Goal: Task Accomplishment & Management: Manage account settings

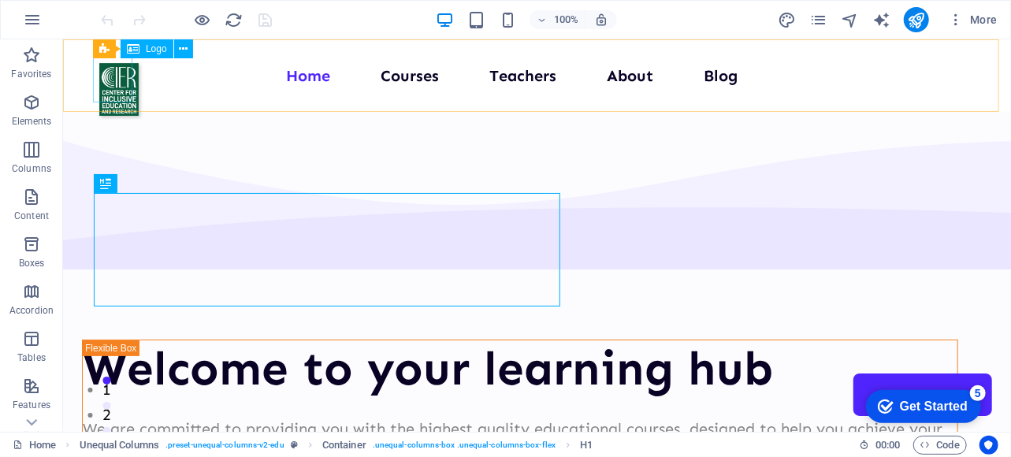
click at [140, 49] on div "Logo" at bounding box center [147, 48] width 53 height 19
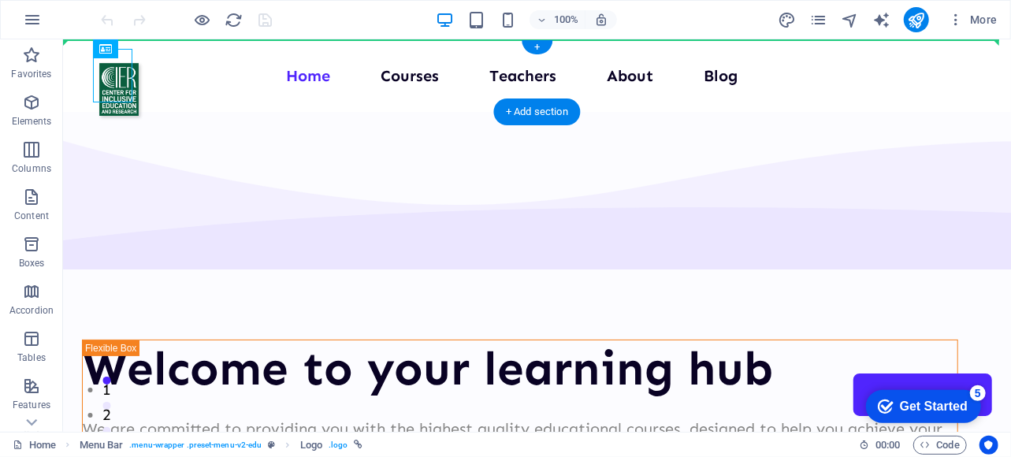
drag, startPoint x: 203, startPoint y: 87, endPoint x: 140, endPoint y: 47, distance: 74.1
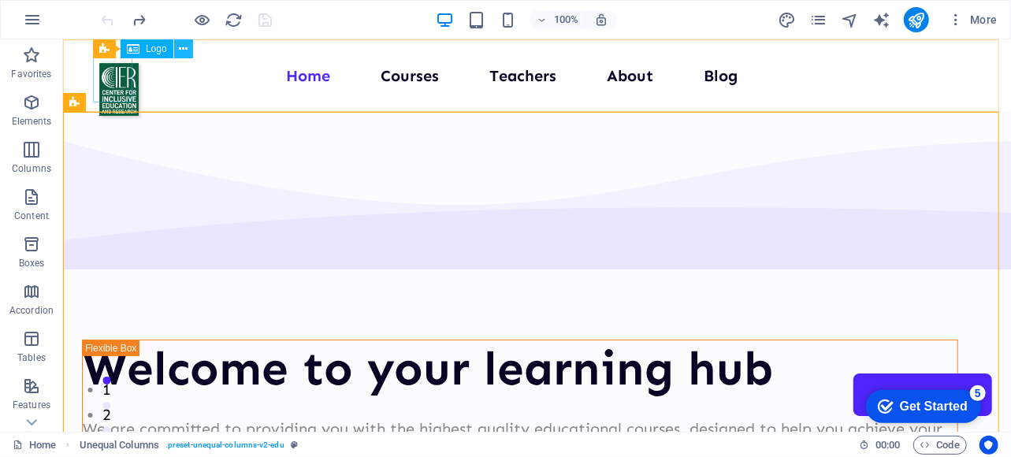
click at [181, 50] on icon at bounding box center [183, 49] width 9 height 17
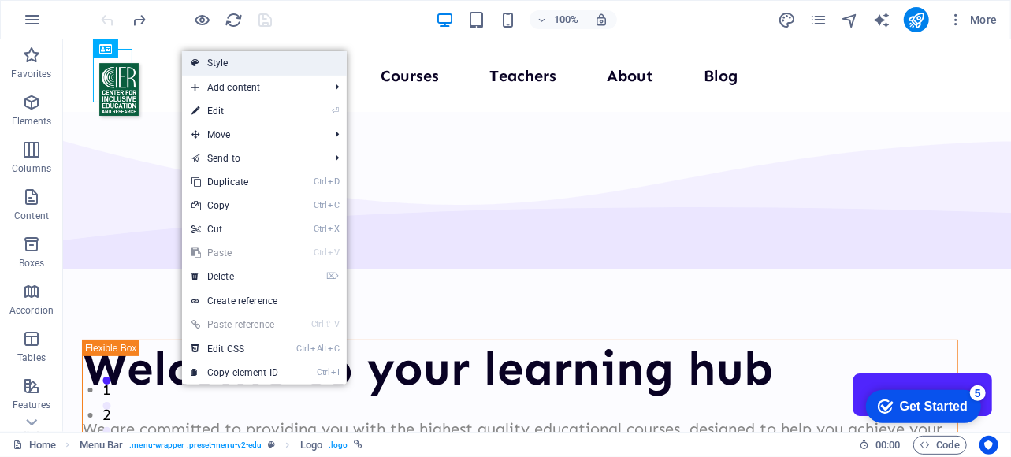
click at [229, 62] on link "Style" at bounding box center [264, 63] width 165 height 24
select select "px"
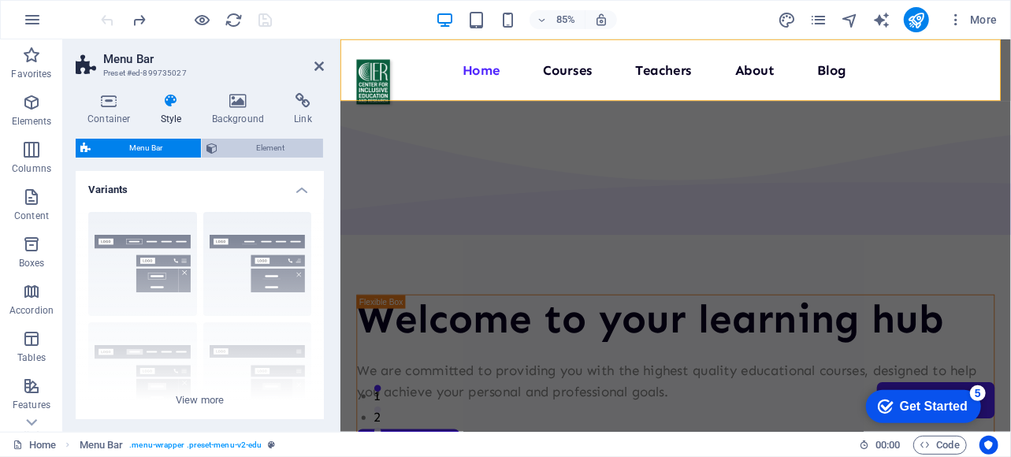
click at [256, 148] on span "Element" at bounding box center [270, 148] width 96 height 19
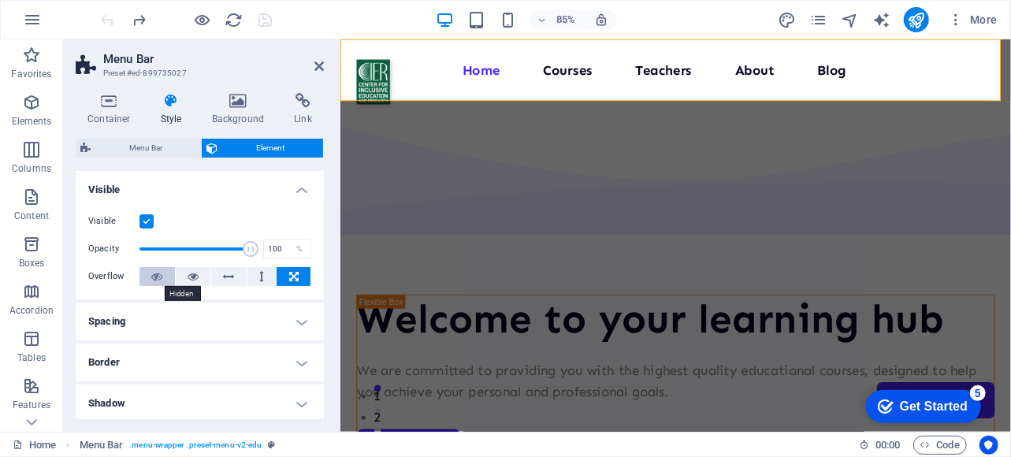
click at [153, 277] on icon at bounding box center [156, 276] width 11 height 19
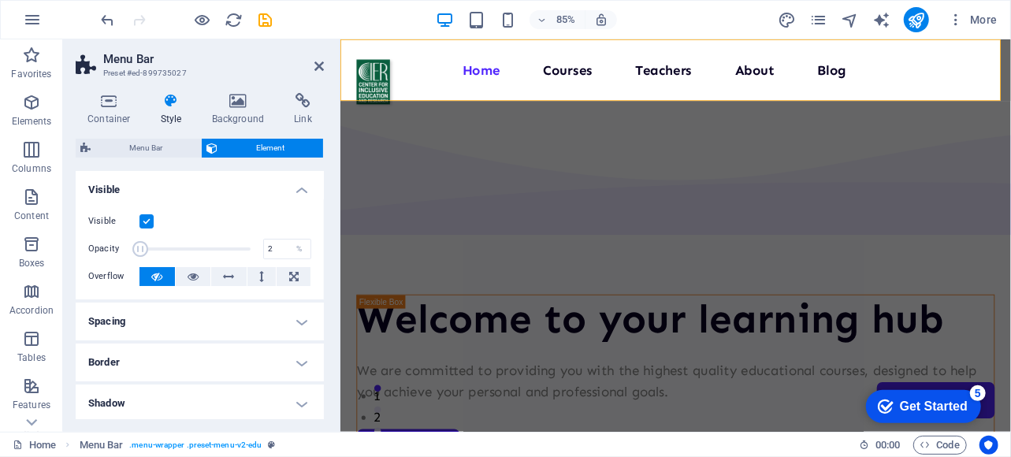
drag, startPoint x: 241, startPoint y: 244, endPoint x: 140, endPoint y: 244, distance: 100.9
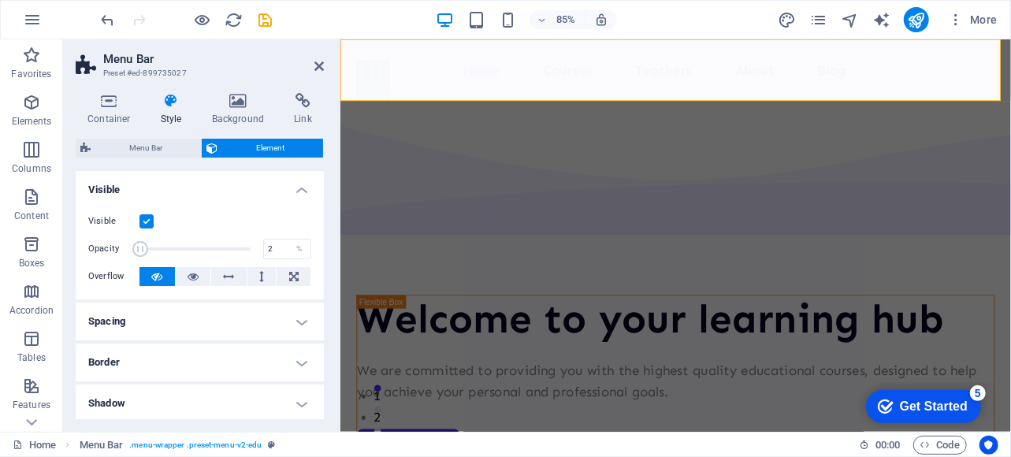
click at [140, 244] on span at bounding box center [140, 249] width 16 height 16
drag, startPoint x: 139, startPoint y: 248, endPoint x: 213, endPoint y: 252, distance: 74.2
click at [213, 252] on span at bounding box center [211, 249] width 16 height 16
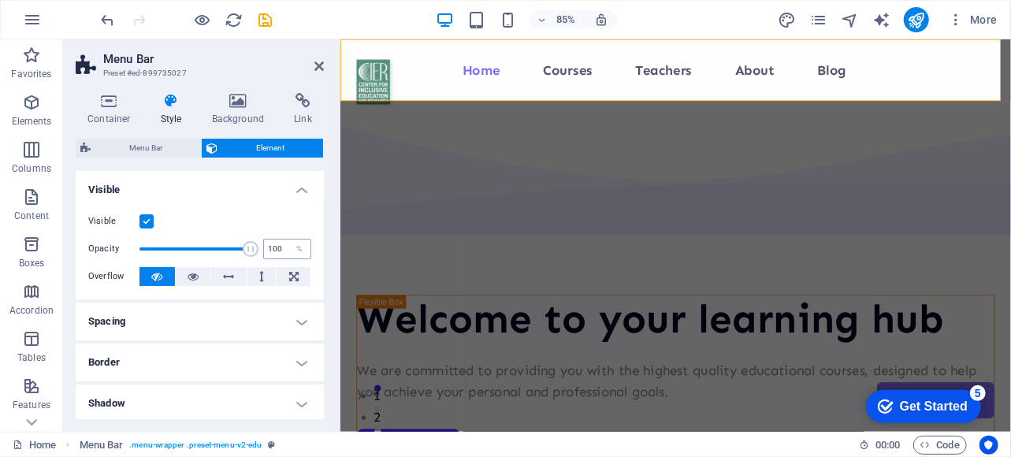
drag, startPoint x: 213, startPoint y: 252, endPoint x: 268, endPoint y: 250, distance: 55.2
click at [268, 250] on div "Opacity 100 %" at bounding box center [199, 249] width 223 height 24
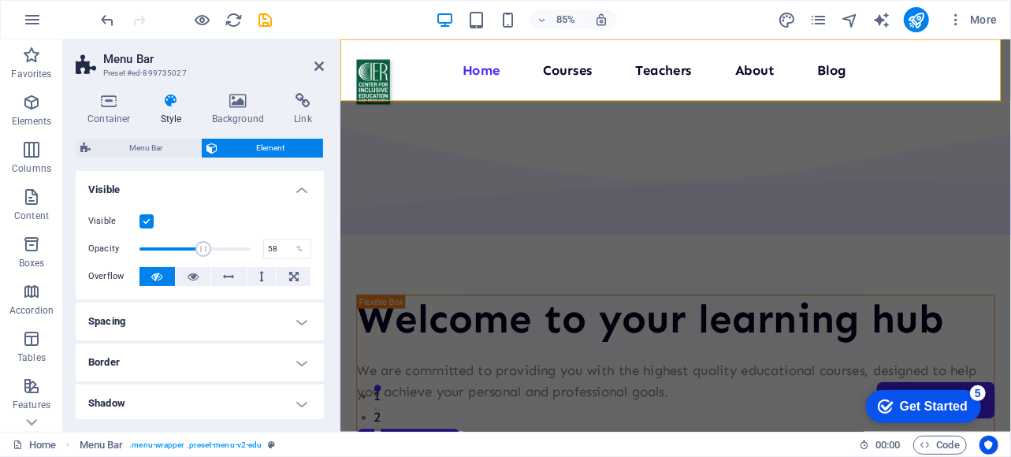
drag, startPoint x: 248, startPoint y: 253, endPoint x: 202, endPoint y: 247, distance: 46.9
click at [202, 247] on span at bounding box center [203, 249] width 16 height 16
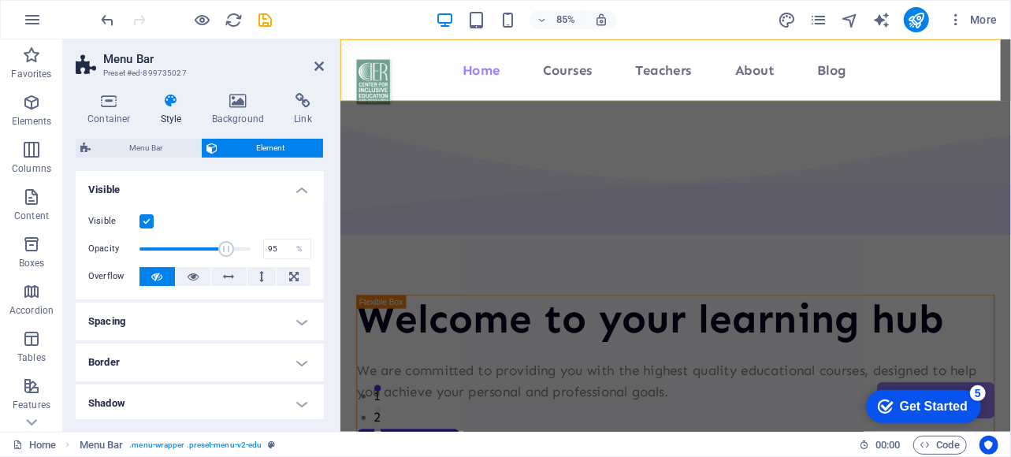
type input "100"
drag, startPoint x: 195, startPoint y: 255, endPoint x: 275, endPoint y: 261, distance: 79.9
click at [275, 261] on div "Visible Opacity 100 % Overflow" at bounding box center [200, 249] width 248 height 100
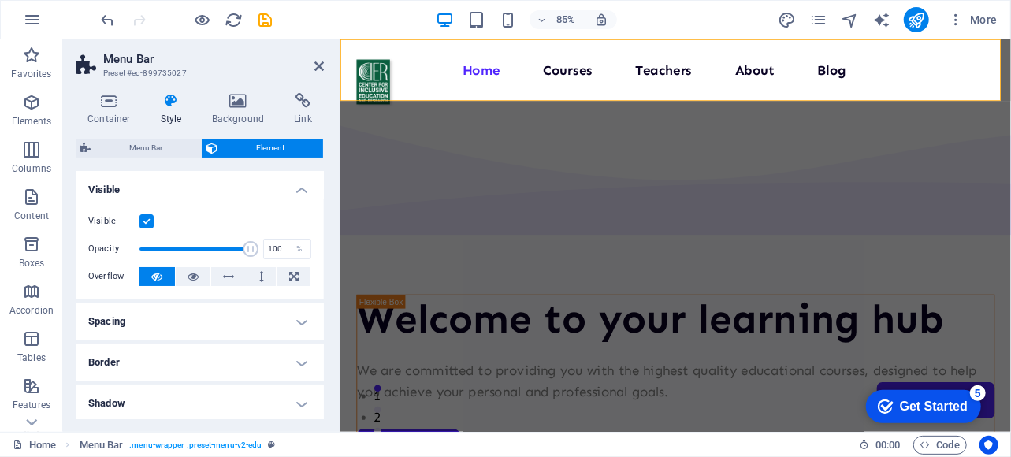
click at [144, 222] on label at bounding box center [147, 221] width 14 height 14
click at [0, 0] on input "Visible" at bounding box center [0, 0] width 0 height 0
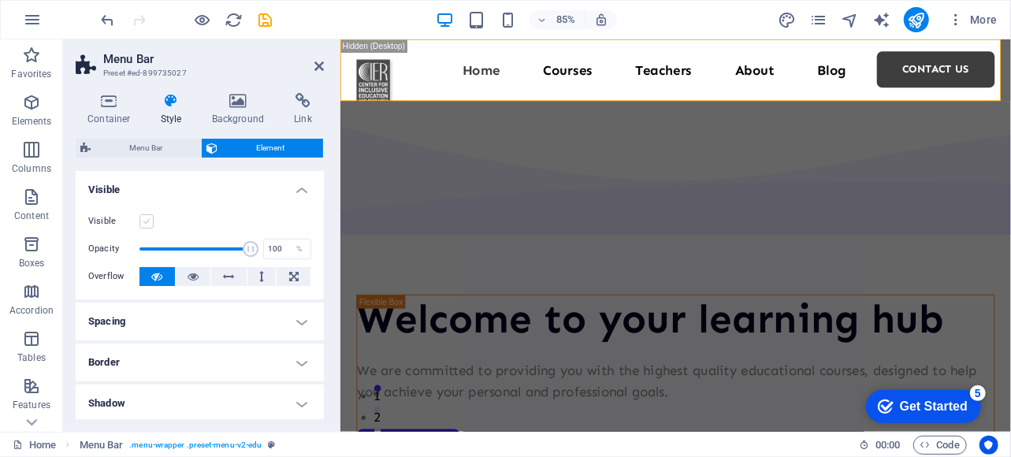
click at [142, 214] on label at bounding box center [147, 221] width 14 height 14
click at [0, 0] on input "Visible" at bounding box center [0, 0] width 0 height 0
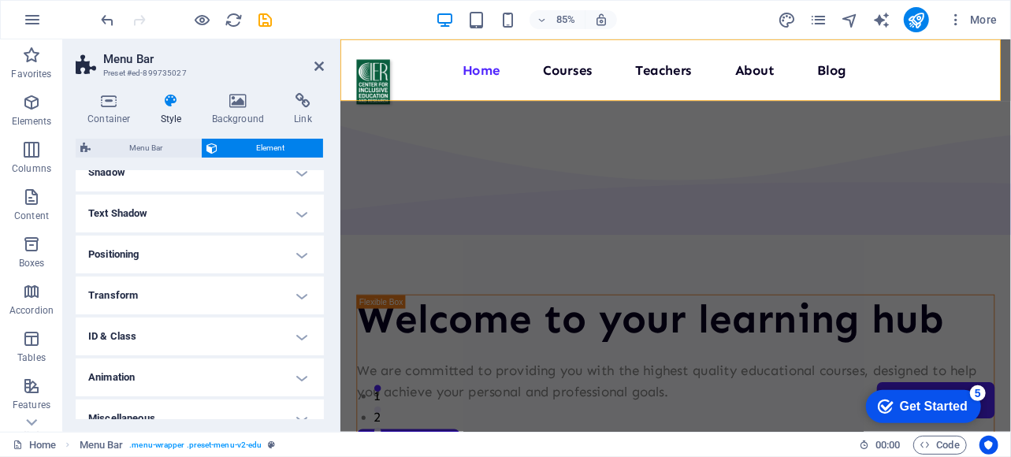
scroll to position [233, 0]
click at [219, 288] on h4 "Transform" at bounding box center [200, 293] width 248 height 38
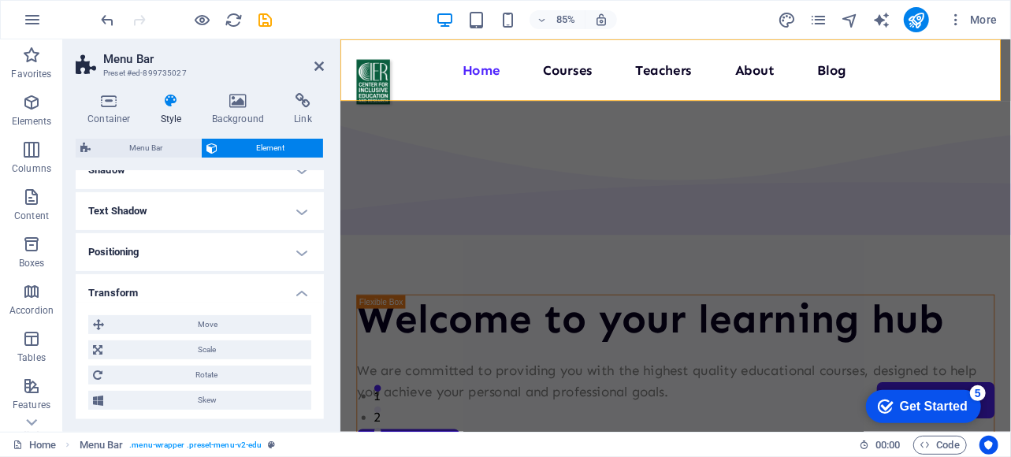
scroll to position [359, 0]
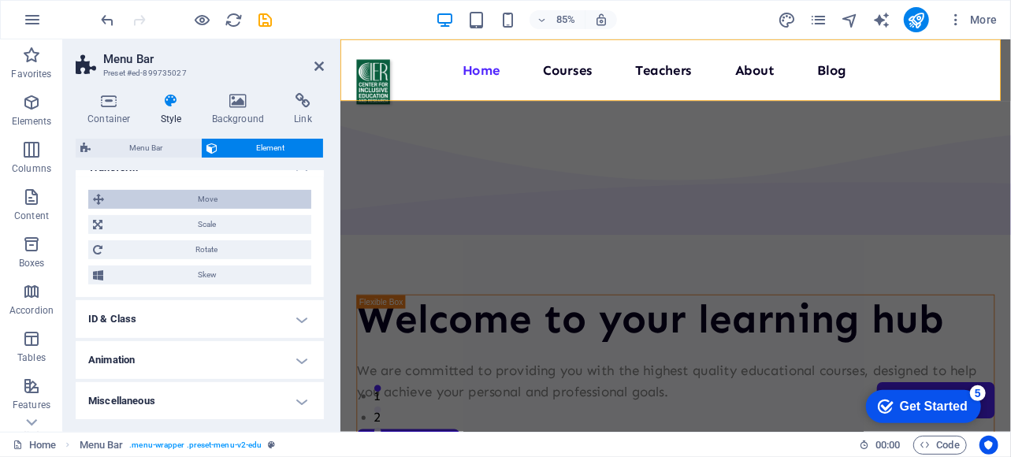
click at [211, 196] on span "Move" at bounding box center [208, 199] width 198 height 19
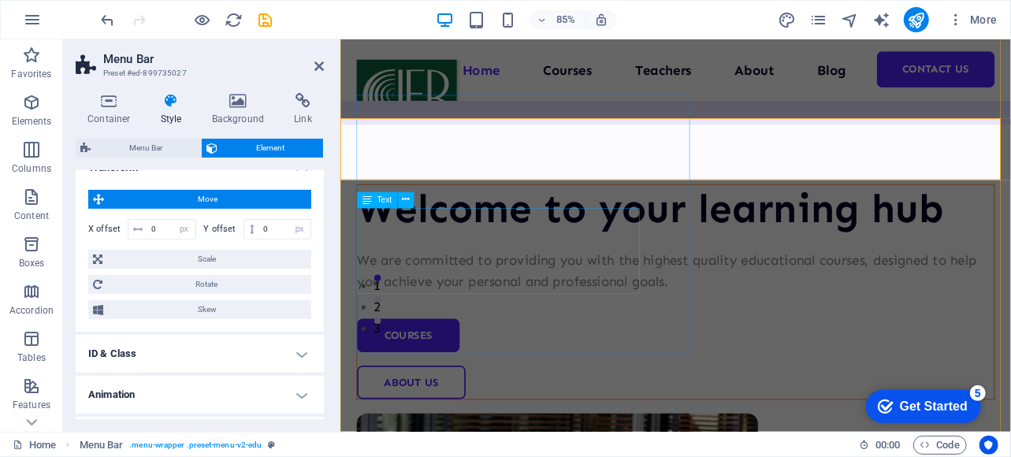
scroll to position [0, 0]
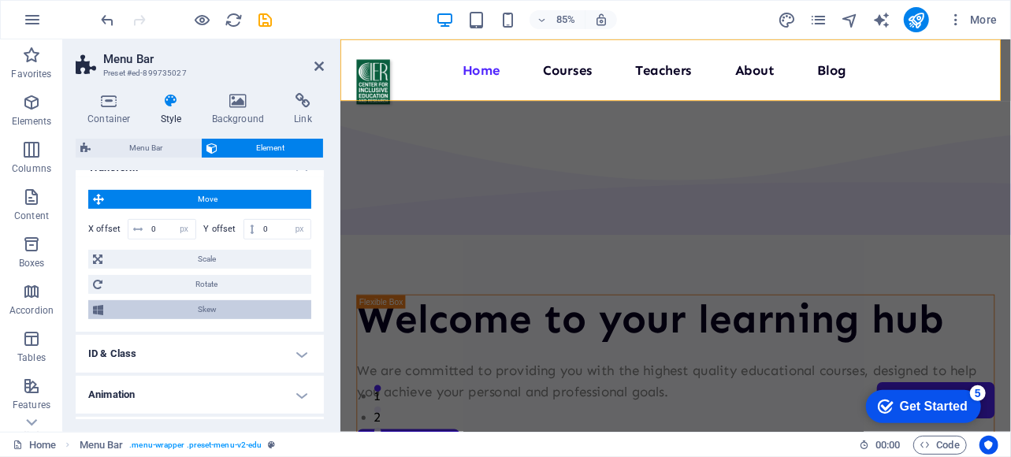
click at [205, 311] on span "Skew" at bounding box center [207, 309] width 199 height 19
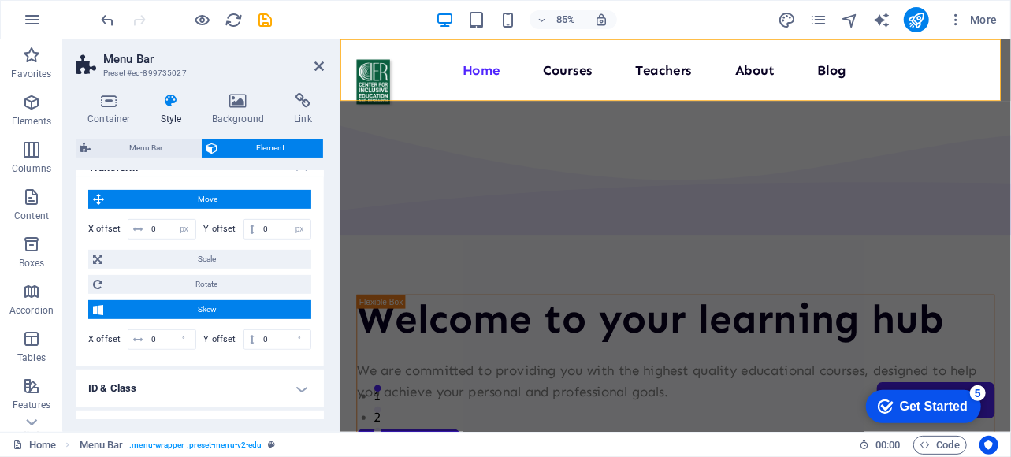
scroll to position [427, 0]
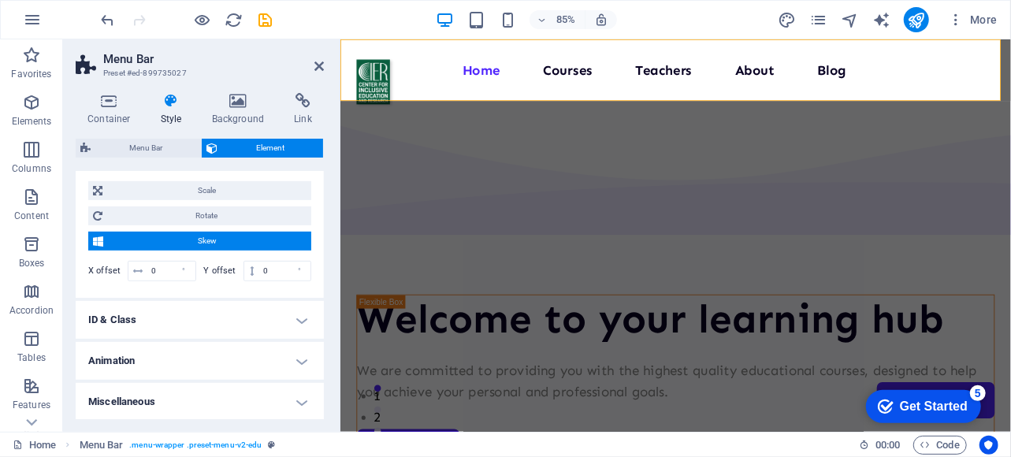
click at [205, 357] on h4 "Animation" at bounding box center [200, 361] width 248 height 38
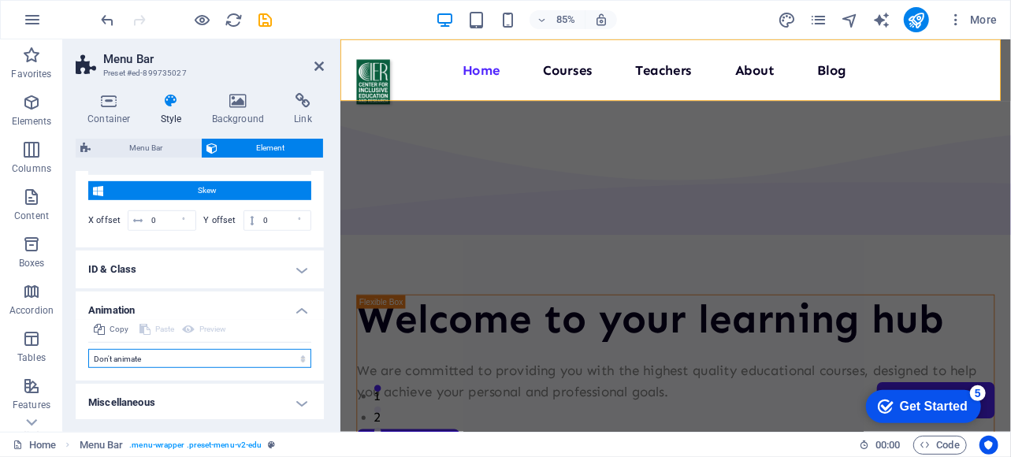
click at [229, 357] on select "Don't animate Show / Hide Slide up/down Zoom in/out Slide left to right Slide r…" at bounding box center [199, 358] width 223 height 19
select select "flash"
click at [88, 349] on select "Don't animate Show / Hide Slide up/down Zoom in/out Slide left to right Slide r…" at bounding box center [199, 358] width 223 height 19
select select "scroll"
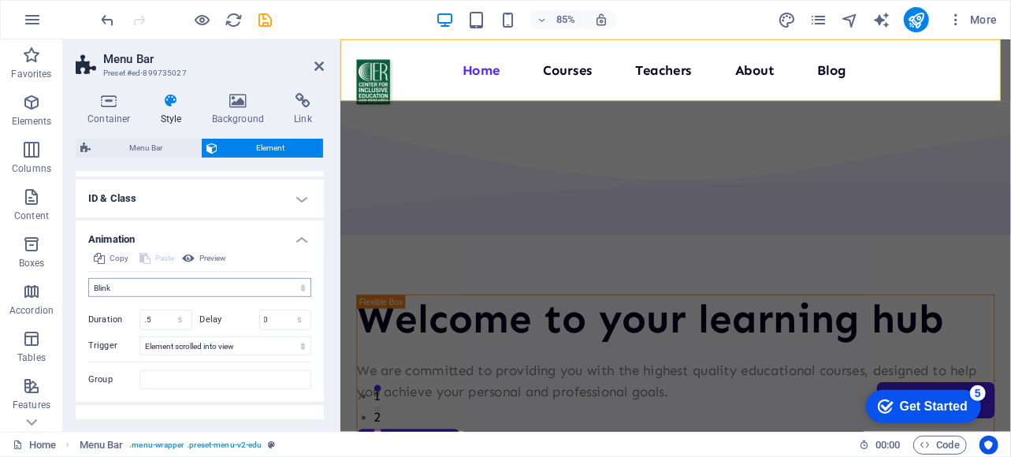
scroll to position [549, 0]
click at [207, 259] on span "Preview" at bounding box center [212, 258] width 27 height 19
click at [226, 285] on select "Don't animate Show / Hide Slide up/down Zoom in/out Slide left to right Slide r…" at bounding box center [199, 287] width 223 height 19
click at [88, 278] on select "Don't animate Show / Hide Slide up/down Zoom in/out Slide left to right Slide r…" at bounding box center [199, 287] width 223 height 19
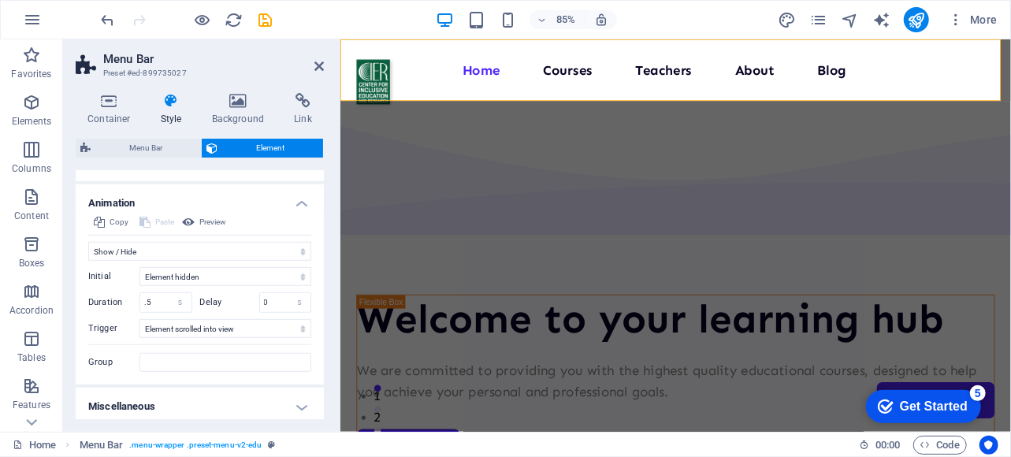
scroll to position [589, 0]
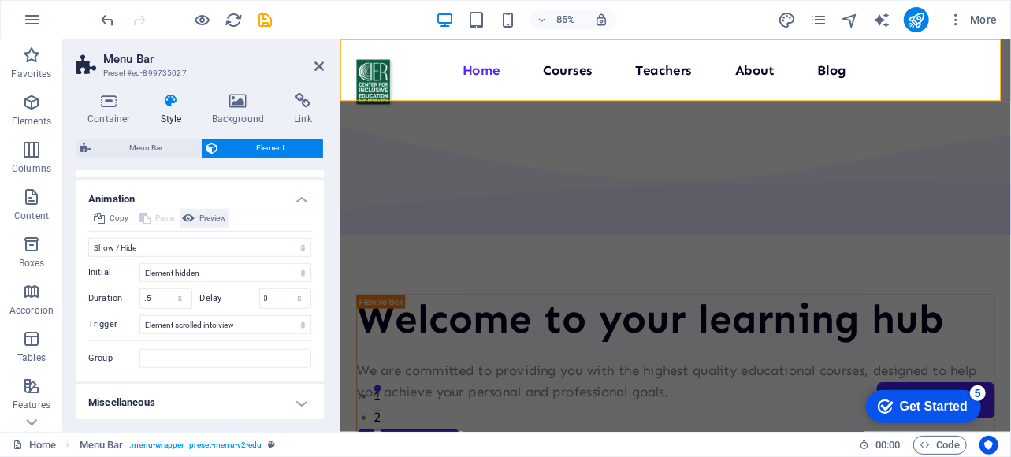
click at [211, 223] on span "Preview" at bounding box center [212, 218] width 27 height 19
click at [213, 222] on span "Preview" at bounding box center [212, 218] width 27 height 19
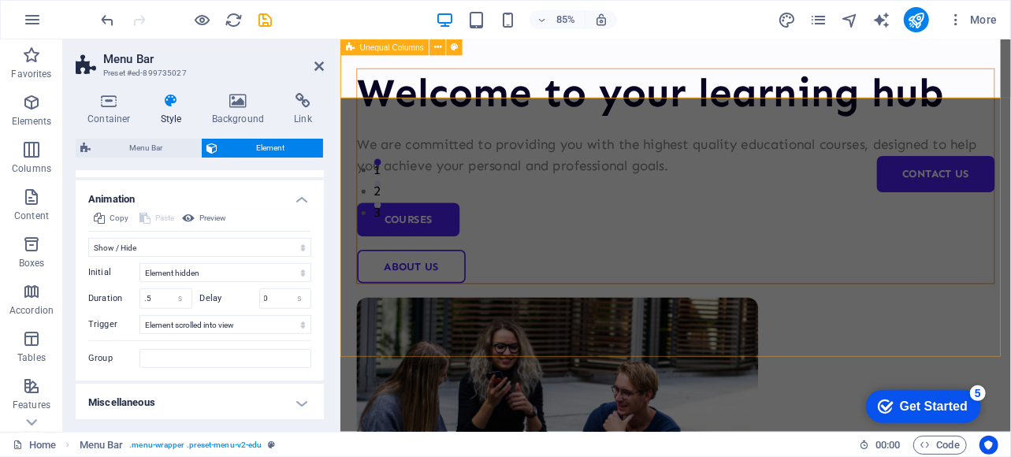
scroll to position [0, 0]
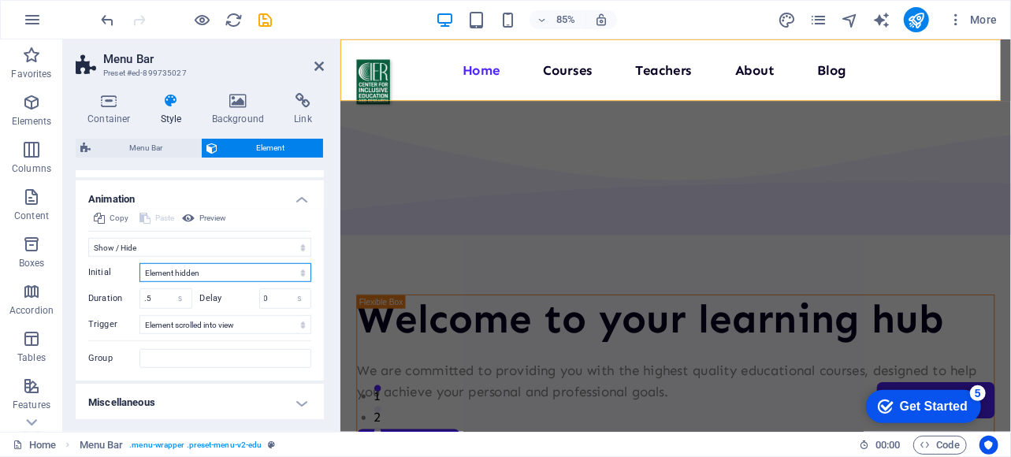
click at [218, 266] on select "Element hidden Element shown" at bounding box center [226, 272] width 172 height 19
click at [169, 247] on select "Don't animate Show / Hide Slide up/down Zoom in/out Slide left to right Slide r…" at bounding box center [199, 247] width 223 height 19
select select "none"
click at [88, 257] on select "Don't animate Show / Hide Slide up/down Zoom in/out Slide left to right Slide r…" at bounding box center [199, 247] width 223 height 19
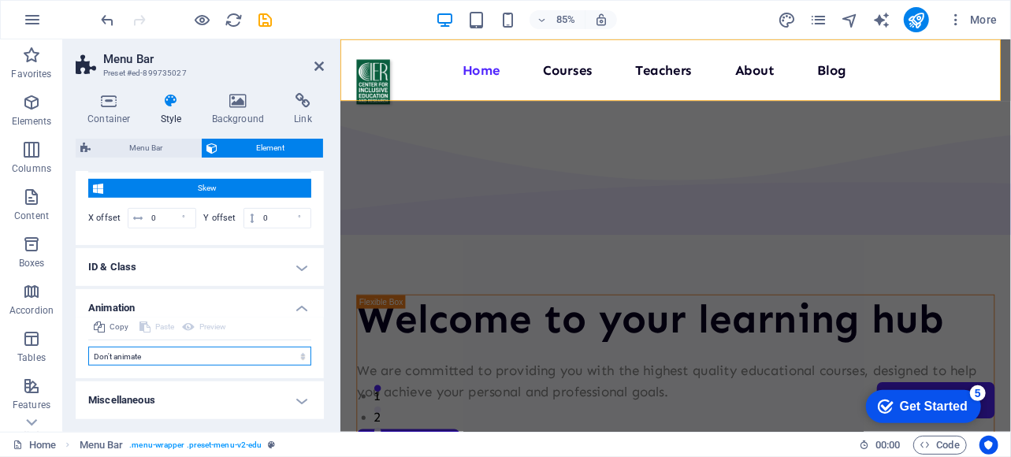
scroll to position [478, 0]
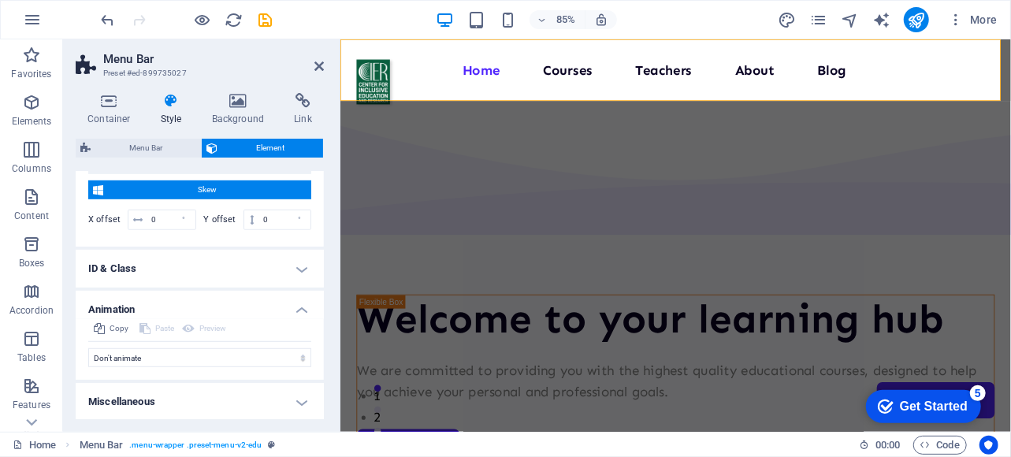
click at [201, 272] on h4 "ID & Class" at bounding box center [200, 269] width 248 height 38
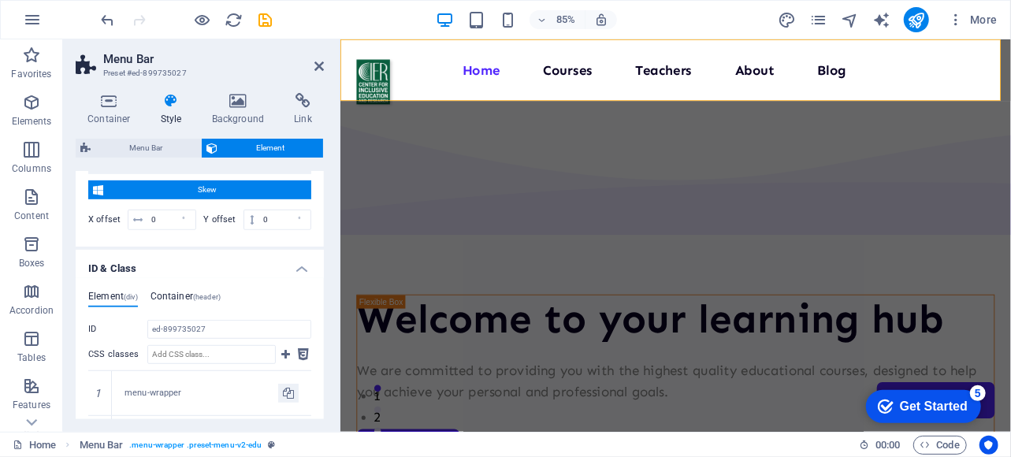
click at [199, 300] on h4 "Container (header)" at bounding box center [186, 299] width 70 height 17
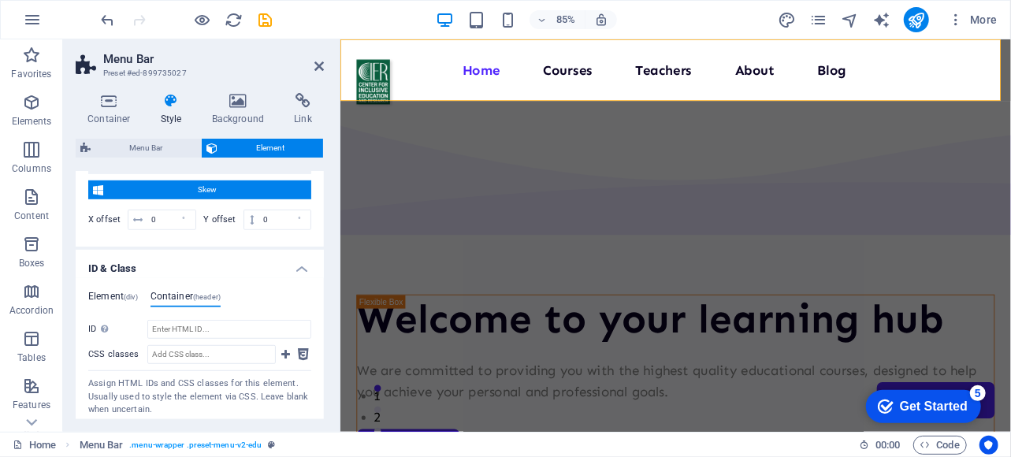
click at [129, 300] on h4 "Element (div)" at bounding box center [113, 299] width 50 height 17
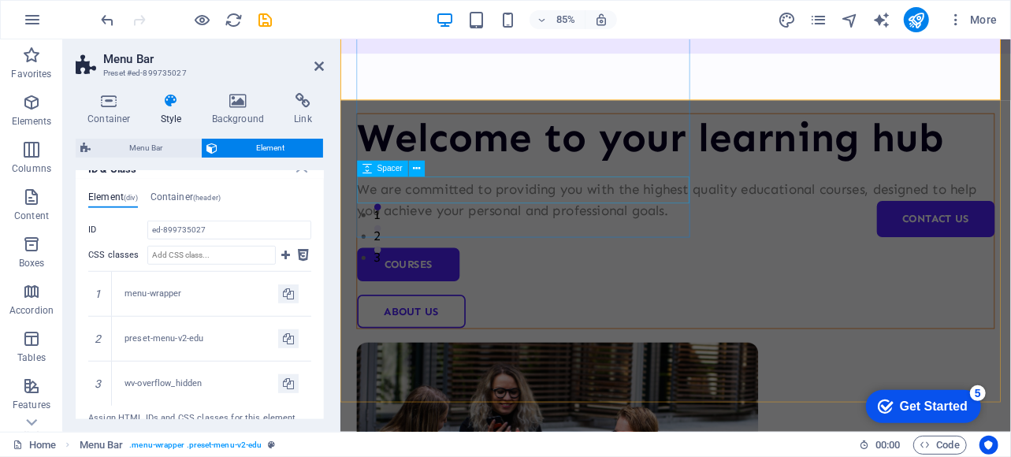
scroll to position [0, 0]
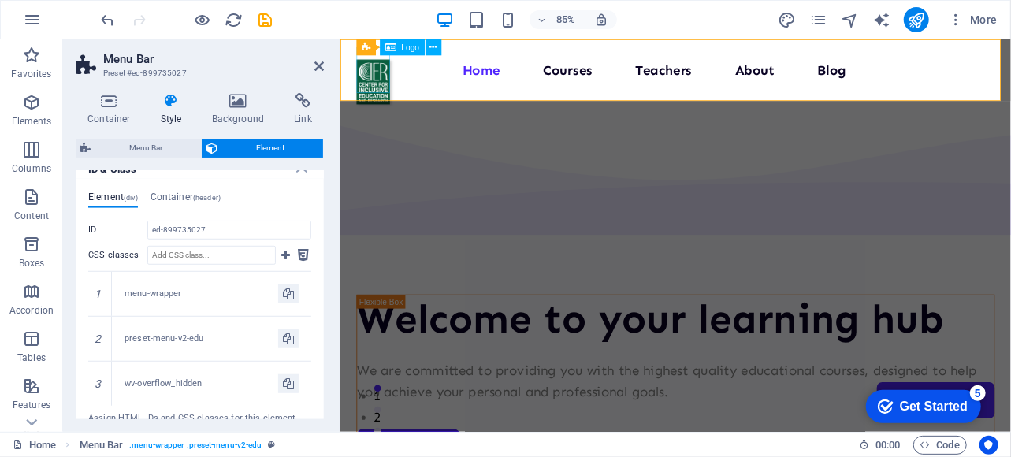
click at [370, 67] on div at bounding box center [378, 88] width 39 height 53
click at [381, 83] on div at bounding box center [378, 88] width 39 height 53
click at [463, 48] on div "Home Courses Teachers About Blog Contact Us" at bounding box center [734, 75] width 789 height 73
click at [121, 110] on h4 "Container" at bounding box center [112, 109] width 73 height 33
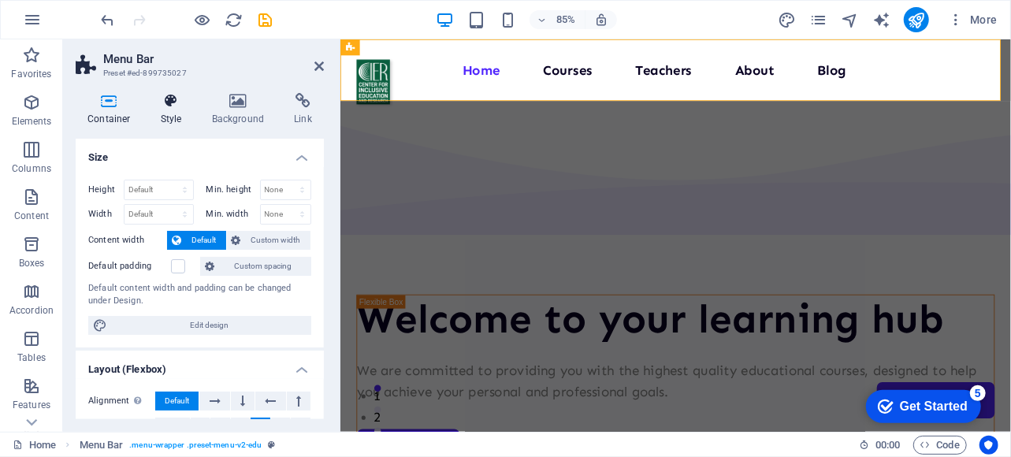
click at [159, 107] on icon at bounding box center [171, 101] width 45 height 16
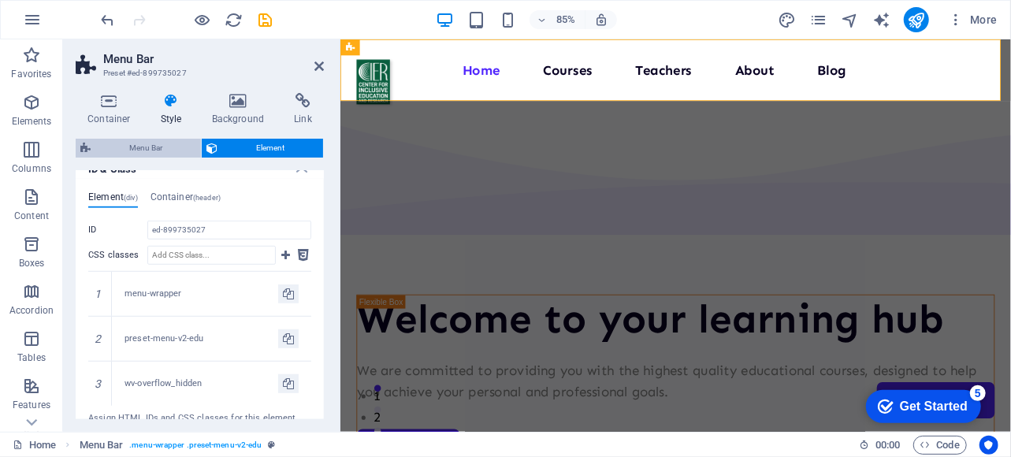
click at [154, 140] on span "Menu Bar" at bounding box center [145, 148] width 101 height 19
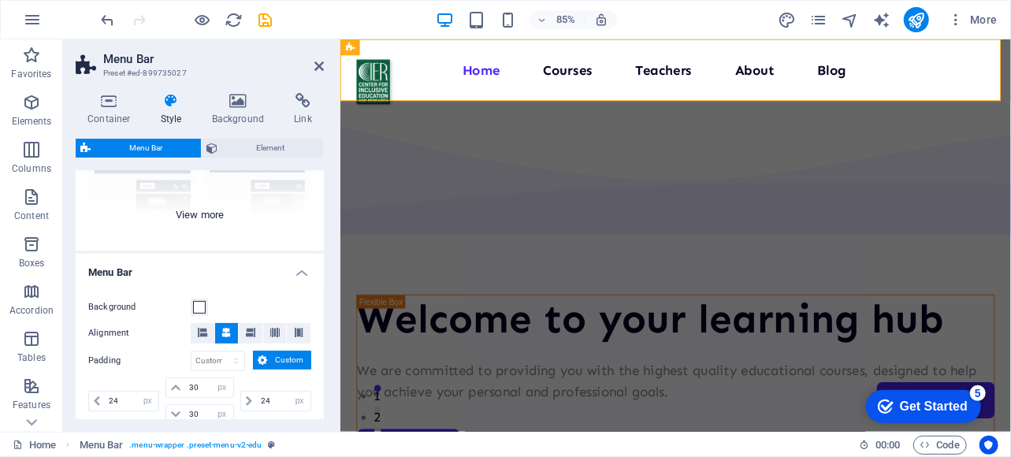
scroll to position [186, 0]
click at [200, 211] on div "Border Centered Default Fixed Loki Trigger Wide XXL" at bounding box center [200, 131] width 248 height 236
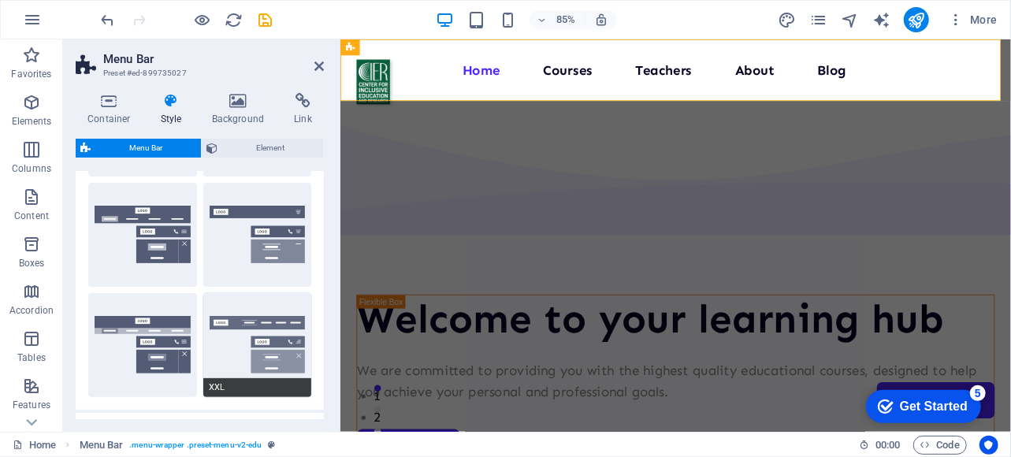
scroll to position [251, 0]
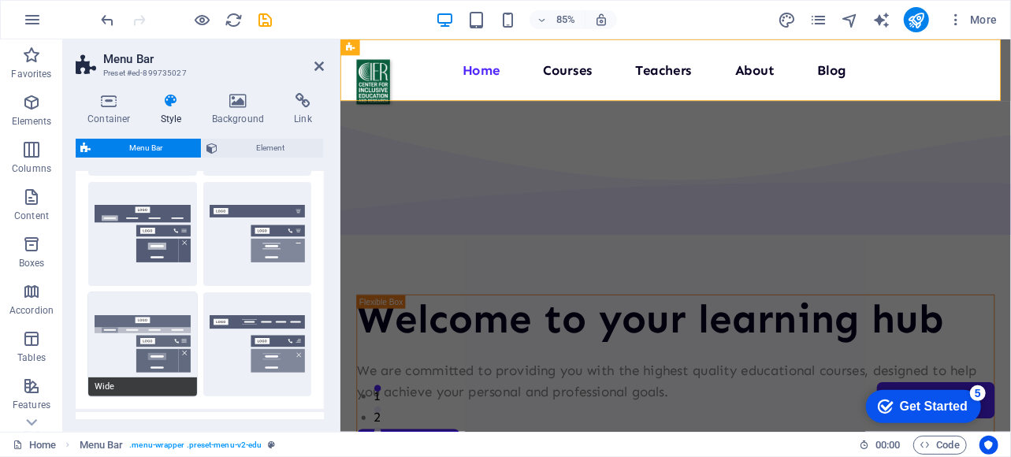
click at [156, 329] on button "Wide" at bounding box center [142, 344] width 109 height 104
type input "0"
select select "rem"
type input "0"
select select "rem"
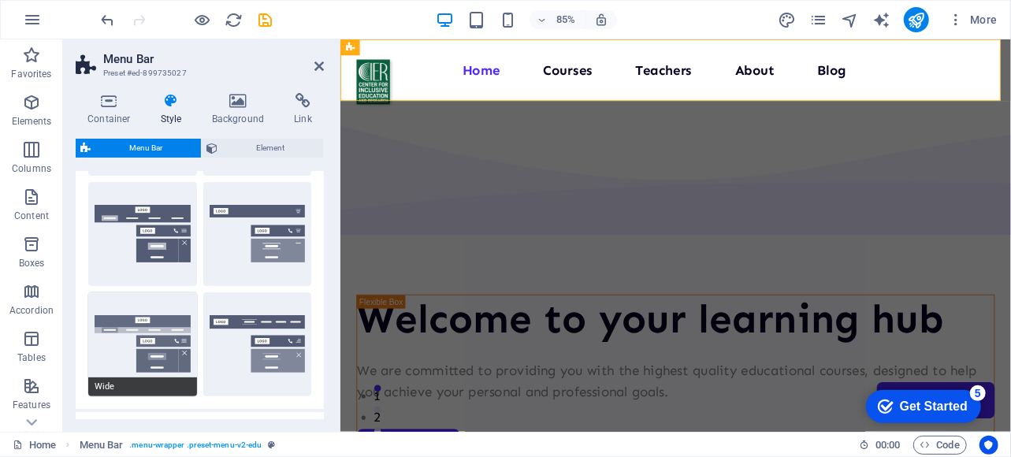
type input "0"
select select "rem"
type input "0"
select select "rem"
type input "0"
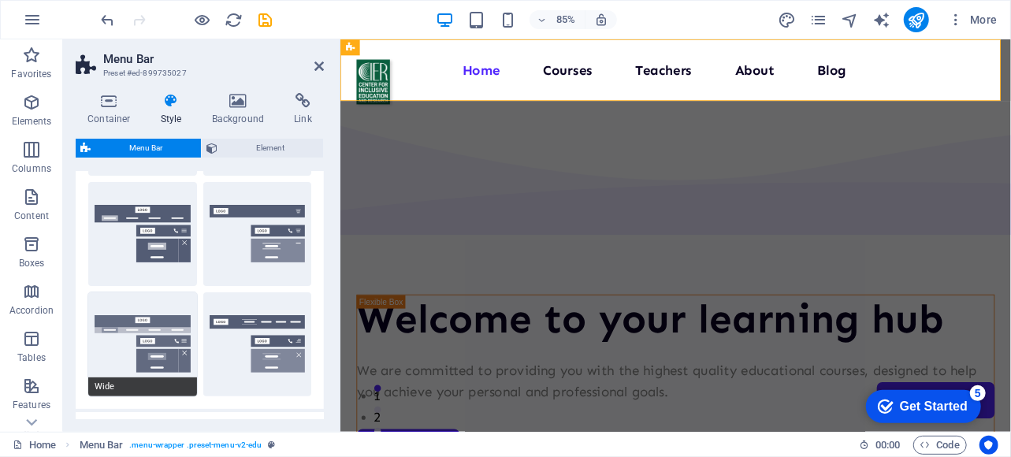
select select "rem"
type input "2"
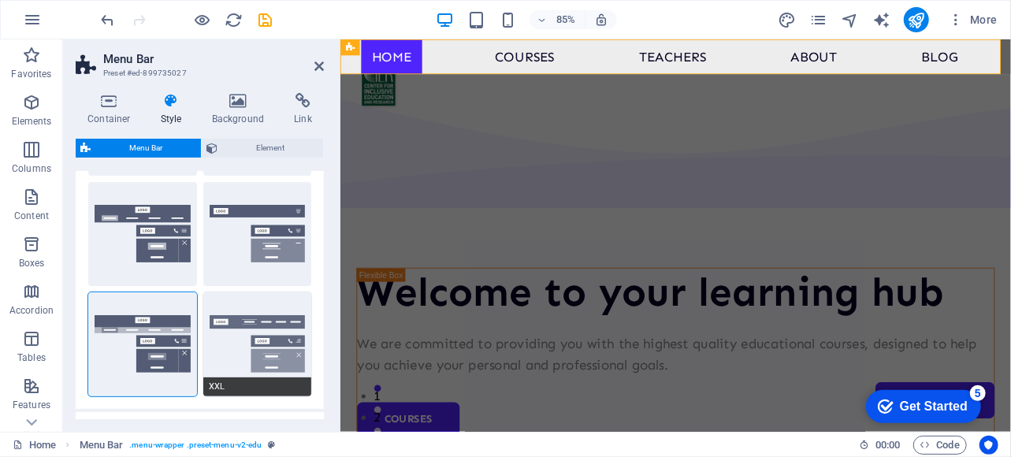
scroll to position [0, 0]
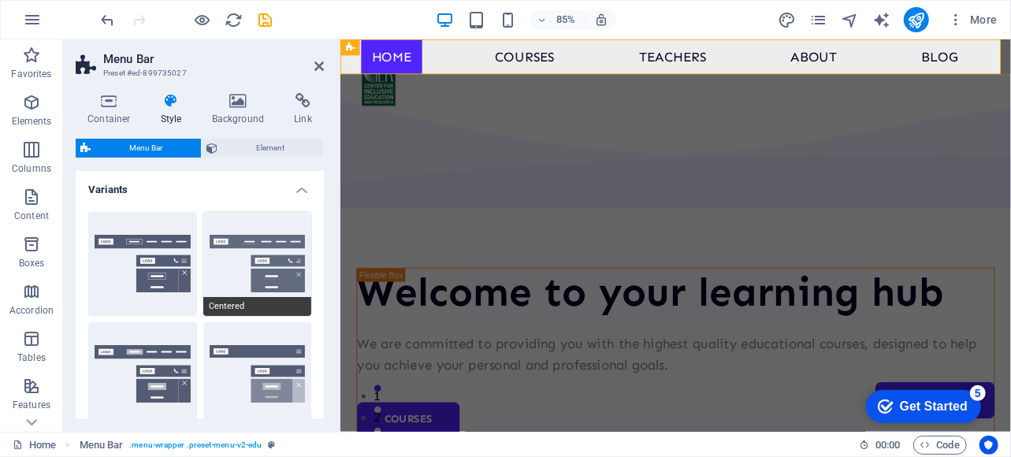
click at [224, 259] on button "Centered" at bounding box center [257, 264] width 109 height 104
type input "1"
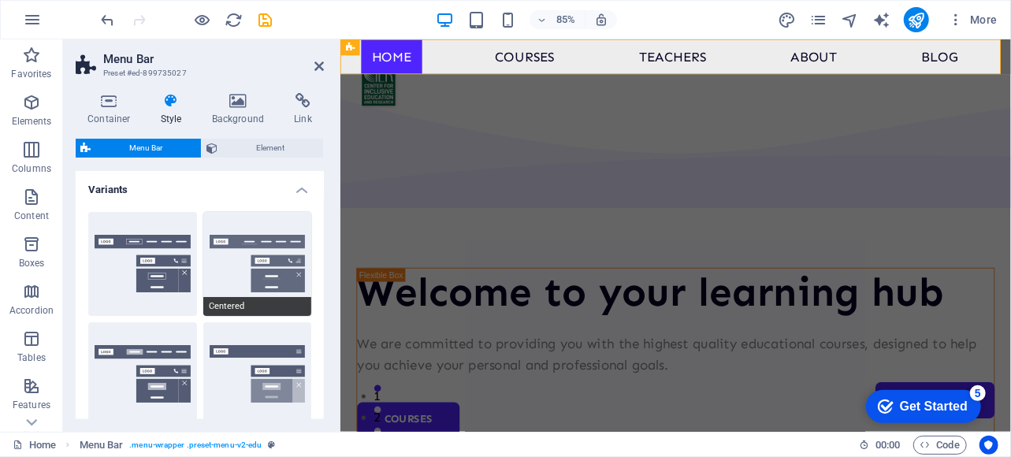
type input "1"
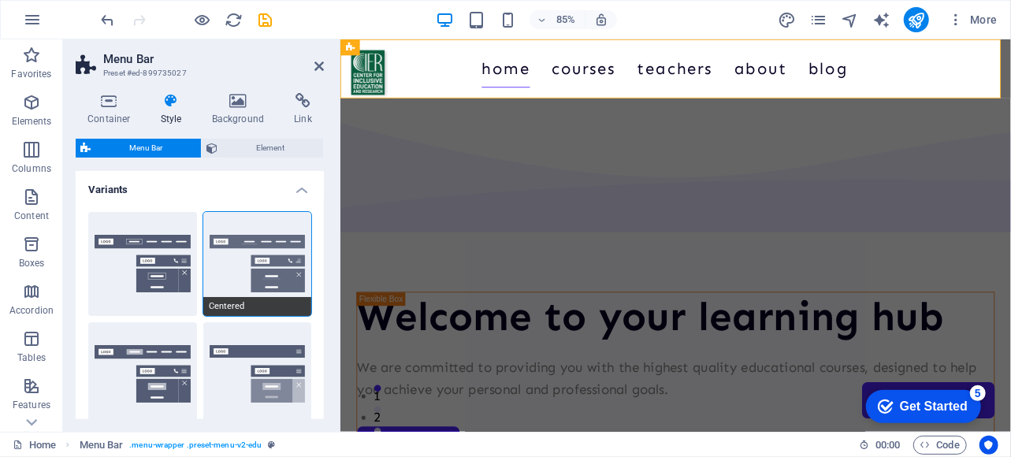
type input "0"
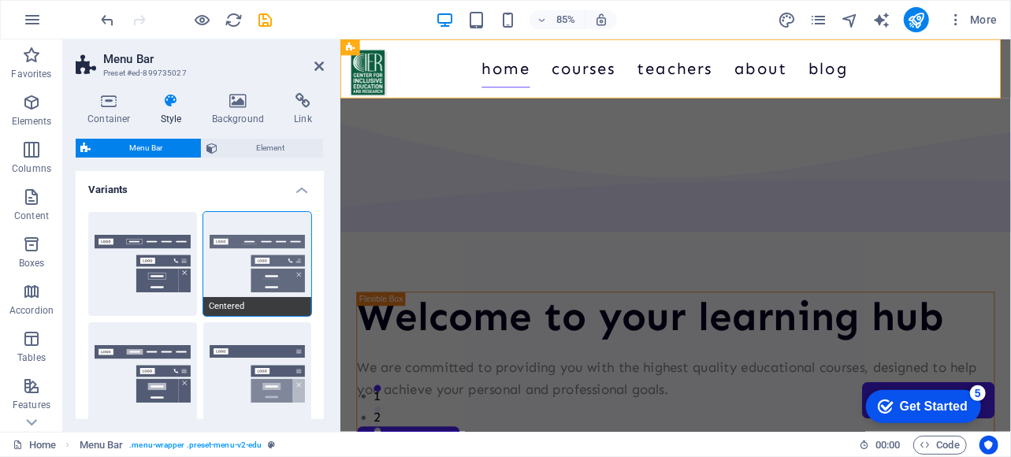
type input "2"
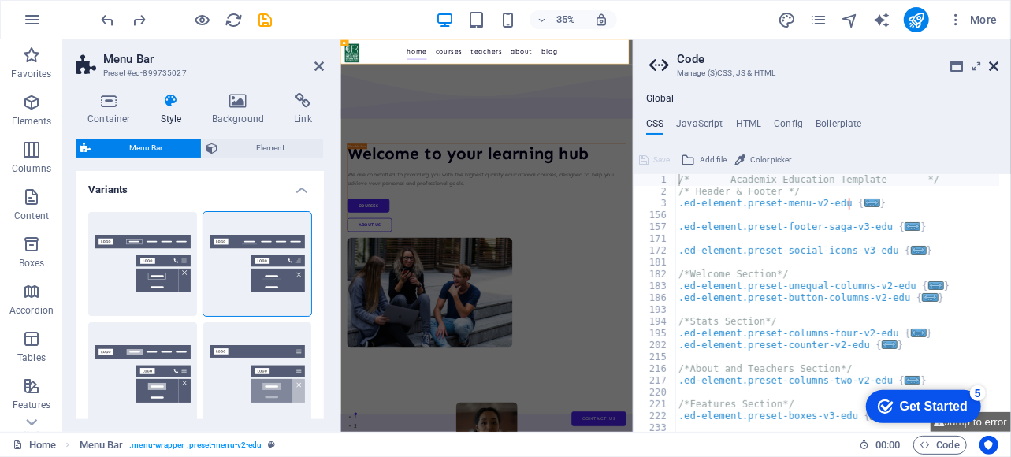
click at [994, 69] on icon at bounding box center [993, 66] width 9 height 13
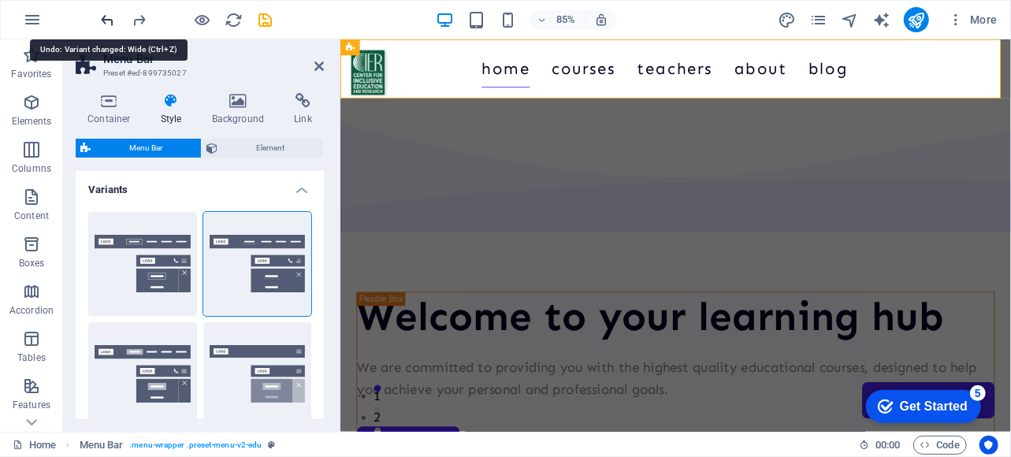
click at [107, 23] on icon "undo" at bounding box center [108, 20] width 18 height 18
select select "DISABLED_OPTION_VALUE"
type input "24"
select select "px"
type input "30"
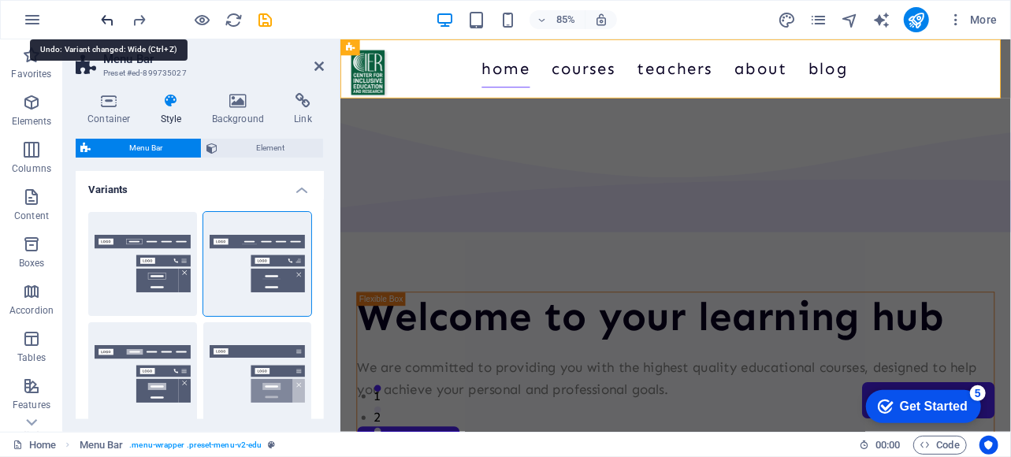
select select "px"
type input "30"
select select "px"
type input "24"
select select "px"
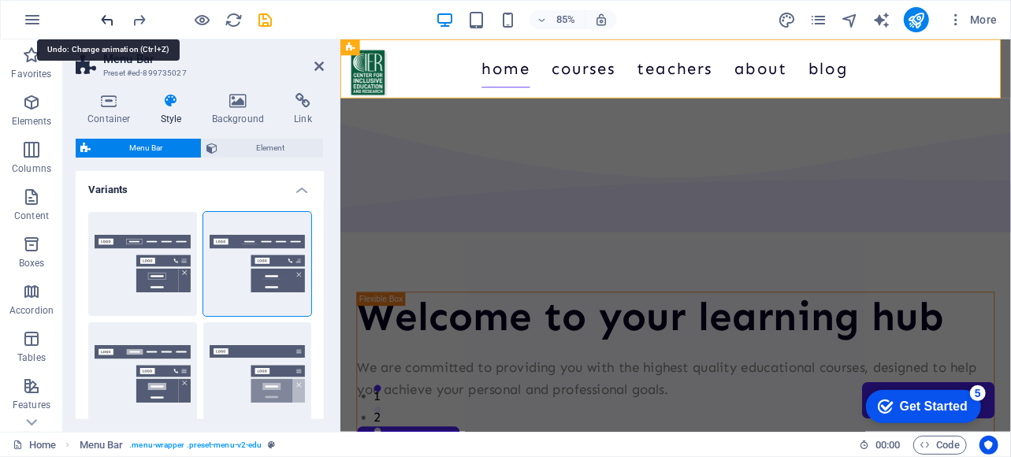
click at [107, 23] on icon "undo" at bounding box center [108, 20] width 18 height 18
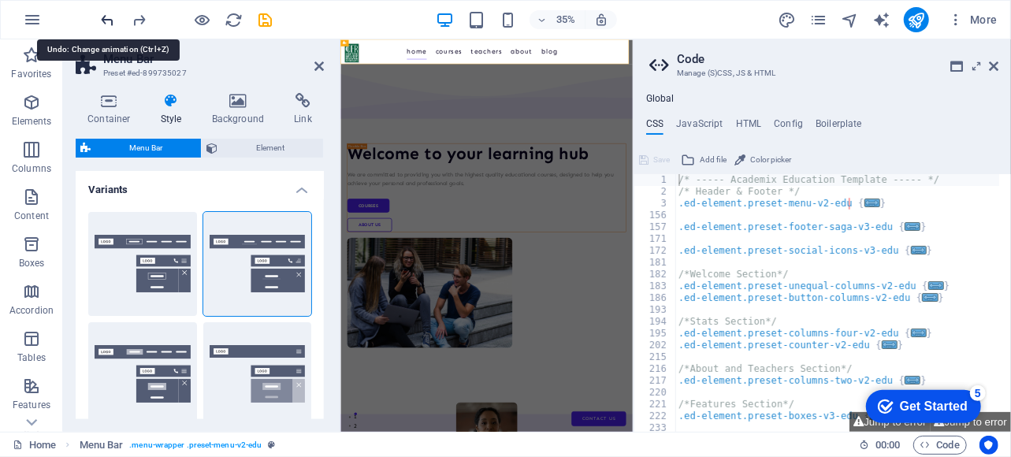
click at [107, 23] on icon "undo" at bounding box center [108, 20] width 18 height 18
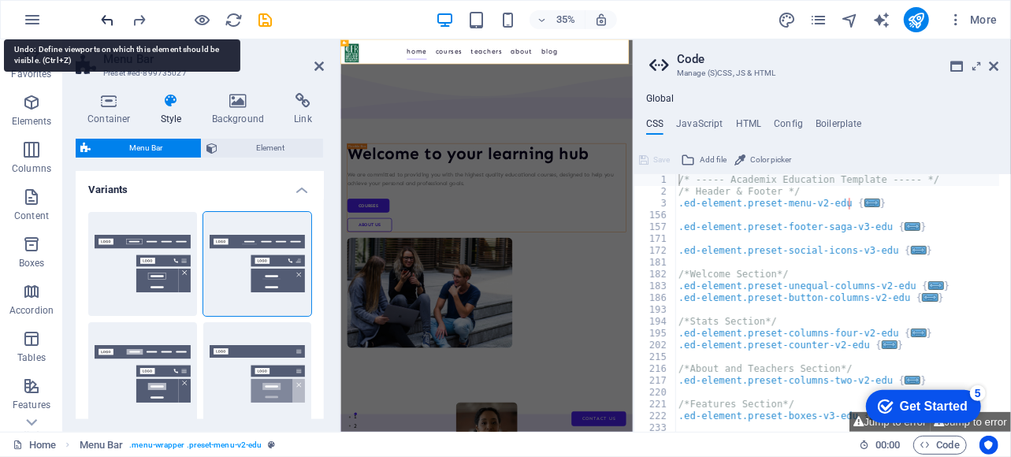
click at [107, 23] on icon "undo" at bounding box center [108, 20] width 18 height 18
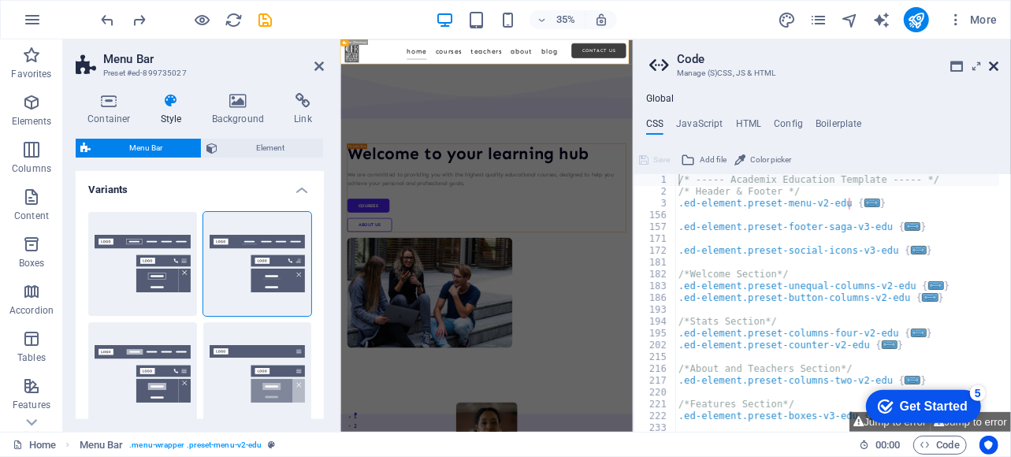
click at [990, 62] on icon at bounding box center [993, 66] width 9 height 13
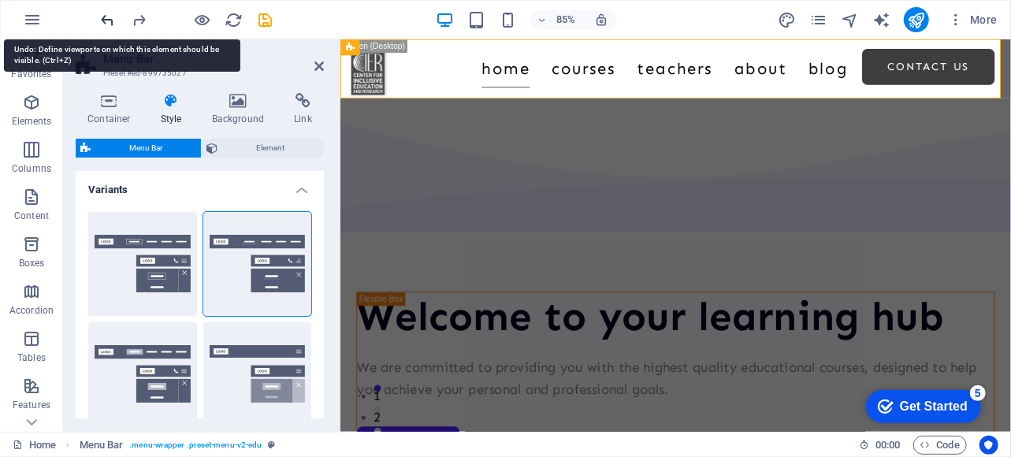
click at [102, 20] on icon "undo" at bounding box center [108, 20] width 18 height 18
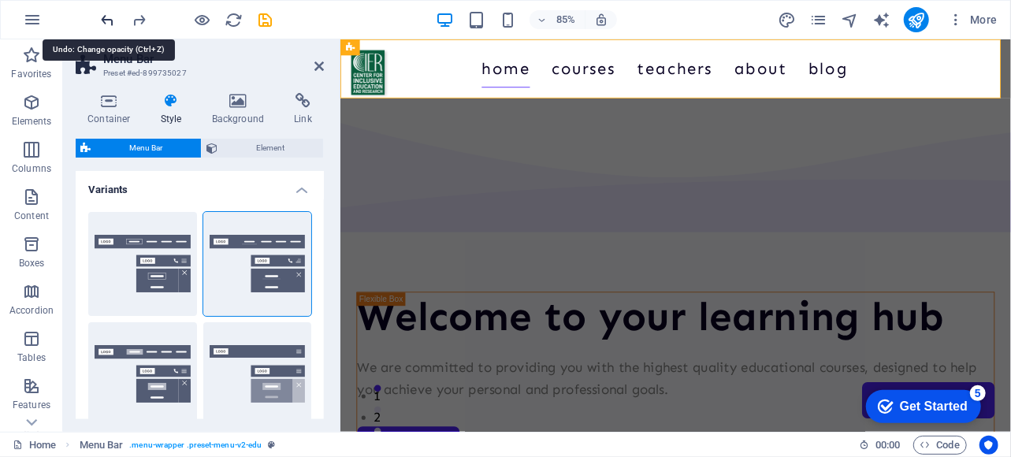
click at [102, 20] on icon "undo" at bounding box center [108, 20] width 18 height 18
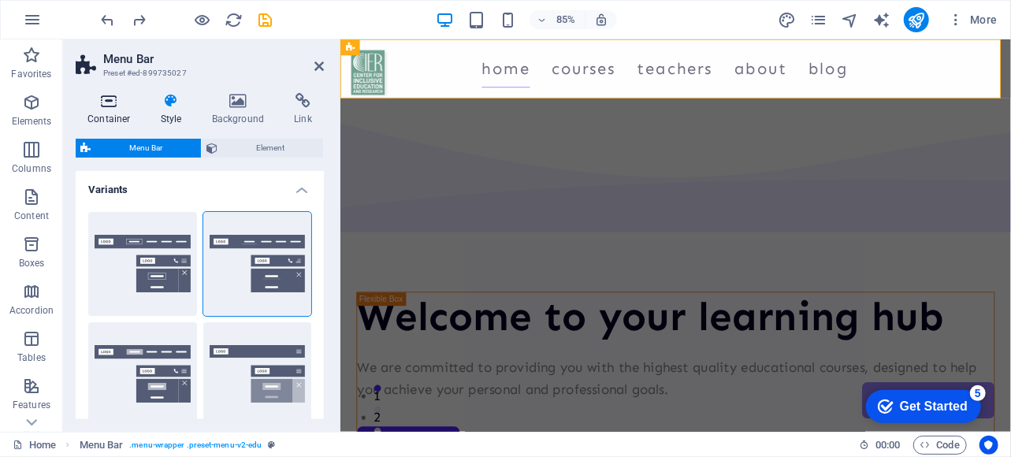
click at [117, 111] on h4 "Container" at bounding box center [112, 109] width 73 height 33
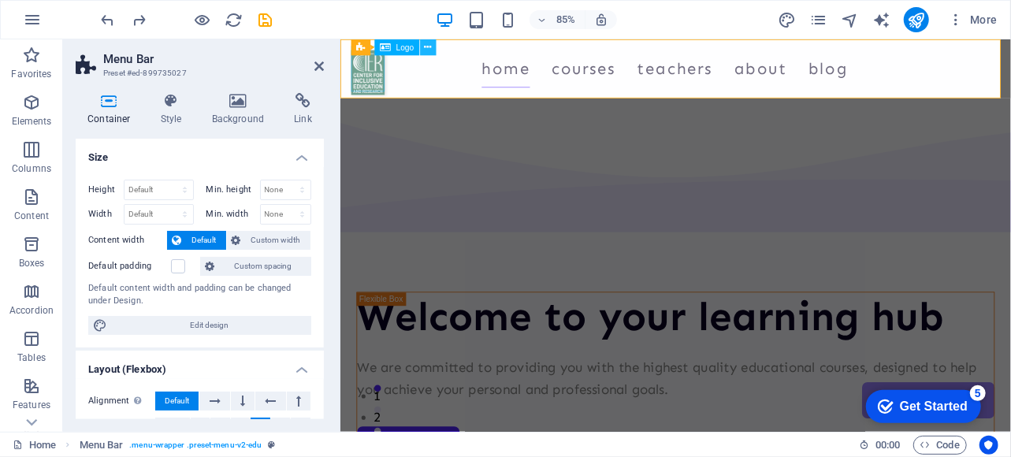
click at [423, 48] on button at bounding box center [428, 47] width 16 height 16
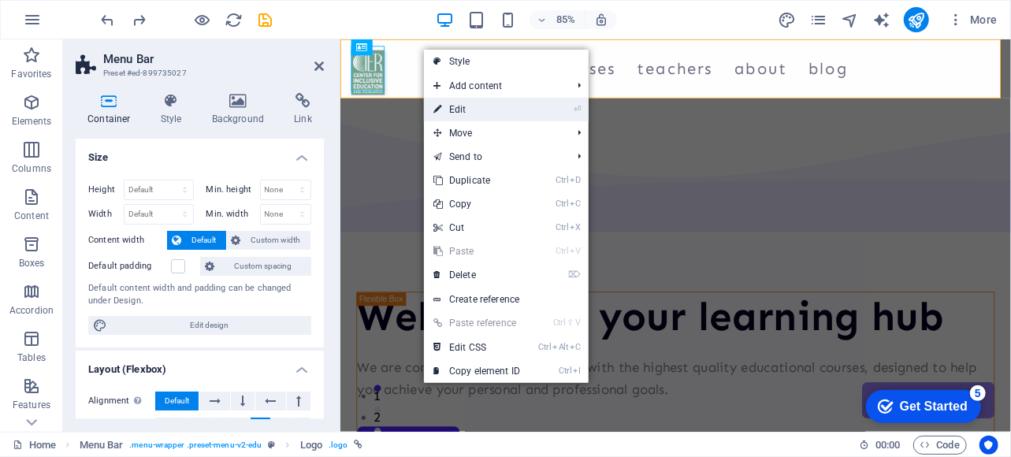
click at [507, 113] on link "⏎ Edit" at bounding box center [477, 110] width 106 height 24
select select "px"
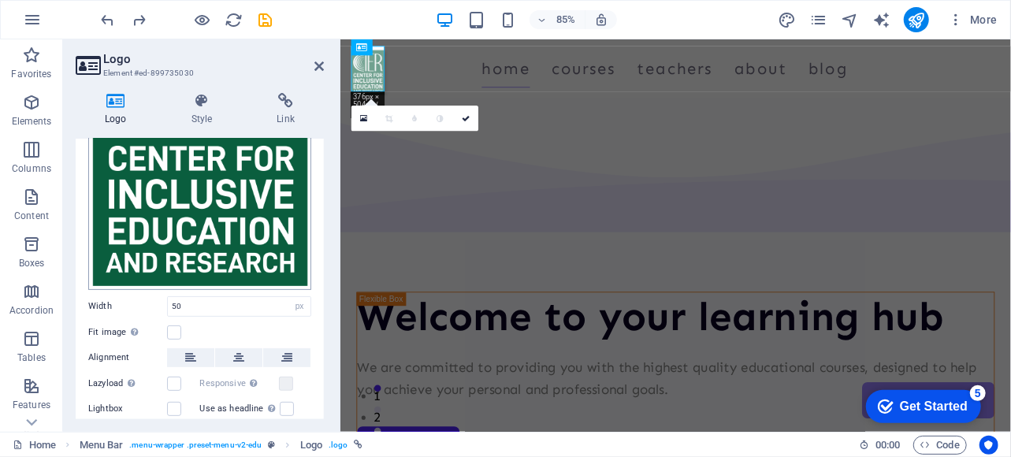
scroll to position [282, 0]
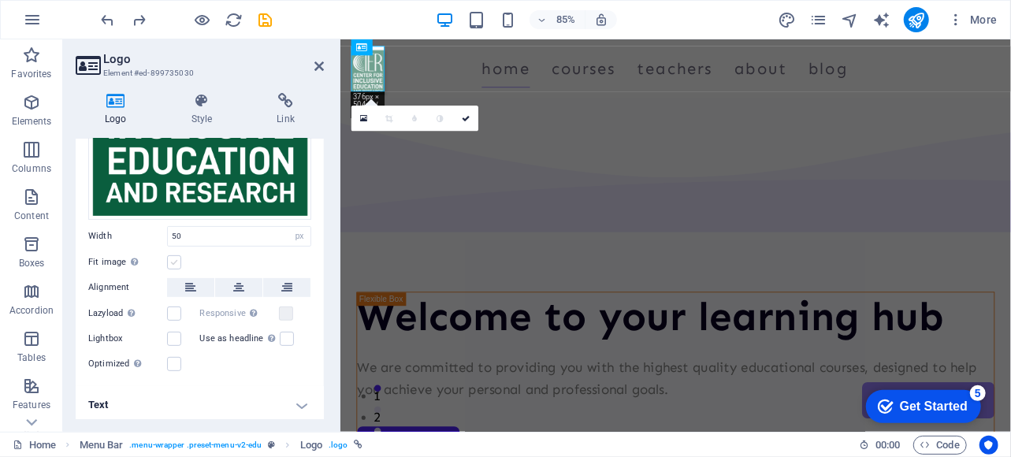
click at [177, 260] on label at bounding box center [174, 262] width 14 height 14
click at [0, 0] on input "Fit image Automatically fit image to a fixed width and height" at bounding box center [0, 0] width 0 height 0
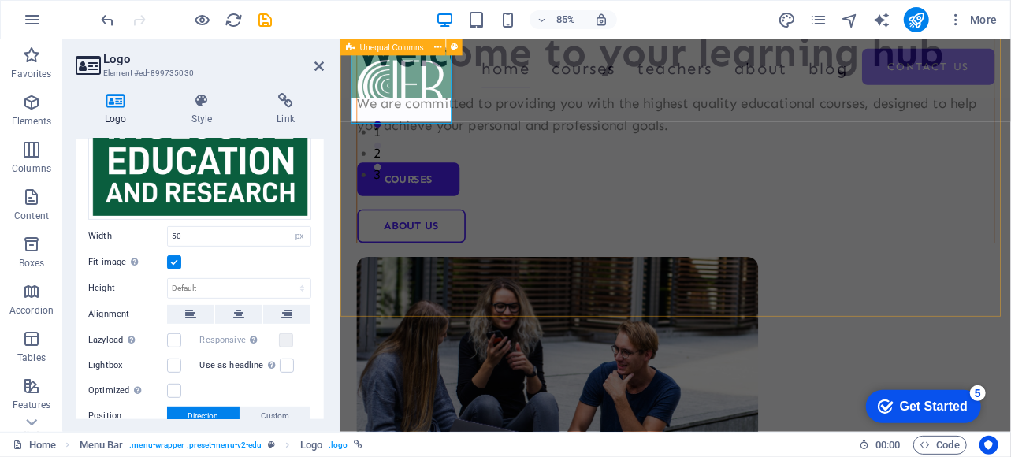
scroll to position [0, 0]
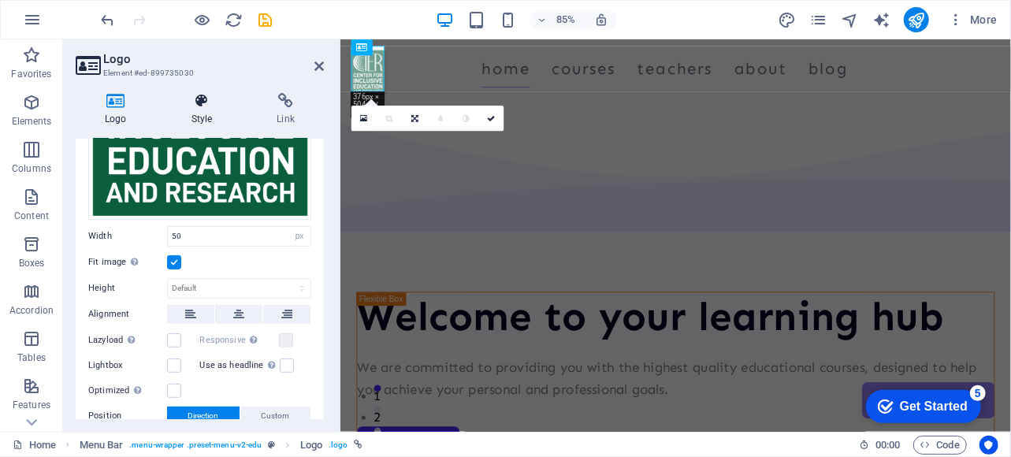
click at [212, 112] on h4 "Style" at bounding box center [205, 109] width 86 height 33
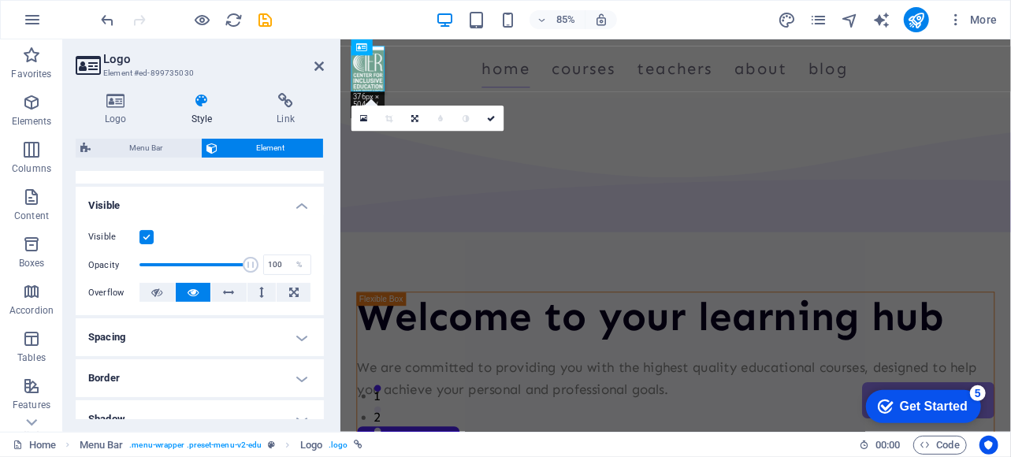
scroll to position [155, 0]
type input "100"
drag, startPoint x: 245, startPoint y: 267, endPoint x: 296, endPoint y: 274, distance: 50.9
click at [296, 274] on div "Visible Opacity 100 % Overflow" at bounding box center [200, 263] width 248 height 100
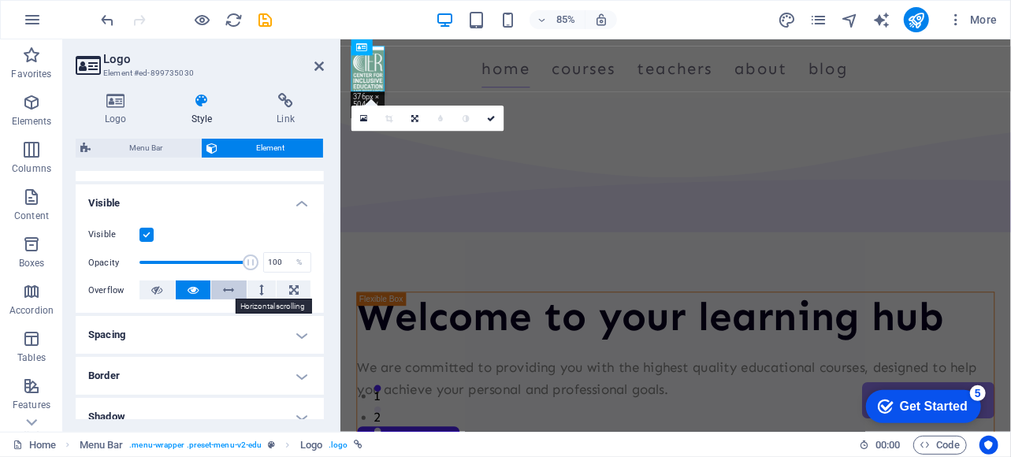
click at [232, 294] on icon at bounding box center [229, 290] width 11 height 19
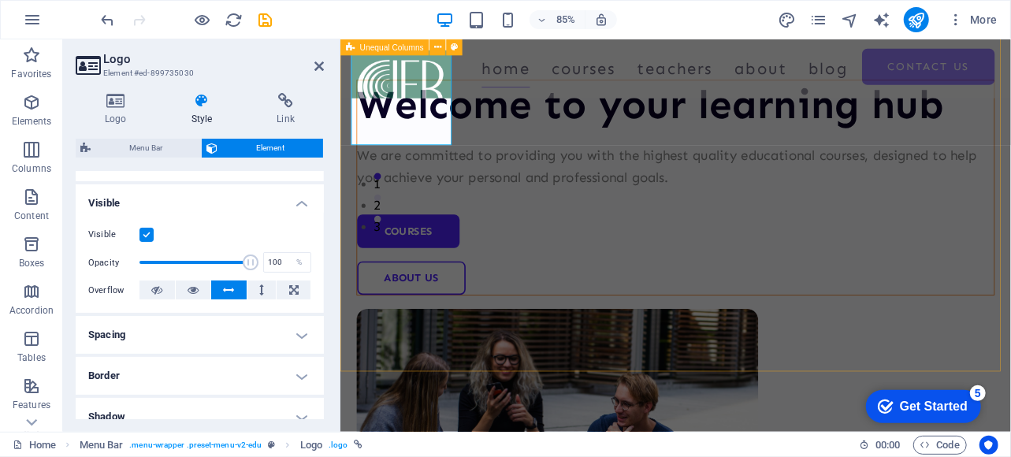
scroll to position [0, 0]
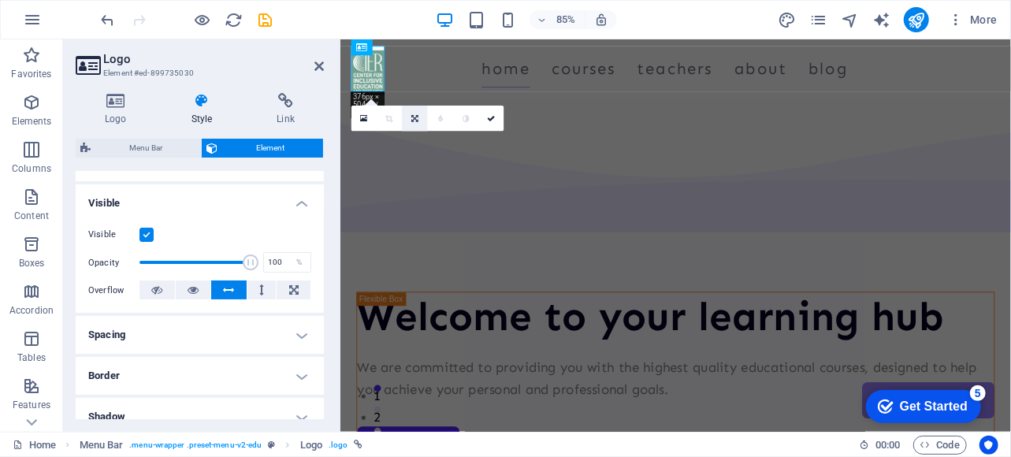
click at [415, 117] on icon at bounding box center [414, 119] width 7 height 8
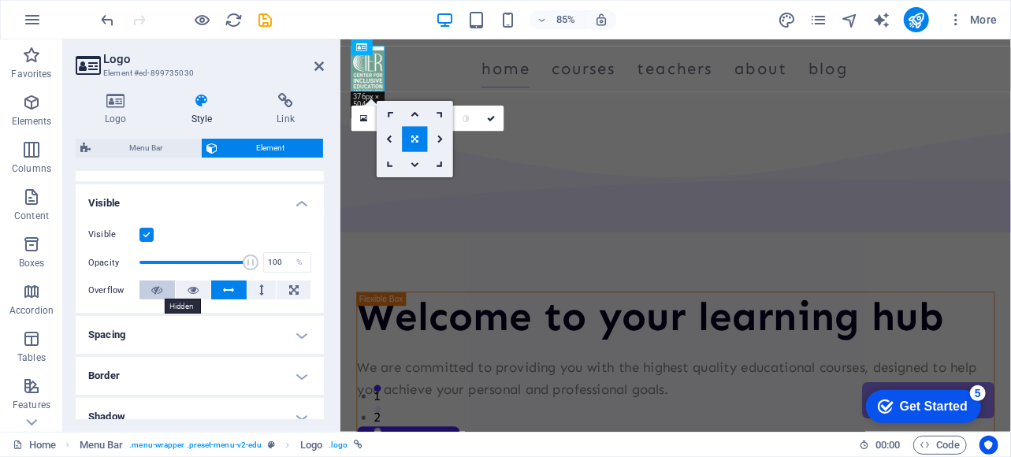
click at [154, 292] on icon at bounding box center [156, 290] width 11 height 19
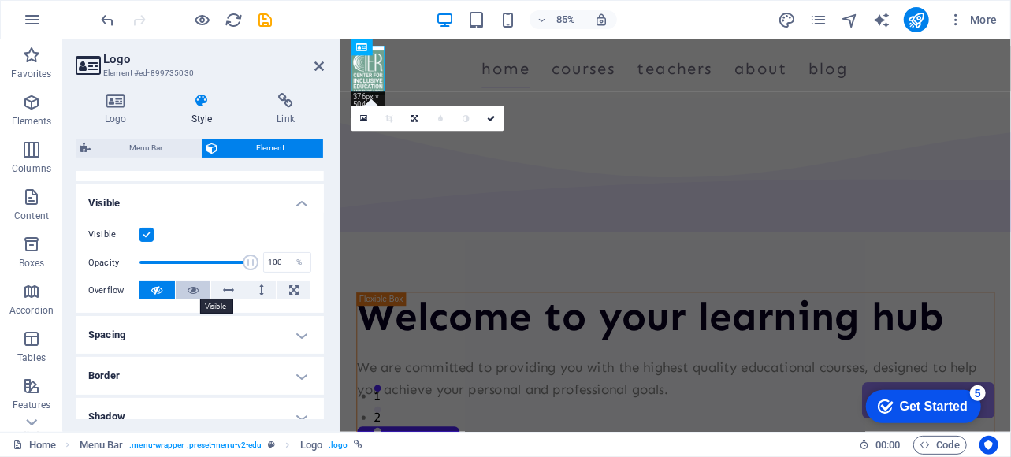
click at [190, 288] on icon at bounding box center [193, 290] width 11 height 19
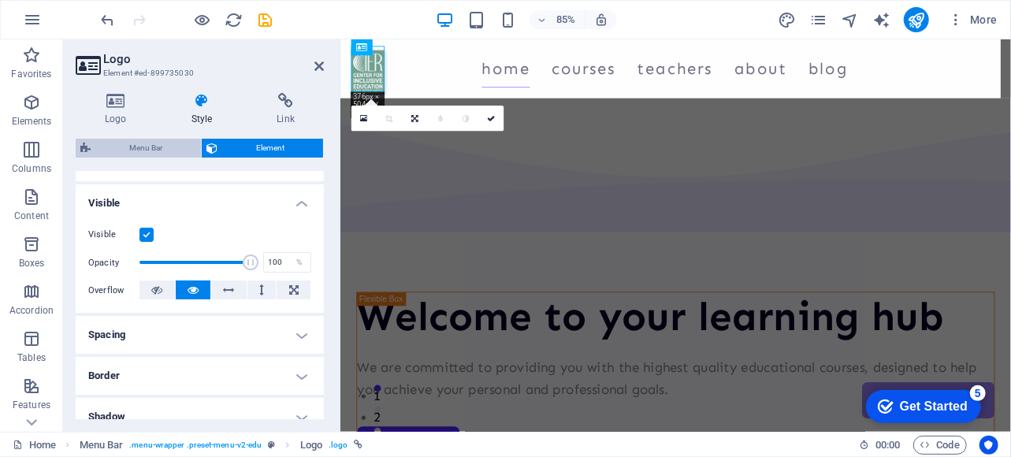
click at [164, 144] on span "Menu Bar" at bounding box center [145, 148] width 101 height 19
select select "px"
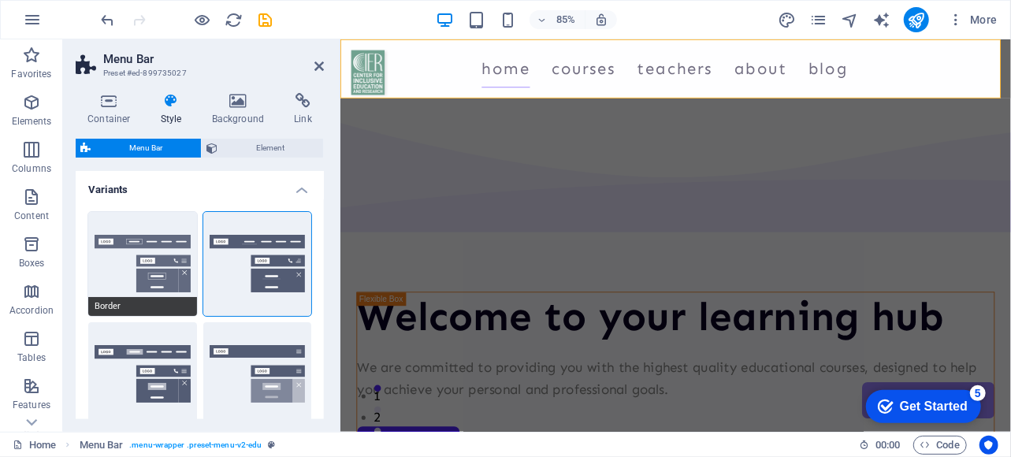
click at [126, 284] on button "Border" at bounding box center [142, 264] width 109 height 104
type input "1"
select select "rem"
type input "1"
select select "rem"
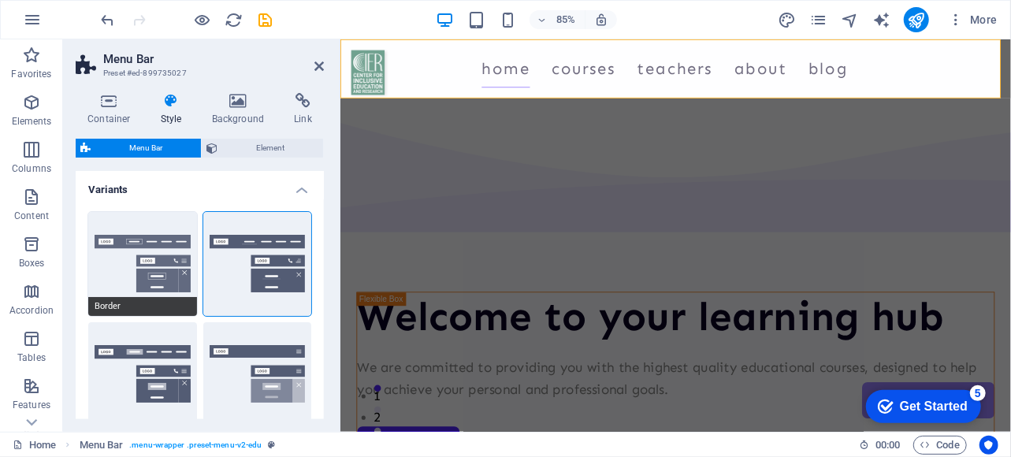
type input "1"
select select "rem"
type input "1"
select select "rem"
type input "1"
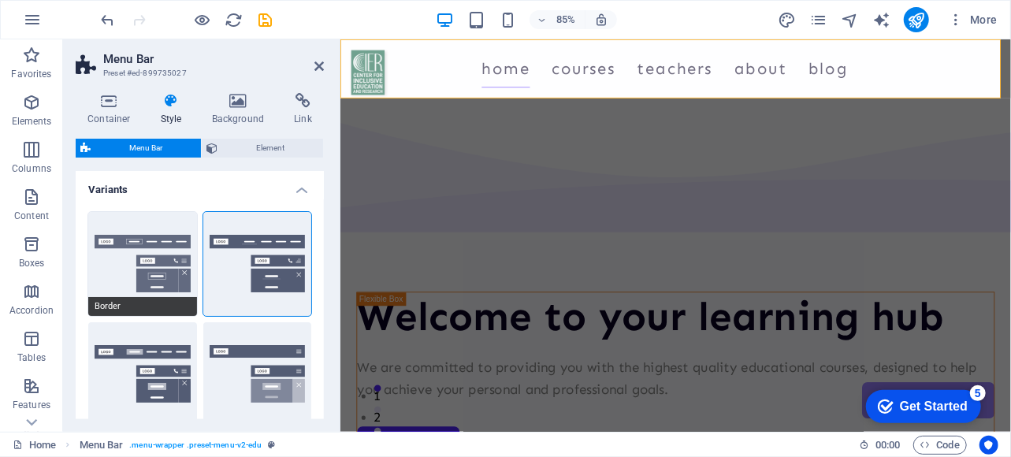
select select "rem"
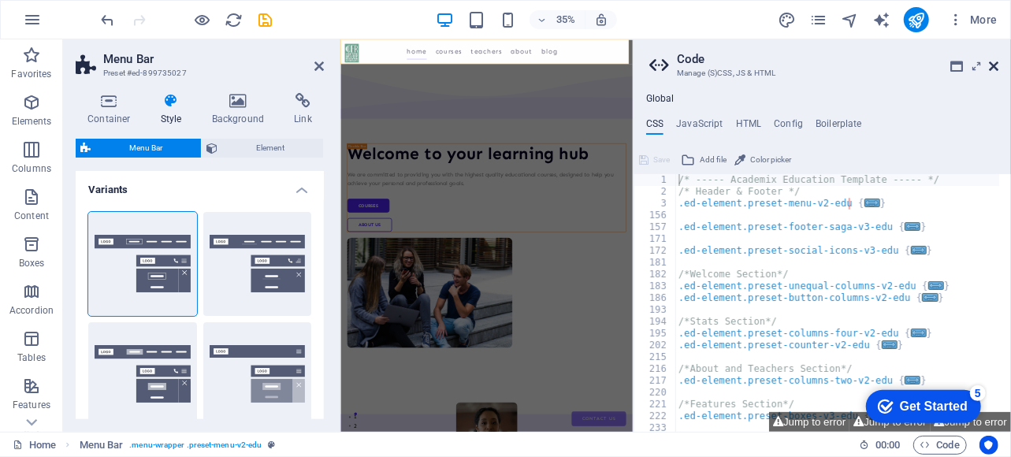
click at [996, 65] on icon at bounding box center [993, 66] width 9 height 13
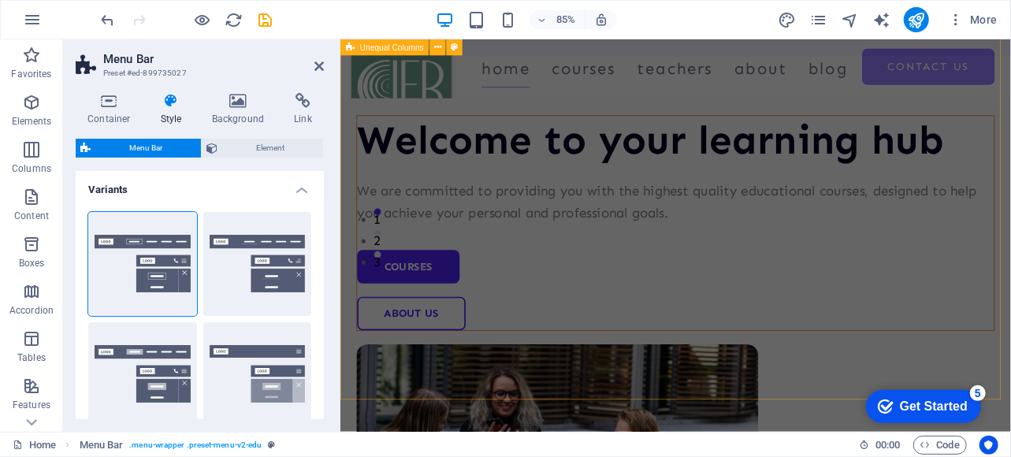
scroll to position [214, 0]
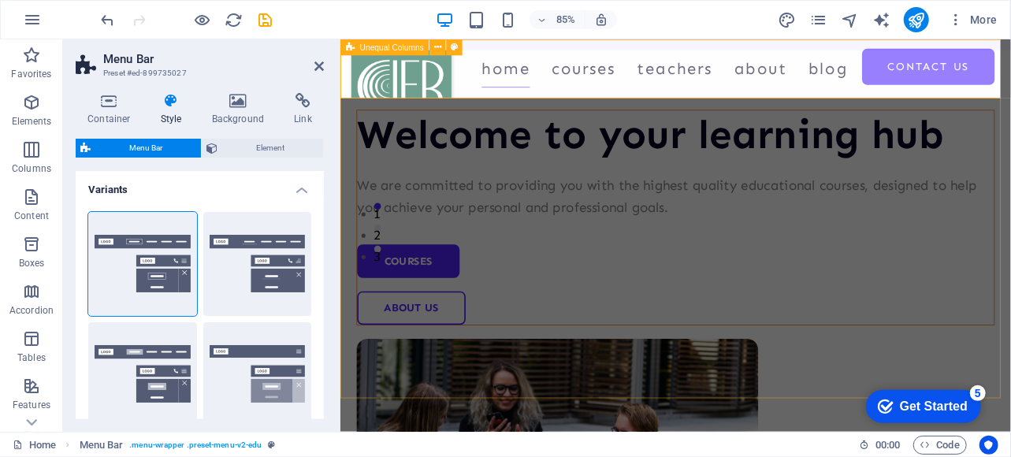
click at [612, 292] on div "Welcome to your learning hub We are committed to providing you with the highest…" at bounding box center [734, 359] width 789 height 1071
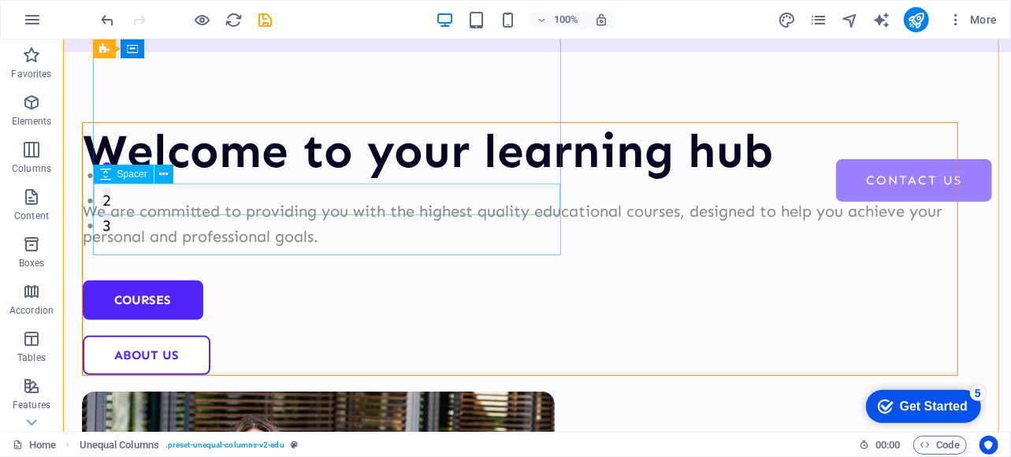
scroll to position [0, 0]
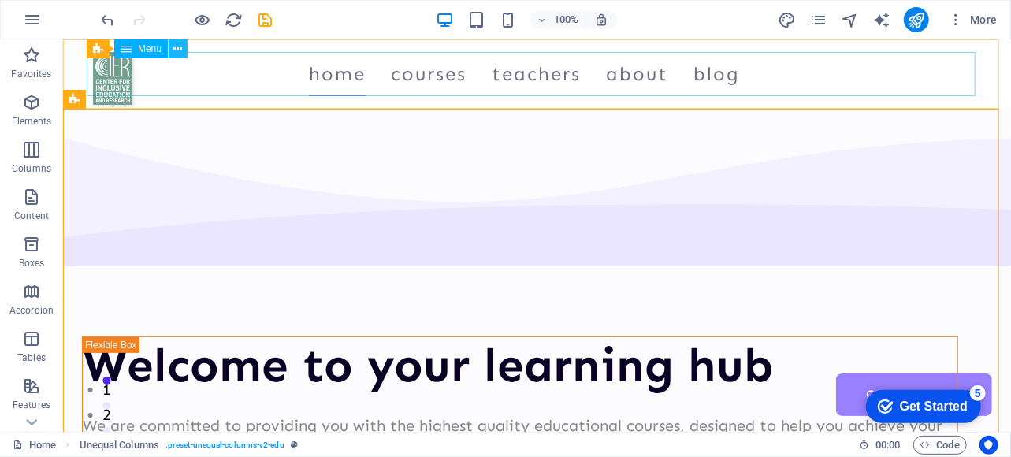
click at [177, 50] on icon at bounding box center [178, 49] width 9 height 17
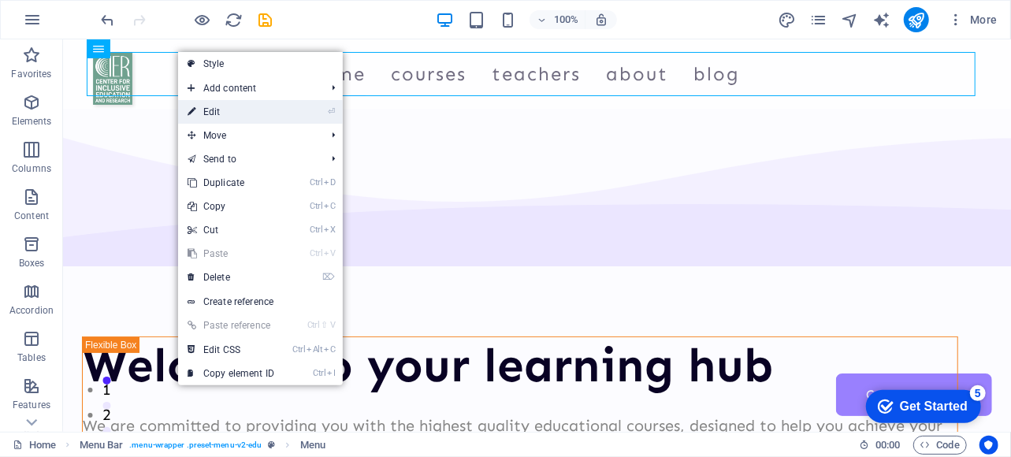
click at [207, 106] on link "⏎ Edit" at bounding box center [231, 112] width 106 height 24
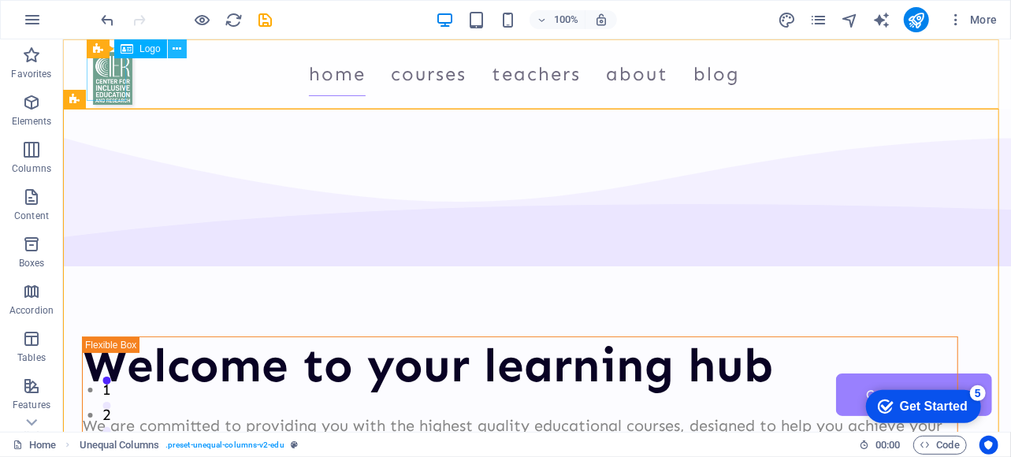
click at [177, 53] on icon at bounding box center [177, 49] width 9 height 17
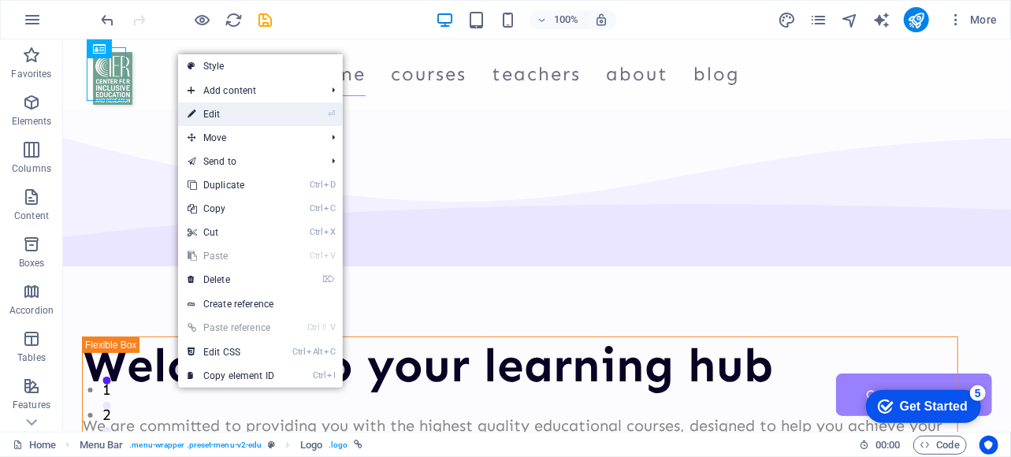
click at [225, 115] on link "⏎ Edit" at bounding box center [231, 114] width 106 height 24
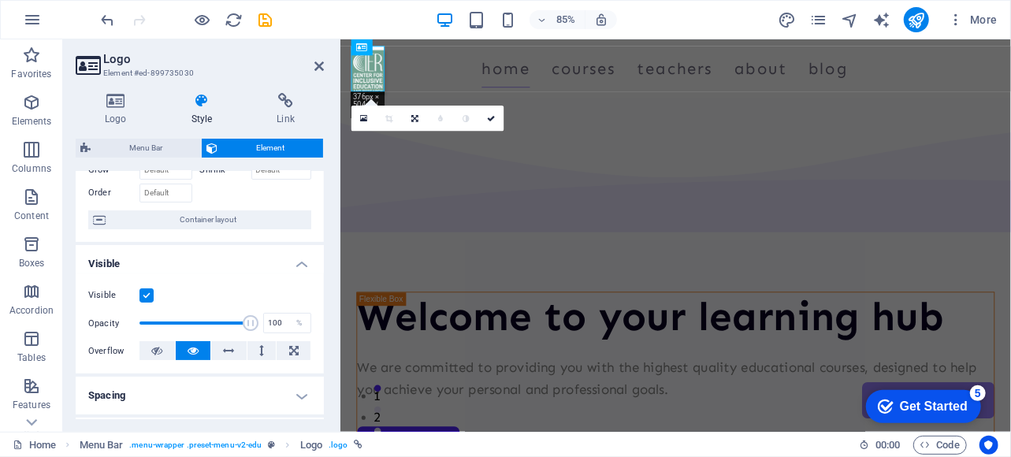
scroll to position [96, 0]
click at [147, 292] on label at bounding box center [147, 294] width 14 height 14
click at [0, 0] on input "Visible" at bounding box center [0, 0] width 0 height 0
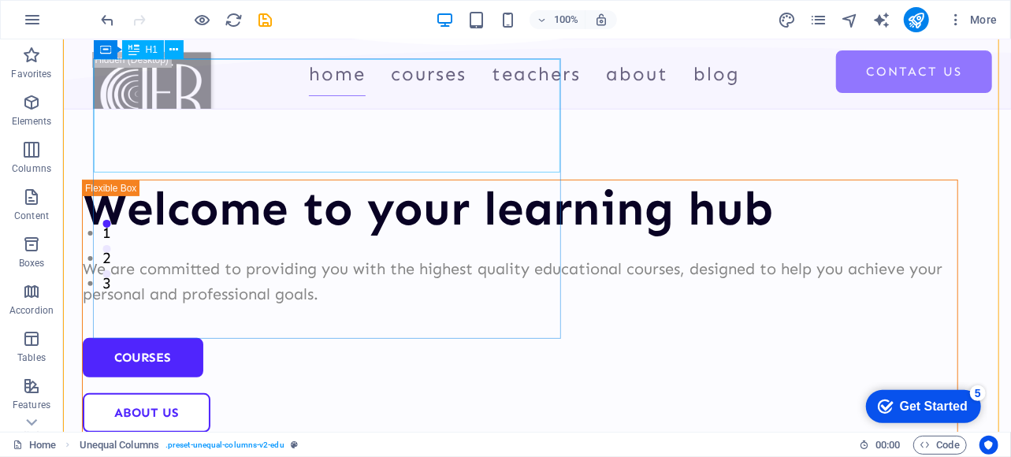
scroll to position [0, 0]
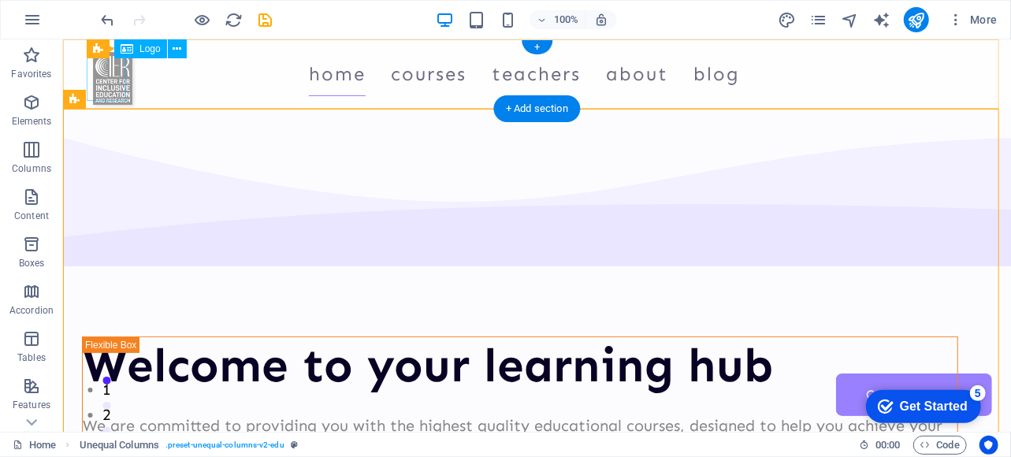
click at [111, 73] on div at bounding box center [111, 77] width 39 height 53
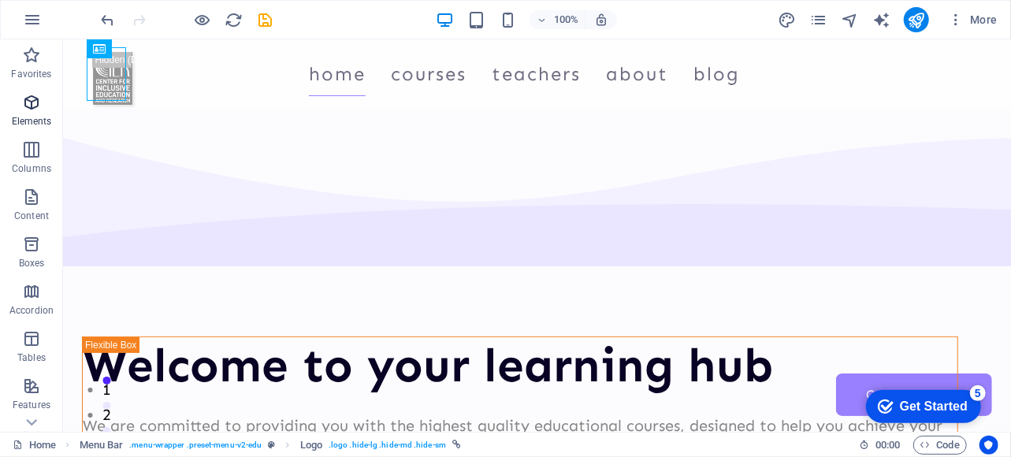
click at [36, 103] on icon "button" at bounding box center [31, 102] width 19 height 19
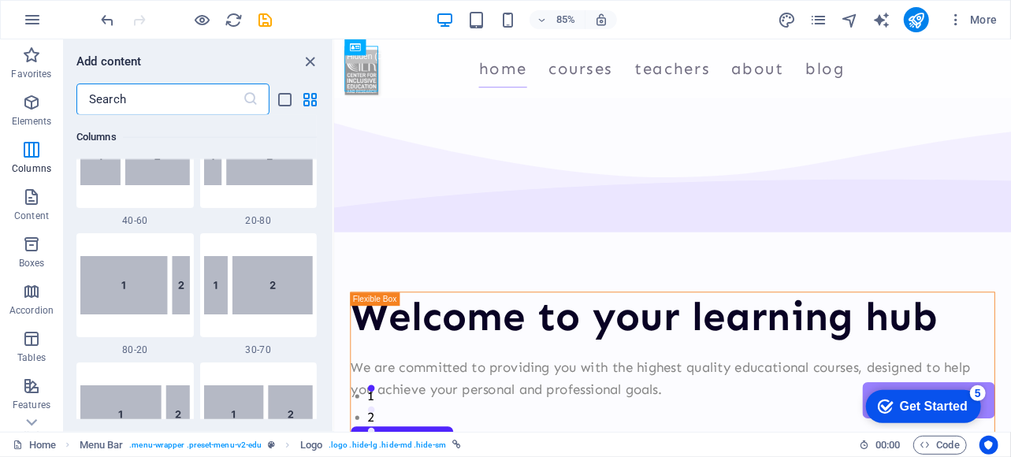
scroll to position [1229, 0]
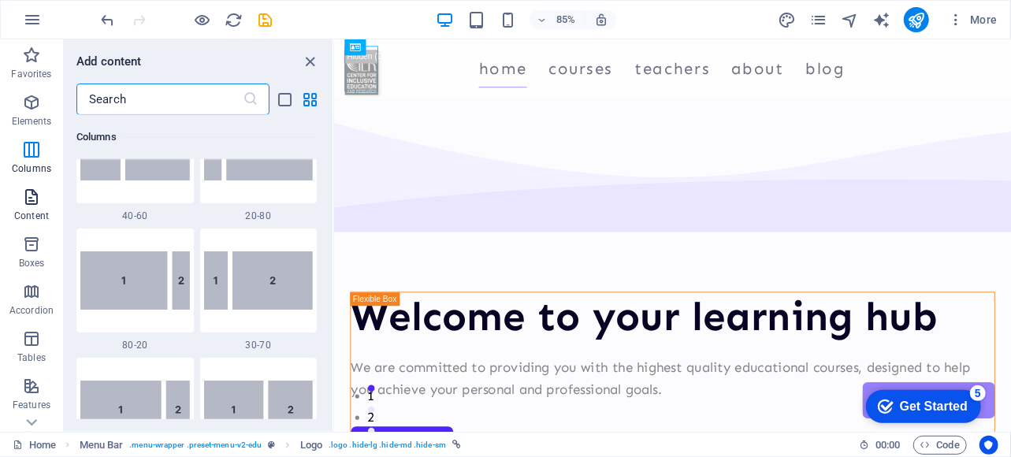
click at [36, 217] on p "Content" at bounding box center [31, 216] width 35 height 13
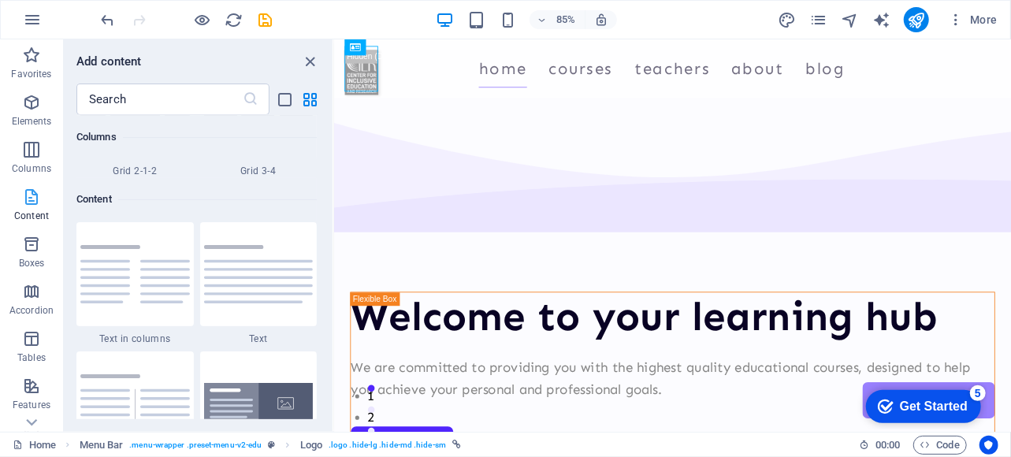
scroll to position [2758, 0]
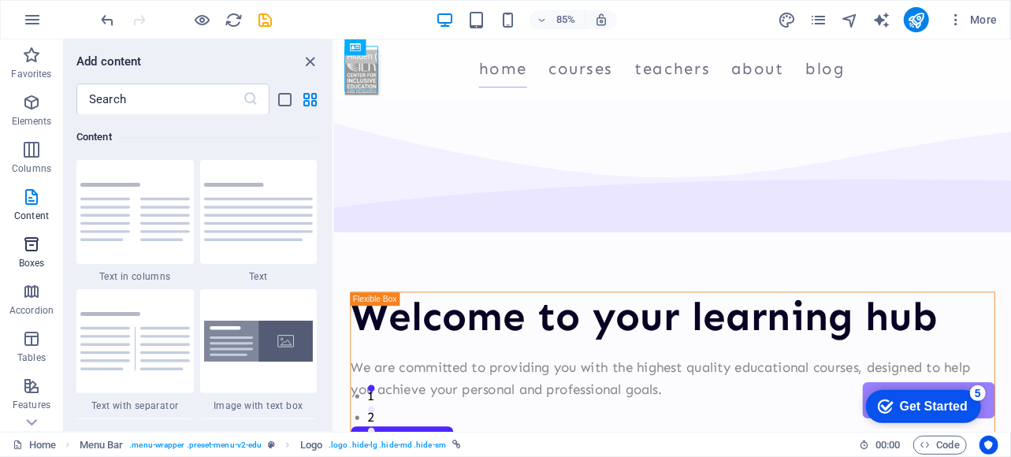
click at [31, 253] on icon "button" at bounding box center [31, 244] width 19 height 19
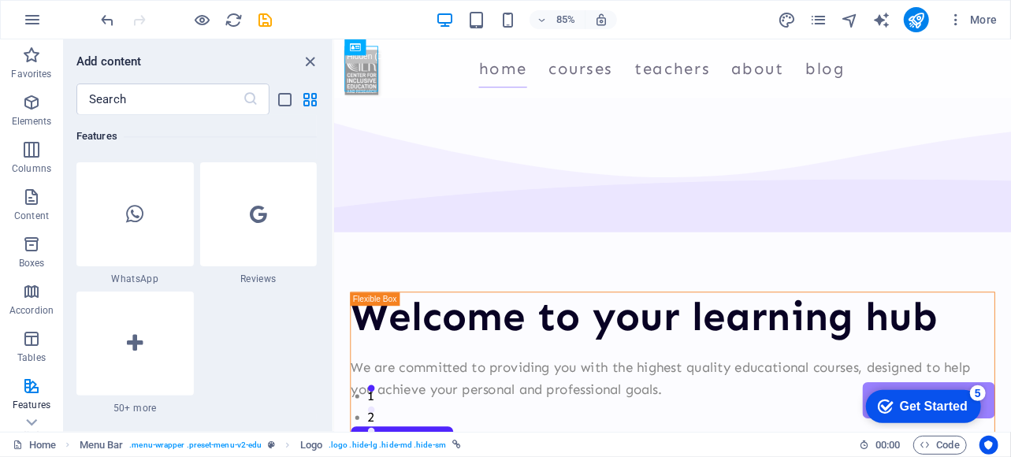
scroll to position [7693, 0]
click at [32, 251] on icon "button" at bounding box center [31, 244] width 19 height 19
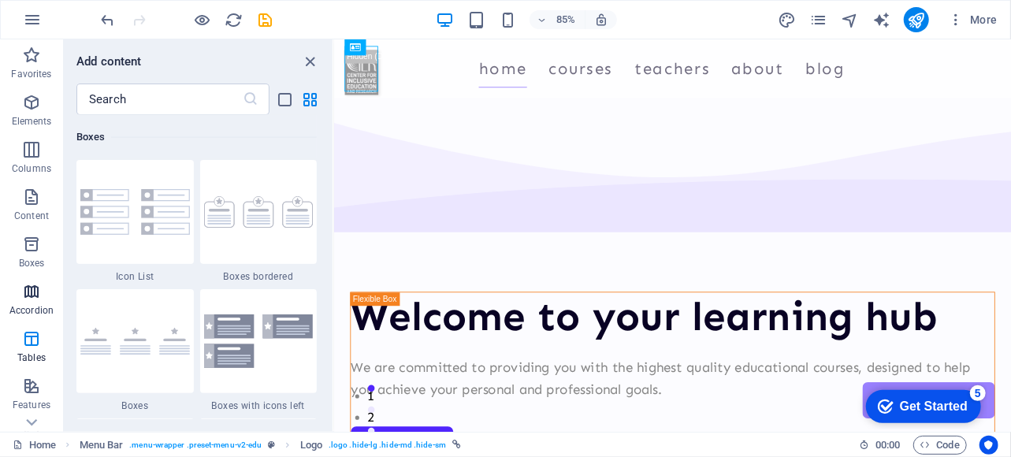
click at [27, 297] on icon "button" at bounding box center [31, 291] width 19 height 19
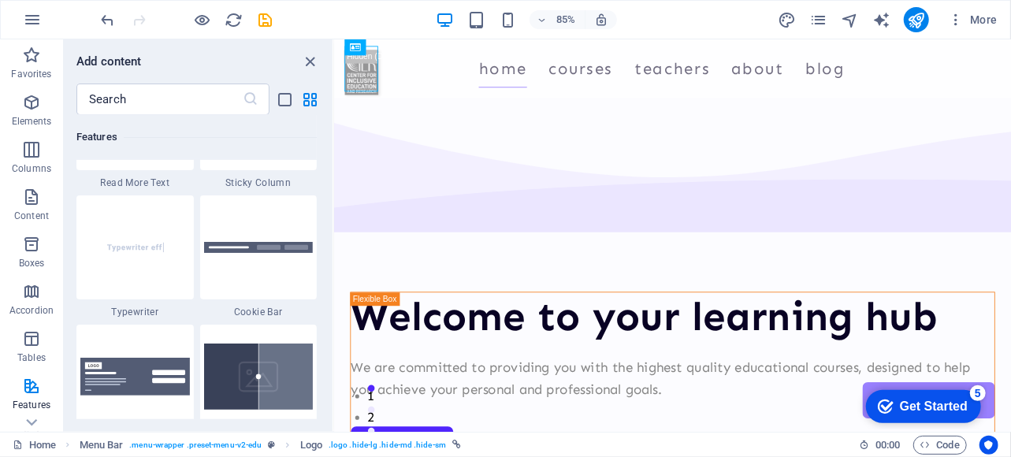
scroll to position [6249, 0]
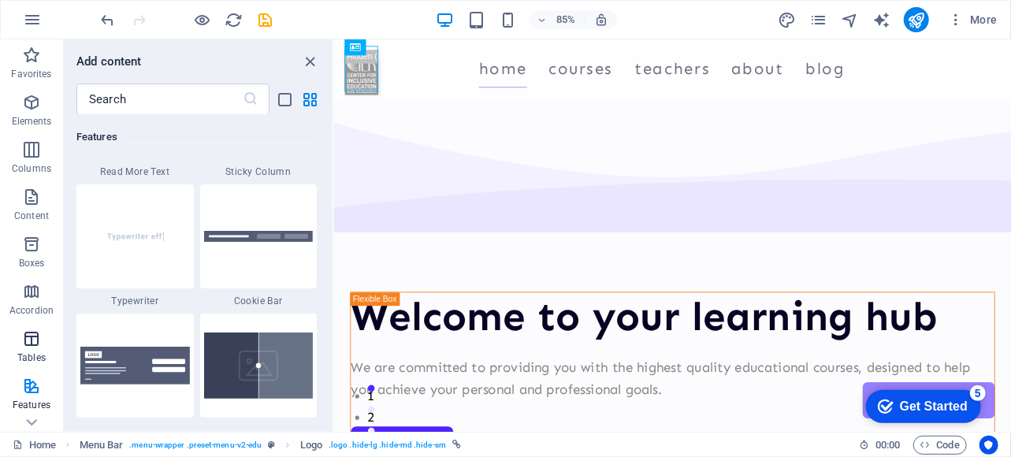
click at [30, 333] on icon "button" at bounding box center [31, 338] width 19 height 19
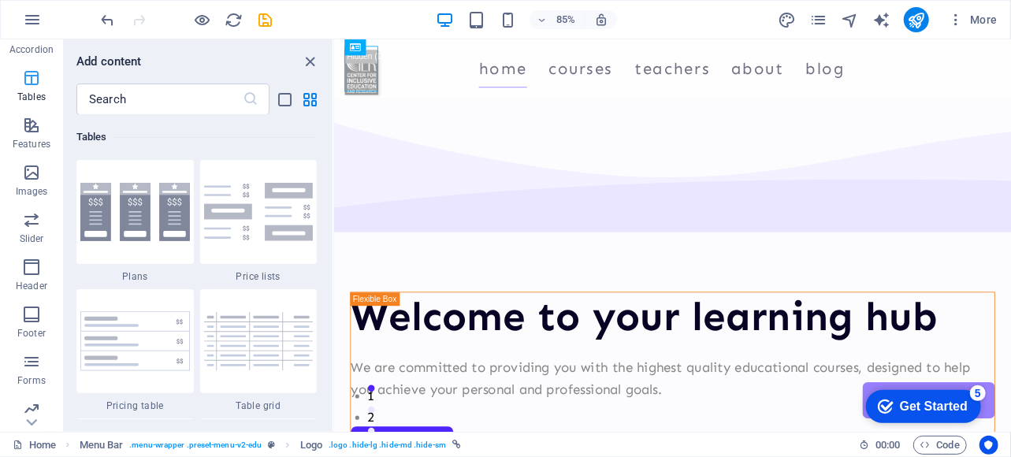
scroll to position [317, 0]
click at [28, 131] on p "Images" at bounding box center [32, 135] width 32 height 13
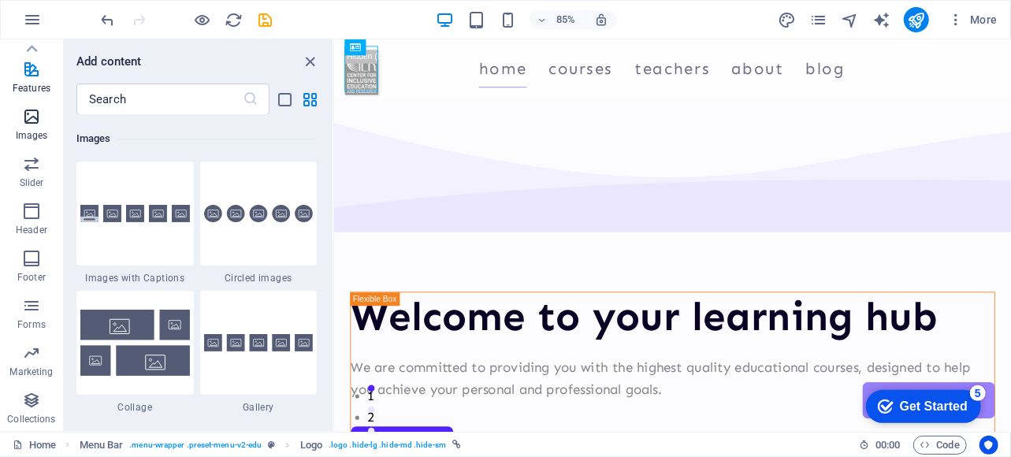
scroll to position [7993, 0]
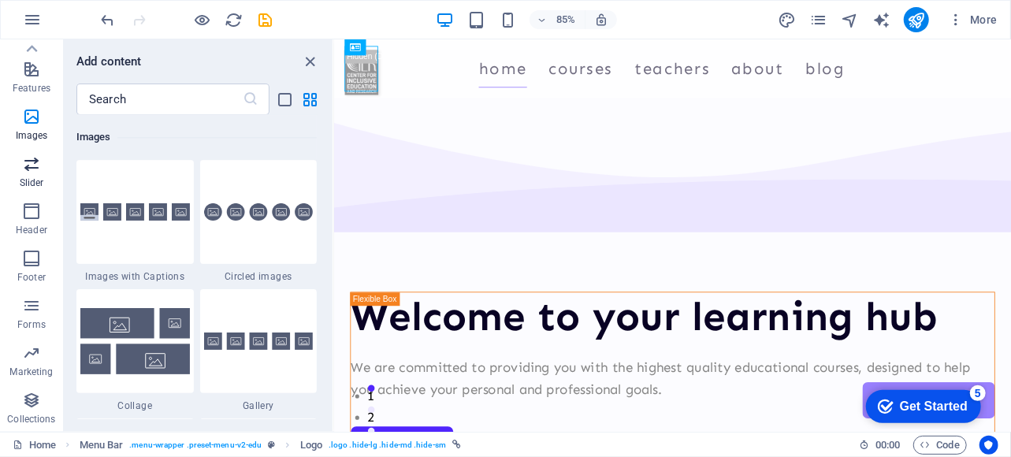
click at [29, 177] on p "Slider" at bounding box center [32, 183] width 24 height 13
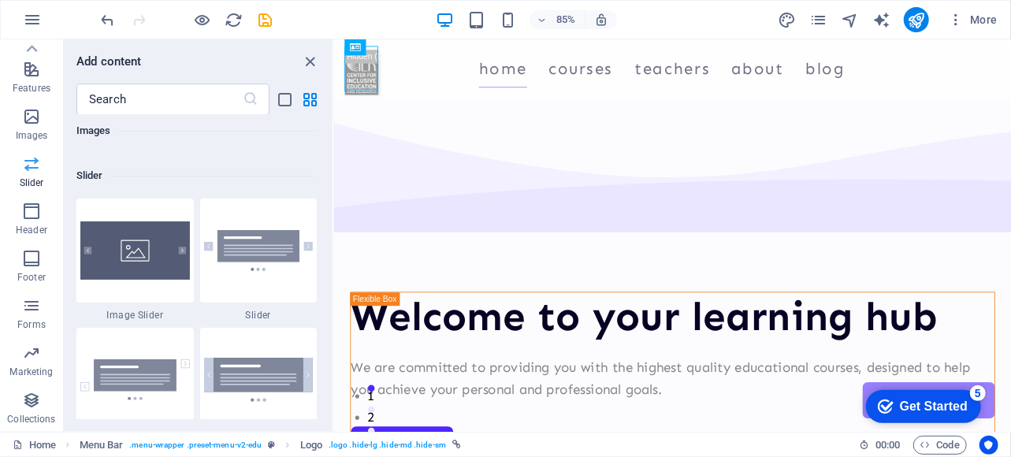
scroll to position [8937, 0]
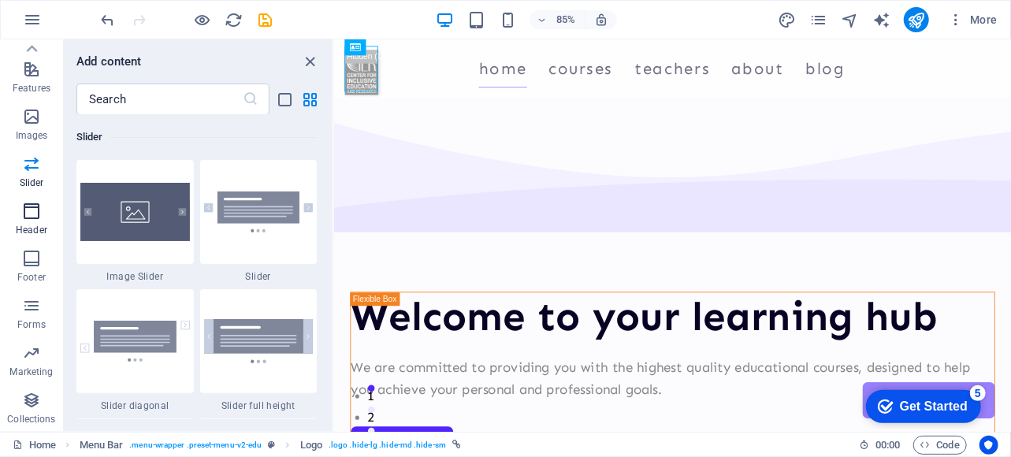
click at [28, 214] on icon "button" at bounding box center [31, 211] width 19 height 19
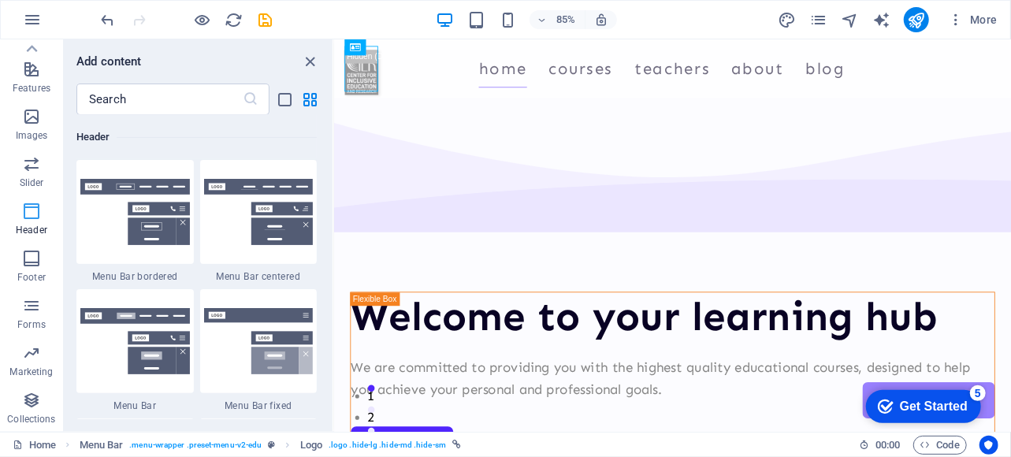
scroll to position [9492, 0]
click at [27, 269] on span "Footer" at bounding box center [31, 268] width 63 height 38
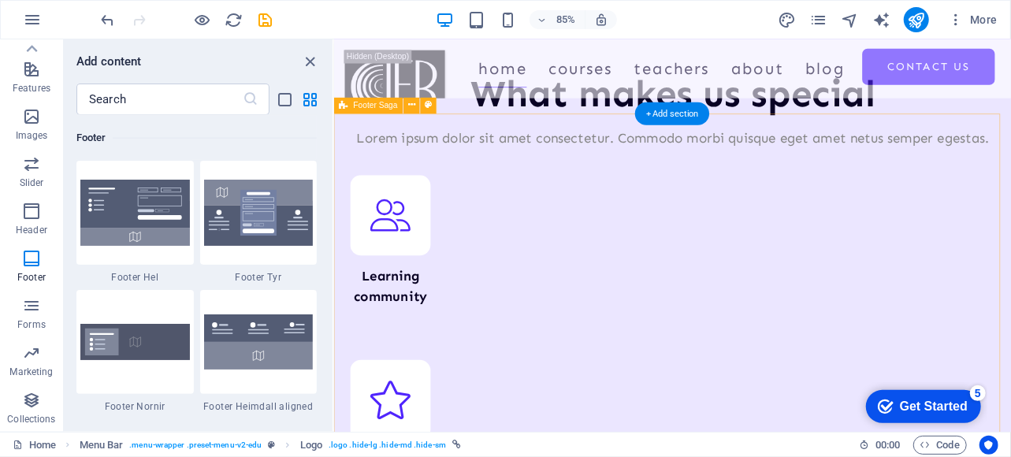
scroll to position [6520, 0]
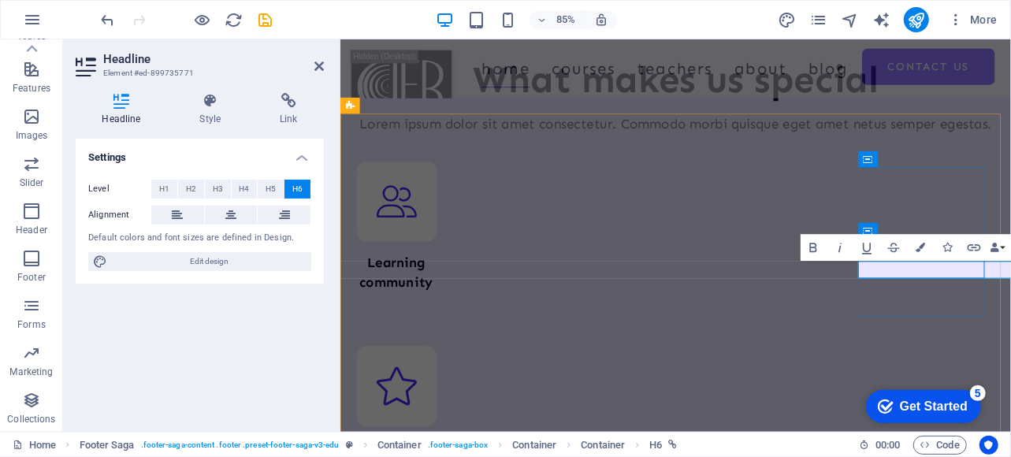
scroll to position [6486, 0]
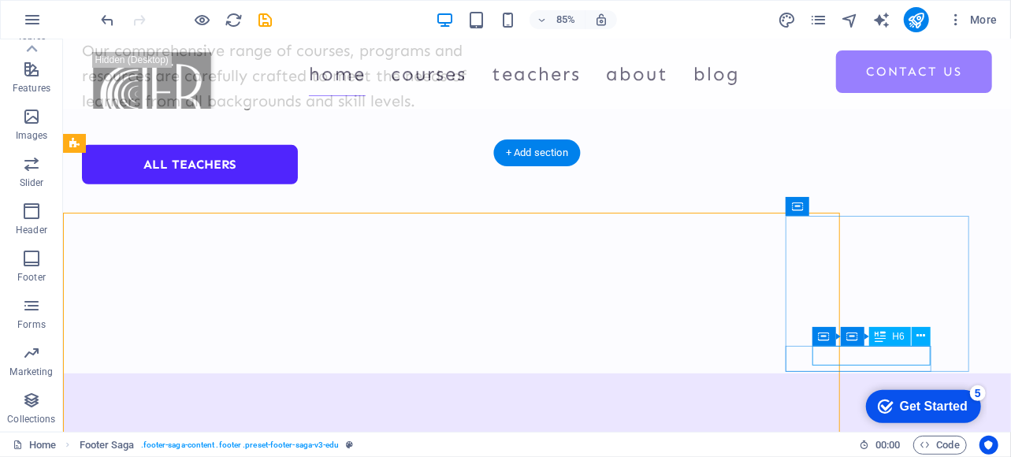
scroll to position [6401, 0]
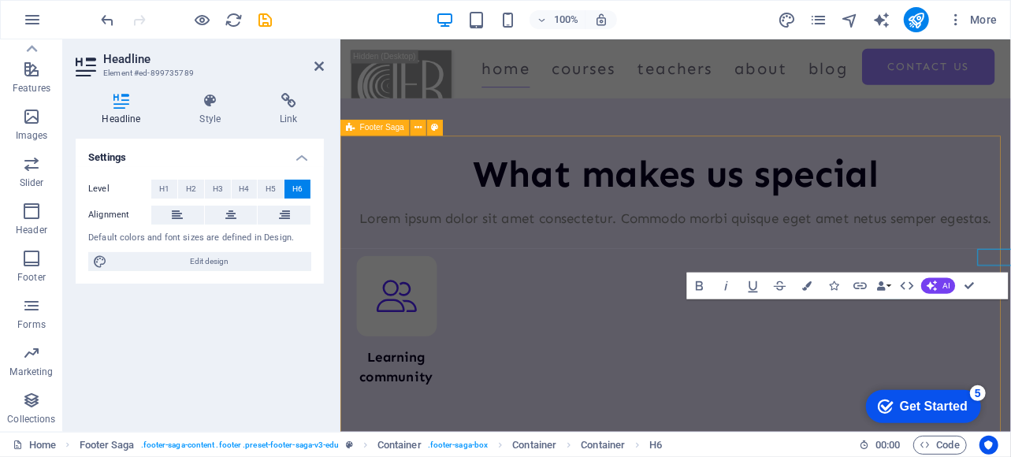
scroll to position [6486, 0]
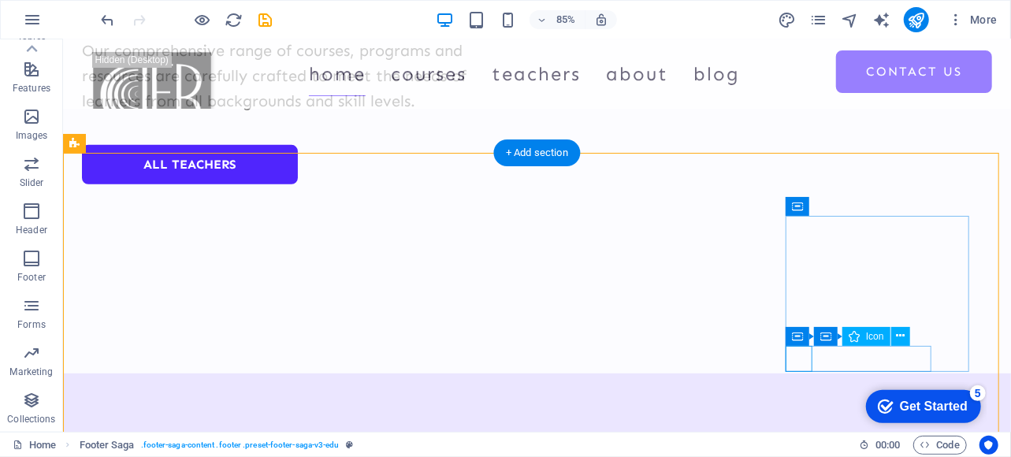
scroll to position [6401, 0]
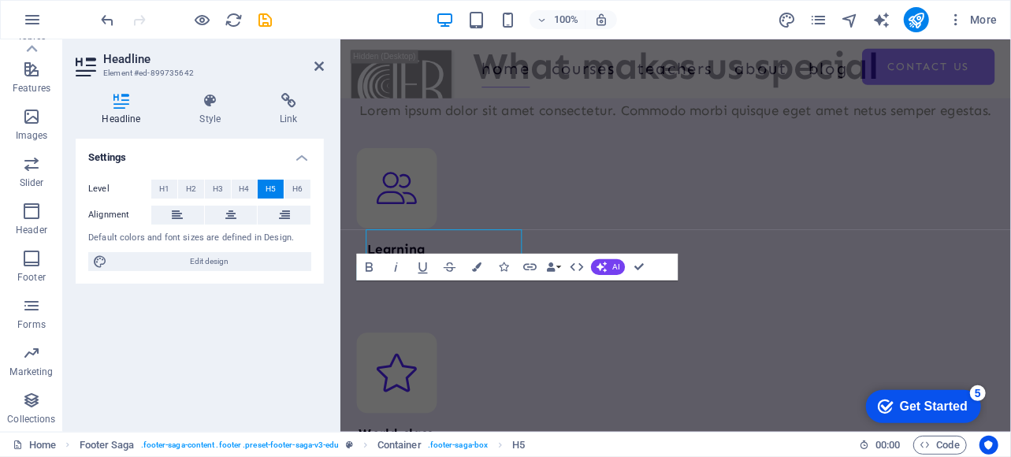
scroll to position [6553, 0]
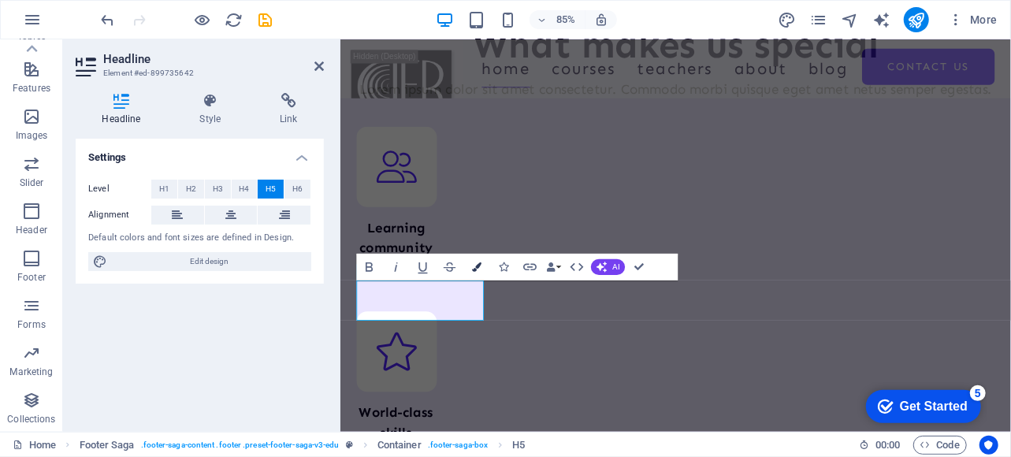
click at [475, 262] on icon "button" at bounding box center [476, 266] width 9 height 9
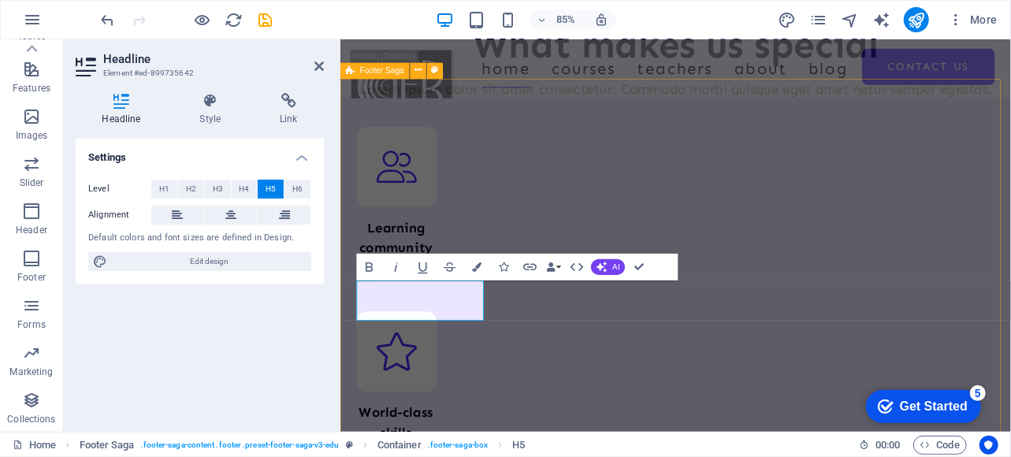
drag, startPoint x: 442, startPoint y: 356, endPoint x: 356, endPoint y: 337, distance: 88.2
click at [374, 272] on icon "button" at bounding box center [369, 267] width 16 height 16
click at [609, 264] on button "AI" at bounding box center [608, 267] width 34 height 16
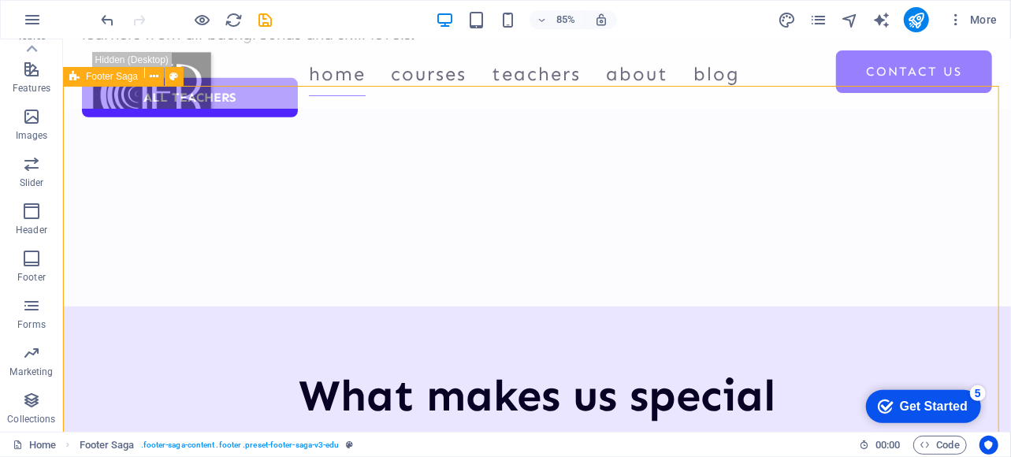
scroll to position [6468, 0]
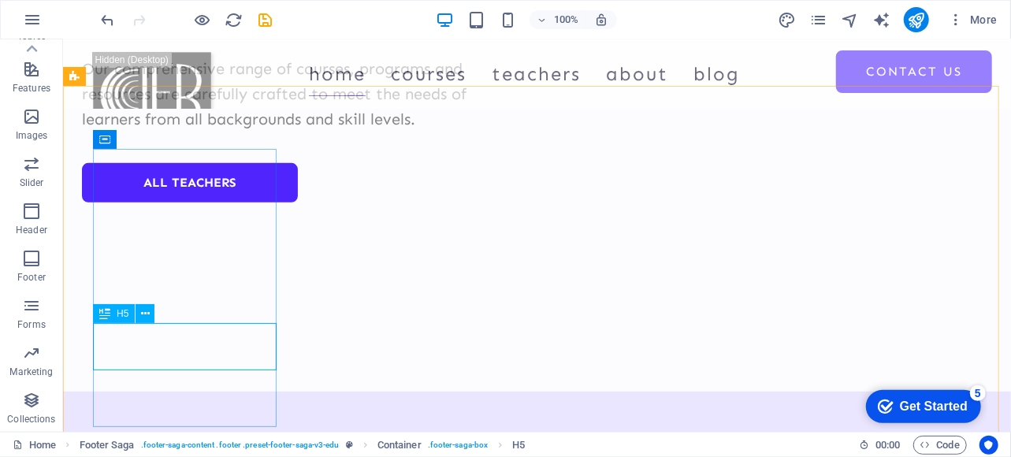
click at [112, 316] on div "H5" at bounding box center [114, 313] width 42 height 19
click at [142, 313] on icon at bounding box center [145, 314] width 9 height 17
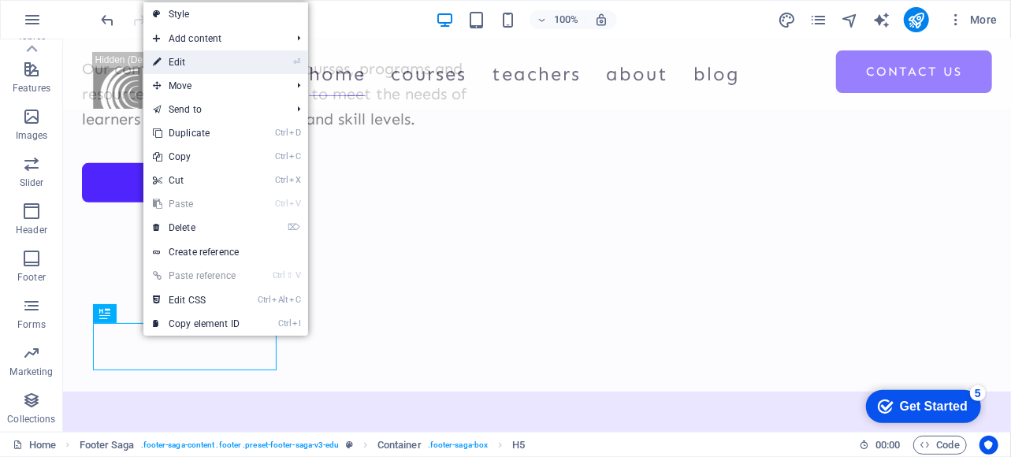
click at [194, 69] on link "⏎ Edit" at bounding box center [196, 62] width 106 height 24
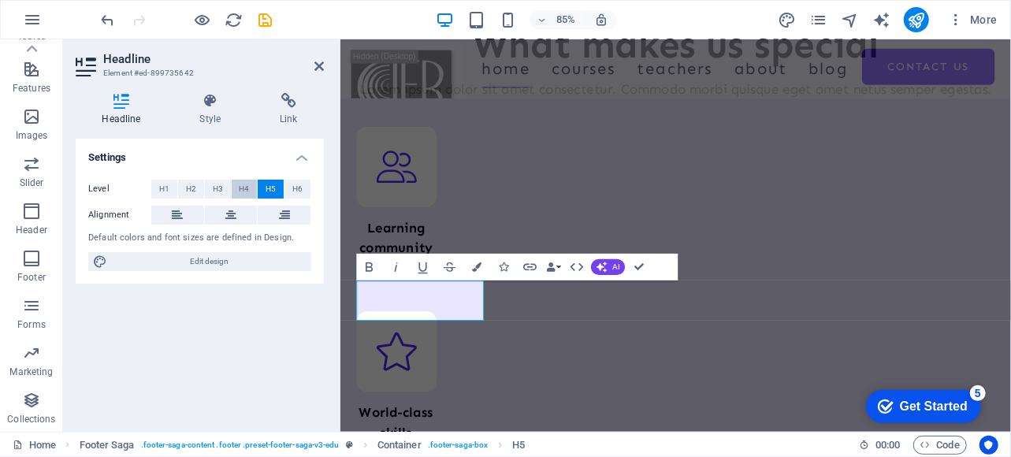
click at [241, 190] on span "H4" at bounding box center [244, 189] width 10 height 19
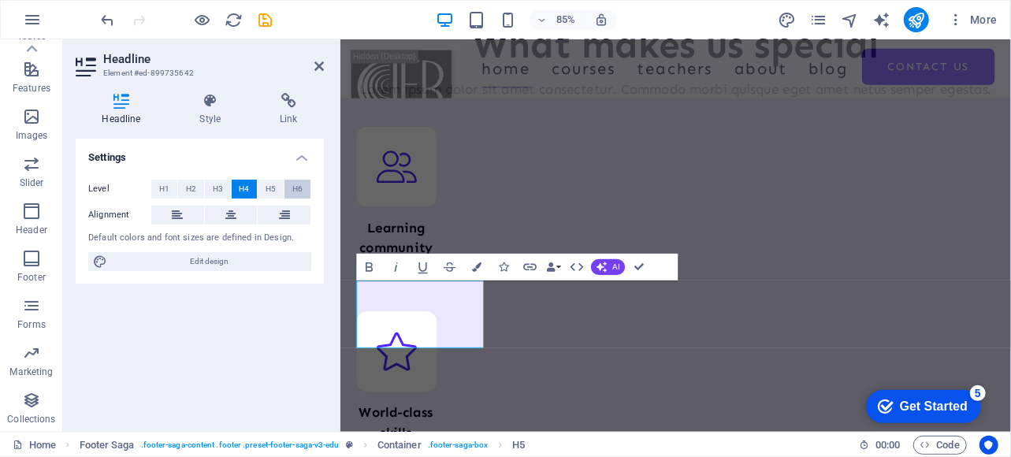
click at [300, 190] on span "H6" at bounding box center [297, 189] width 10 height 19
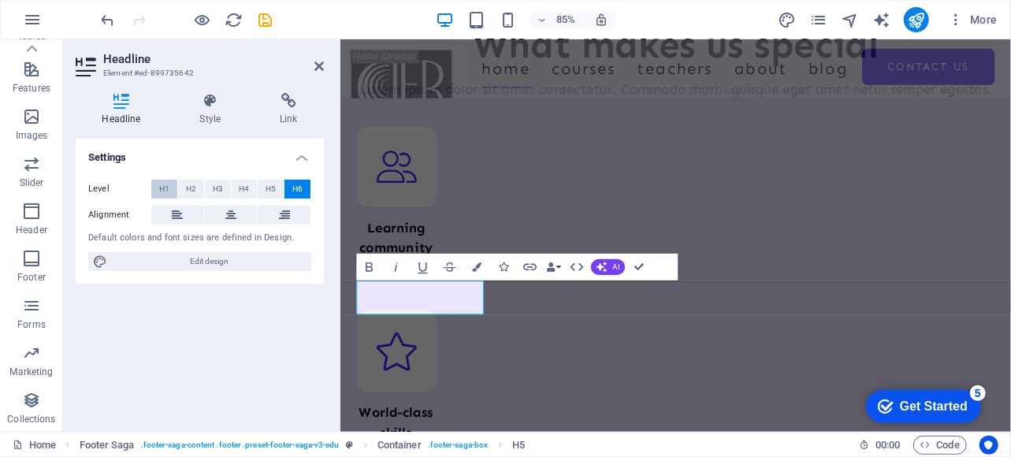
click at [162, 188] on span "H1" at bounding box center [164, 189] width 10 height 19
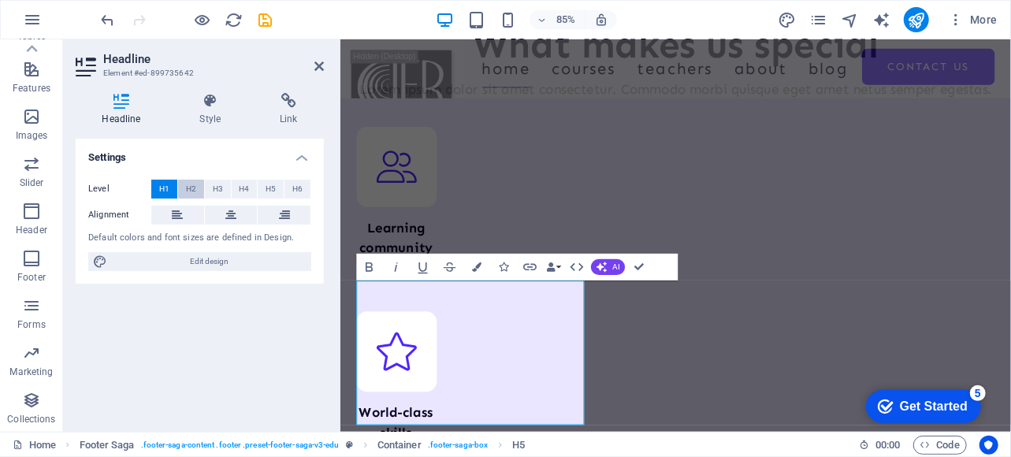
click at [186, 188] on span "H2" at bounding box center [191, 189] width 10 height 19
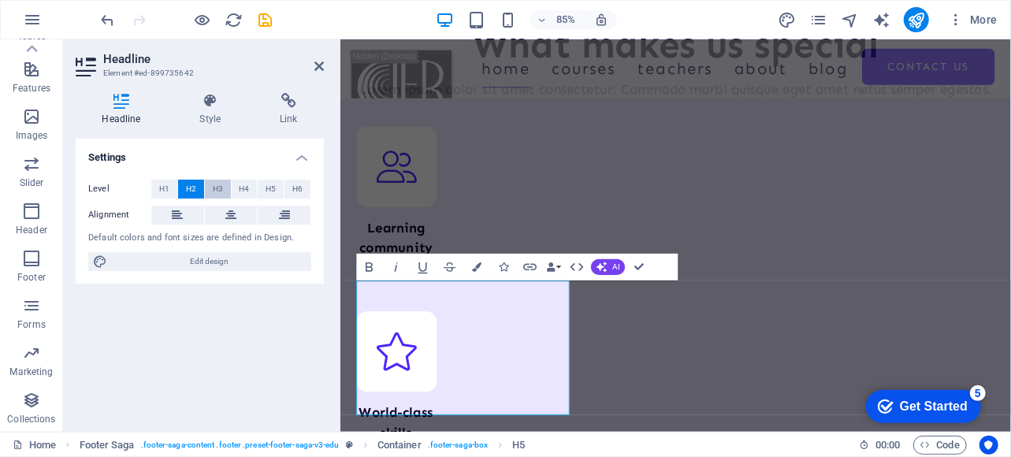
click at [218, 188] on span "H3" at bounding box center [218, 189] width 10 height 19
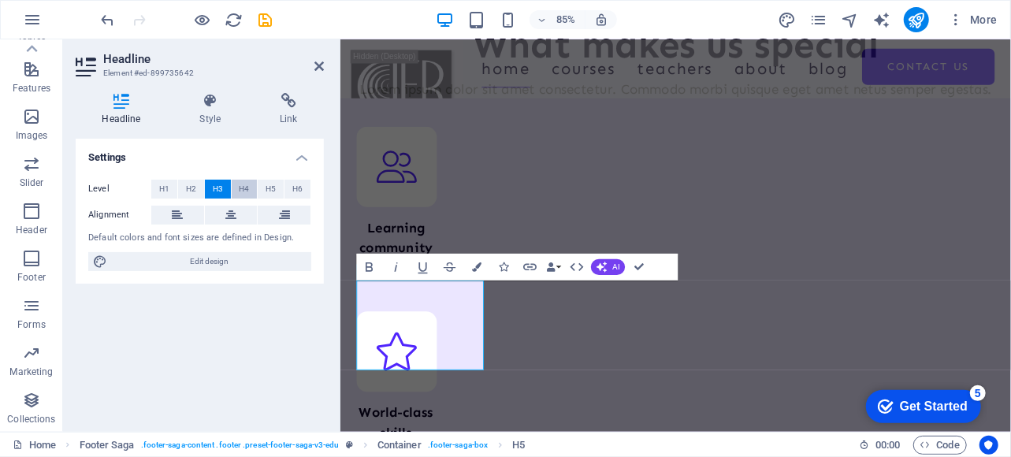
click at [251, 188] on button "H4" at bounding box center [245, 189] width 26 height 19
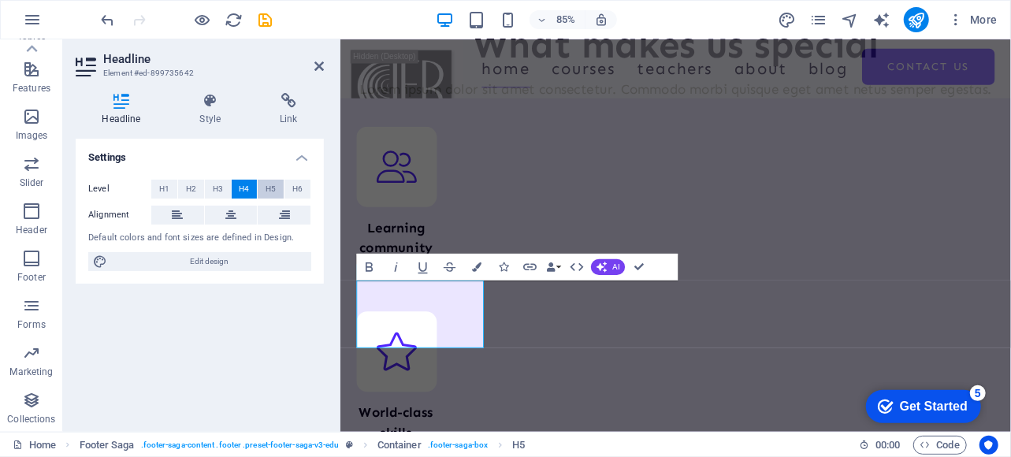
click at [270, 187] on span "H5" at bounding box center [271, 189] width 10 height 19
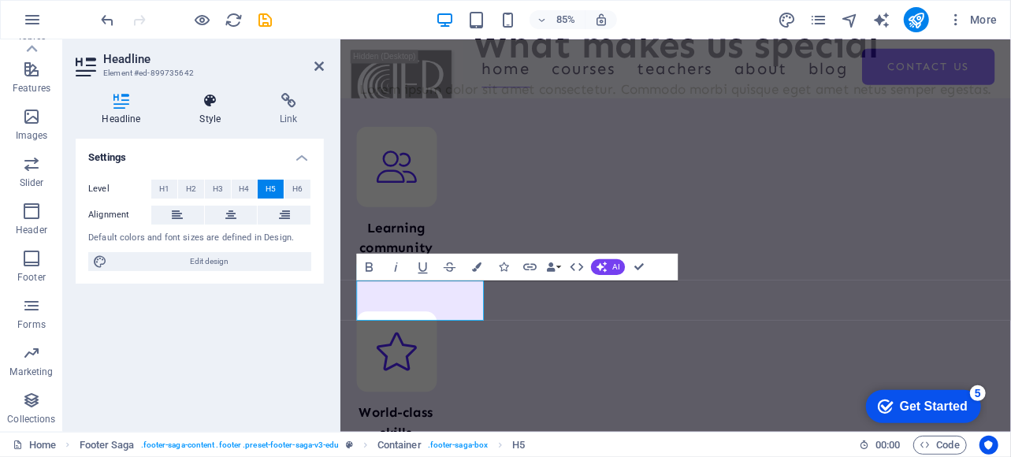
click at [214, 103] on icon at bounding box center [210, 101] width 74 height 16
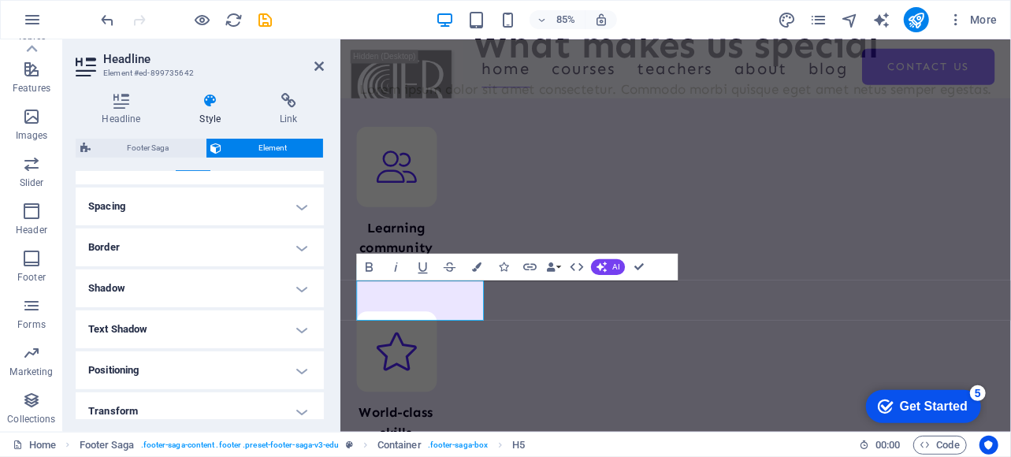
scroll to position [297, 0]
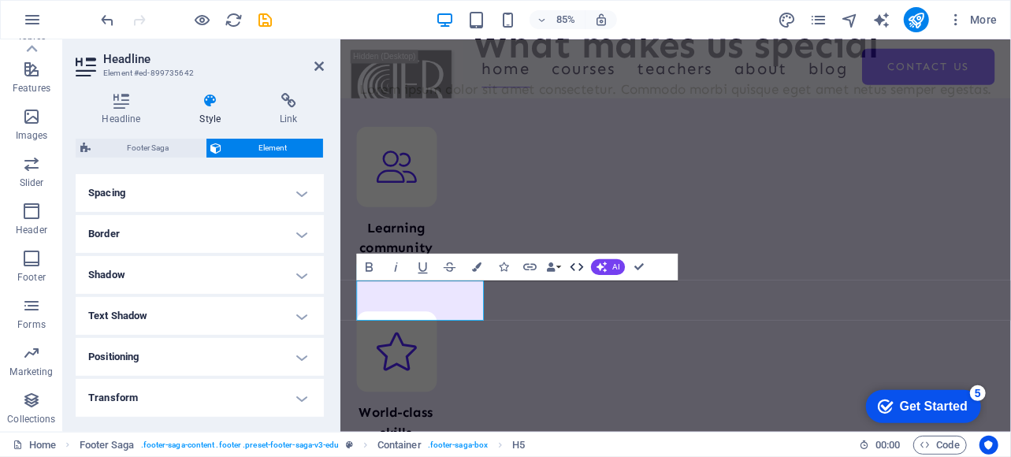
click at [583, 267] on icon "button" at bounding box center [577, 267] width 16 height 16
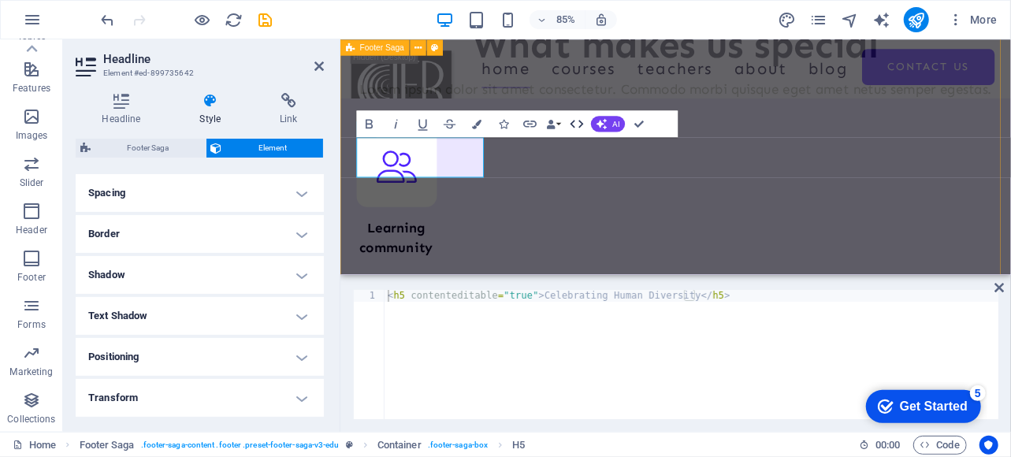
scroll to position [6722, 0]
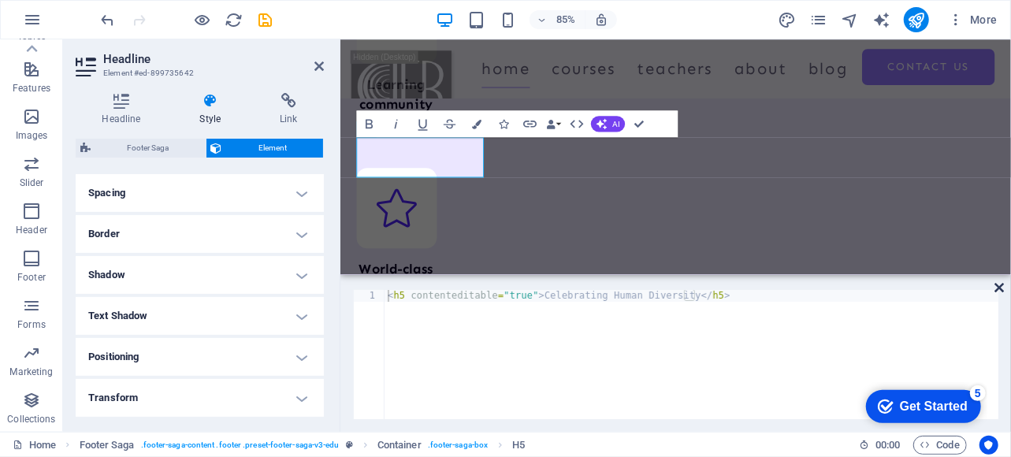
click at [998, 288] on icon at bounding box center [999, 287] width 9 height 13
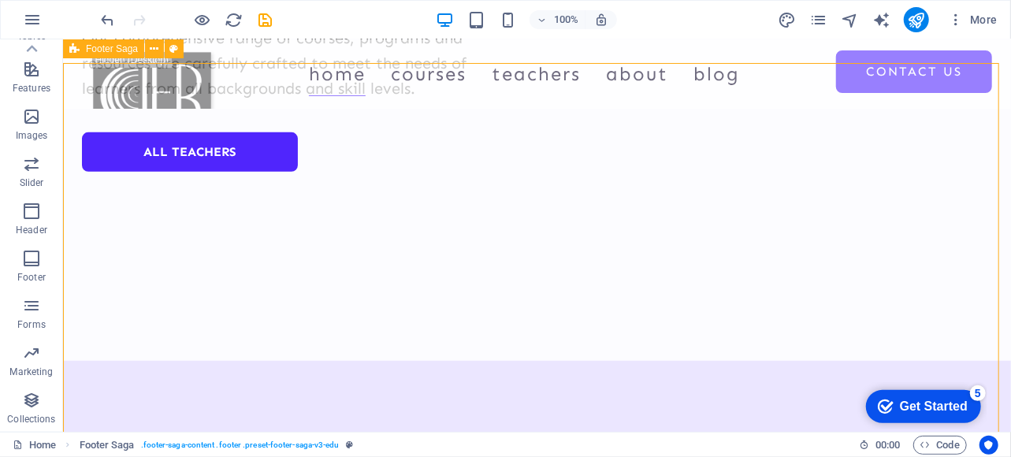
scroll to position [6491, 0]
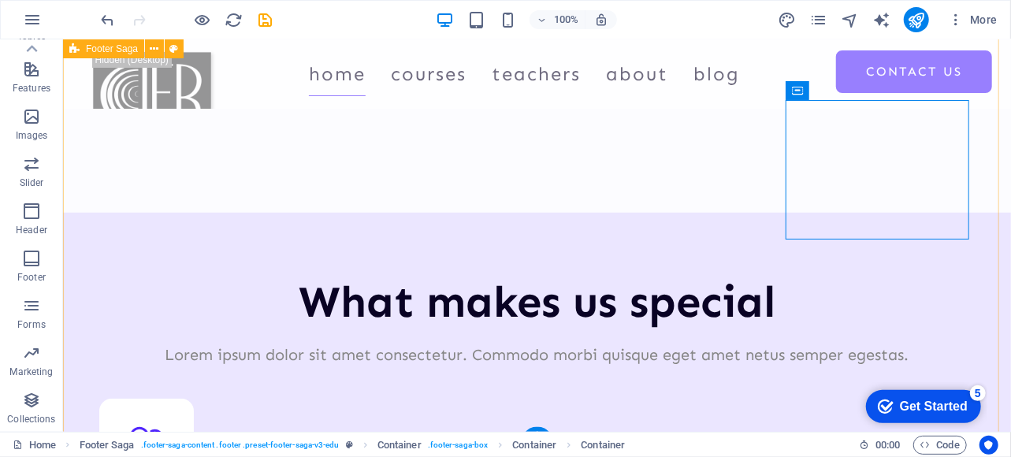
scroll to position [6657, 0]
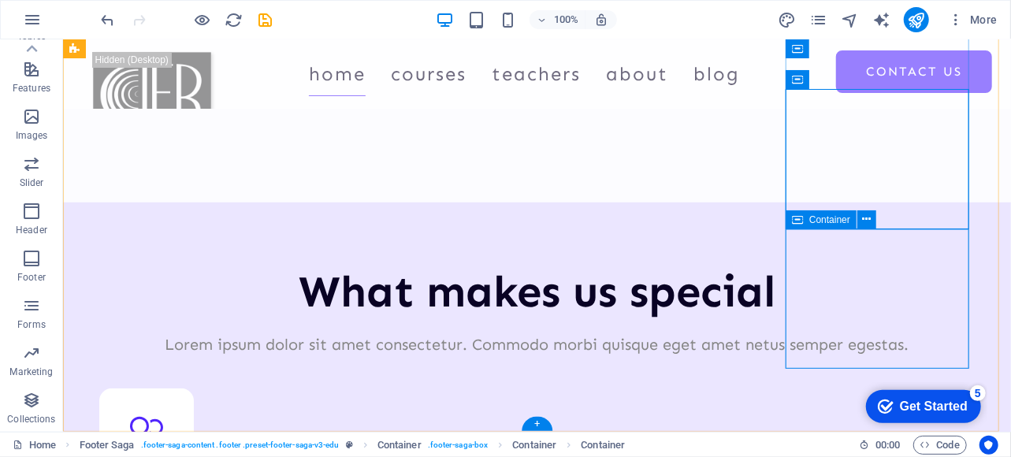
click at [869, 222] on icon at bounding box center [867, 219] width 9 height 17
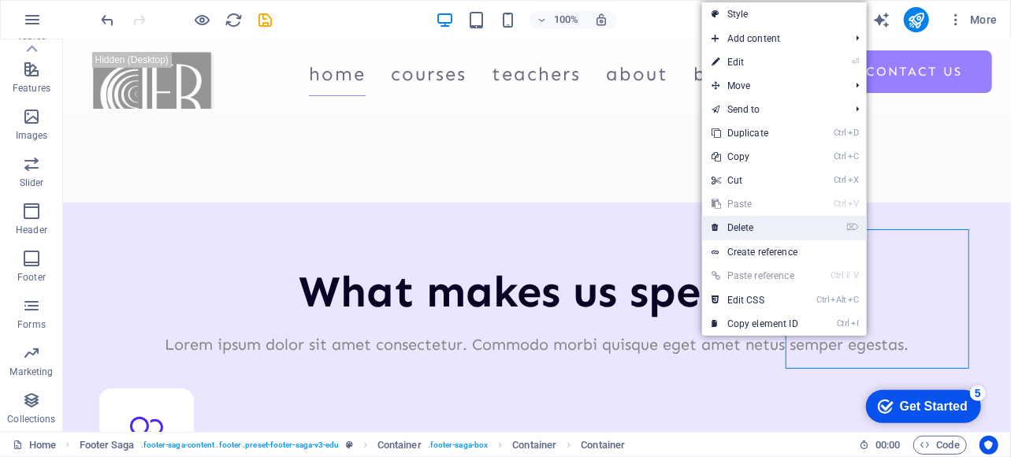
click at [750, 227] on link "⌦ Delete" at bounding box center [755, 228] width 106 height 24
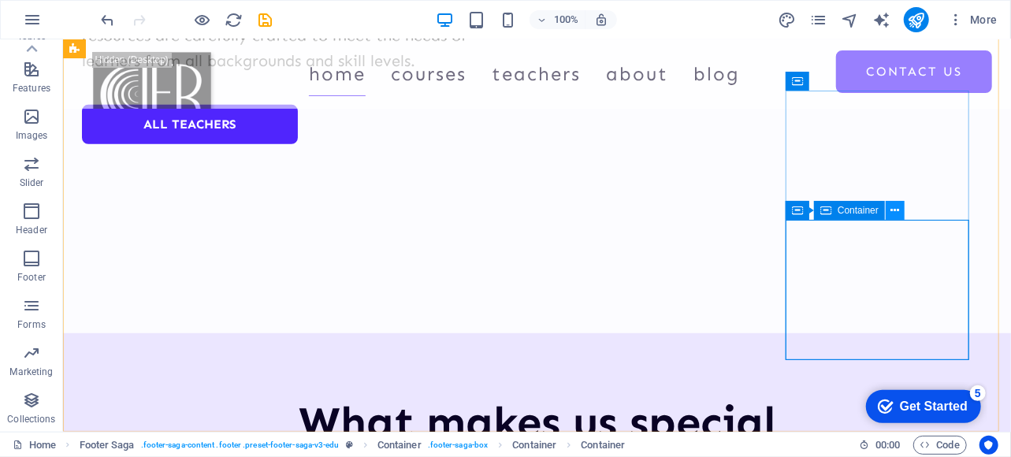
click at [897, 206] on icon at bounding box center [896, 211] width 9 height 17
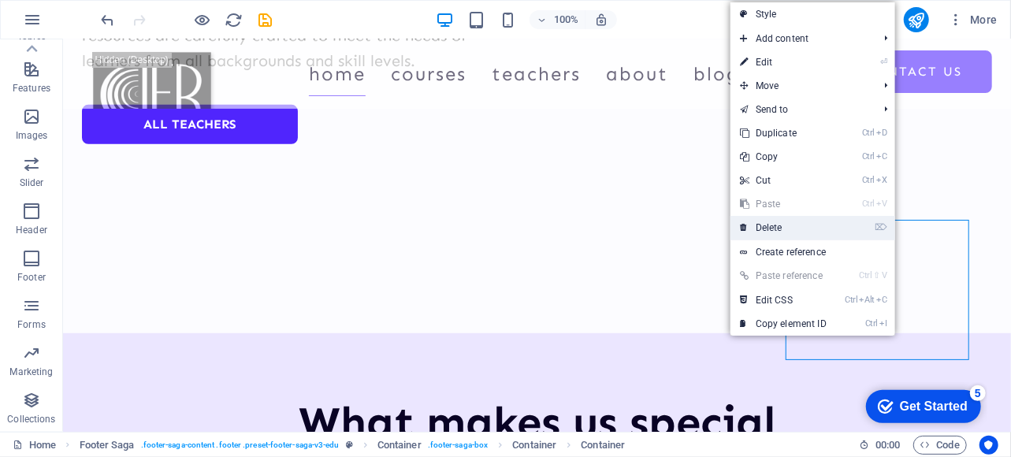
click at [774, 228] on link "⌦ Delete" at bounding box center [784, 228] width 106 height 24
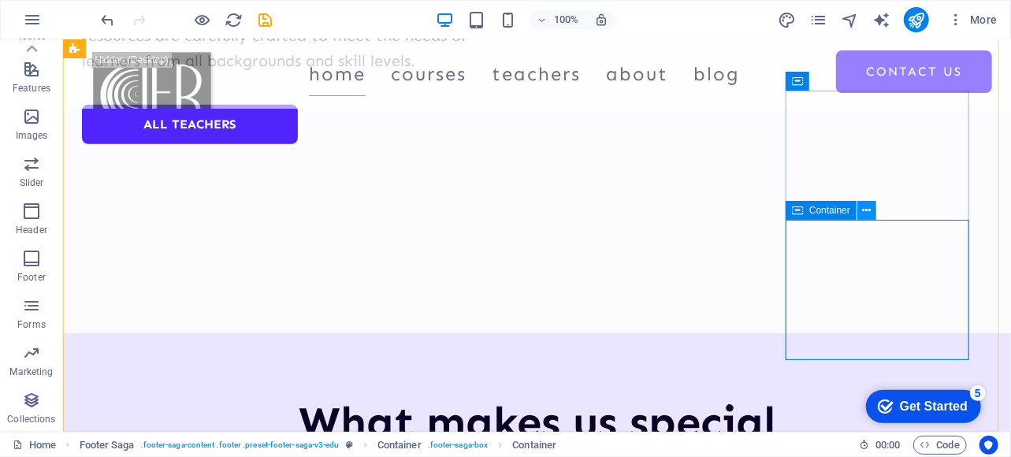
click at [870, 211] on icon at bounding box center [867, 211] width 9 height 17
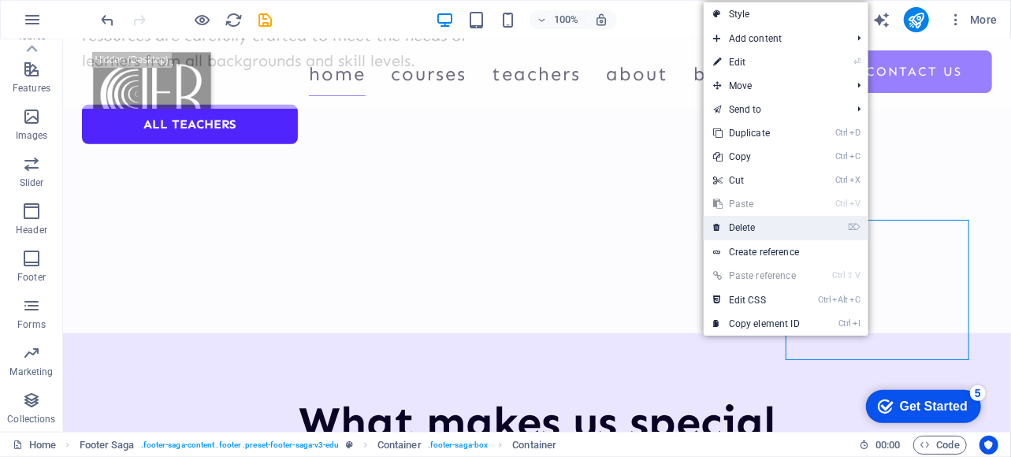
click at [735, 231] on link "⌦ Delete" at bounding box center [757, 228] width 106 height 24
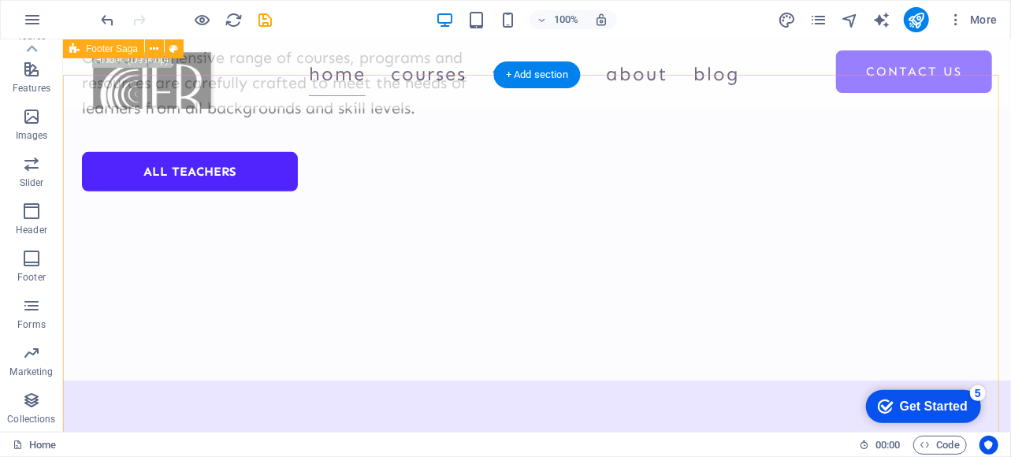
scroll to position [6472, 0]
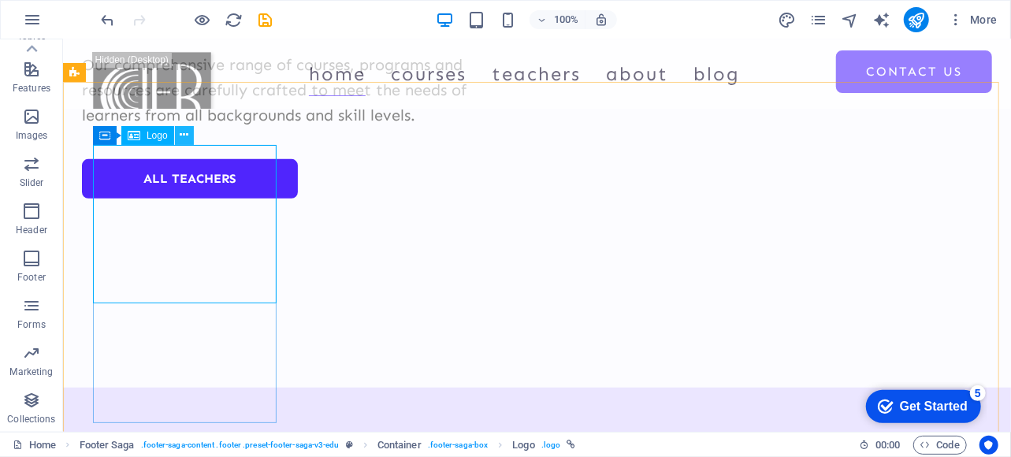
click at [182, 137] on icon at bounding box center [184, 135] width 9 height 17
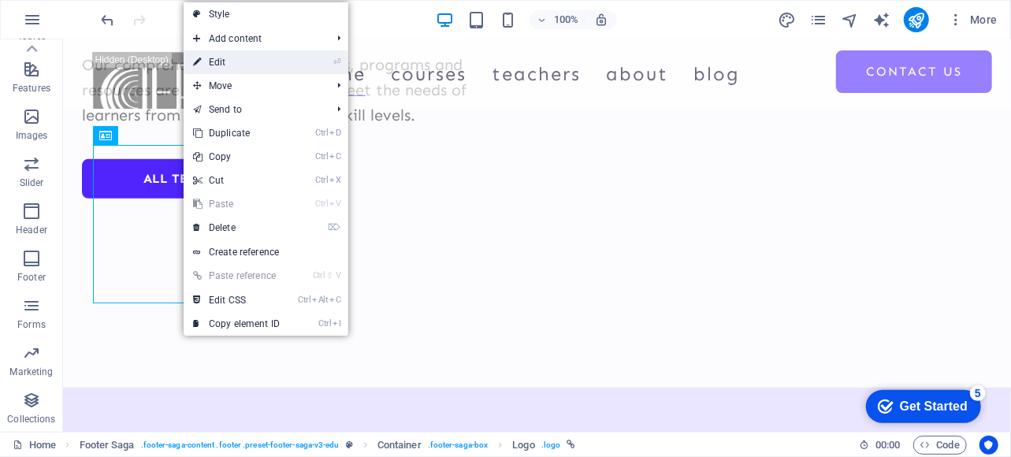
click at [229, 60] on link "⏎ Edit" at bounding box center [237, 62] width 106 height 24
select select "px"
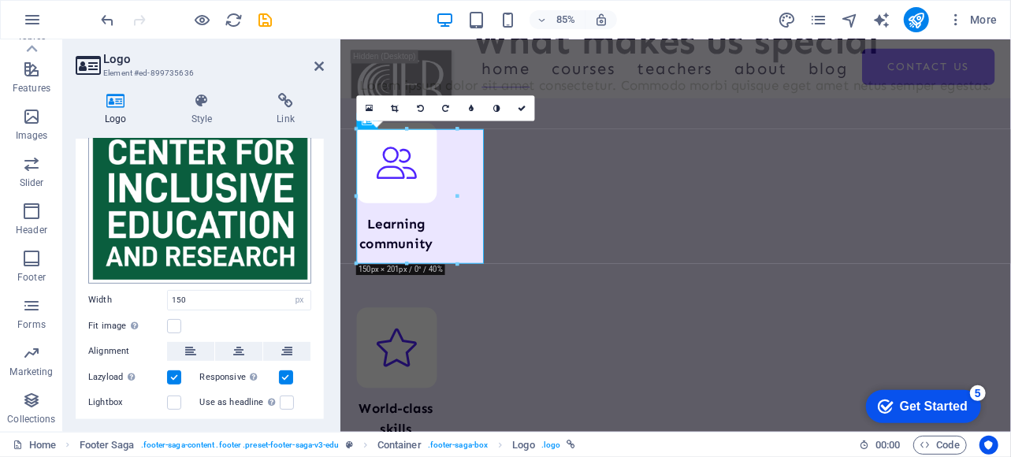
scroll to position [221, 0]
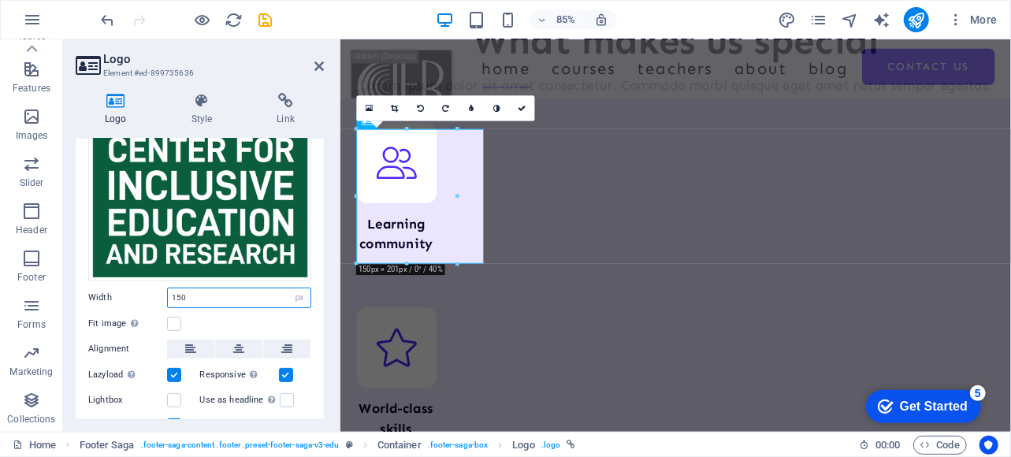
drag, startPoint x: 195, startPoint y: 293, endPoint x: 66, endPoint y: 300, distance: 129.5
click at [66, 300] on div "Logo Style Link Logo Image Text Drag files here, click to choose files or selec…" at bounding box center [200, 256] width 274 height 352
type input "75"
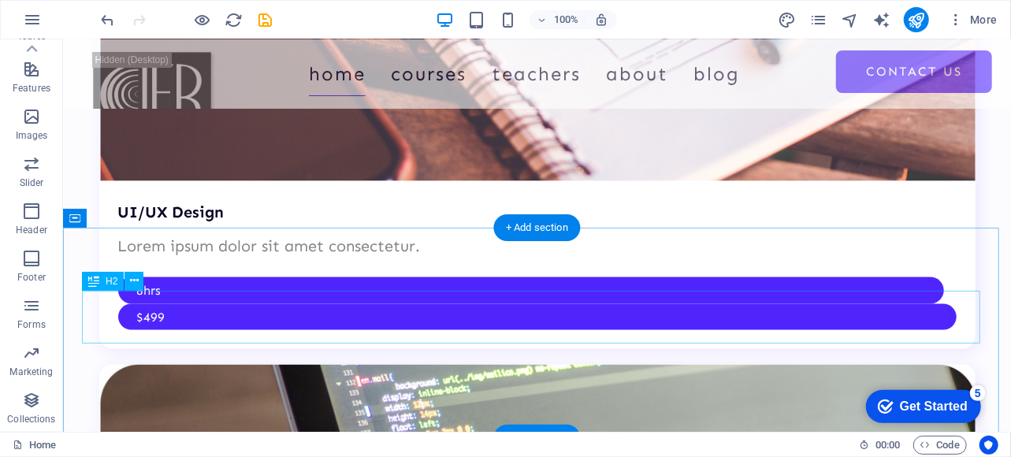
scroll to position [4004, 0]
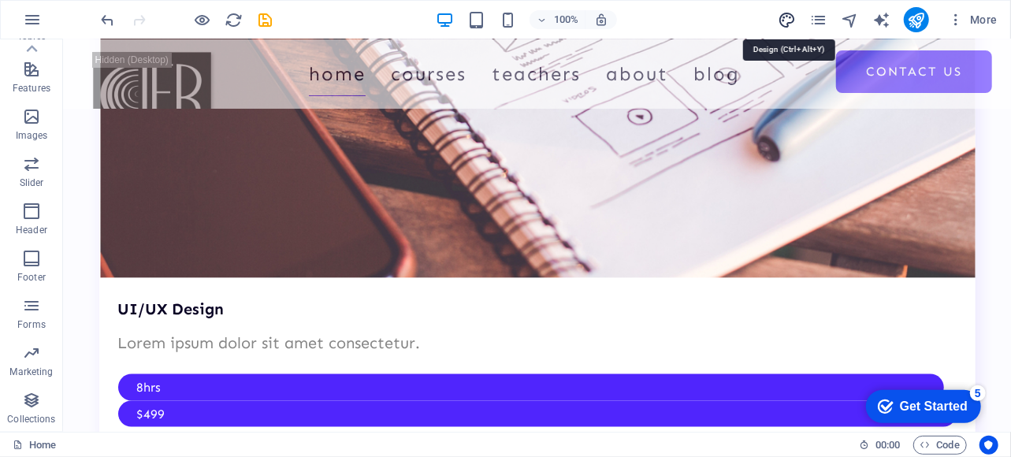
click at [783, 23] on icon "design" at bounding box center [787, 20] width 18 height 18
select select "px"
select select "400"
select select "px"
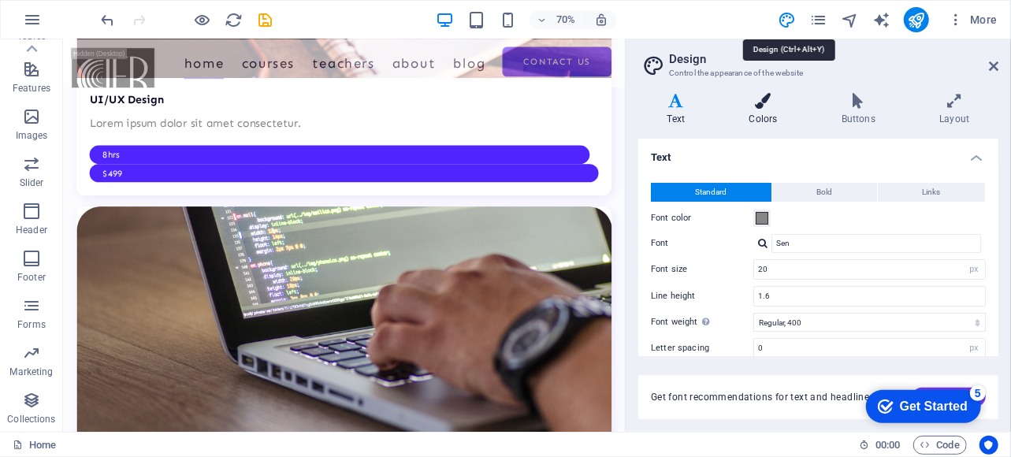
click at [765, 116] on h4 "Colors" at bounding box center [766, 109] width 92 height 33
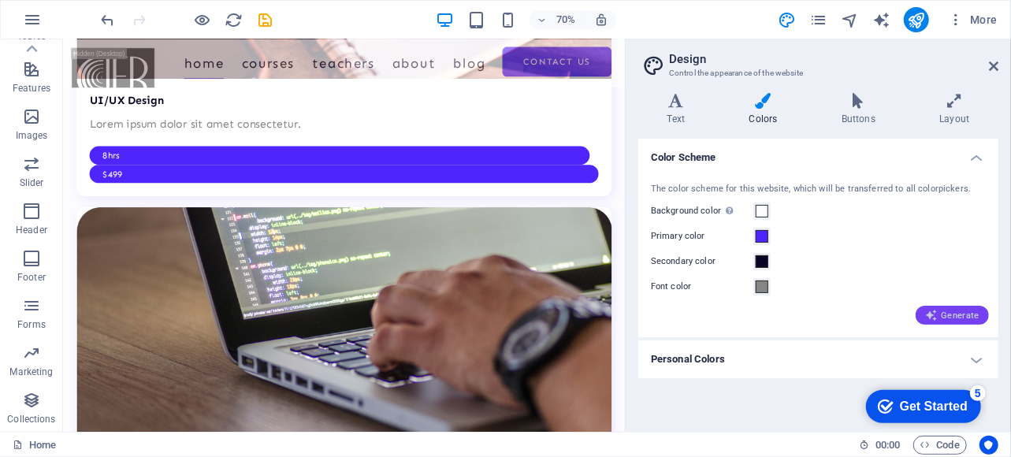
click at [957, 316] on span "Generate" at bounding box center [952, 315] width 54 height 13
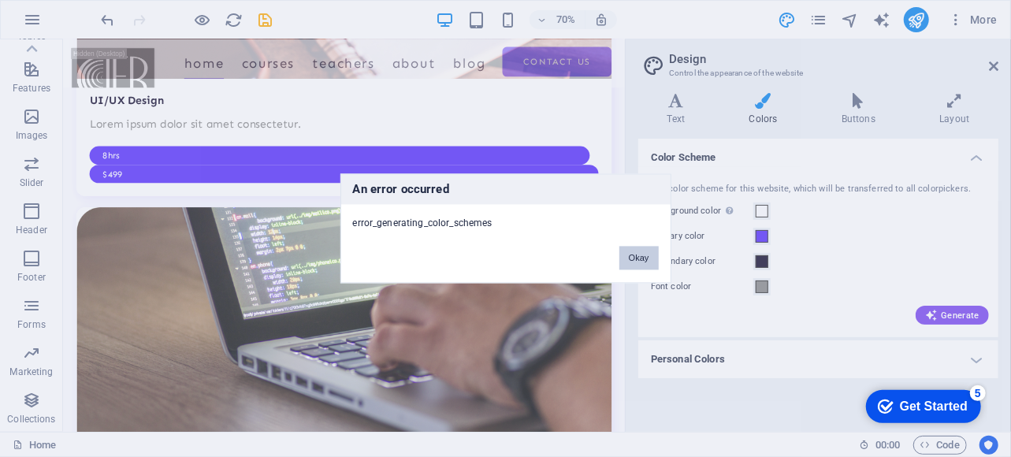
click at [638, 256] on button "Okay" at bounding box center [639, 259] width 39 height 24
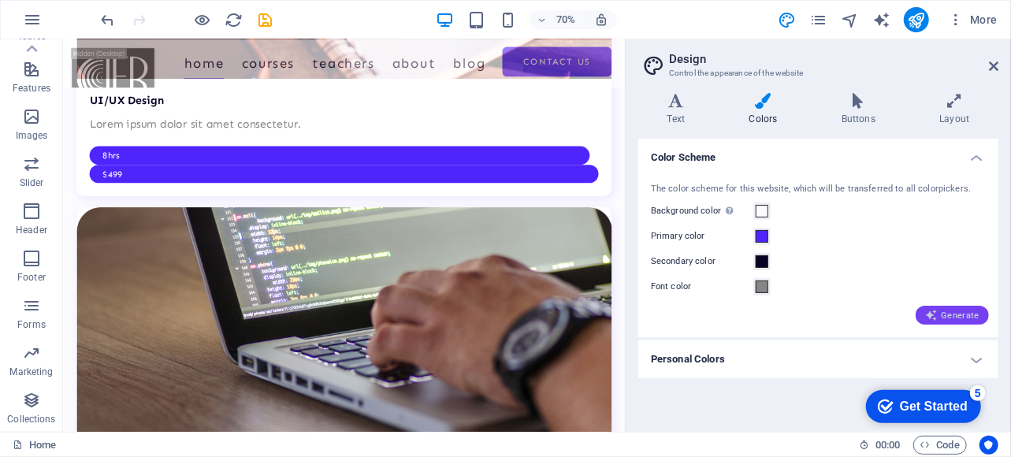
click at [963, 317] on span "Generate" at bounding box center [952, 315] width 54 height 13
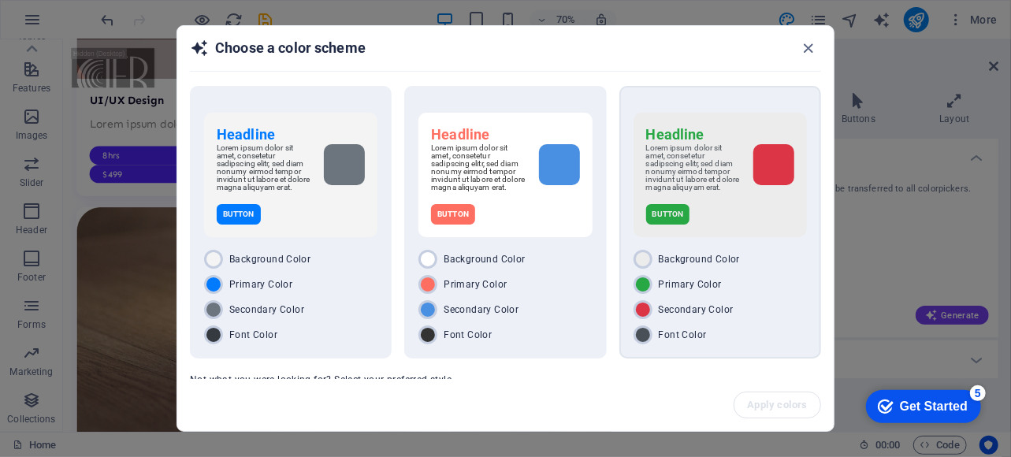
click at [741, 225] on div "Button" at bounding box center [720, 214] width 148 height 20
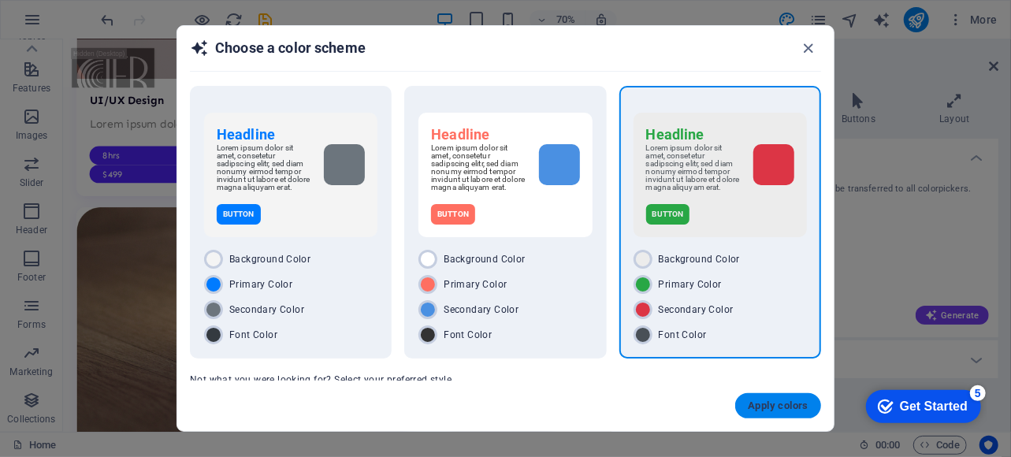
click at [766, 406] on span "Apply colors" at bounding box center [778, 406] width 61 height 13
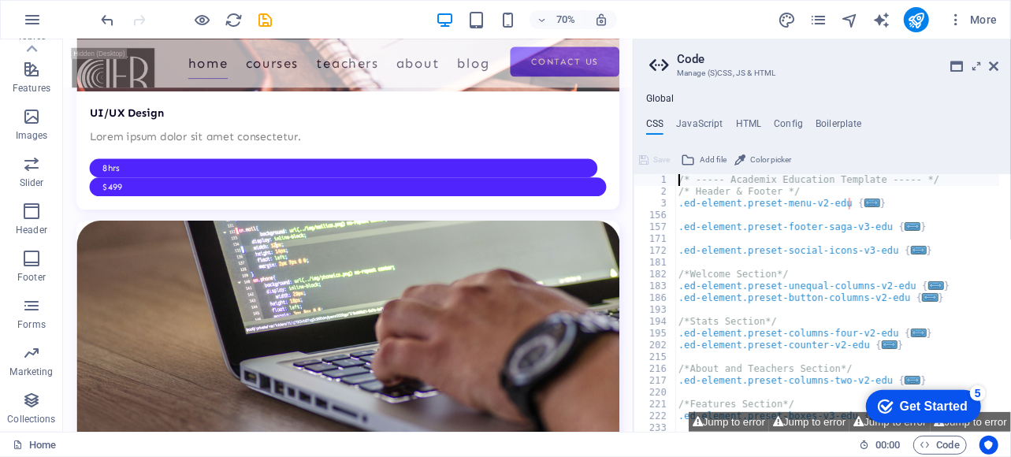
scroll to position [4015, 0]
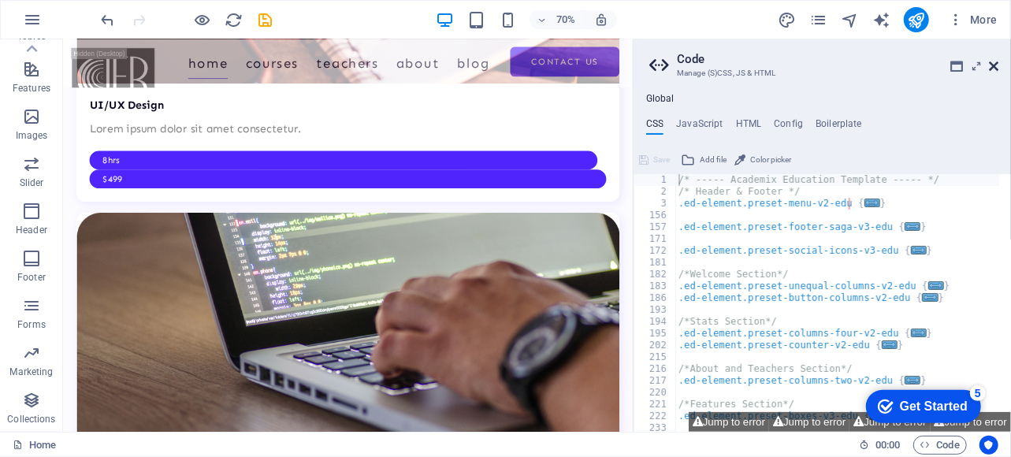
click at [992, 65] on icon at bounding box center [993, 66] width 9 height 13
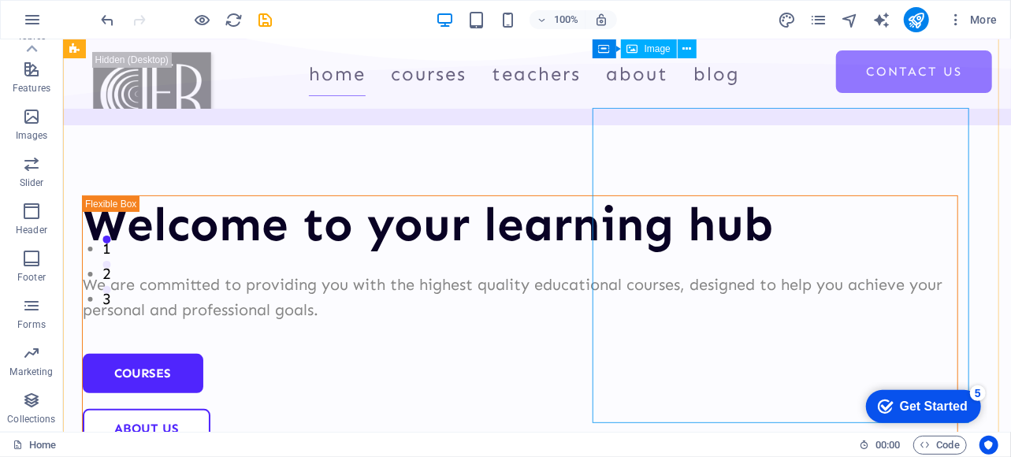
scroll to position [0, 0]
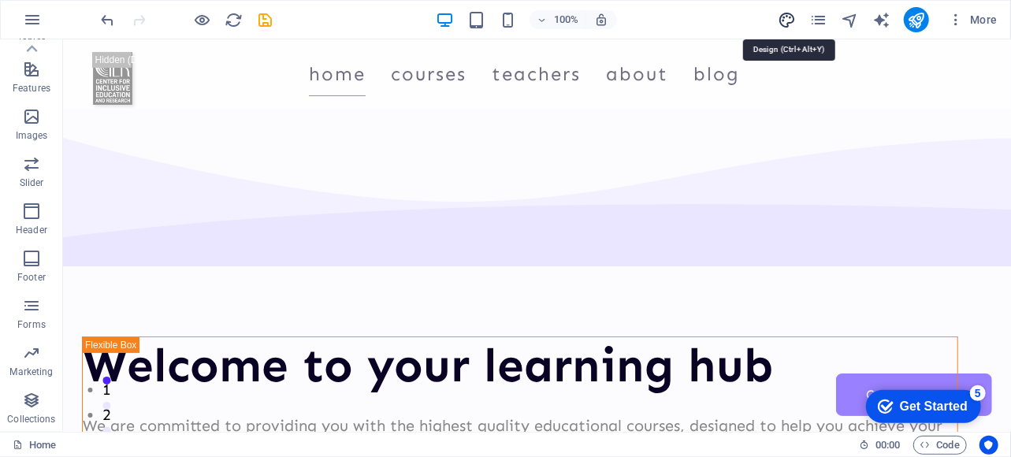
click at [790, 13] on icon "design" at bounding box center [787, 20] width 18 height 18
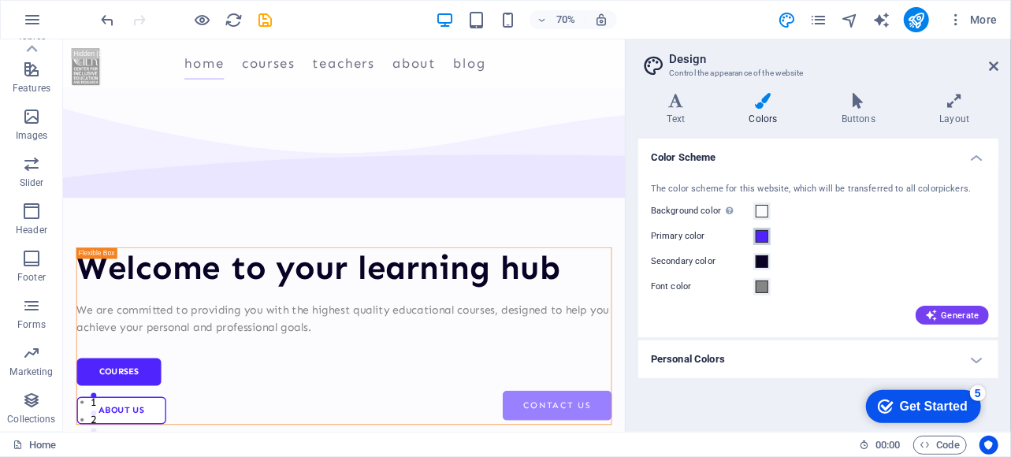
click at [765, 236] on span at bounding box center [762, 236] width 13 height 13
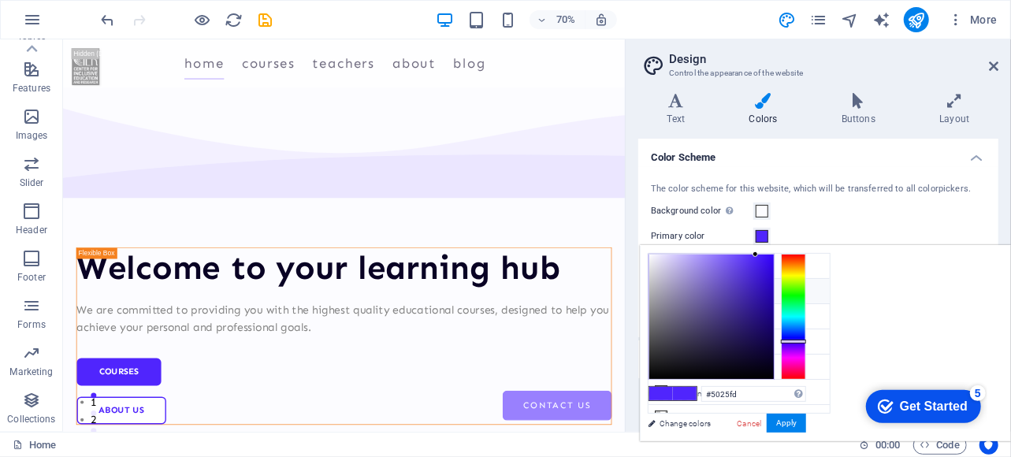
click at [694, 289] on li "Primary color #28a745" at bounding box center [739, 291] width 181 height 25
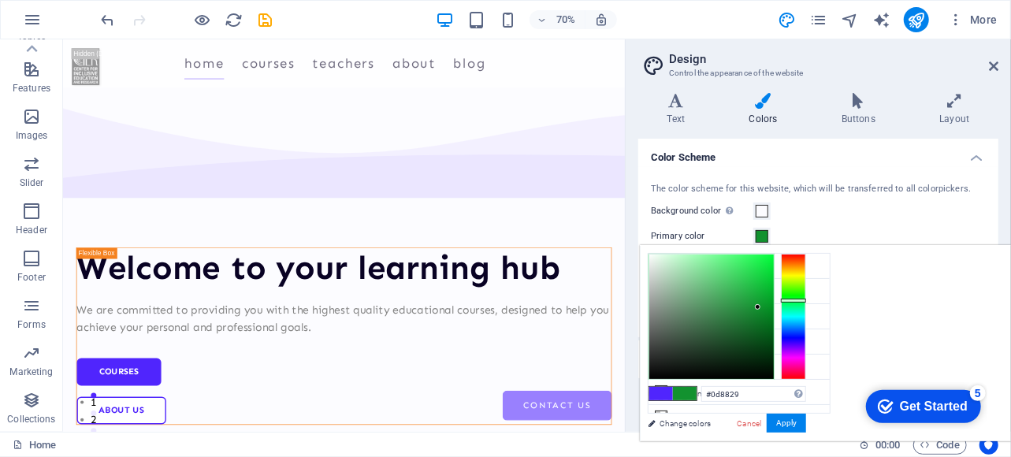
type input "#0c8828"
drag, startPoint x: 940, startPoint y: 296, endPoint x: 960, endPoint y: 311, distance: 25.9
click at [765, 311] on div at bounding box center [763, 312] width 6 height 6
click div "checkmark Get Started 5 First Steps in the Editor Let's guide you through the t…"
click at [806, 422] on button "Apply" at bounding box center [786, 423] width 39 height 19
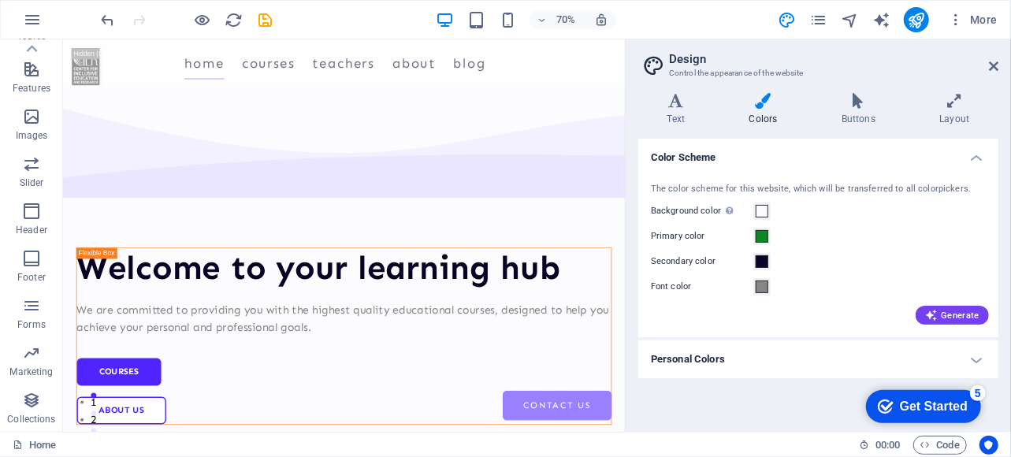
click at [839, 347] on h4 "Personal Colors" at bounding box center [818, 360] width 360 height 38
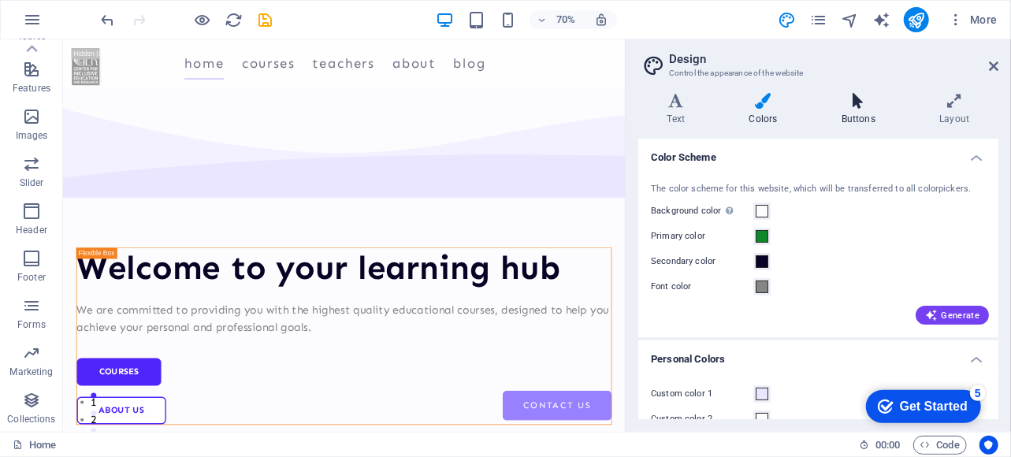
click at [854, 113] on h4 "Buttons" at bounding box center [862, 109] width 98 height 33
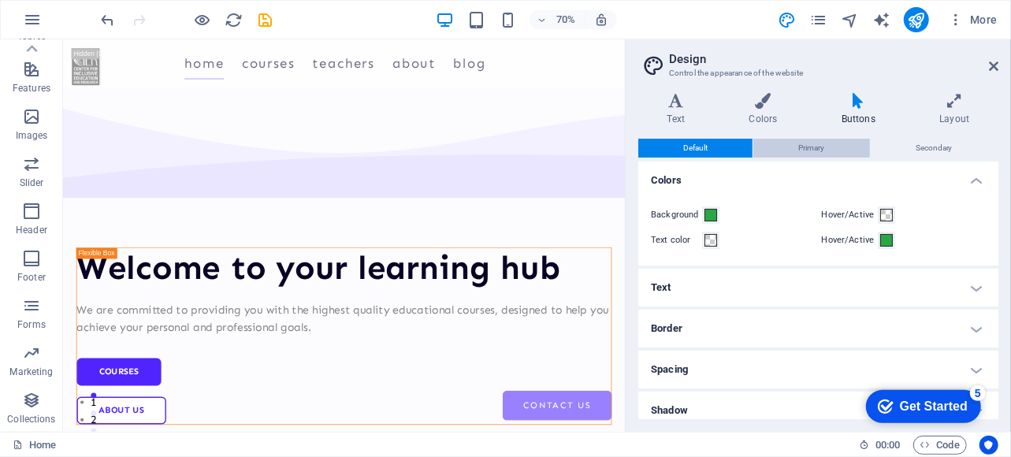
click at [817, 147] on span "Primary" at bounding box center [812, 148] width 26 height 19
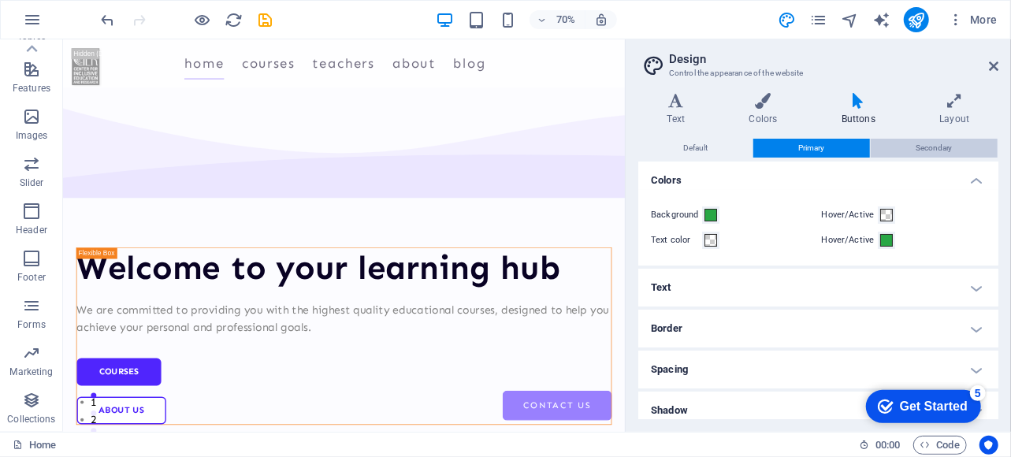
click at [937, 146] on span "Secondary" at bounding box center [934, 148] width 37 height 19
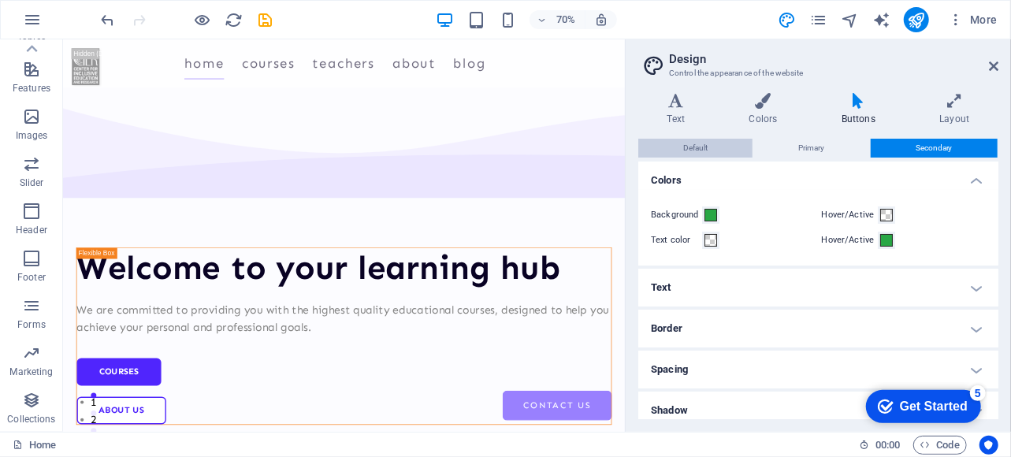
click at [719, 142] on button "Default" at bounding box center [695, 148] width 114 height 19
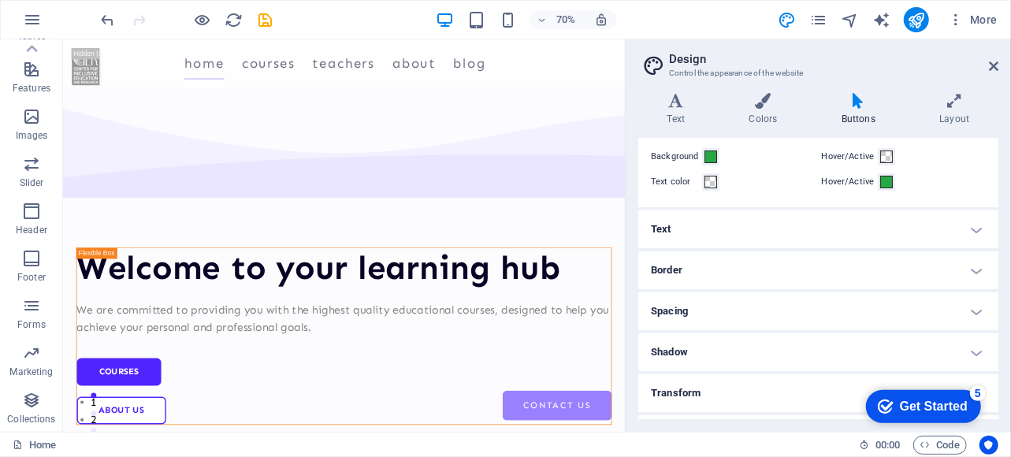
scroll to position [59, 0]
click at [837, 231] on h4 "Text" at bounding box center [818, 229] width 360 height 38
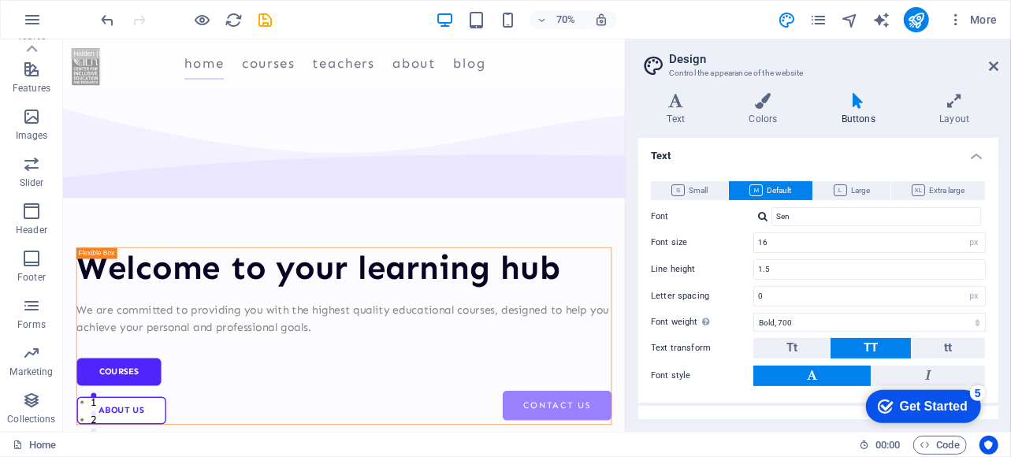
scroll to position [129, 0]
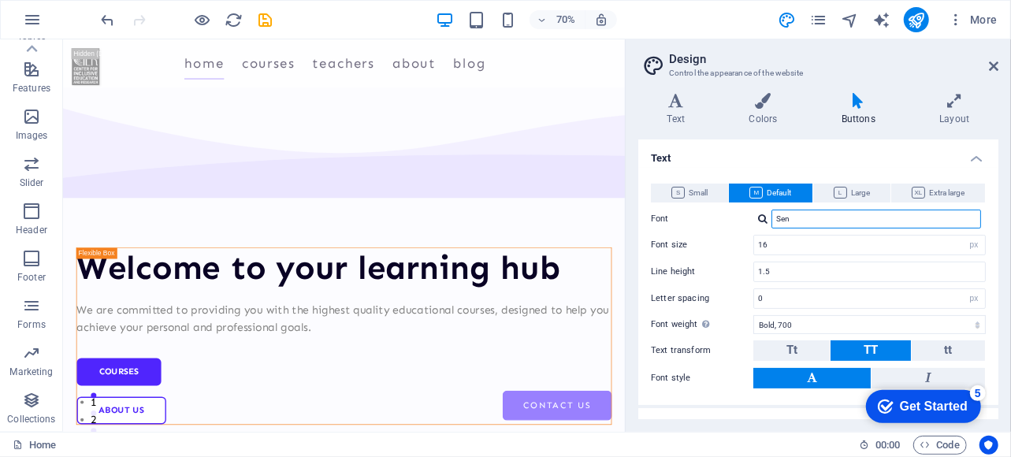
click at [815, 216] on input "Sen" at bounding box center [877, 219] width 210 height 19
type input "S"
type input ";"
type input "lat"
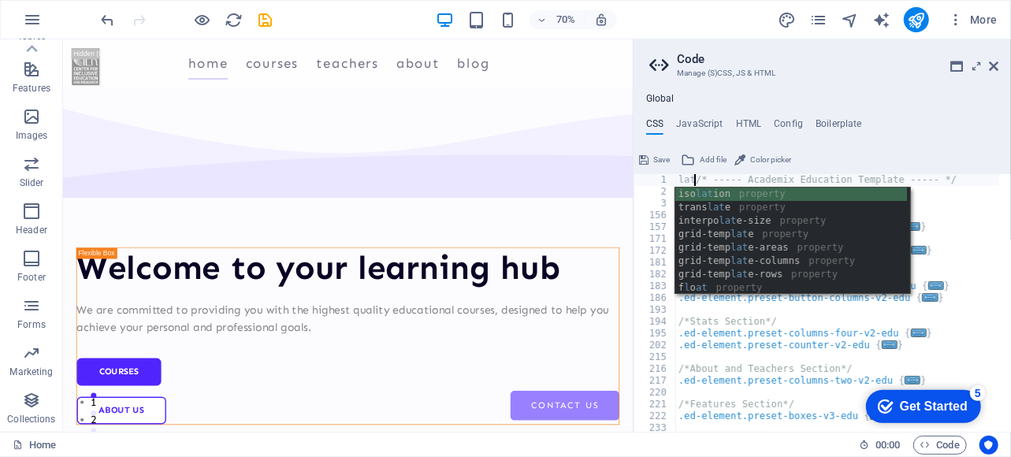
scroll to position [0, 2]
type textarea "lato/* ----- Academix Education Template ----- */"
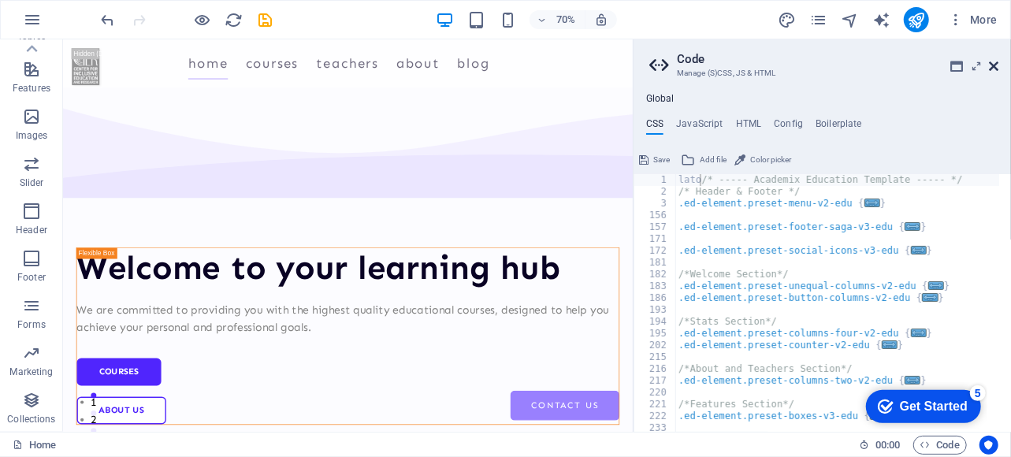
click at [995, 69] on icon at bounding box center [993, 66] width 9 height 13
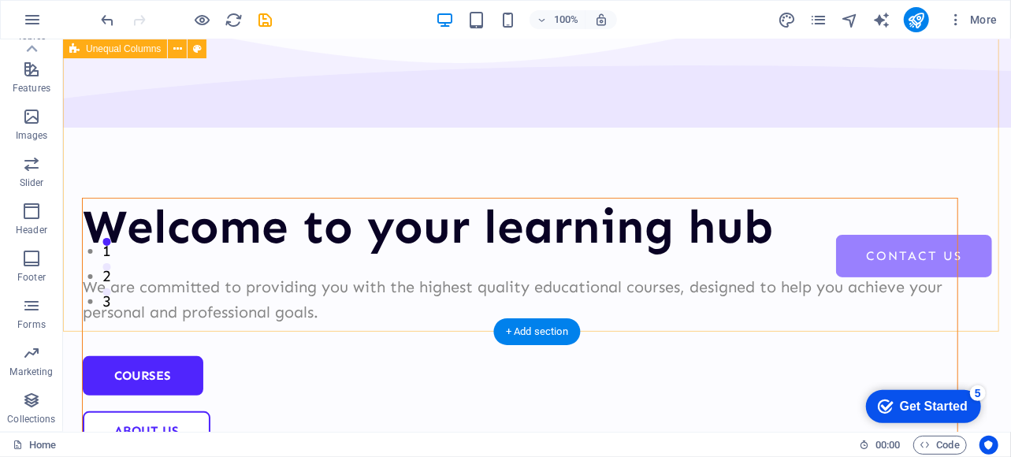
scroll to position [0, 0]
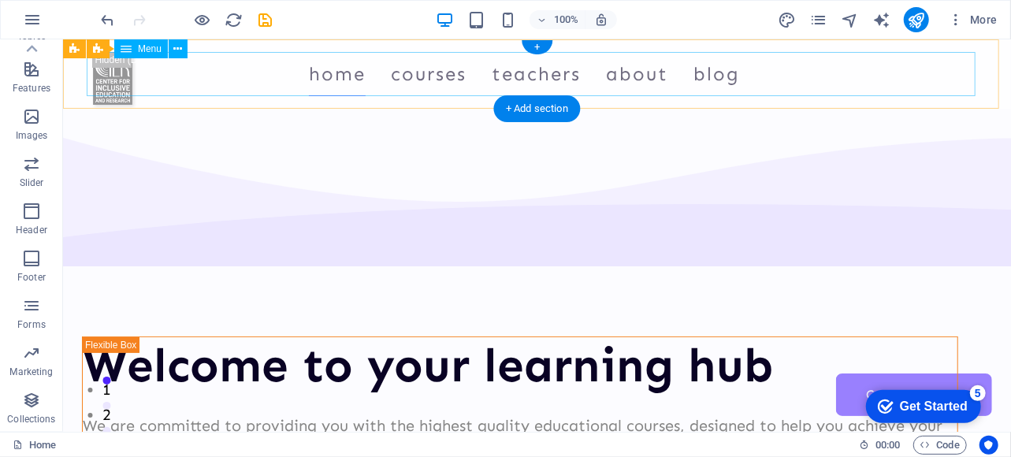
click at [832, 60] on nav "Home Courses Teachers About Blog Contact Us" at bounding box center [536, 73] width 889 height 44
click at [229, 71] on nav "Home Courses Teachers About Blog Contact Us" at bounding box center [536, 73] width 889 height 44
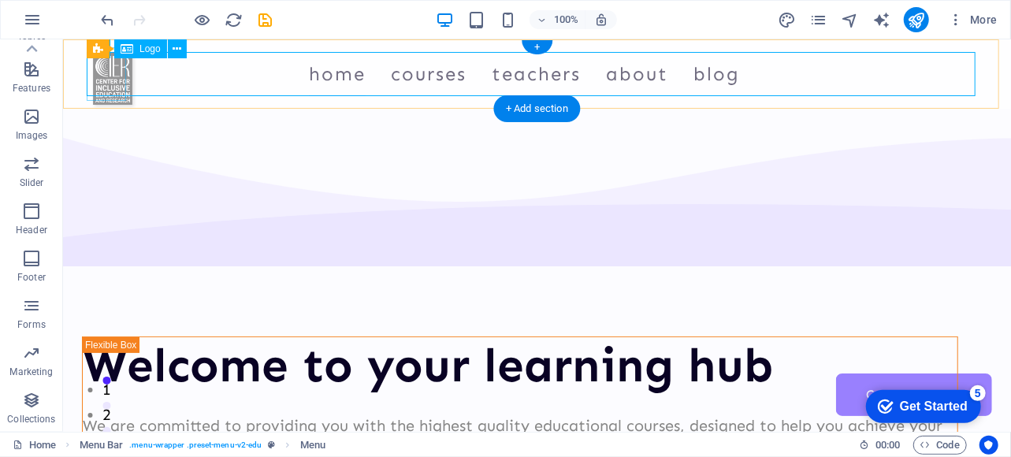
click at [110, 79] on div at bounding box center [111, 77] width 39 height 53
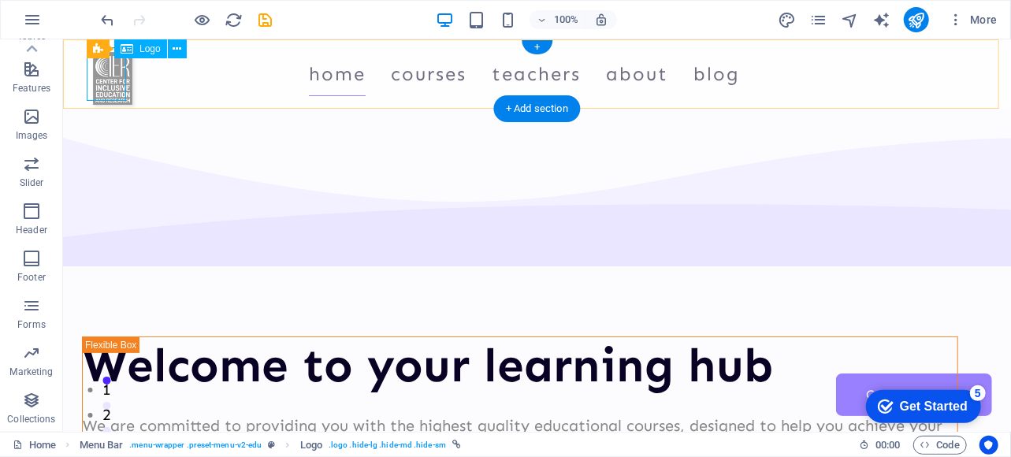
click at [101, 81] on div at bounding box center [111, 77] width 39 height 53
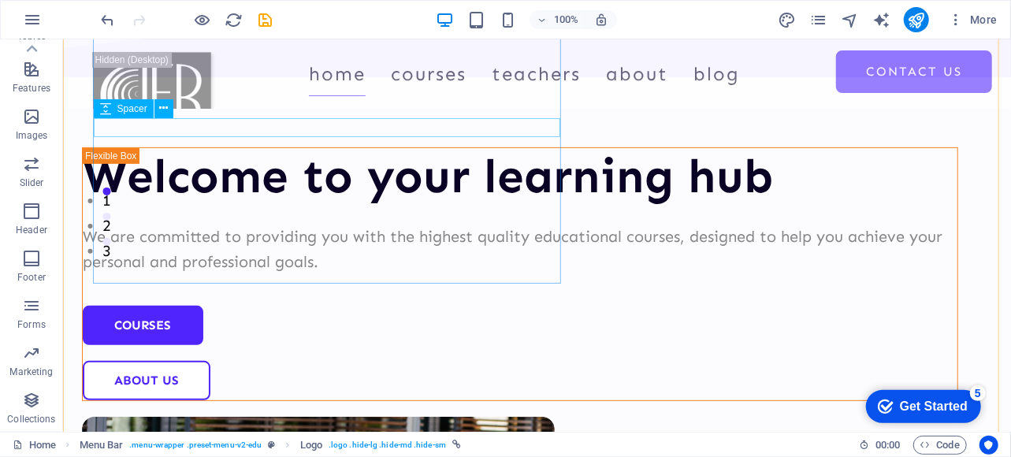
scroll to position [191, 0]
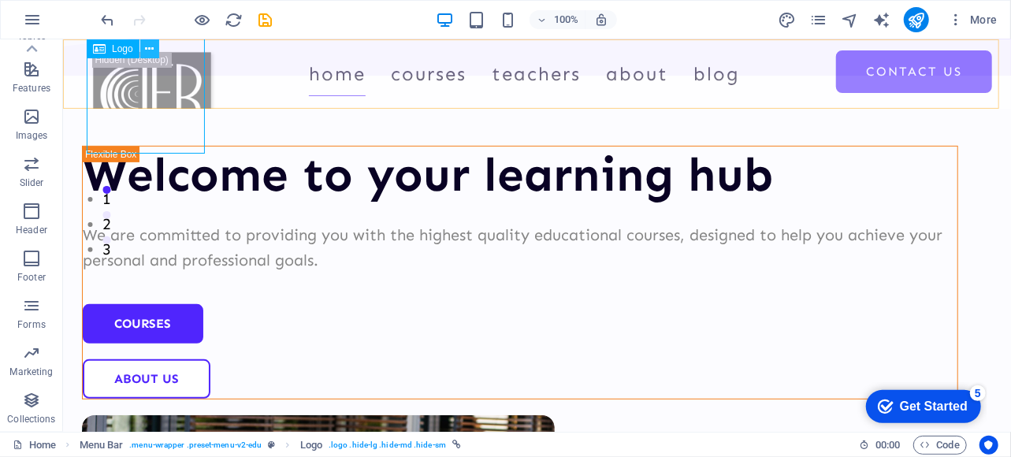
click at [151, 48] on icon at bounding box center [149, 49] width 9 height 17
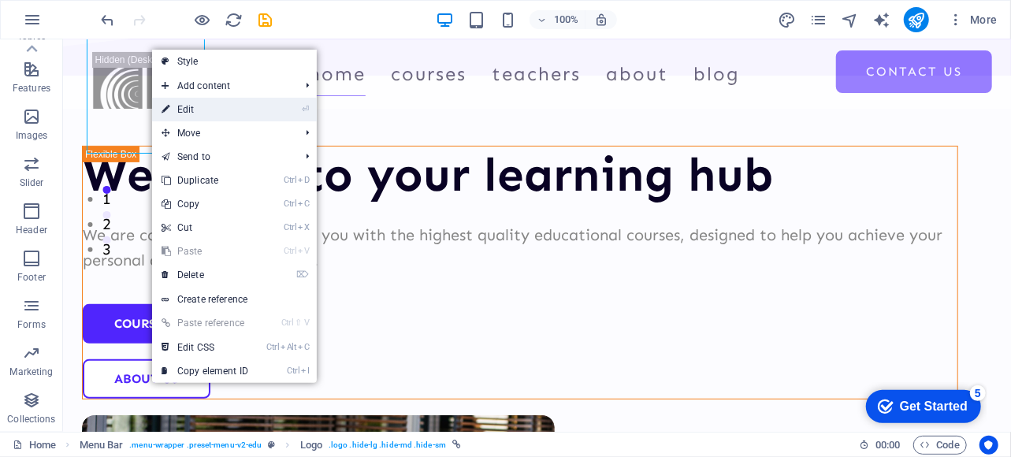
click at [208, 113] on link "⏎ Edit" at bounding box center [205, 110] width 106 height 24
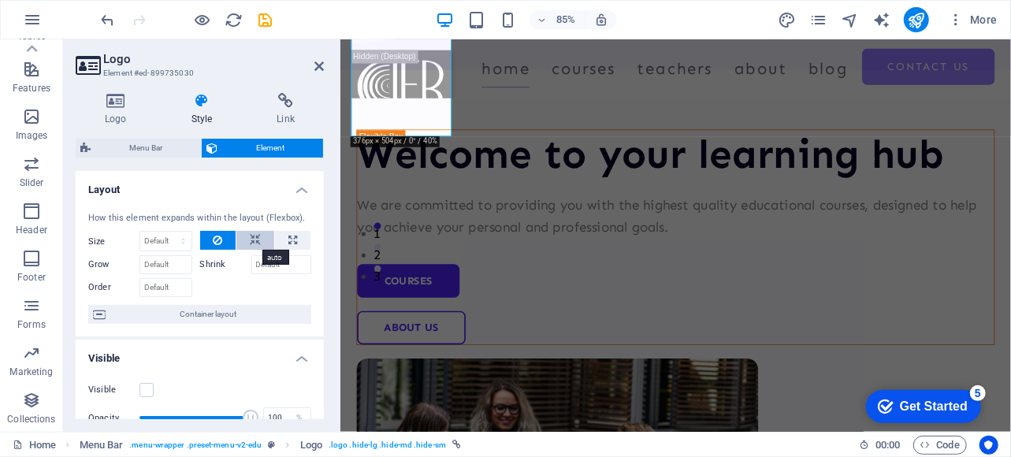
click at [250, 244] on icon at bounding box center [255, 240] width 11 height 19
click at [222, 242] on button at bounding box center [218, 240] width 36 height 19
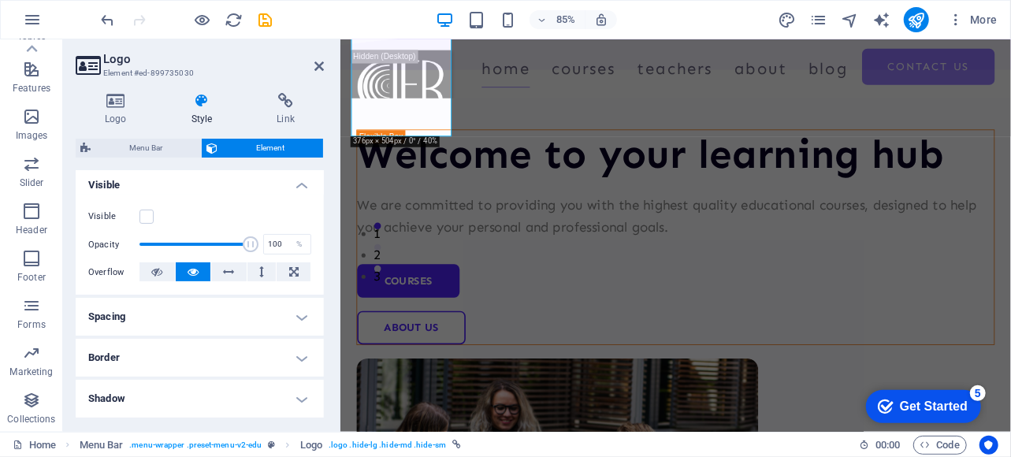
scroll to position [174, 0]
click at [167, 275] on button at bounding box center [157, 271] width 35 height 19
click at [292, 262] on icon at bounding box center [293, 271] width 9 height 19
click at [259, 270] on icon at bounding box center [261, 271] width 5 height 19
click at [225, 273] on icon at bounding box center [229, 271] width 11 height 19
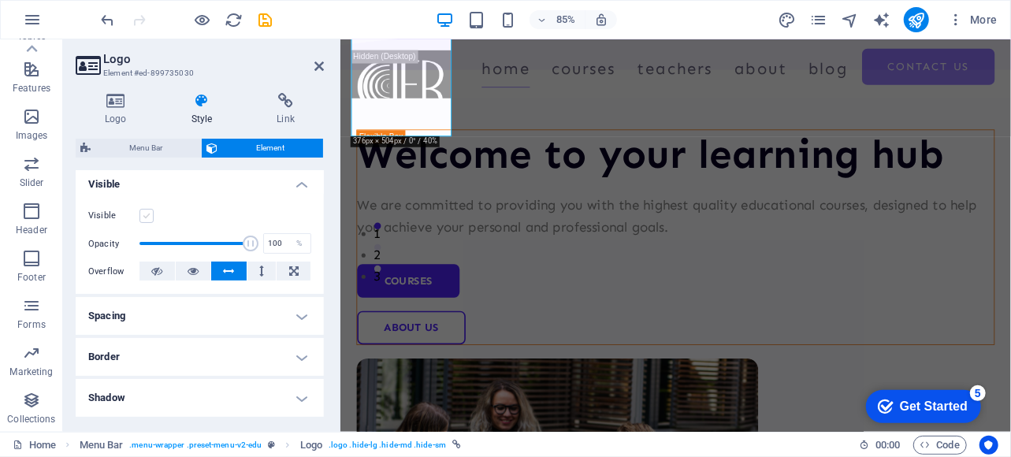
click at [148, 220] on label at bounding box center [147, 216] width 14 height 14
click at [0, 0] on input "Visible" at bounding box center [0, 0] width 0 height 0
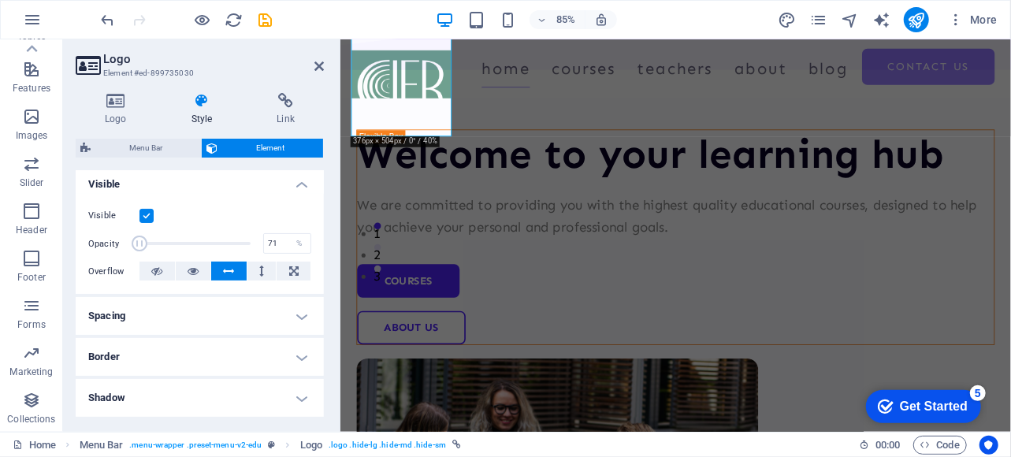
type input "100"
drag, startPoint x: 585, startPoint y: 280, endPoint x: 526, endPoint y: 361, distance: 100.4
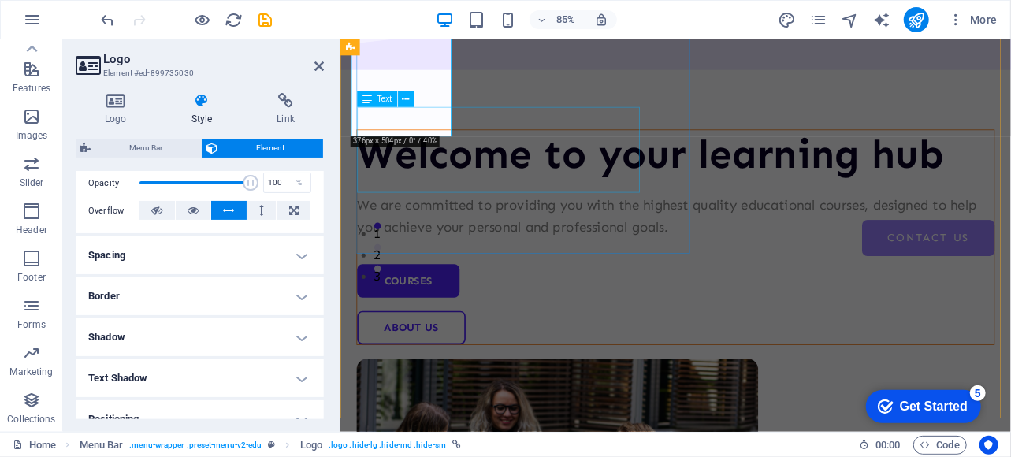
scroll to position [0, 0]
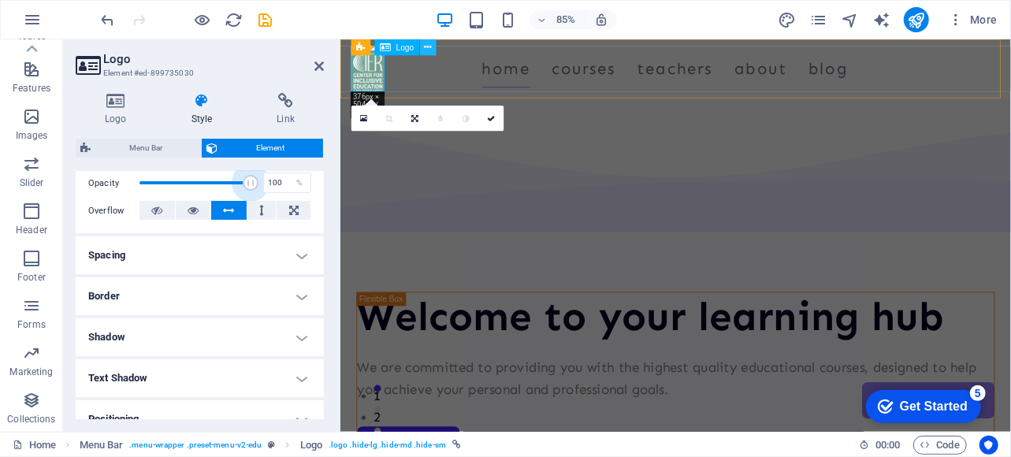
click at [428, 47] on icon at bounding box center [427, 47] width 7 height 14
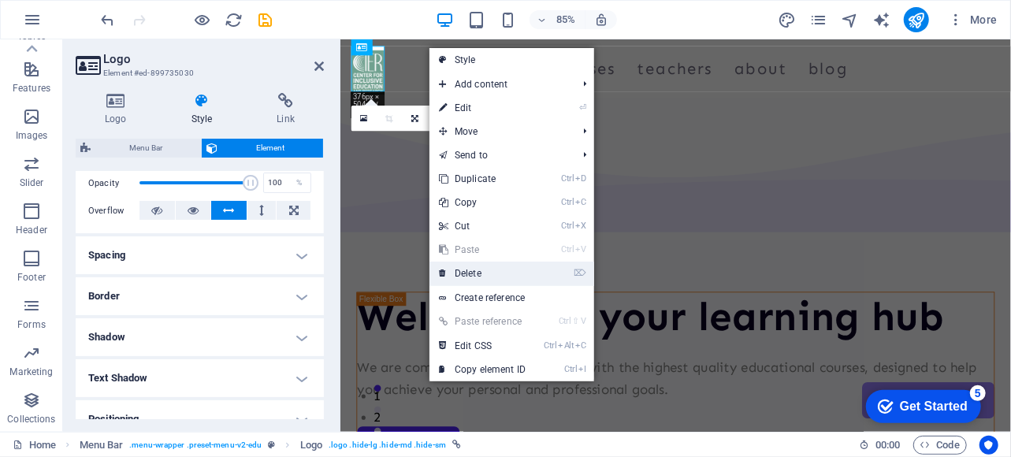
click at [473, 278] on link "⌦ Delete" at bounding box center [483, 274] width 106 height 24
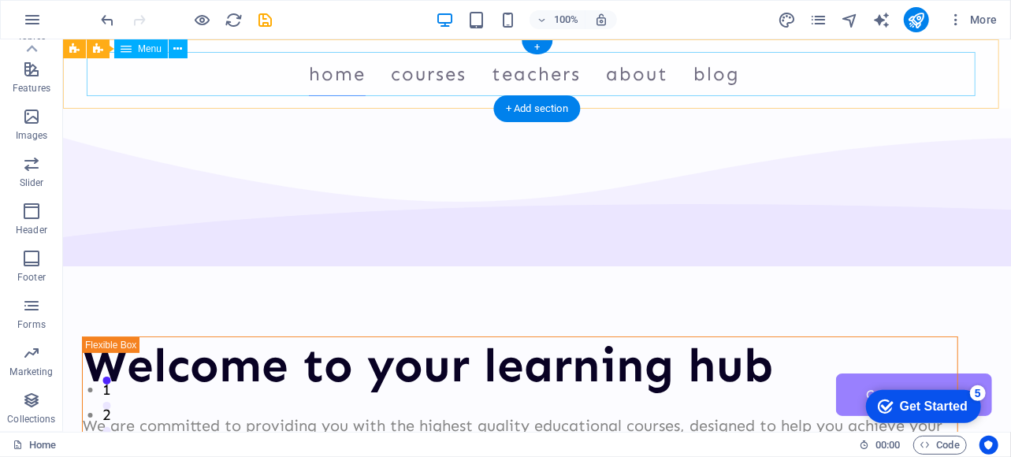
click at [132, 79] on nav "Home Courses Teachers About Blog Contact Us" at bounding box center [536, 73] width 889 height 44
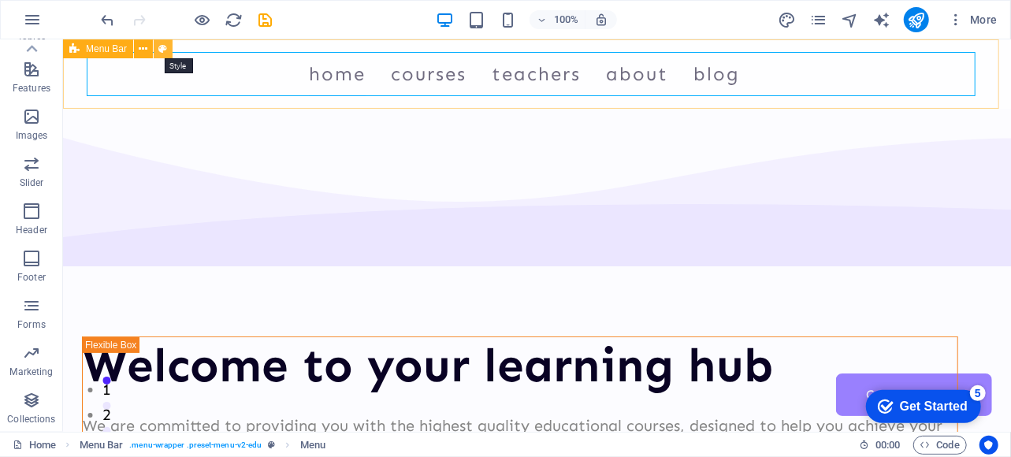
click at [159, 51] on icon at bounding box center [163, 49] width 9 height 17
select select "rem"
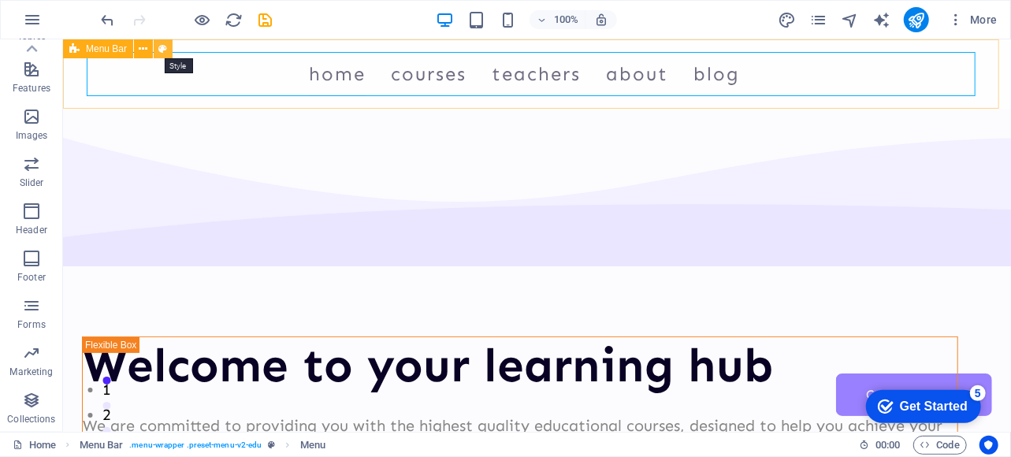
select select "rem"
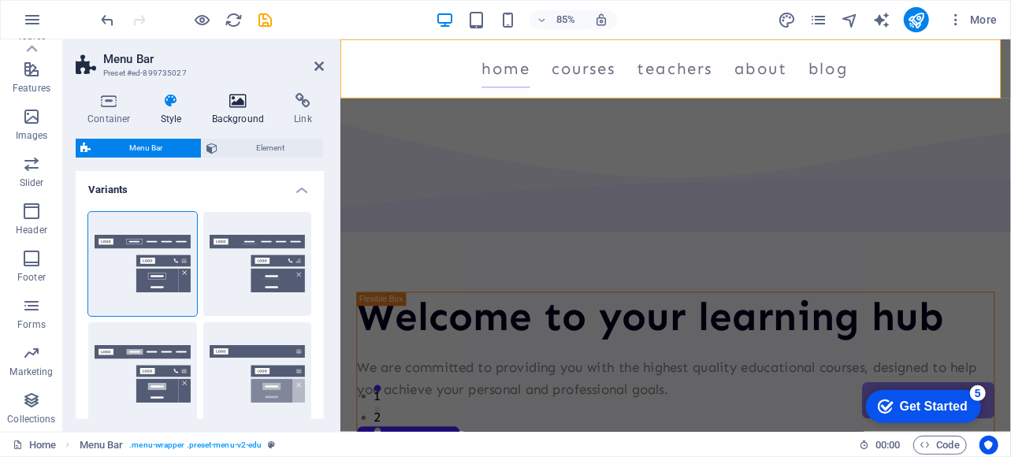
click at [229, 117] on h4 "Background" at bounding box center [241, 109] width 83 height 33
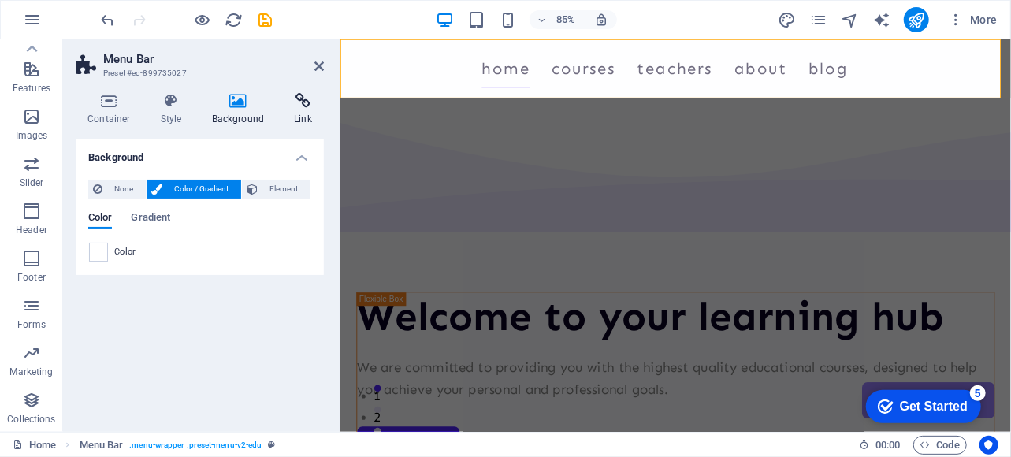
click at [315, 105] on icon at bounding box center [303, 101] width 42 height 16
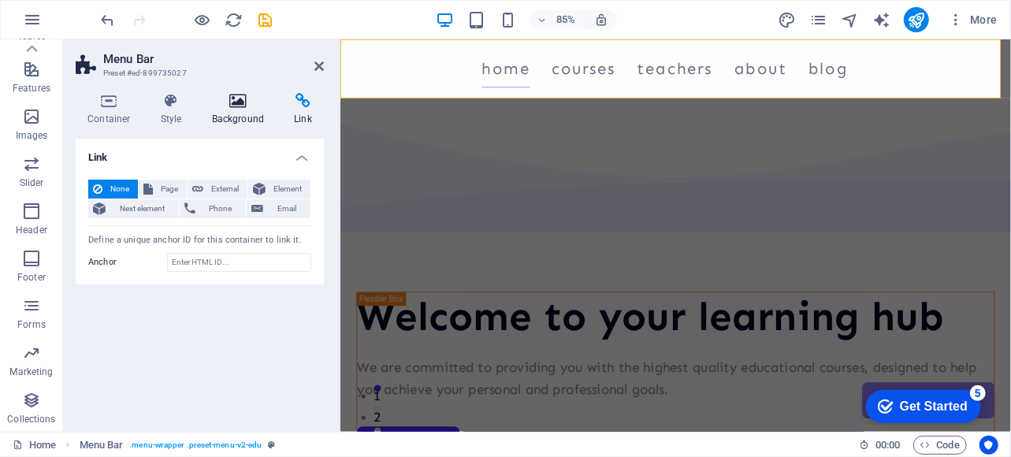
click at [230, 102] on icon at bounding box center [238, 101] width 76 height 16
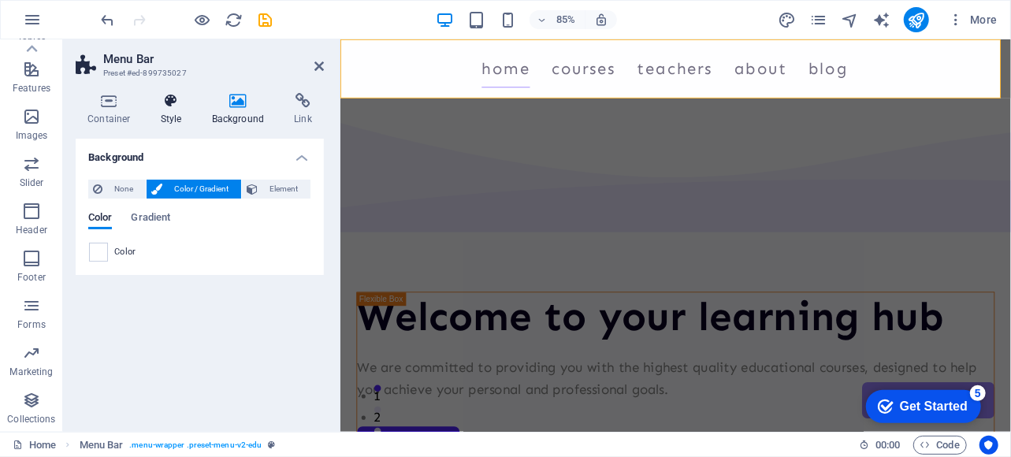
click at [169, 105] on icon at bounding box center [171, 101] width 45 height 16
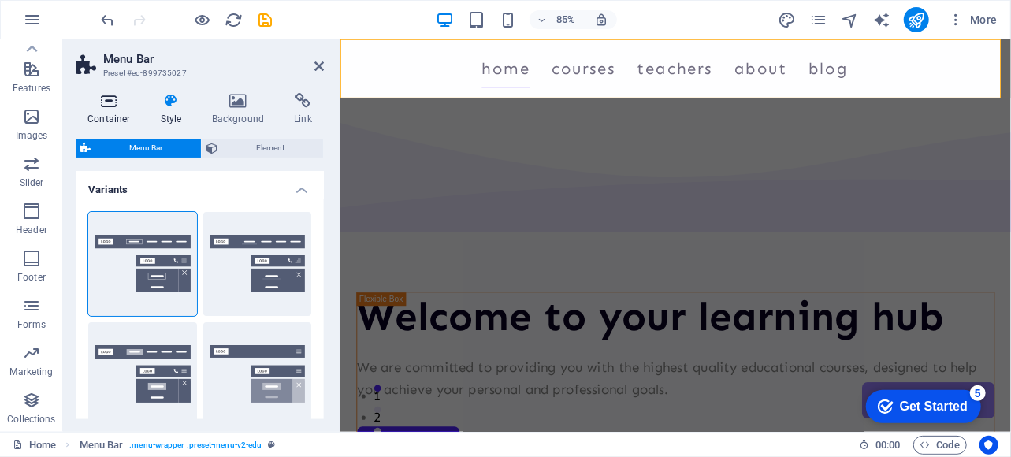
click at [119, 114] on h4 "Container" at bounding box center [112, 109] width 73 height 33
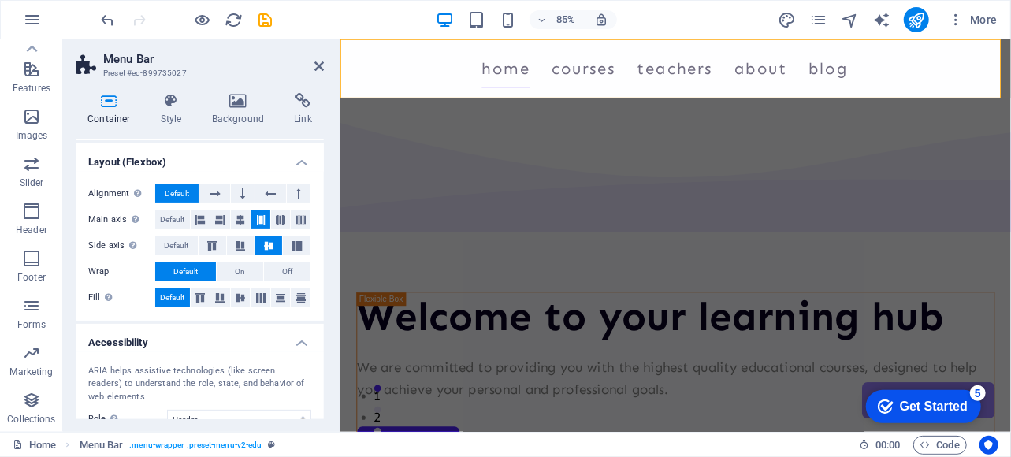
scroll to position [207, 0]
click at [318, 62] on icon at bounding box center [319, 66] width 9 height 13
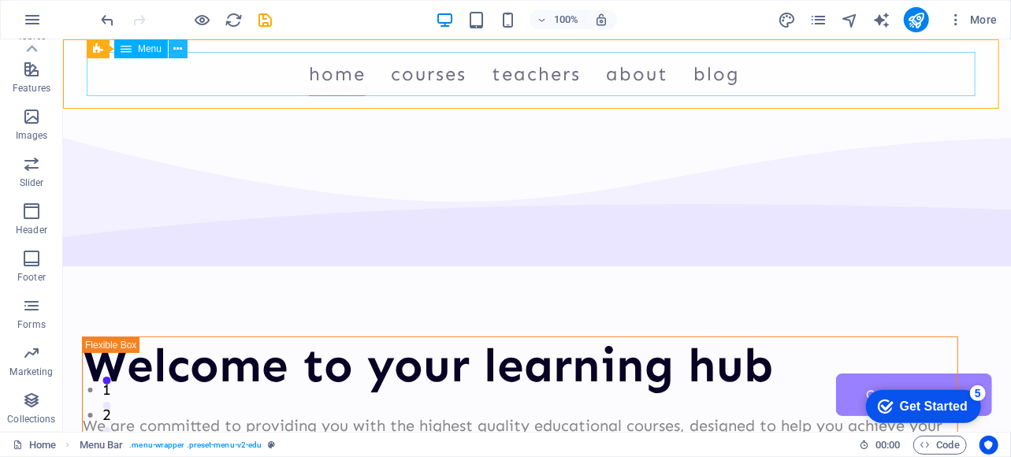
click at [174, 50] on icon at bounding box center [178, 49] width 9 height 17
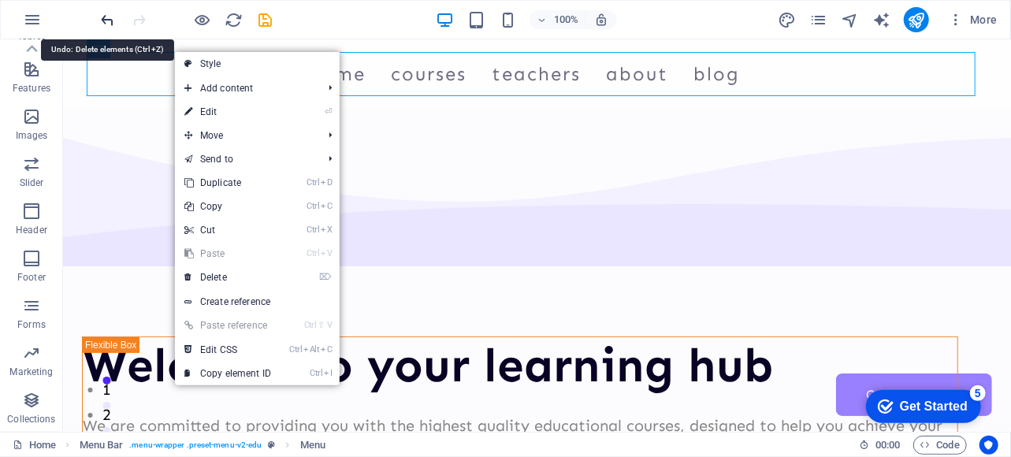
click at [110, 23] on icon "undo" at bounding box center [108, 20] width 18 height 18
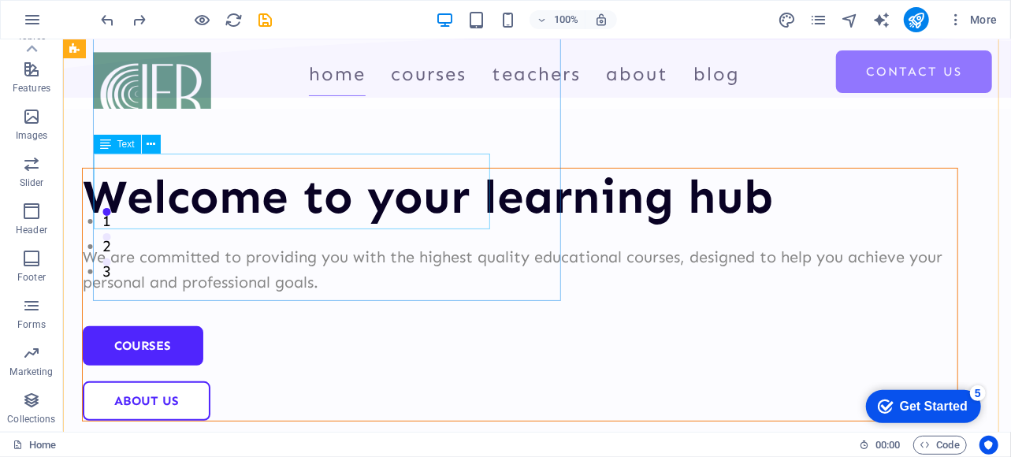
scroll to position [184, 0]
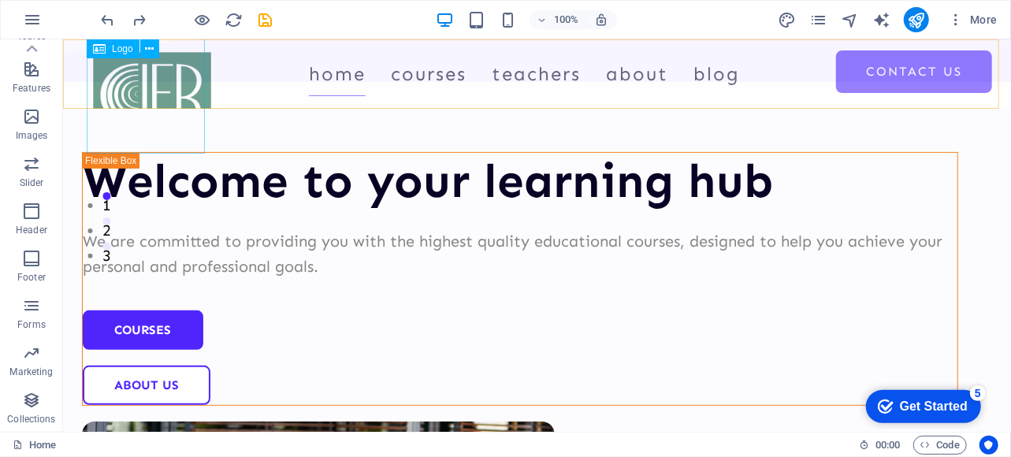
click at [125, 52] on span "Logo" at bounding box center [122, 48] width 21 height 9
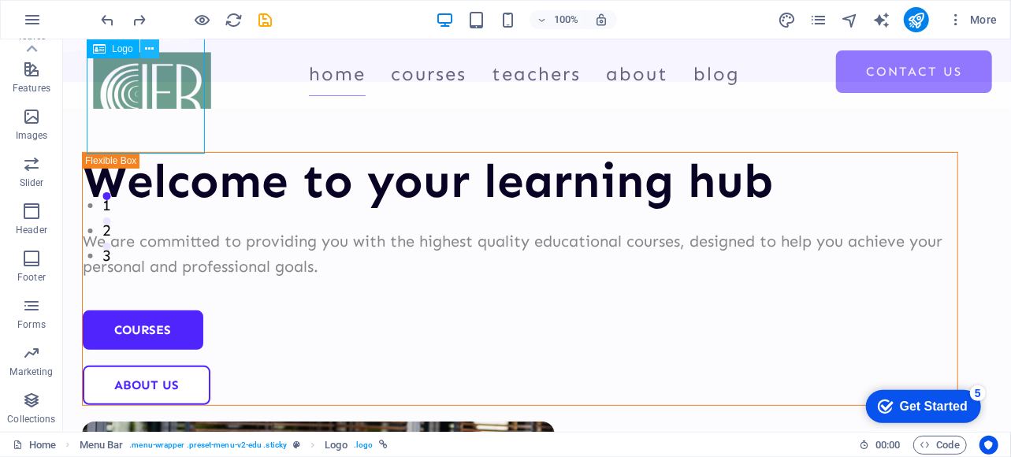
click at [151, 49] on icon at bounding box center [149, 49] width 9 height 17
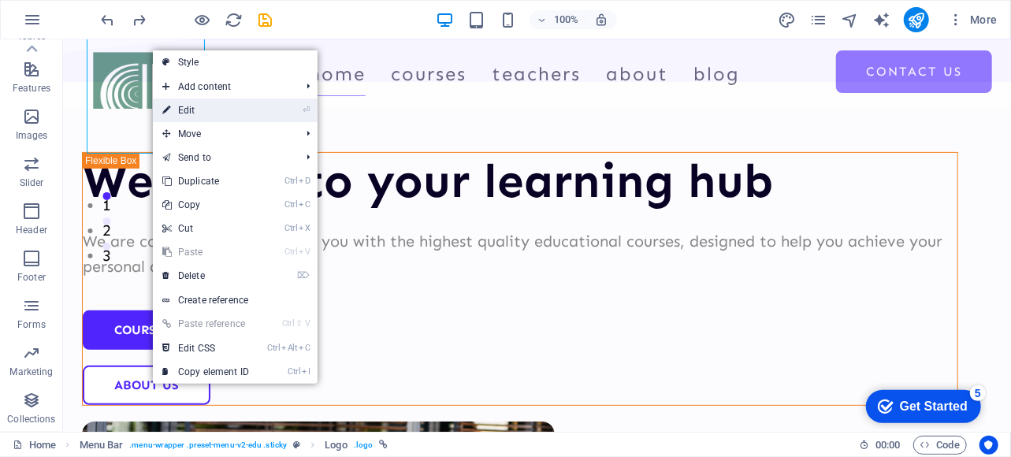
click at [207, 107] on link "⏎ Edit" at bounding box center [206, 111] width 106 height 24
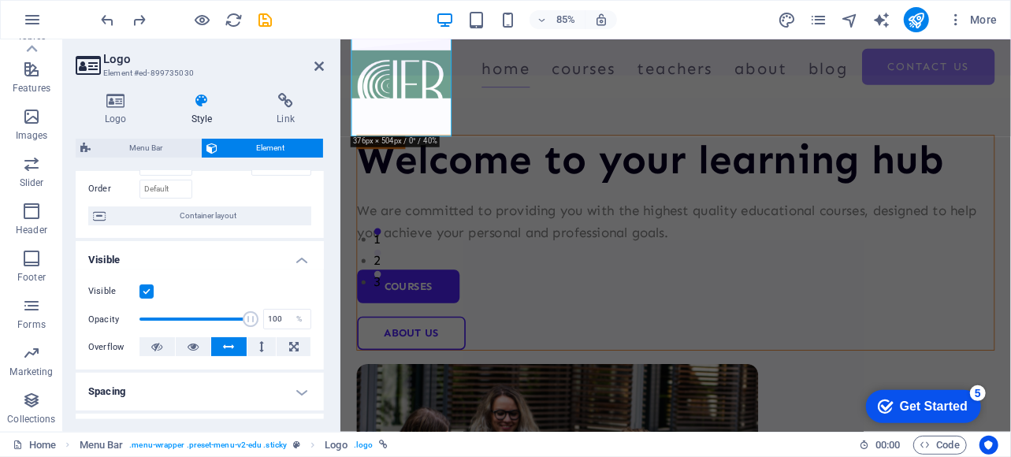
scroll to position [101, 0]
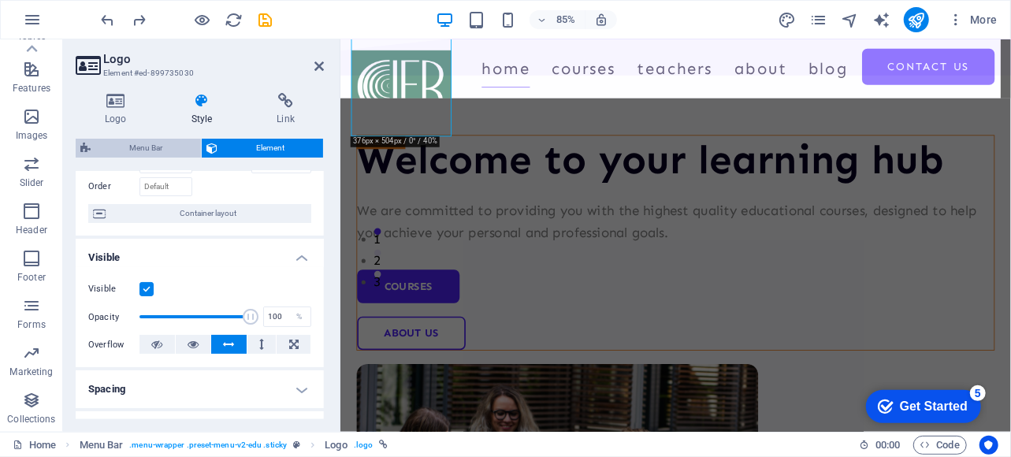
click at [162, 148] on span "Menu Bar" at bounding box center [145, 148] width 101 height 19
select select "px"
select select "rem"
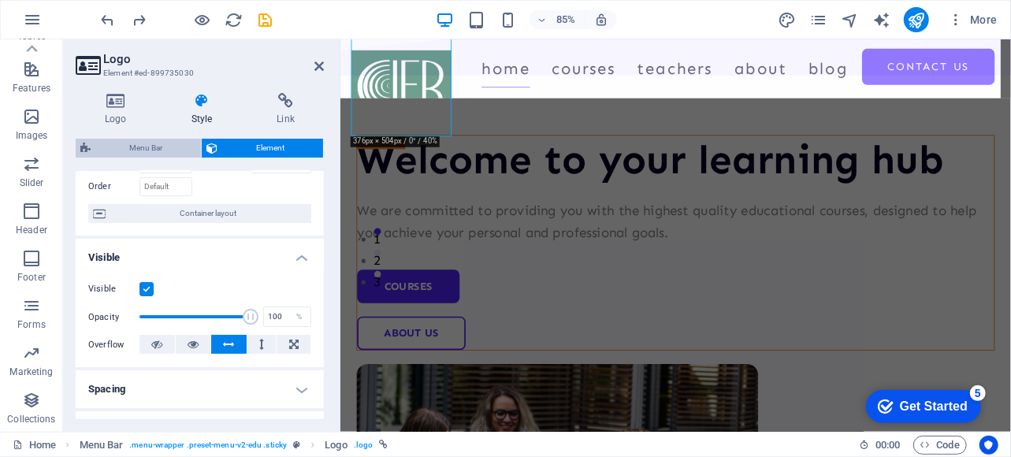
select select "rem"
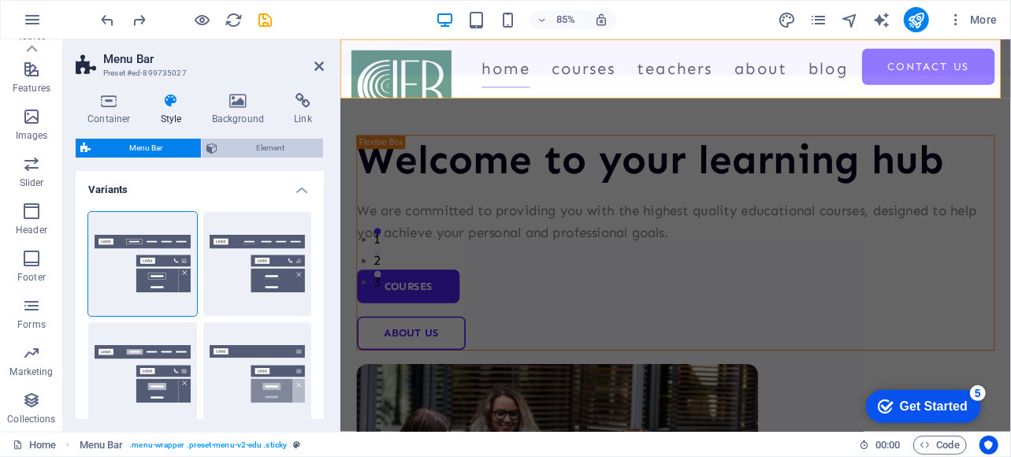
click at [237, 145] on span "Element" at bounding box center [270, 148] width 96 height 19
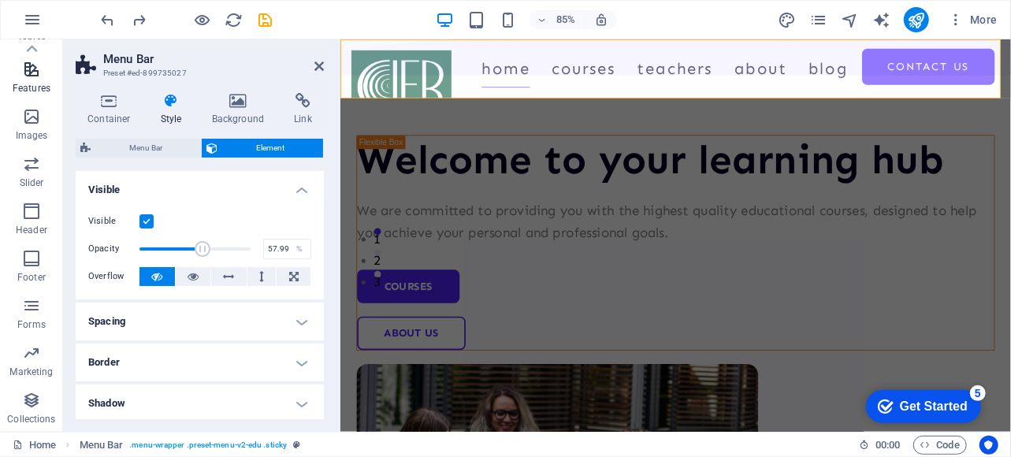
click at [32, 69] on icon "button" at bounding box center [31, 69] width 19 height 19
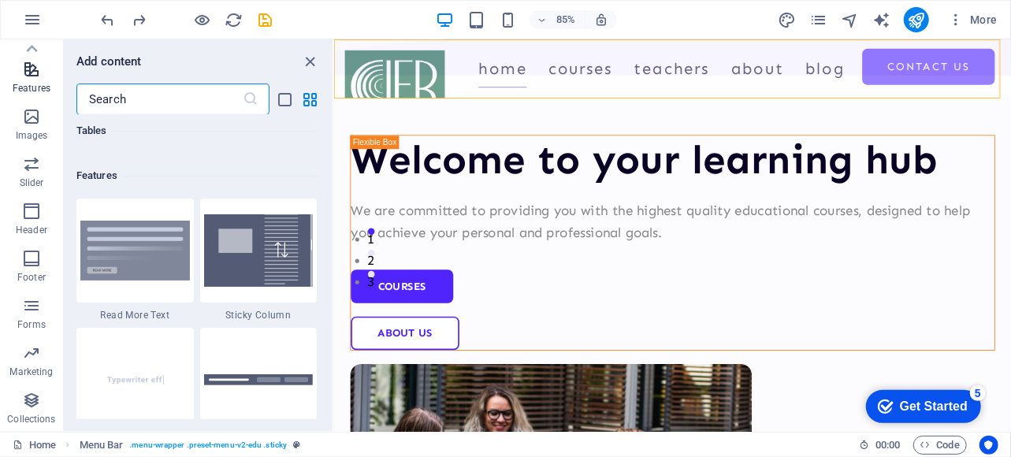
scroll to position [6145, 0]
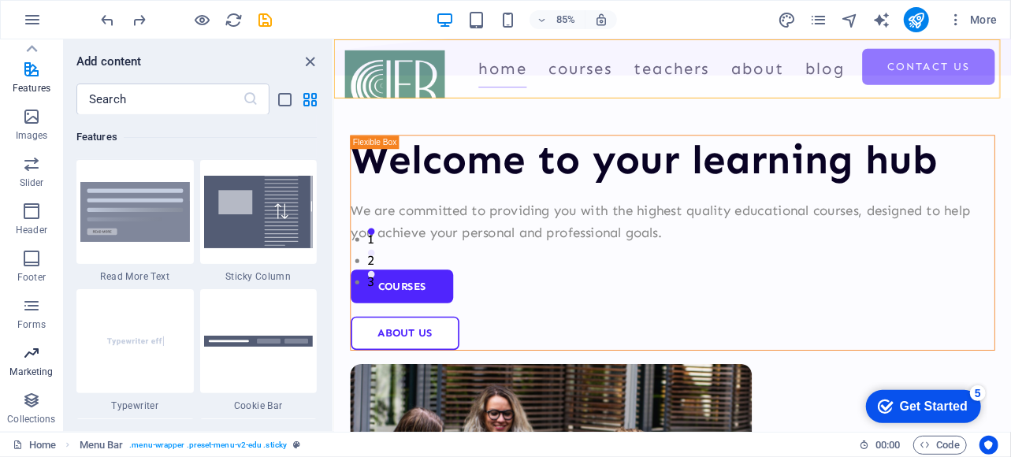
click at [25, 358] on icon "button" at bounding box center [31, 353] width 19 height 19
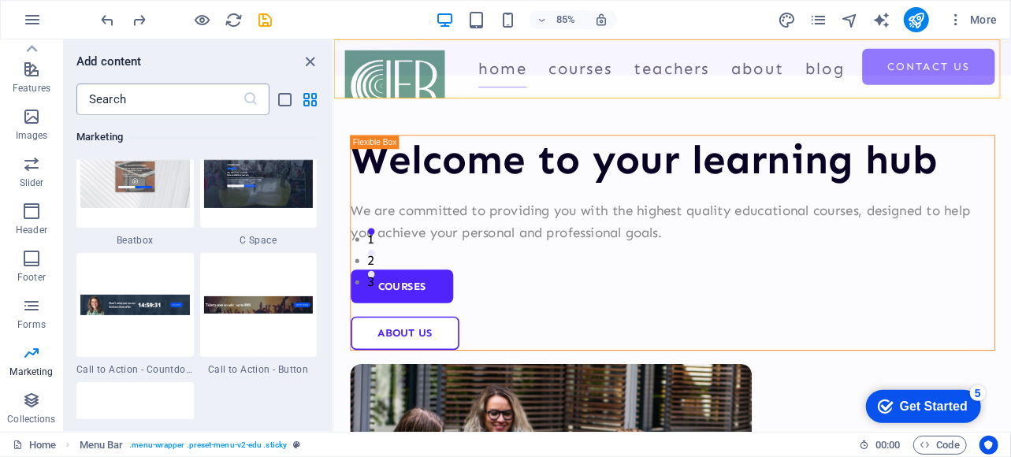
scroll to position [14015, 0]
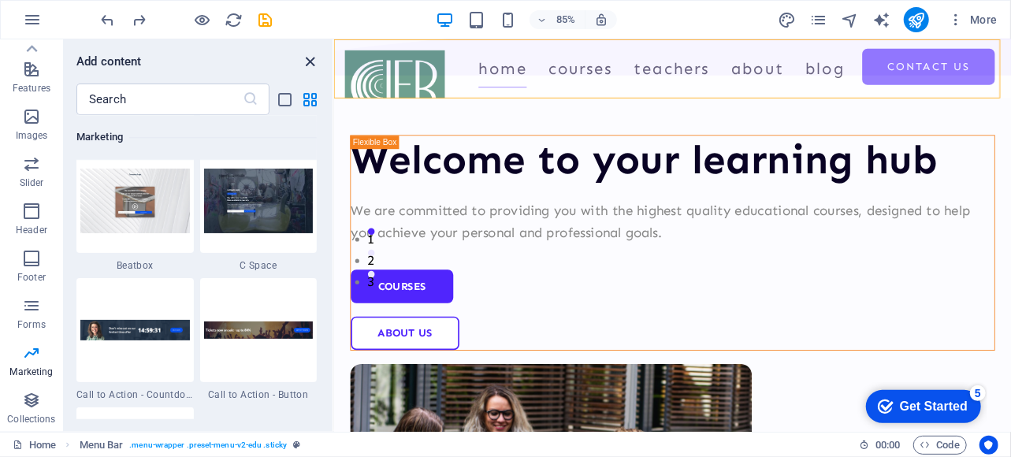
click at [307, 61] on icon "close panel" at bounding box center [311, 62] width 18 height 18
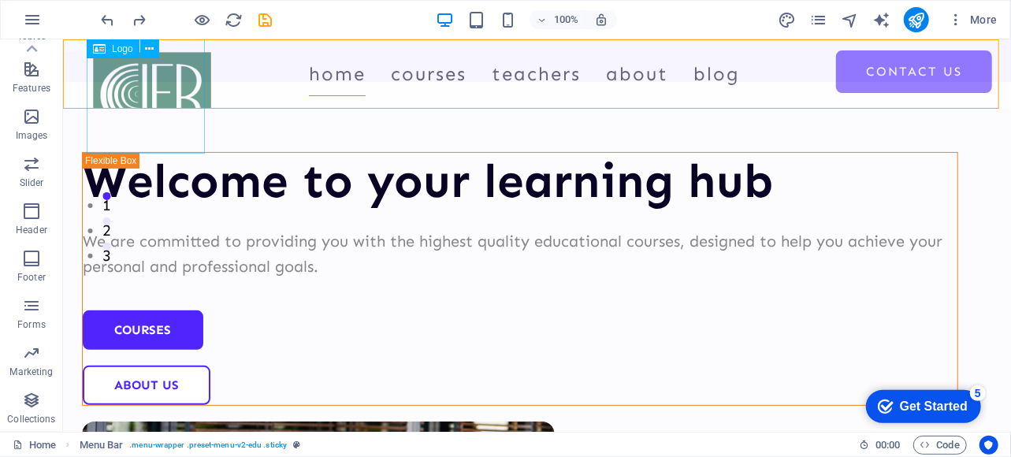
click at [121, 49] on span "Logo" at bounding box center [122, 48] width 21 height 9
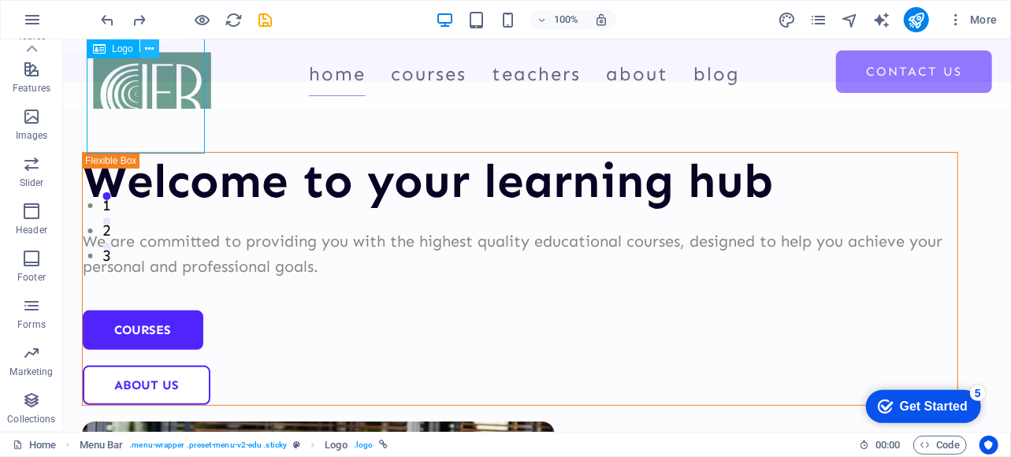
click at [151, 47] on icon at bounding box center [149, 49] width 9 height 17
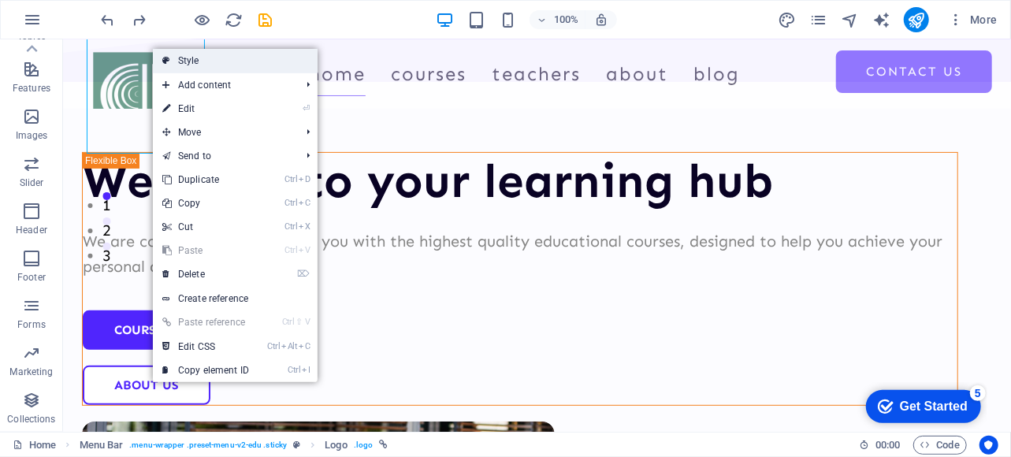
click at [197, 63] on link "Style" at bounding box center [235, 61] width 165 height 24
select select "rem"
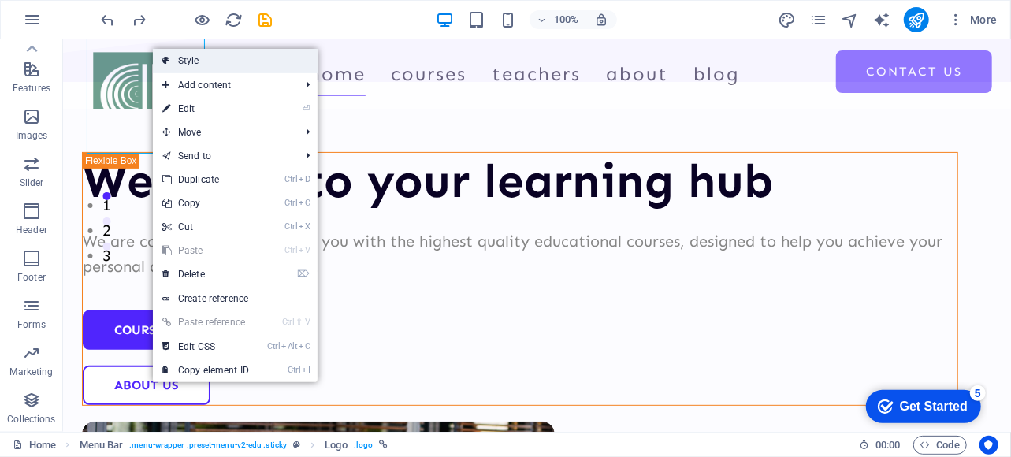
select select "rem"
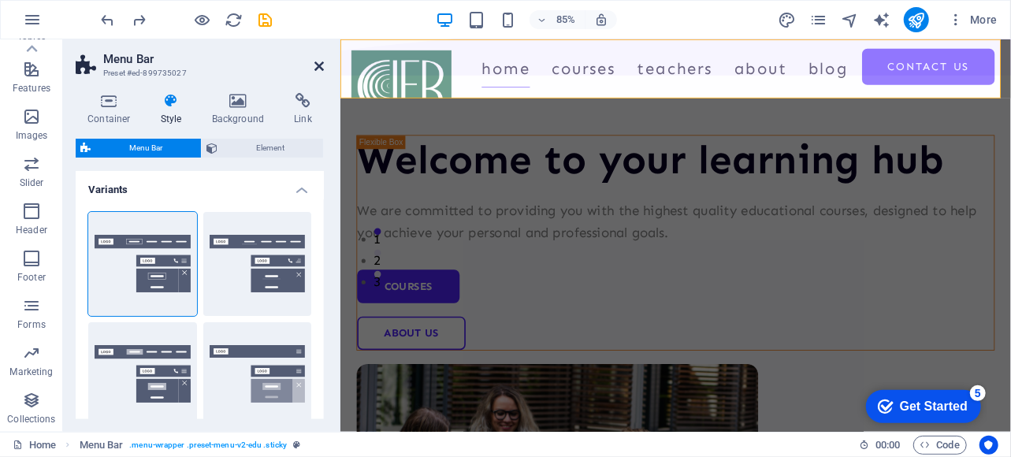
click at [320, 63] on icon at bounding box center [319, 66] width 9 height 13
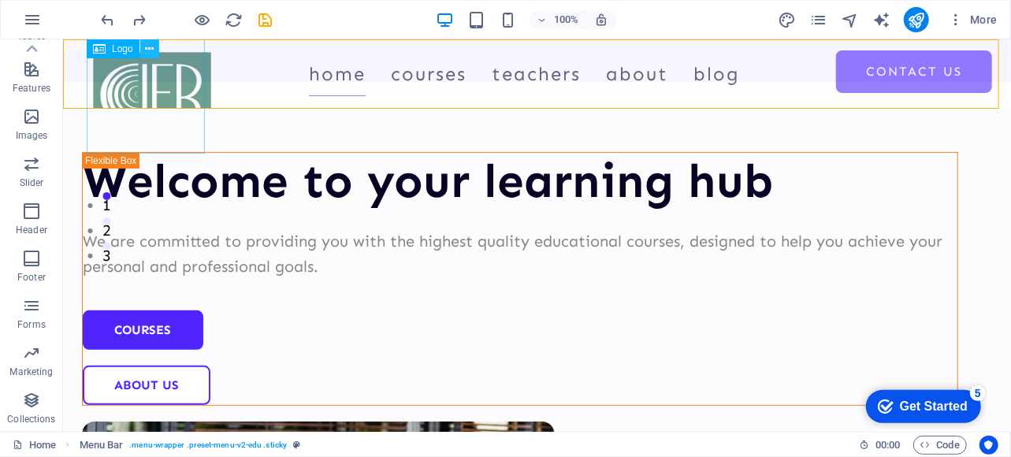
click at [148, 50] on icon at bounding box center [149, 49] width 9 height 17
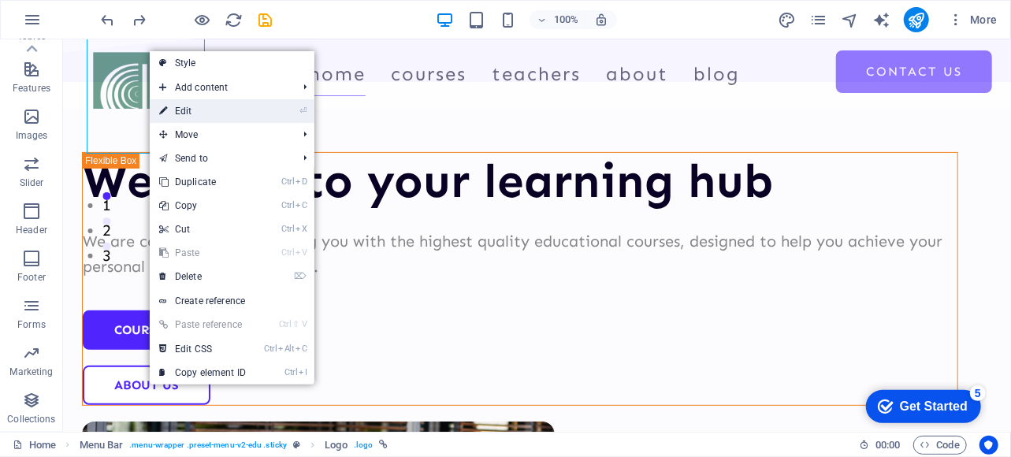
click at [200, 111] on link "⏎ Edit" at bounding box center [203, 111] width 106 height 24
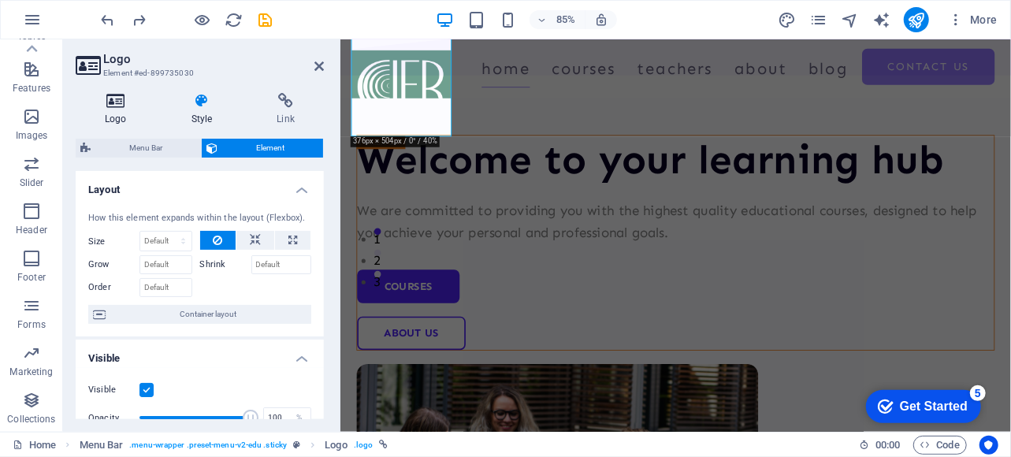
click at [124, 106] on icon at bounding box center [116, 101] width 80 height 16
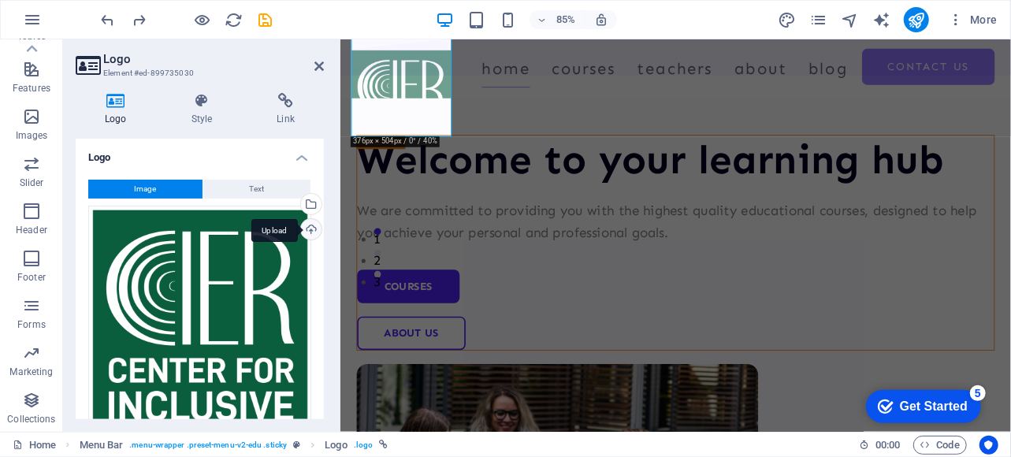
click at [311, 229] on div "Upload" at bounding box center [310, 231] width 24 height 24
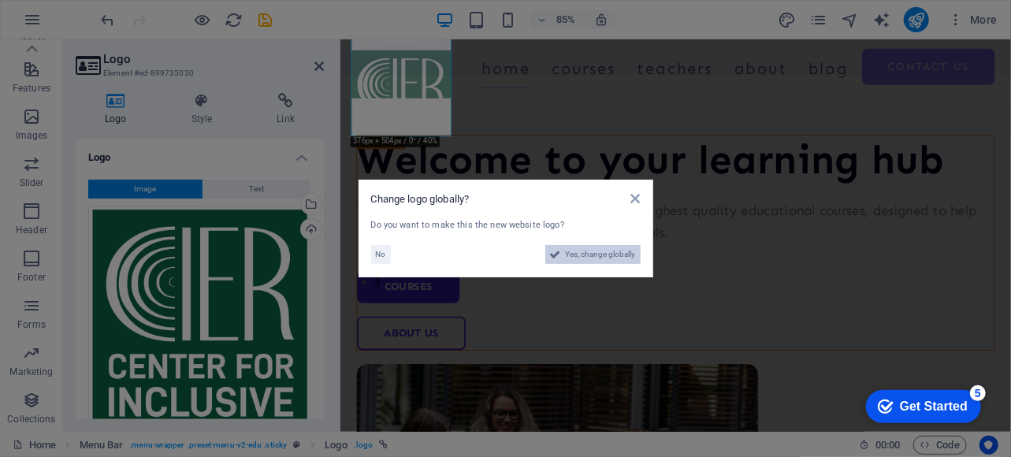
click at [601, 254] on span "Yes, change globally" at bounding box center [601, 254] width 70 height 19
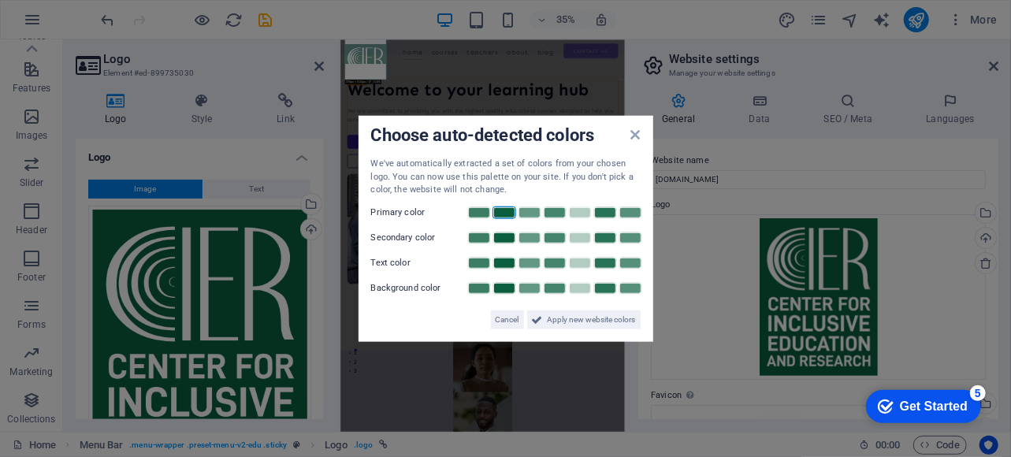
click at [504, 213] on link at bounding box center [505, 212] width 24 height 13
click at [477, 238] on link at bounding box center [479, 237] width 24 height 13
click at [505, 264] on link at bounding box center [505, 262] width 24 height 13
click at [581, 282] on link at bounding box center [580, 287] width 24 height 13
click at [568, 321] on span "Apply new website colors" at bounding box center [592, 319] width 88 height 19
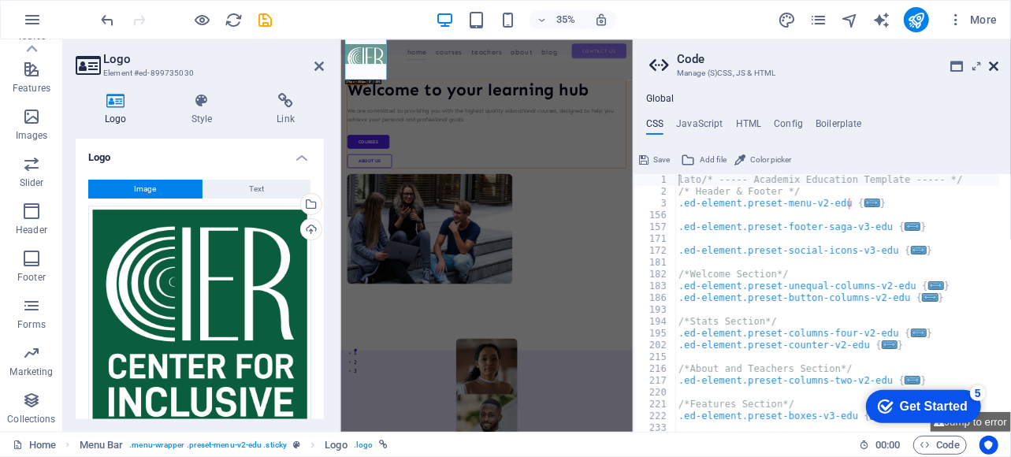
click at [996, 61] on icon at bounding box center [993, 66] width 9 height 13
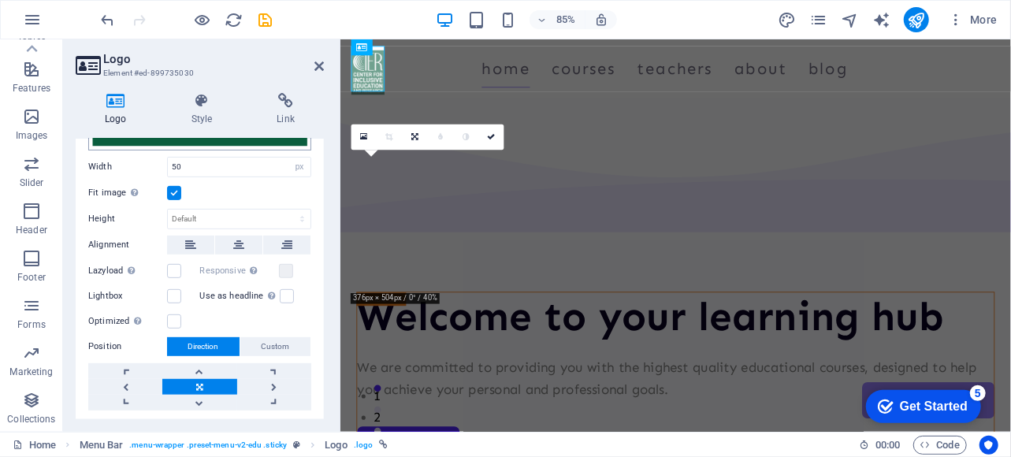
scroll to position [352, 0]
click at [176, 266] on label at bounding box center [174, 270] width 14 height 14
click at [0, 0] on input "Lazyload Loading images after the page loads improves page speed." at bounding box center [0, 0] width 0 height 0
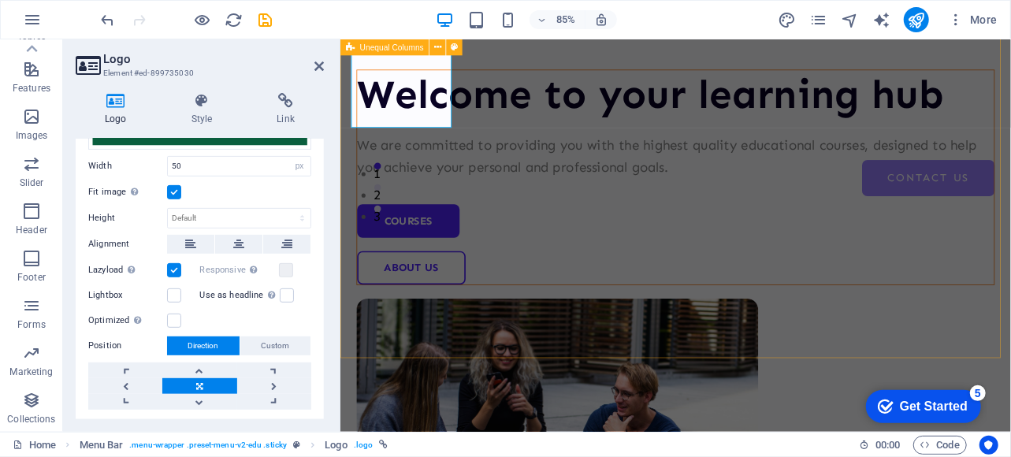
scroll to position [0, 0]
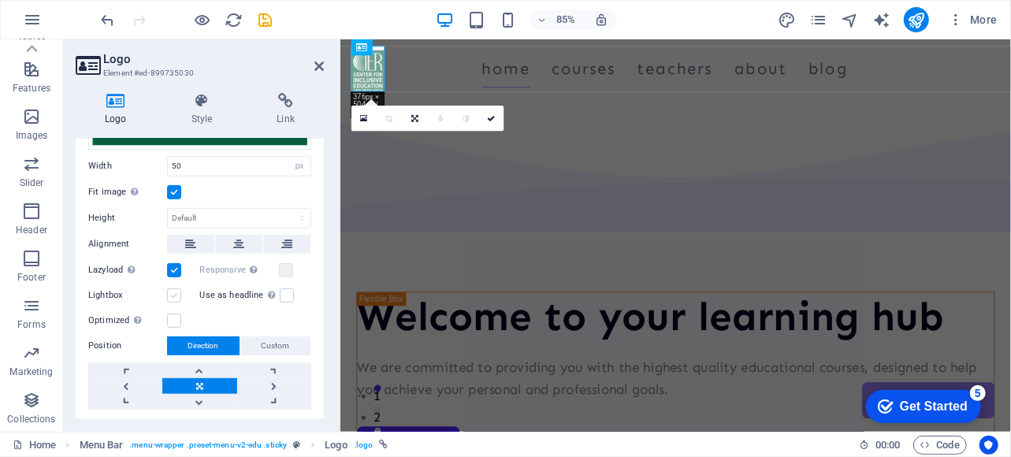
click at [177, 291] on label at bounding box center [174, 296] width 14 height 14
click at [0, 0] on input "Lightbox" at bounding box center [0, 0] width 0 height 0
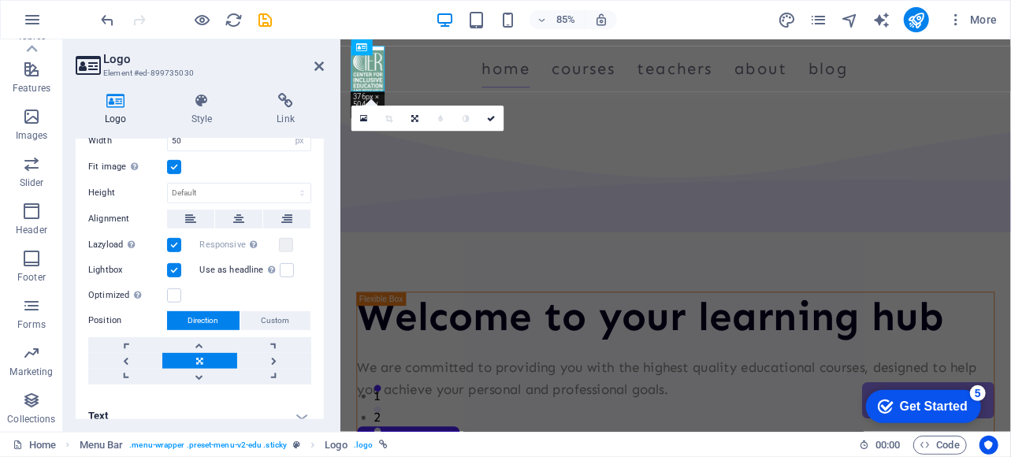
scroll to position [374, 0]
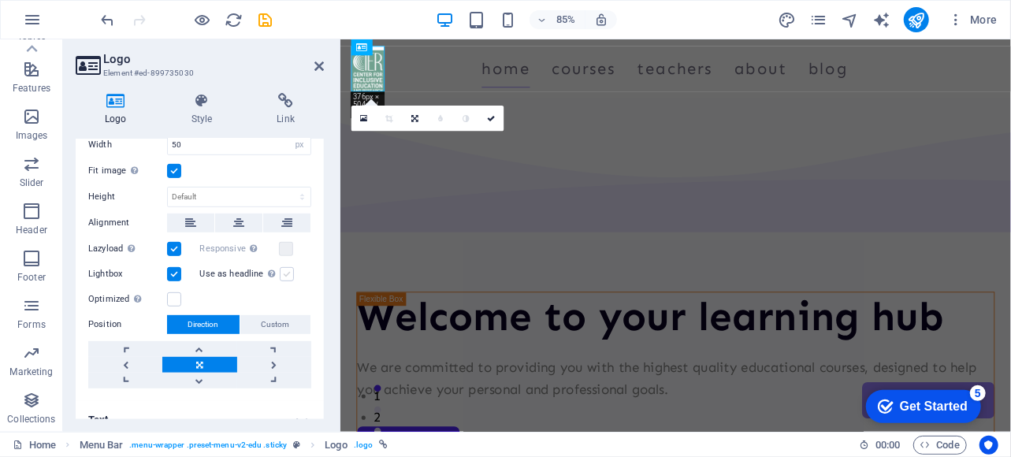
click at [282, 267] on label at bounding box center [287, 274] width 14 height 14
click at [0, 0] on input "Use as headline The image will be wrapped in an H1 headline tag. Useful for giv…" at bounding box center [0, 0] width 0 height 0
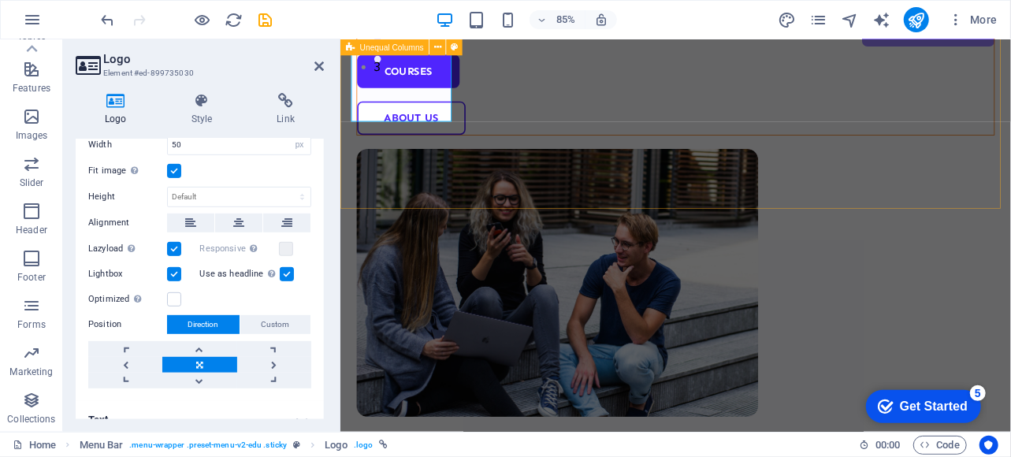
scroll to position [0, 0]
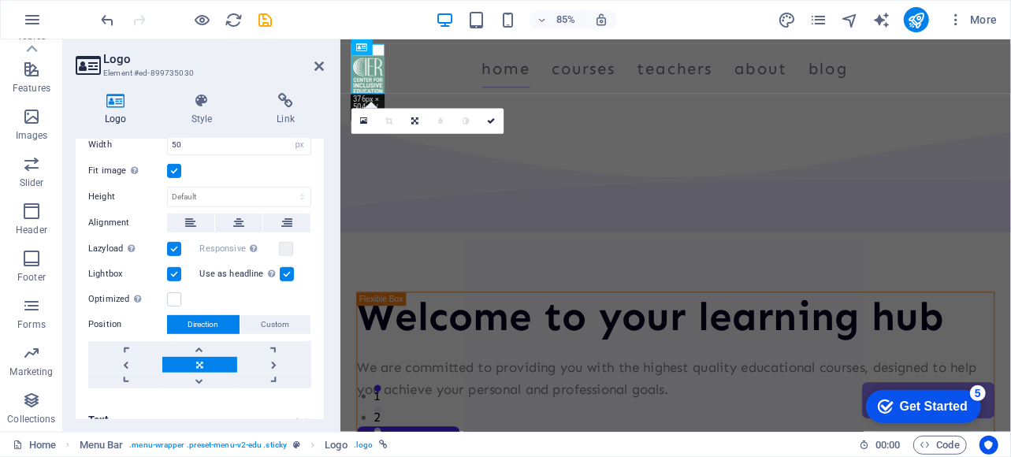
click at [285, 270] on label at bounding box center [287, 274] width 14 height 14
click at [0, 0] on input "Use as headline The image will be wrapped in an H1 headline tag. Useful for giv…" at bounding box center [0, 0] width 0 height 0
click at [173, 267] on label at bounding box center [174, 274] width 14 height 14
click at [0, 0] on input "Lightbox" at bounding box center [0, 0] width 0 height 0
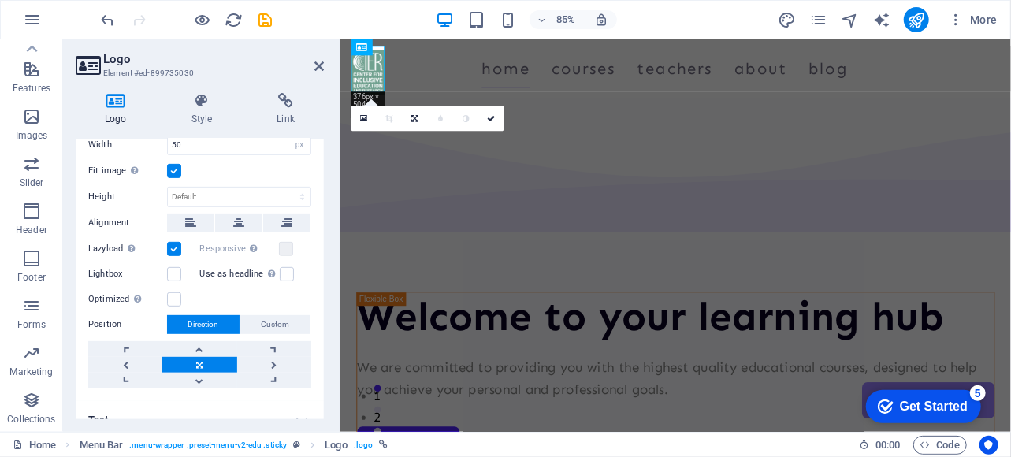
click at [175, 243] on label at bounding box center [174, 249] width 14 height 14
click at [0, 0] on input "Lazyload Loading images after the page loads improves page speed." at bounding box center [0, 0] width 0 height 0
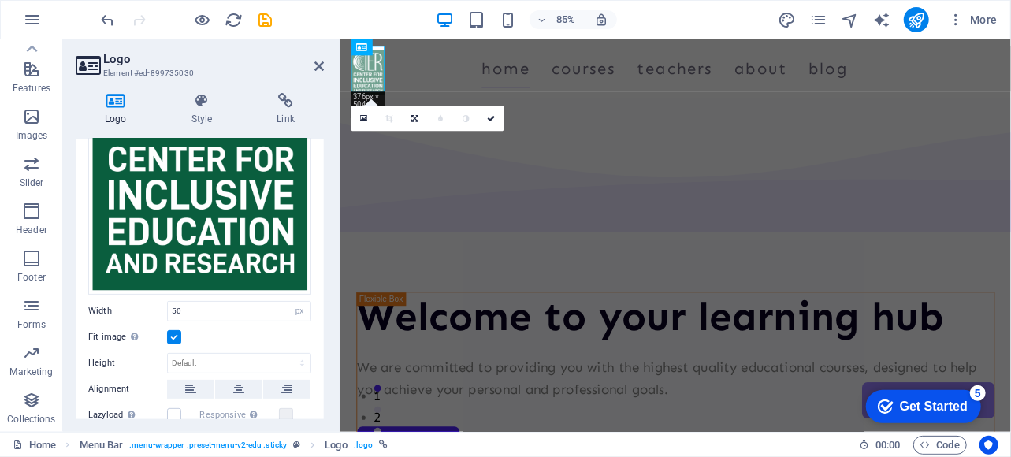
scroll to position [206, 0]
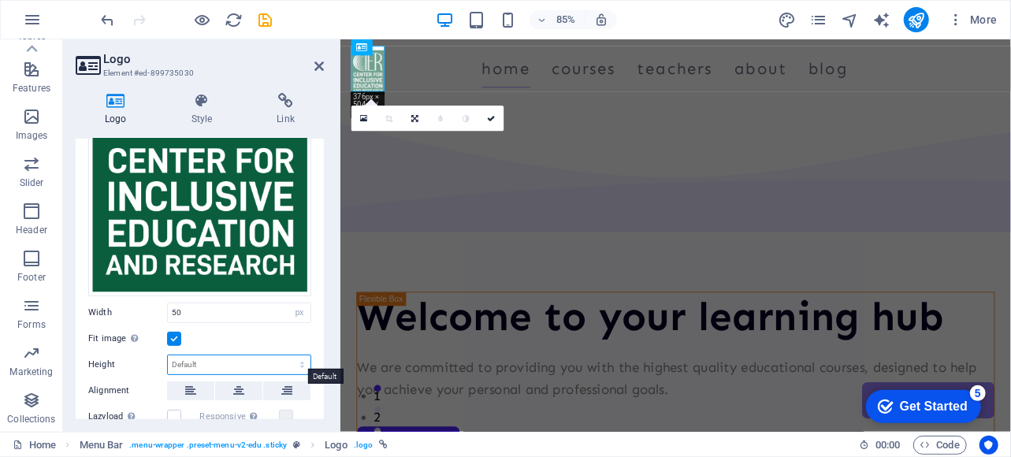
click at [229, 362] on select "Default auto px" at bounding box center [239, 365] width 143 height 19
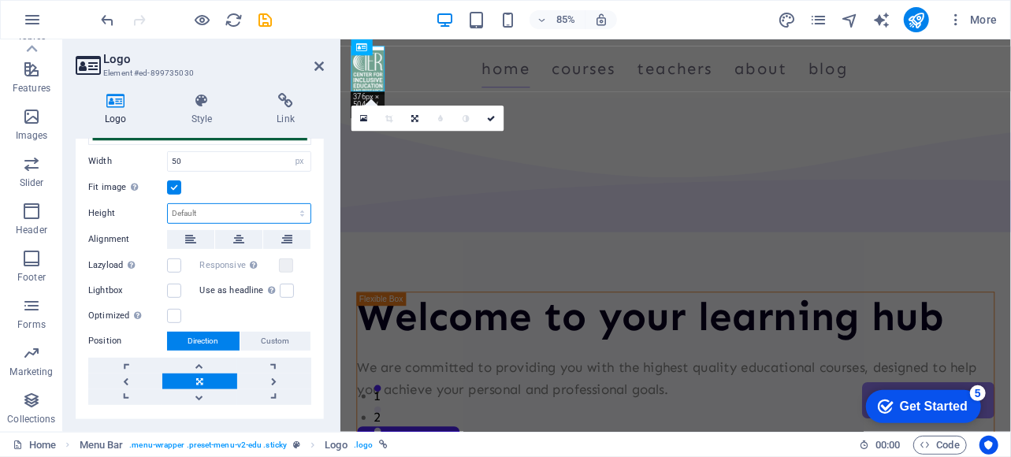
scroll to position [359, 0]
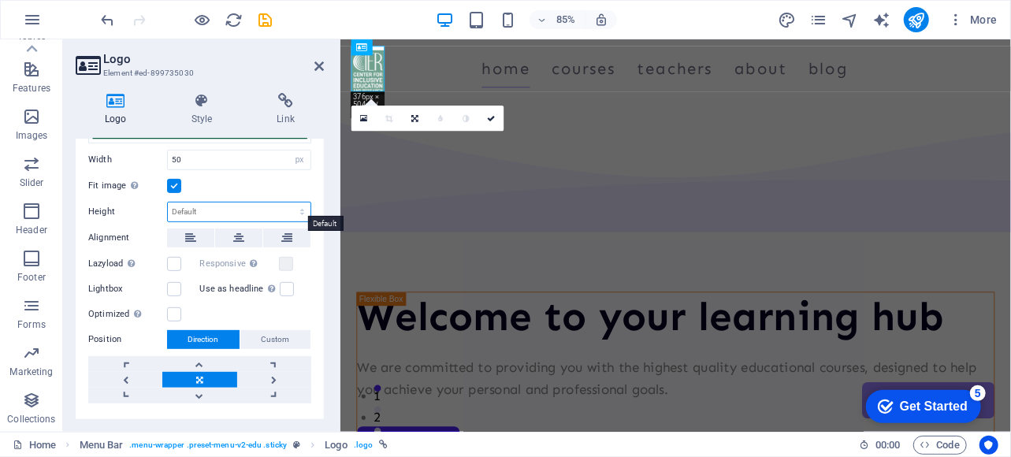
click at [240, 203] on select "Default auto px" at bounding box center [239, 212] width 143 height 19
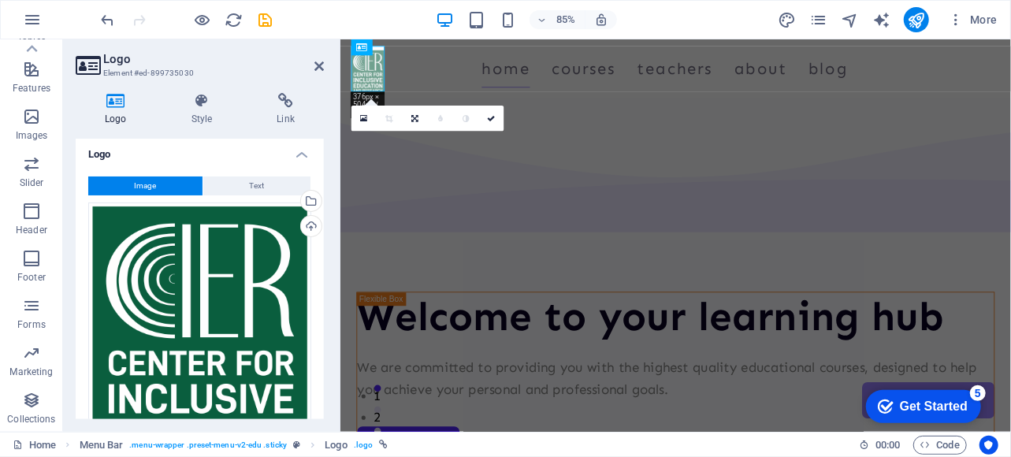
scroll to position [0, 0]
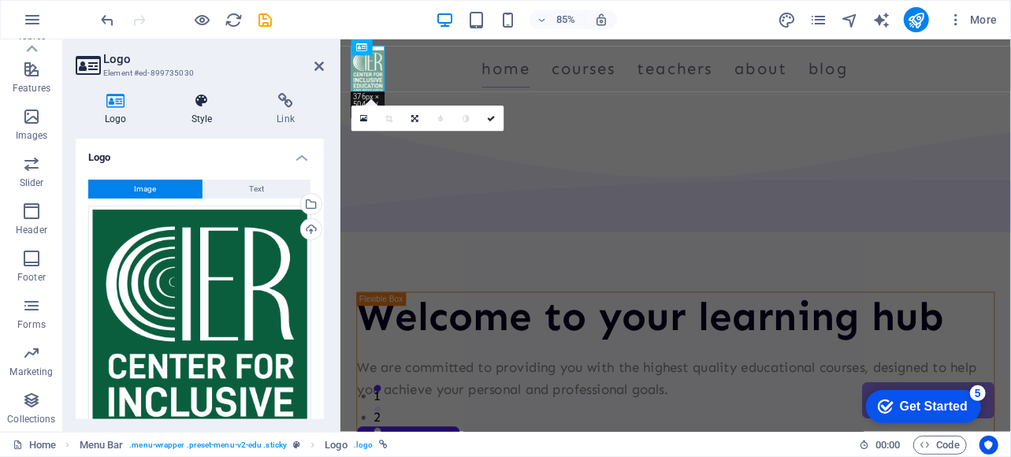
click at [207, 117] on h4 "Style" at bounding box center [205, 109] width 86 height 33
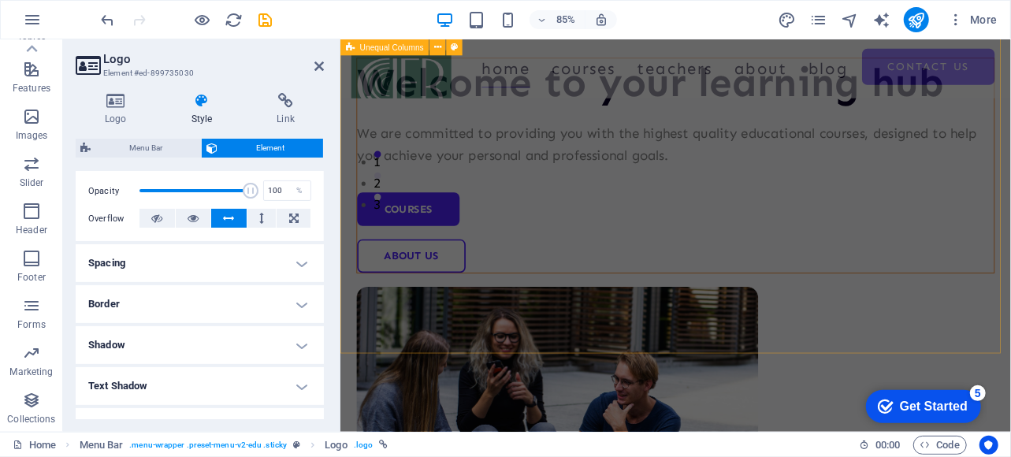
scroll to position [289, 0]
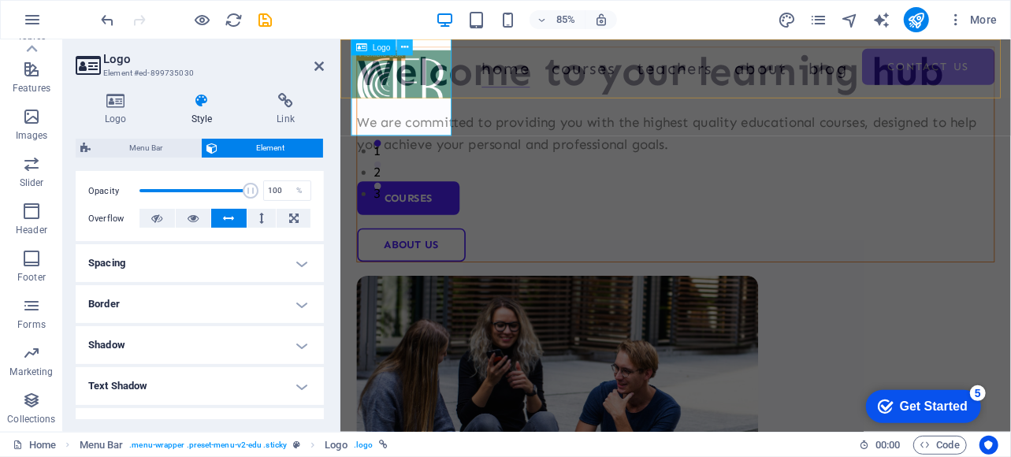
click at [404, 50] on icon at bounding box center [404, 47] width 7 height 14
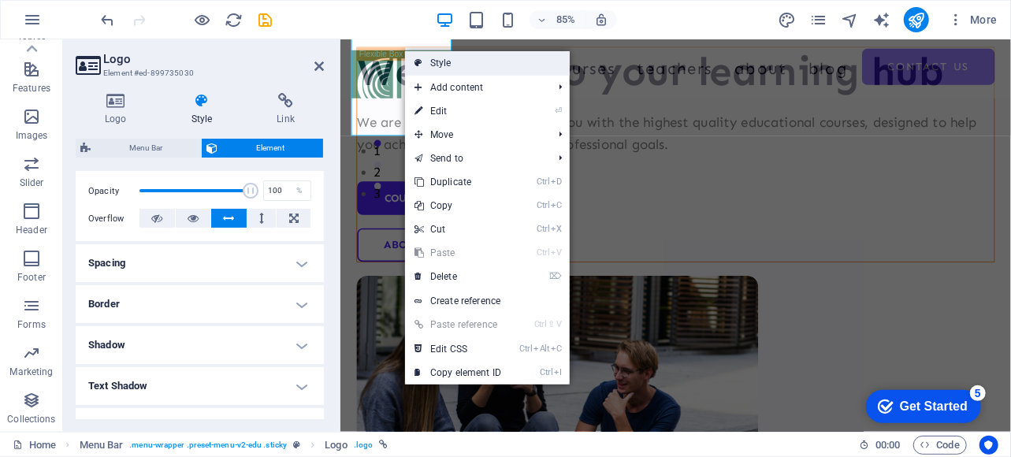
click at [469, 69] on link "Style" at bounding box center [487, 63] width 165 height 24
select select "rem"
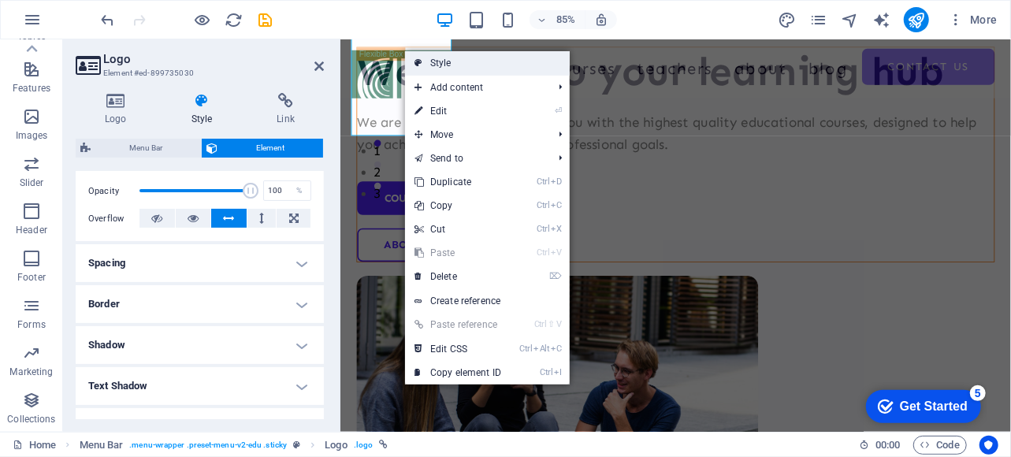
select select "rem"
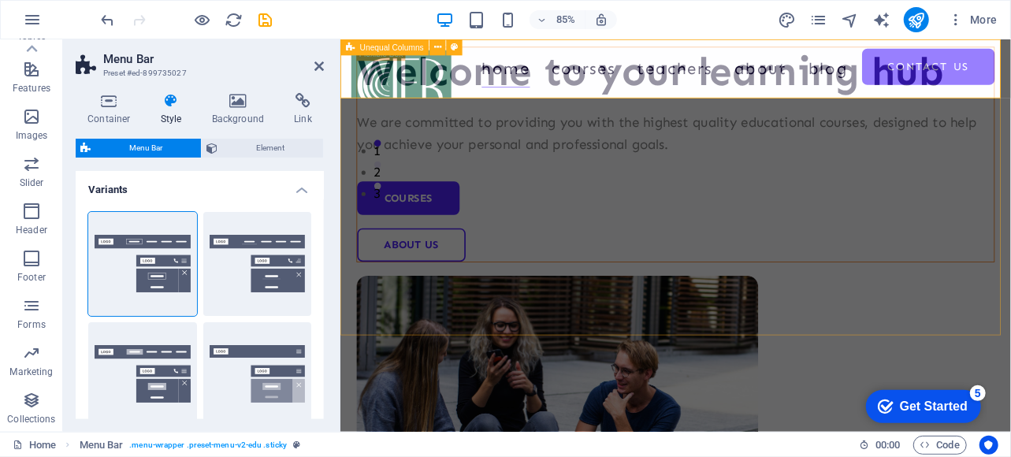
click at [426, 285] on div "Welcome to your learning hub We are committed to providing you with the highest…" at bounding box center [734, 285] width 789 height 1071
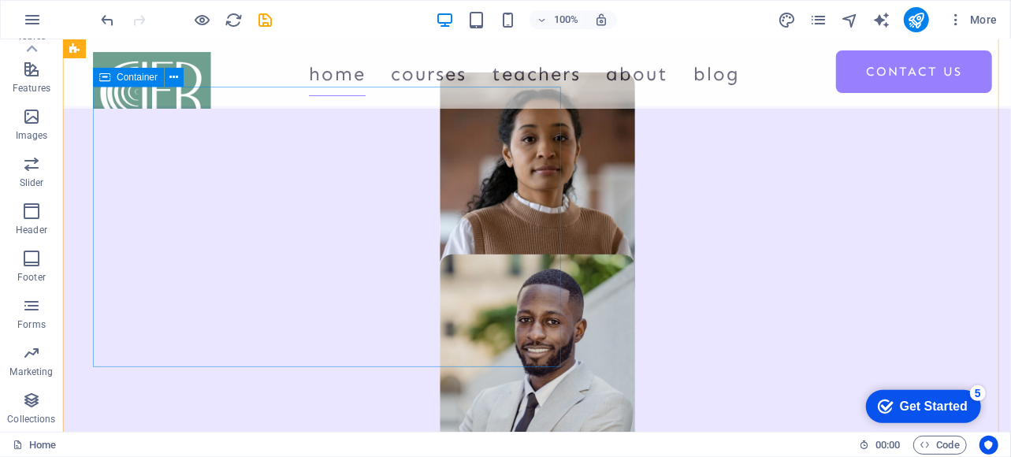
scroll to position [0, 0]
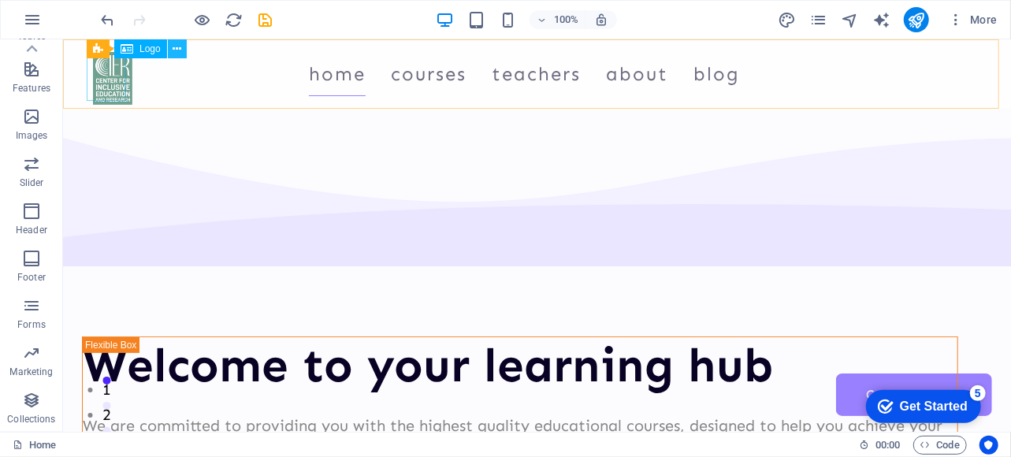
click at [174, 50] on icon at bounding box center [177, 49] width 9 height 17
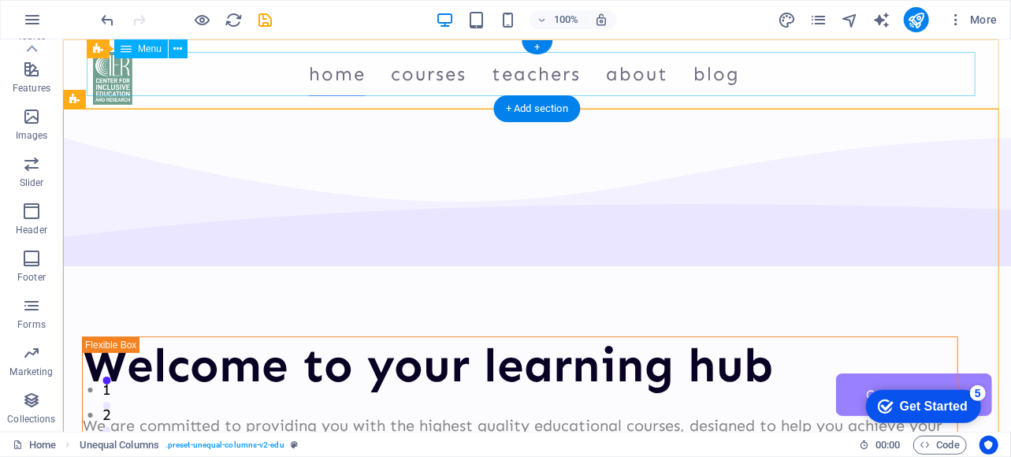
click at [432, 79] on nav "Home Courses Teachers About Blog Contact Us" at bounding box center [536, 73] width 889 height 44
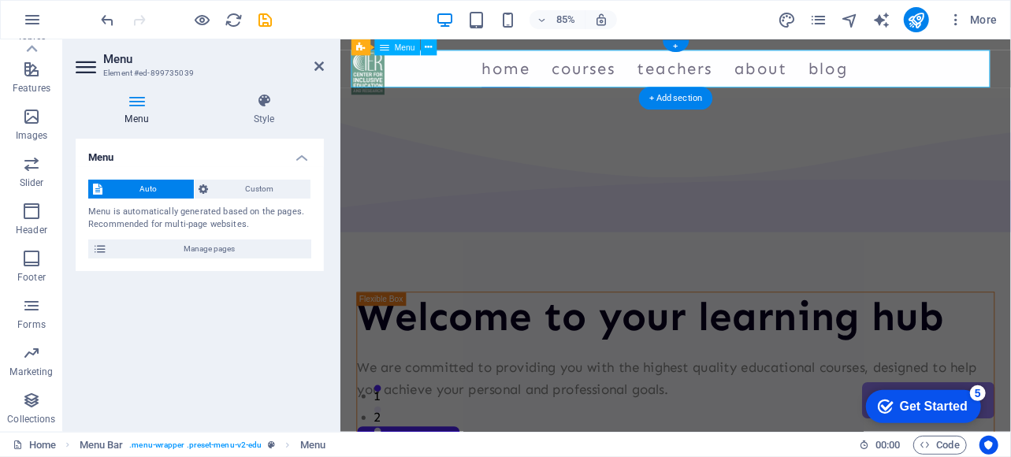
click at [627, 70] on nav "Home Courses Teachers About Blog Contact Us" at bounding box center [734, 73] width 764 height 44
click at [146, 117] on h4 "Menu" at bounding box center [140, 109] width 128 height 33
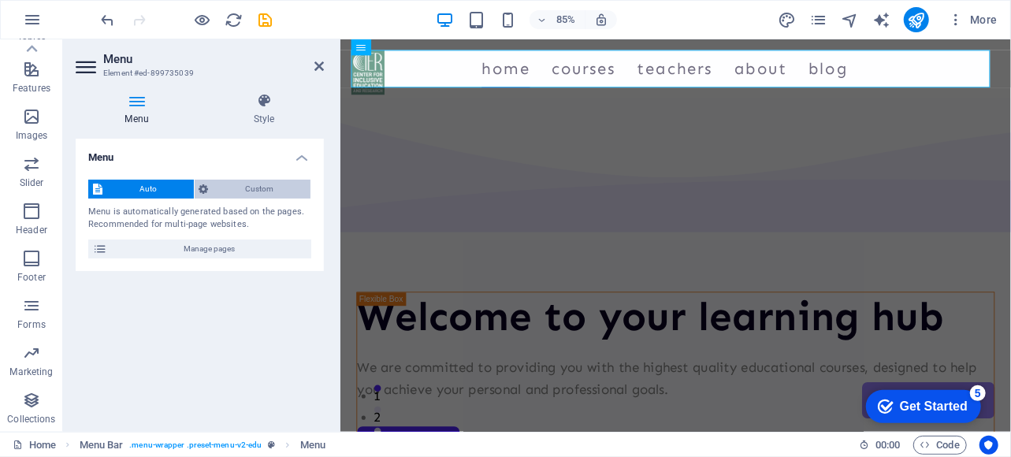
click at [244, 187] on span "Custom" at bounding box center [260, 189] width 93 height 19
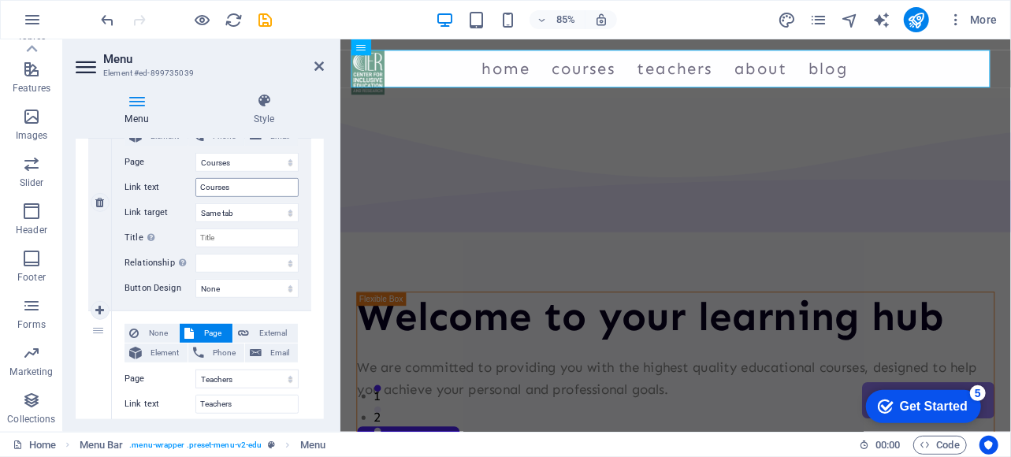
scroll to position [361, 0]
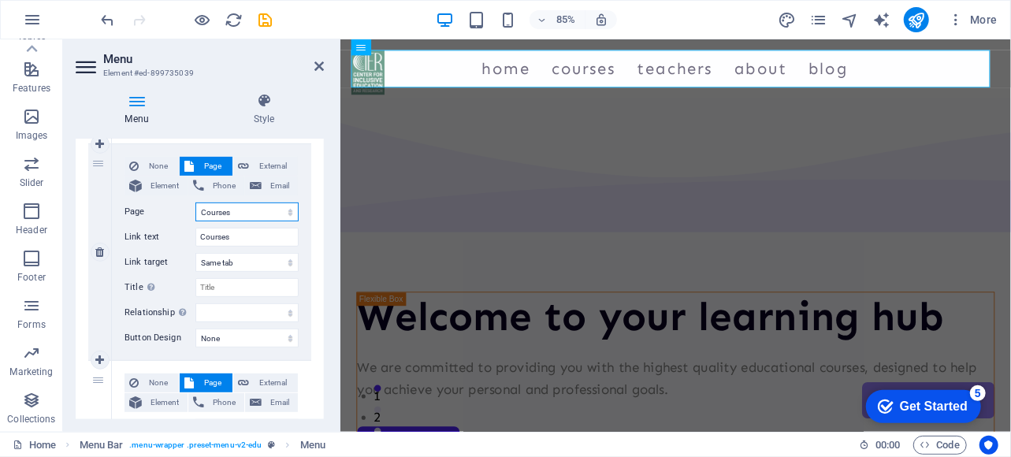
click at [239, 207] on select "Home Courses Teachers About Blog Contact Us Legal Notice Privacy" at bounding box center [246, 212] width 103 height 19
click at [177, 207] on label "Page" at bounding box center [160, 212] width 71 height 19
click at [195, 207] on select "Home Courses Teachers About Blog Contact Us Legal Notice Privacy" at bounding box center [246, 212] width 103 height 19
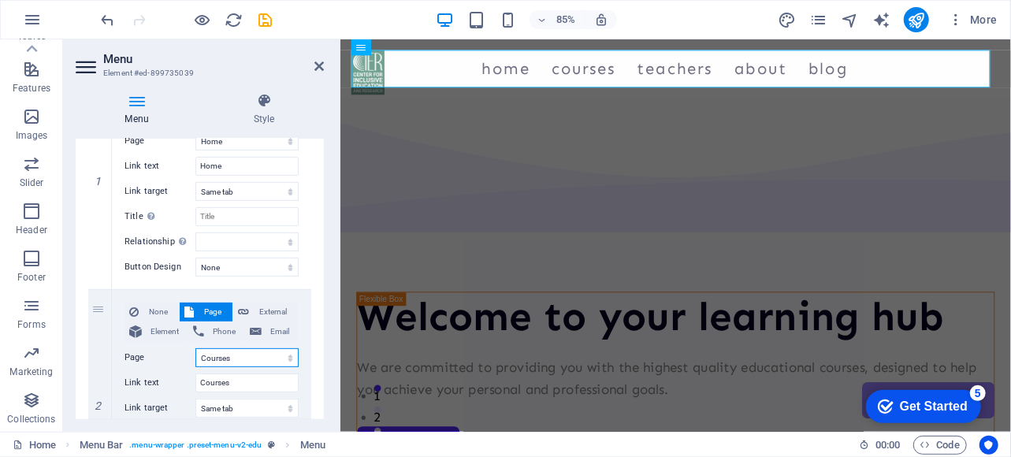
scroll to position [219, 0]
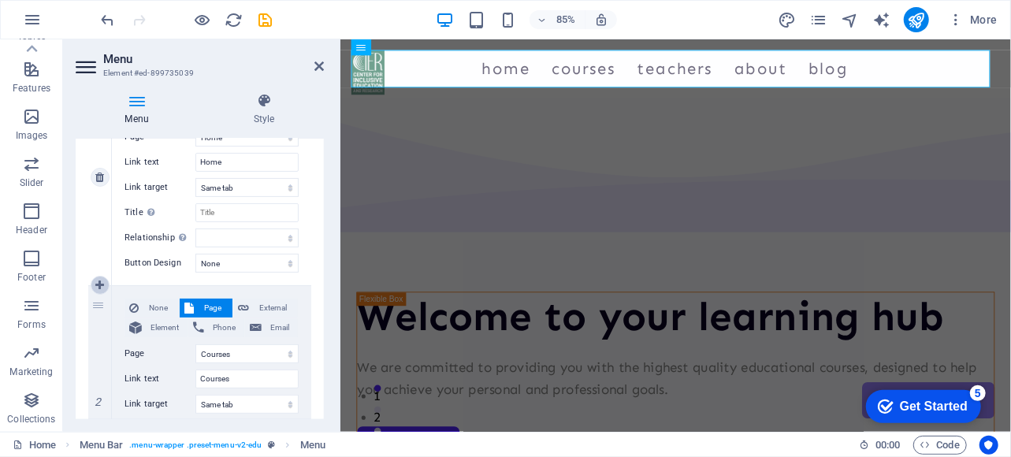
click at [101, 288] on icon at bounding box center [99, 285] width 9 height 11
select select
select select "1"
type input "Courses"
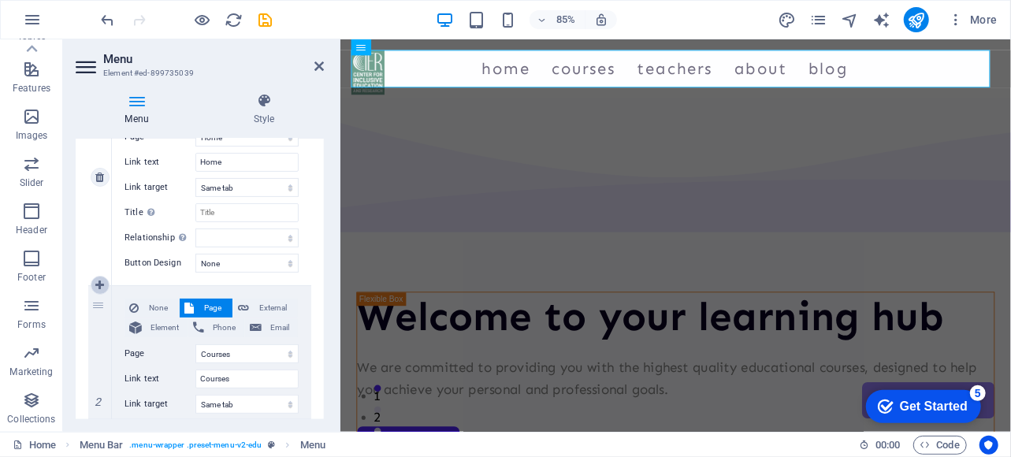
select select
select select "2"
type input "Teachers"
select select
select select "3"
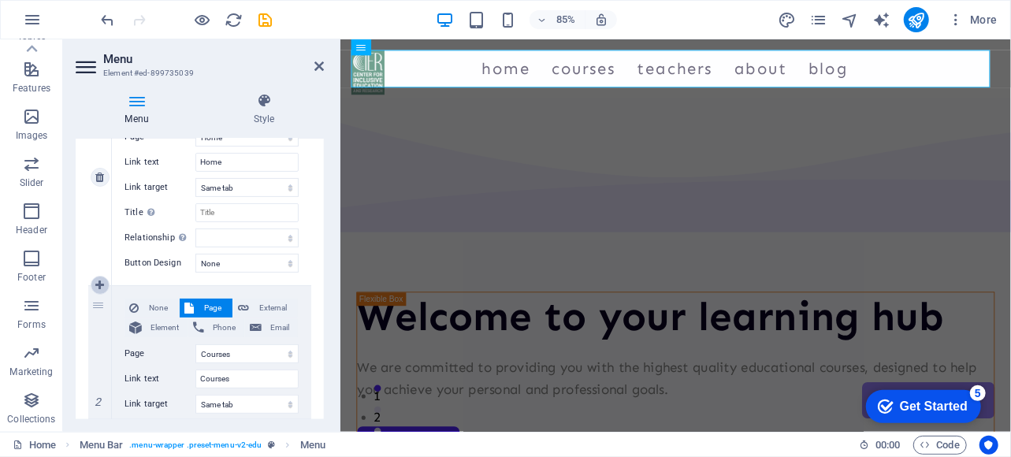
type input "About"
select select
select select "4"
type input "Blog"
select select
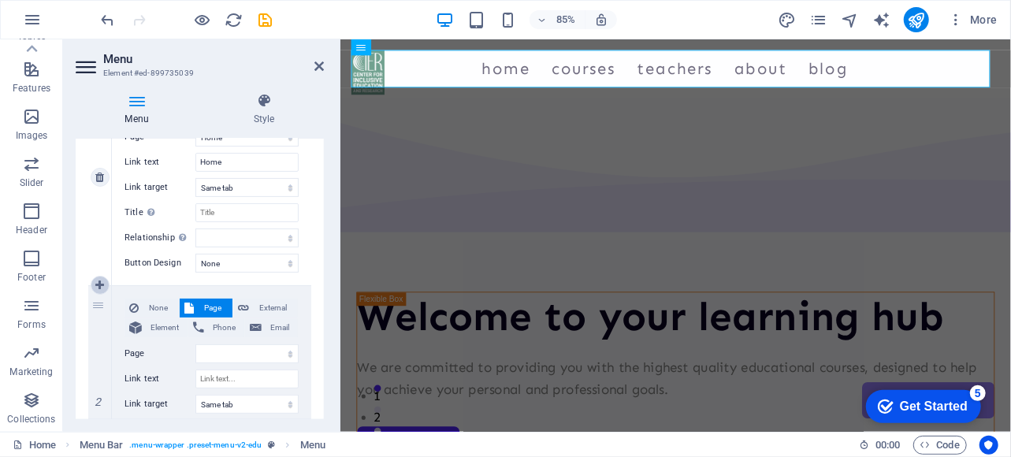
select select "5"
select select
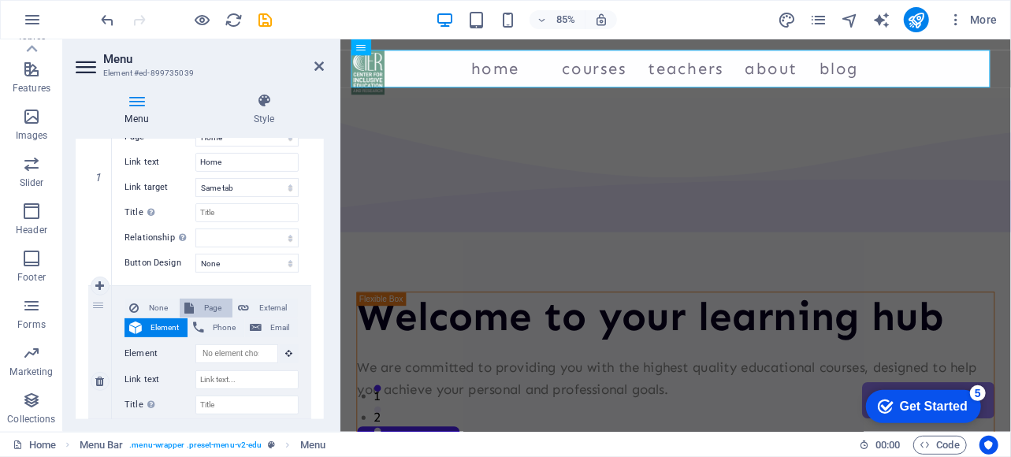
click at [211, 307] on span "Page" at bounding box center [213, 308] width 29 height 19
select select
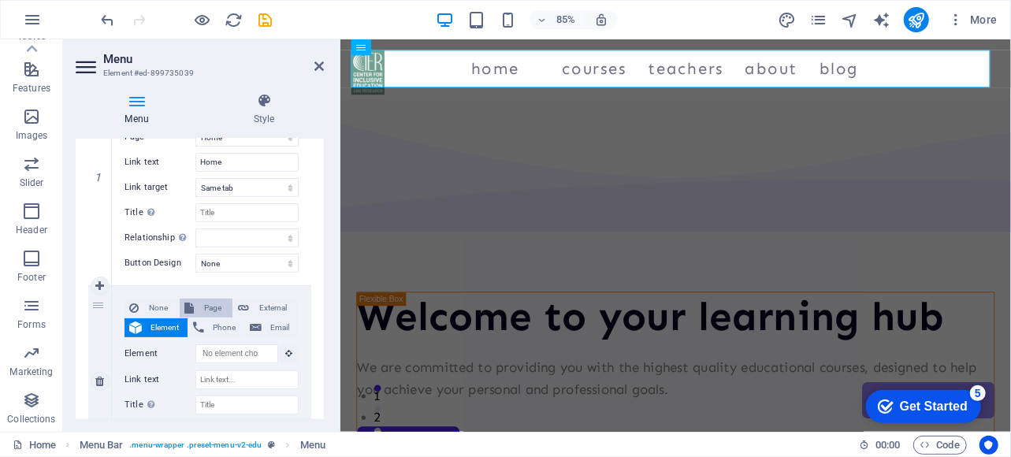
select select
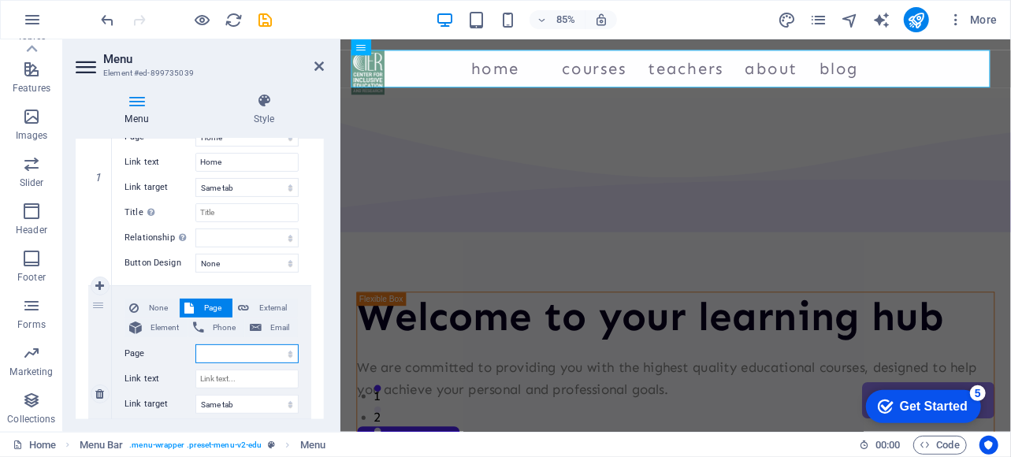
click at [216, 351] on select "Home Courses Teachers About Blog Contact Us Legal Notice Privacy" at bounding box center [246, 353] width 103 height 19
click at [70, 125] on div "Menu Style Menu Auto Custom Create custom menu items for this menu. Recommended…" at bounding box center [200, 256] width 274 height 352
click at [318, 63] on icon at bounding box center [319, 66] width 9 height 13
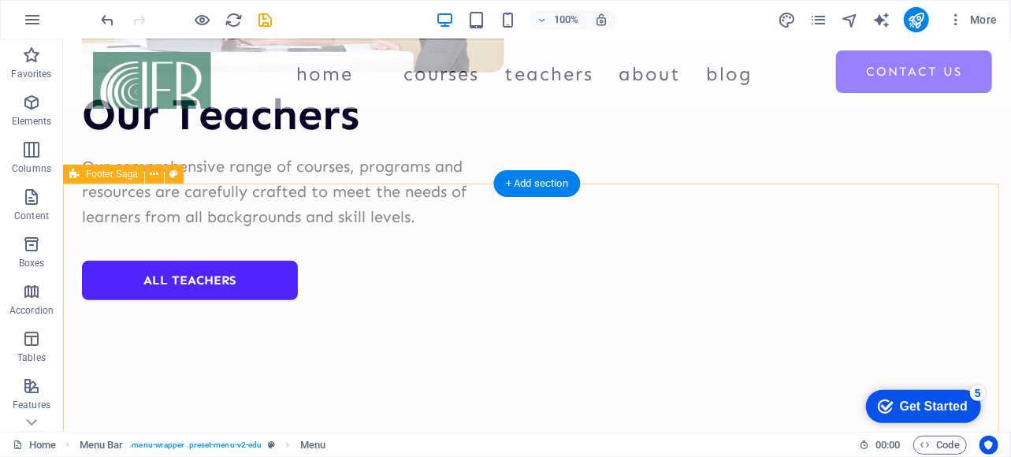
scroll to position [6446, 0]
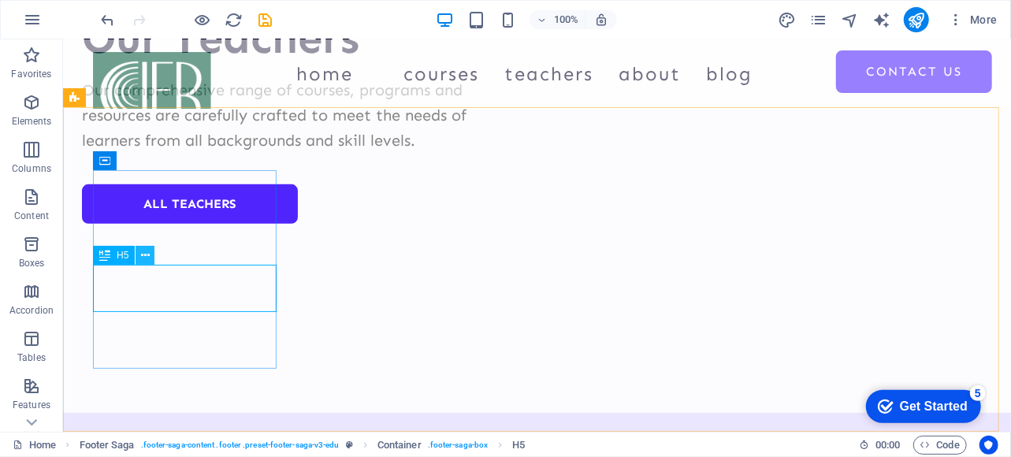
click at [143, 256] on icon at bounding box center [145, 256] width 9 height 17
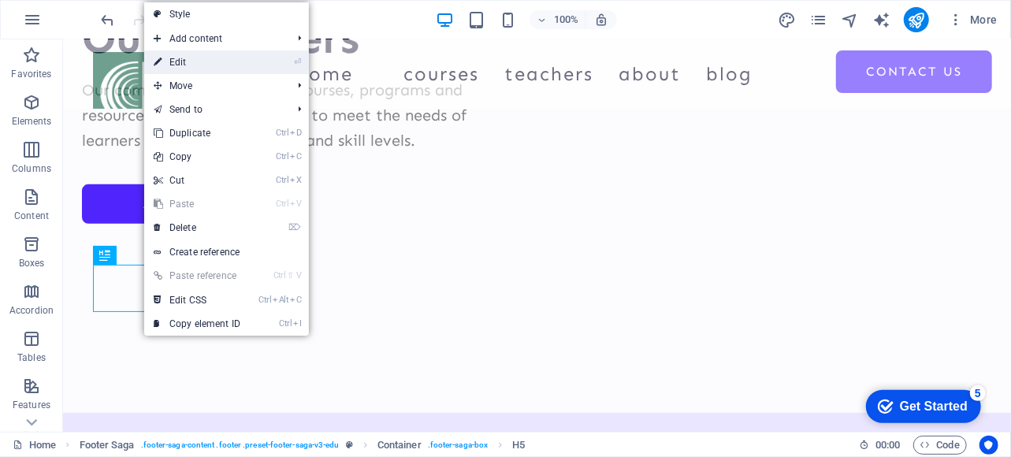
click at [181, 66] on link "⏎ Edit" at bounding box center [197, 62] width 106 height 24
select select "%"
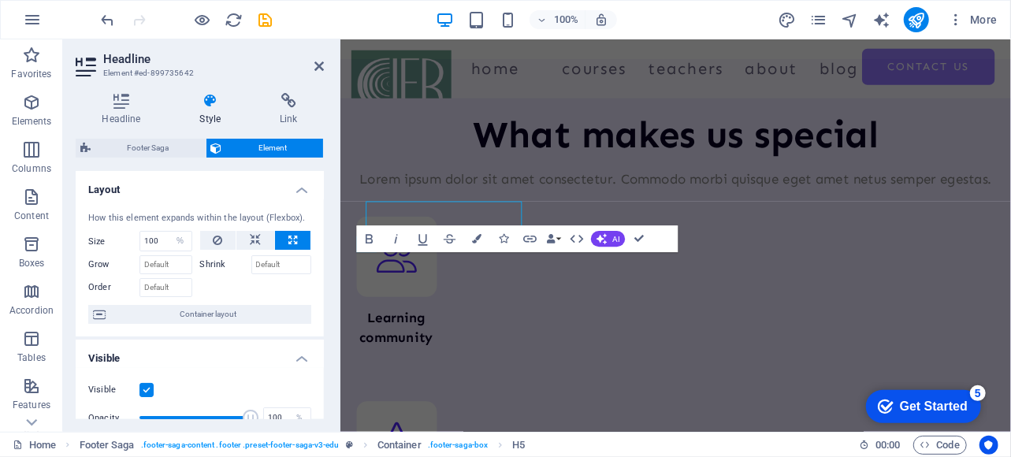
scroll to position [6506, 0]
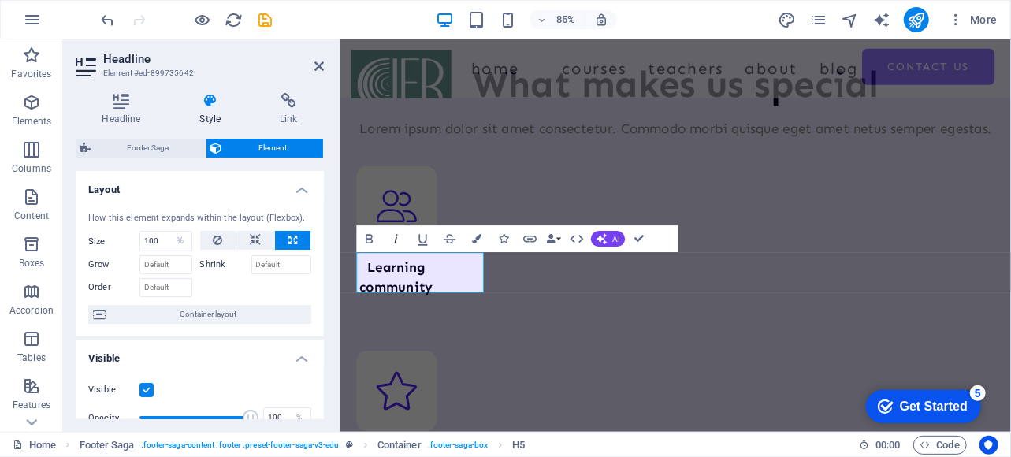
click at [397, 242] on icon "button" at bounding box center [396, 239] width 16 height 16
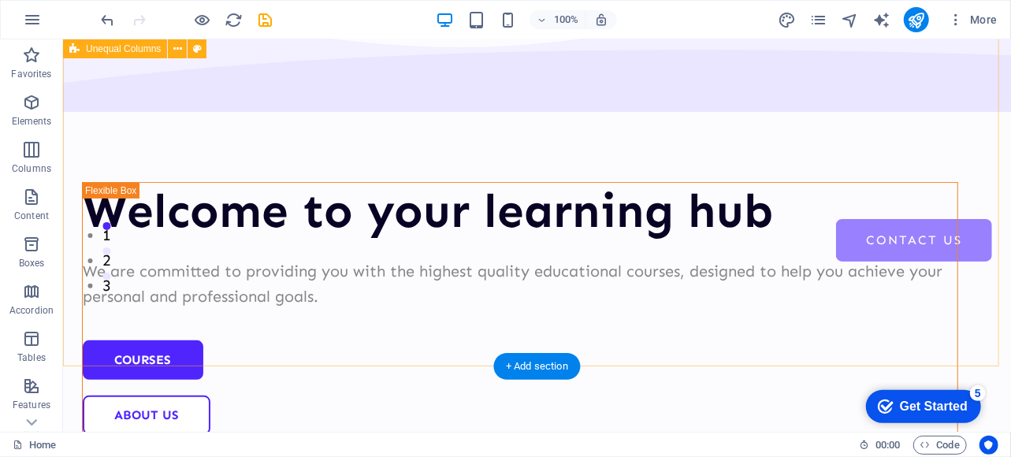
scroll to position [0, 0]
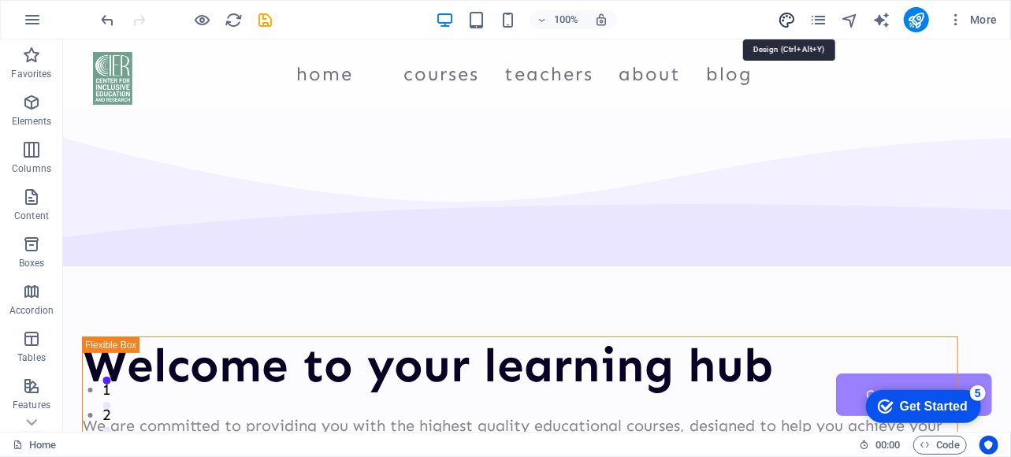
click at [782, 20] on icon "design" at bounding box center [787, 20] width 18 height 18
select select "px"
select select "700"
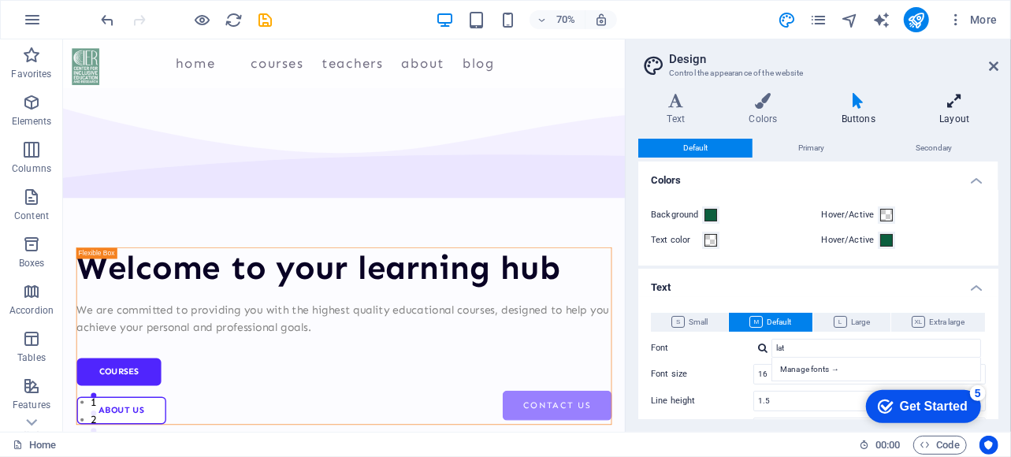
click at [949, 114] on h4 "Layout" at bounding box center [954, 109] width 87 height 33
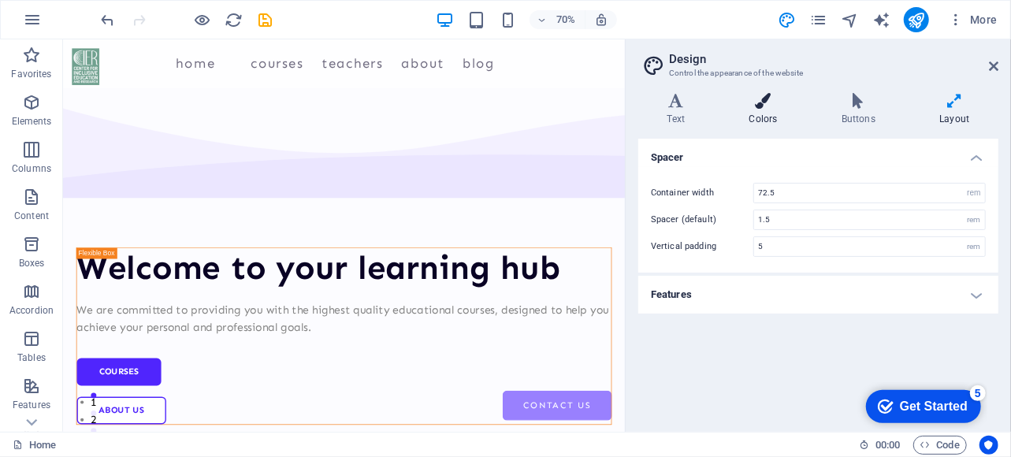
click at [761, 107] on icon at bounding box center [763, 101] width 86 height 16
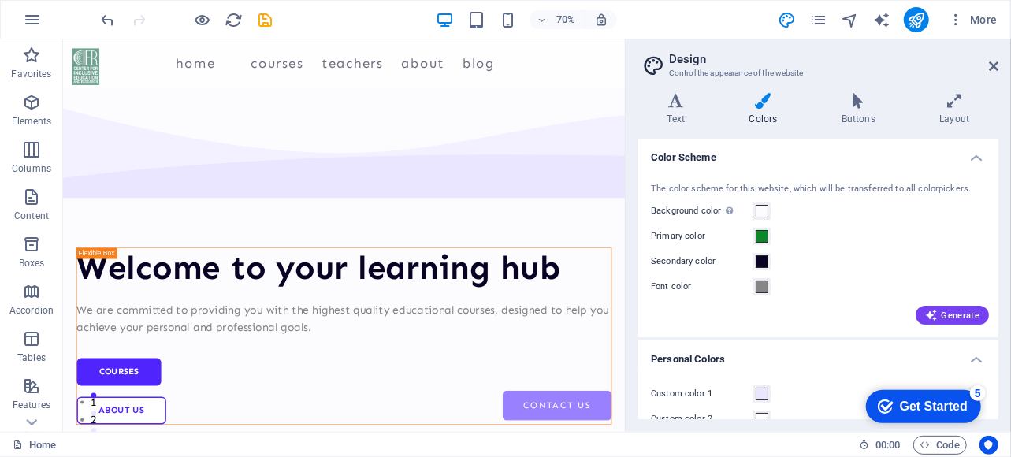
click at [759, 115] on h4 "Colors" at bounding box center [766, 109] width 92 height 33
click at [859, 121] on h4 "Buttons" at bounding box center [862, 109] width 98 height 33
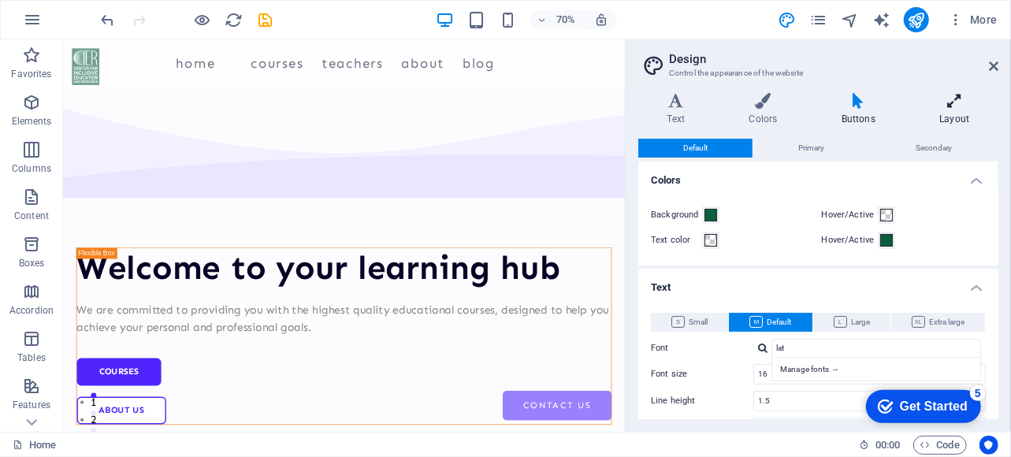
click at [946, 114] on h4 "Layout" at bounding box center [954, 109] width 87 height 33
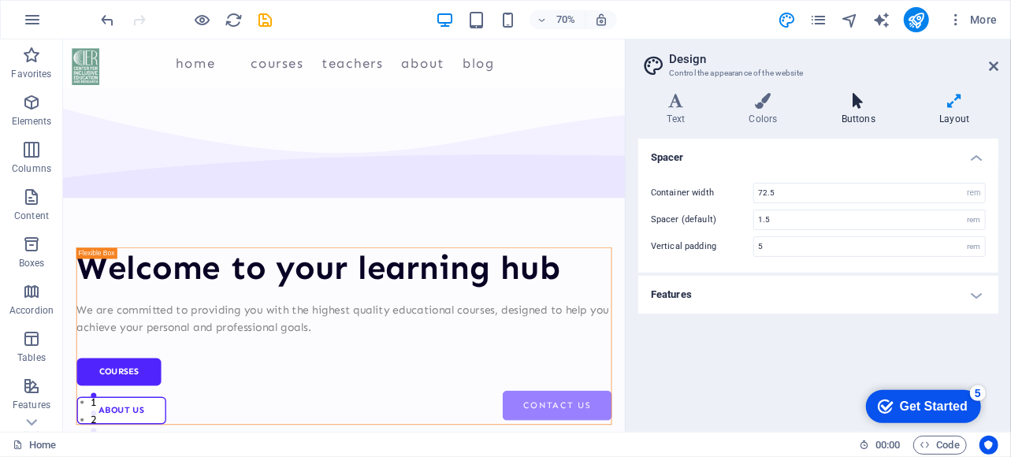
click at [869, 116] on h4 "Buttons" at bounding box center [862, 109] width 98 height 33
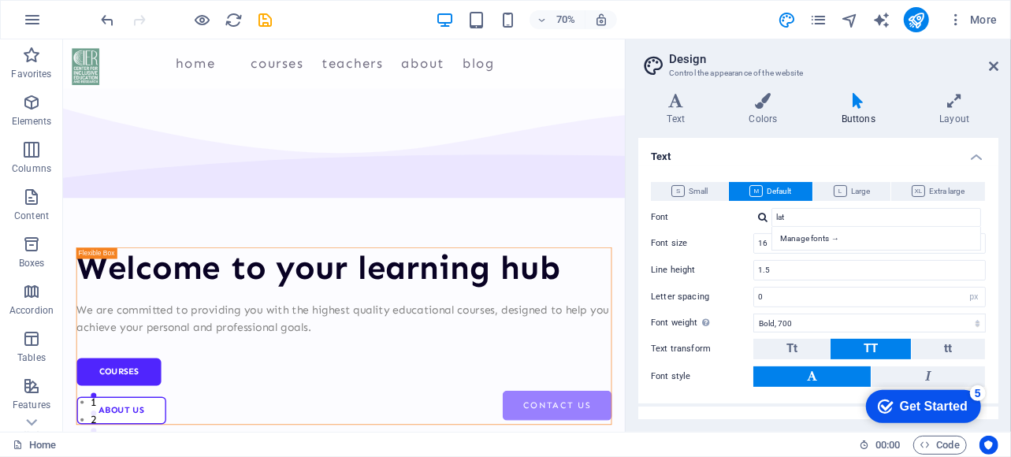
scroll to position [132, 0]
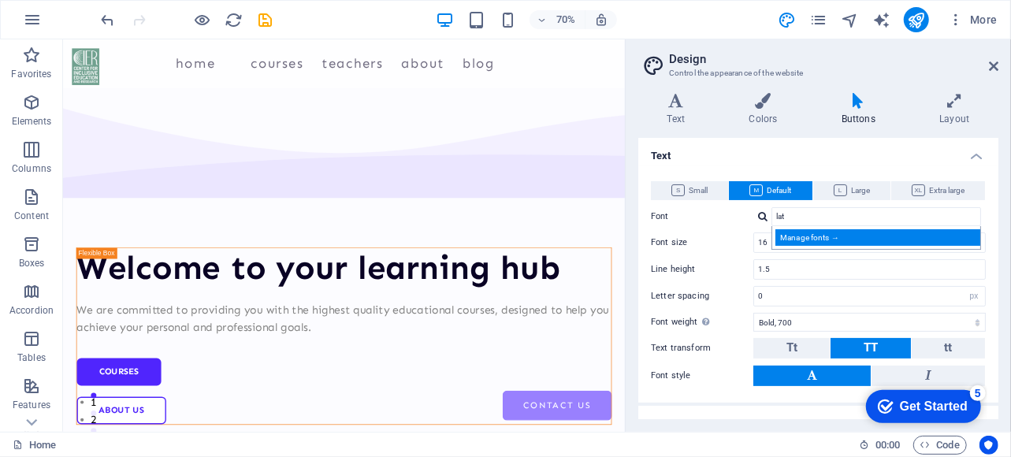
click at [823, 233] on div "Manage fonts →" at bounding box center [880, 237] width 208 height 17
select select "popularity"
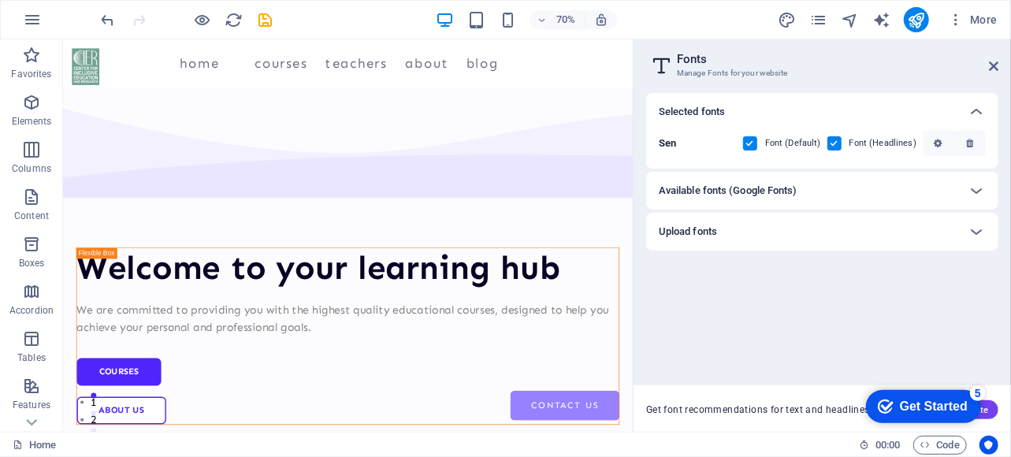
click at [824, 190] on div "Available fonts (Google Fonts)" at bounding box center [808, 190] width 299 height 19
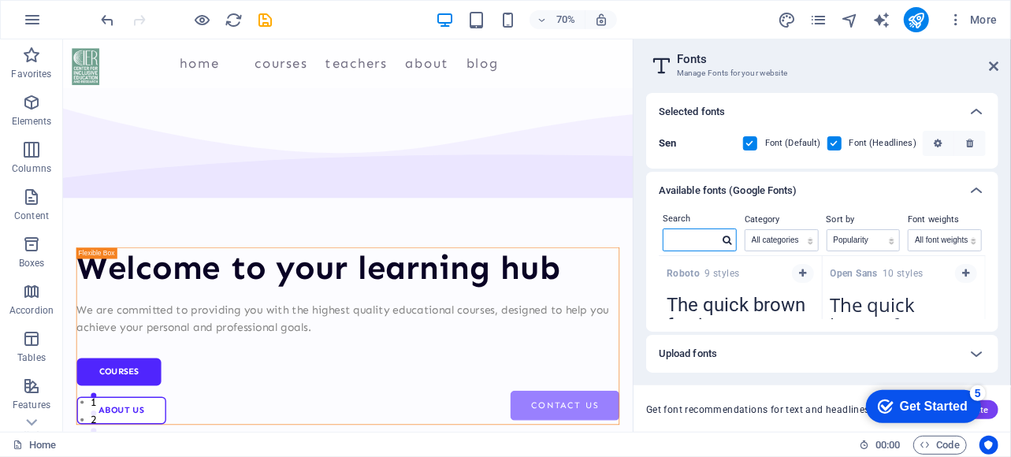
click at [696, 242] on input "text" at bounding box center [691, 239] width 55 height 20
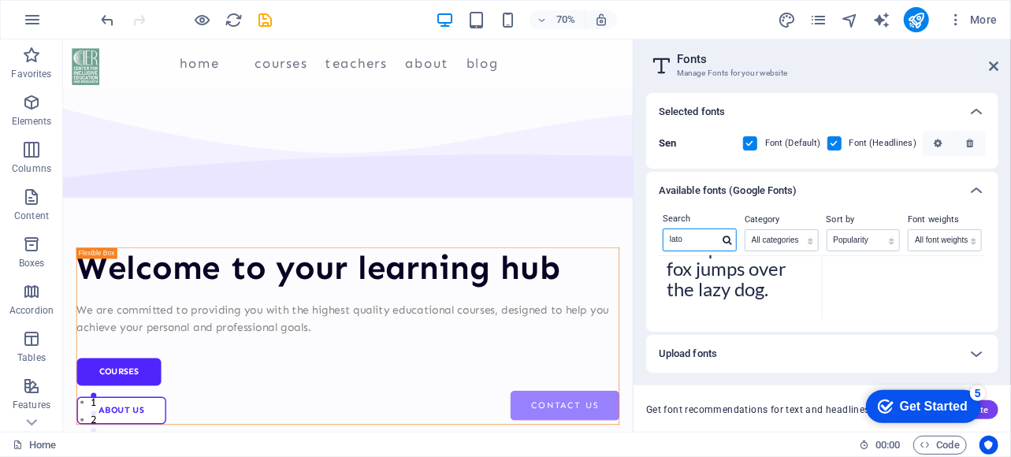
scroll to position [0, 0]
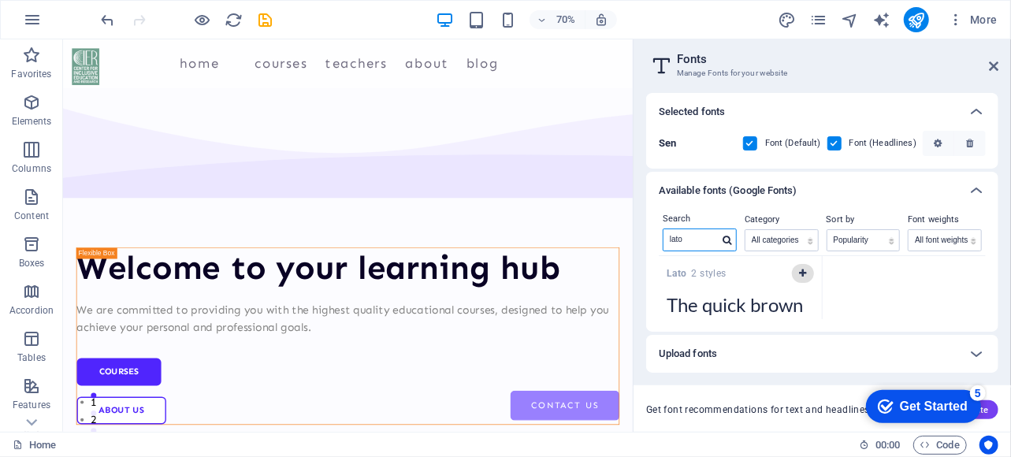
type input "lato"
click at [802, 272] on icon "button" at bounding box center [802, 273] width 7 height 9
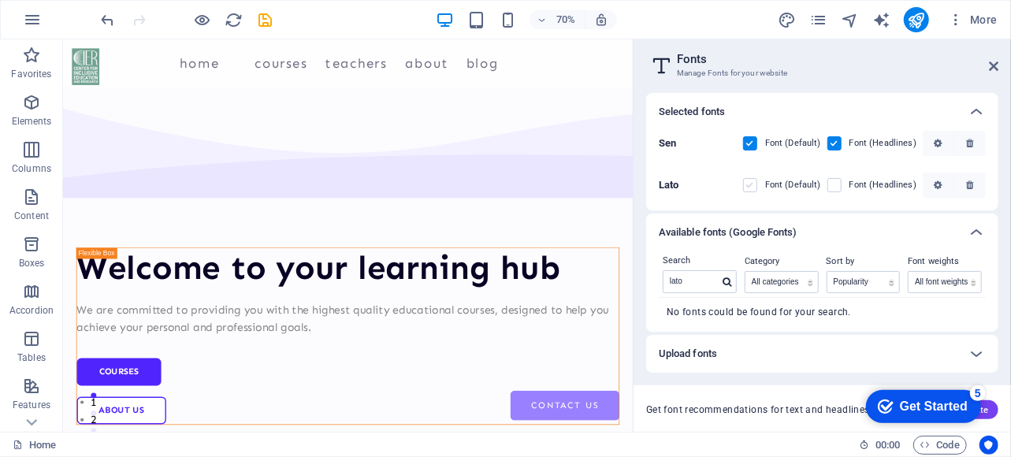
click at [754, 188] on label at bounding box center [750, 185] width 14 height 14
click at [0, 0] on input "checkbox" at bounding box center [0, 0] width 0 height 0
click at [836, 187] on label at bounding box center [835, 185] width 14 height 14
click at [0, 0] on input "checkbox" at bounding box center [0, 0] width 0 height 0
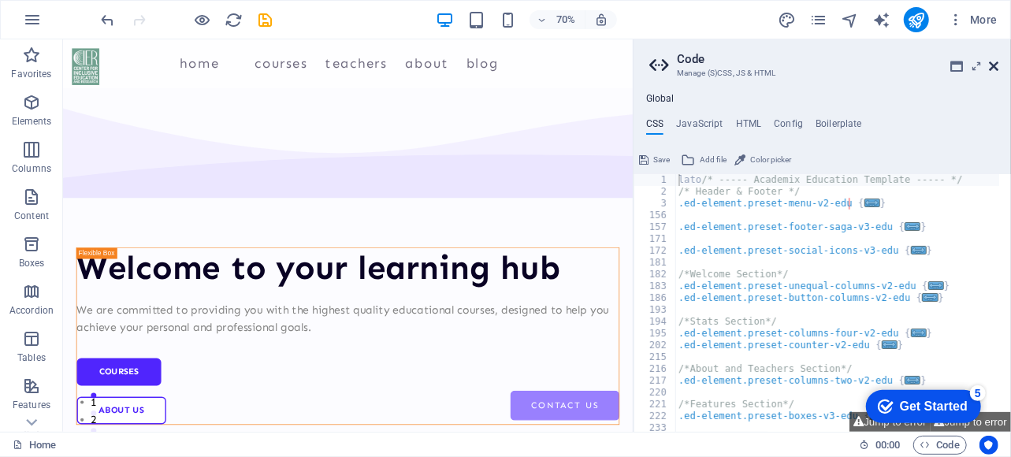
click at [990, 68] on icon at bounding box center [993, 66] width 9 height 13
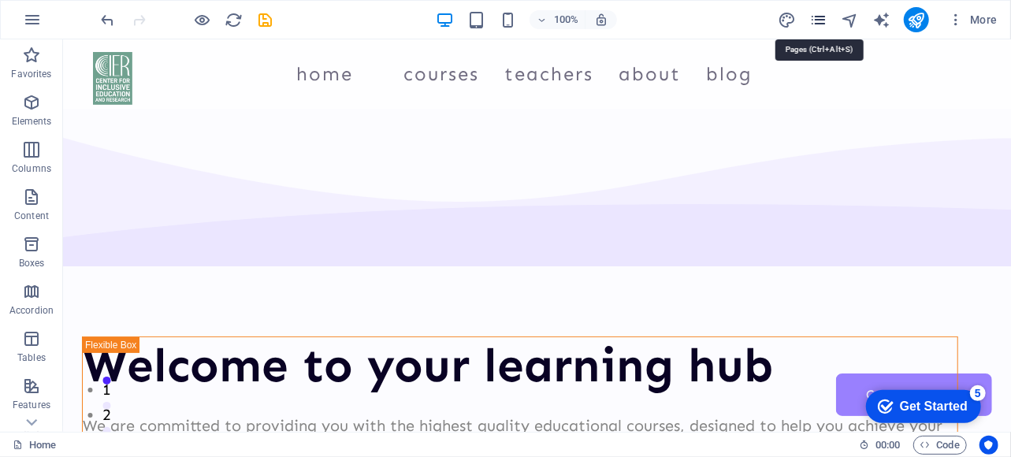
click at [820, 18] on icon "pages" at bounding box center [819, 20] width 18 height 18
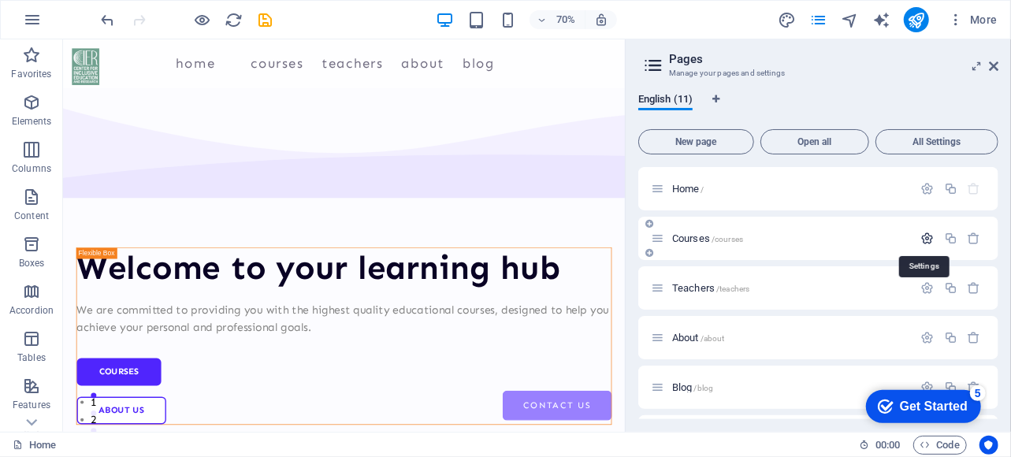
click at [928, 238] on icon "button" at bounding box center [927, 238] width 13 height 13
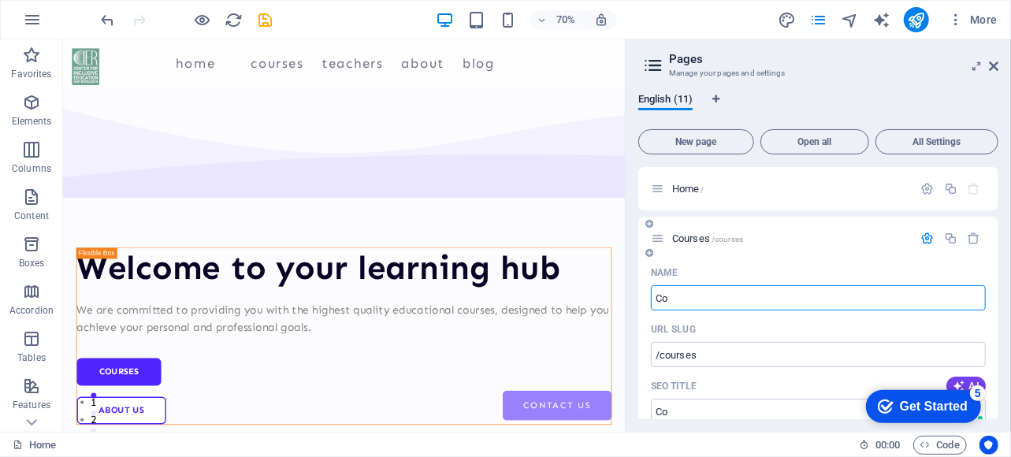
type input "C"
type input "Ser"
type input "/"
type input "Services"
type input "/services"
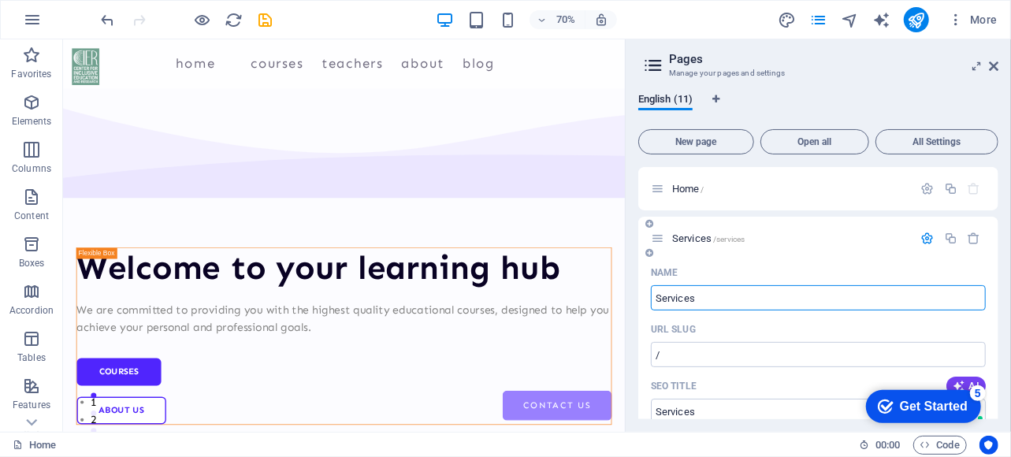
type input "Services"
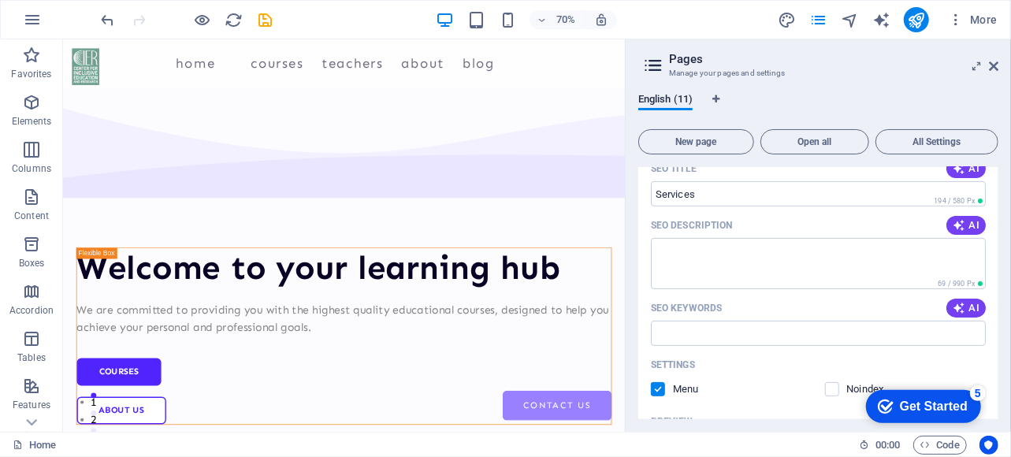
scroll to position [218, 0]
type input "Services"
click at [961, 223] on icon "button" at bounding box center [959, 224] width 13 height 13
type textarea "Discover top-quality courses in UI/UX Design and Digital Marketing. Achieve you…"
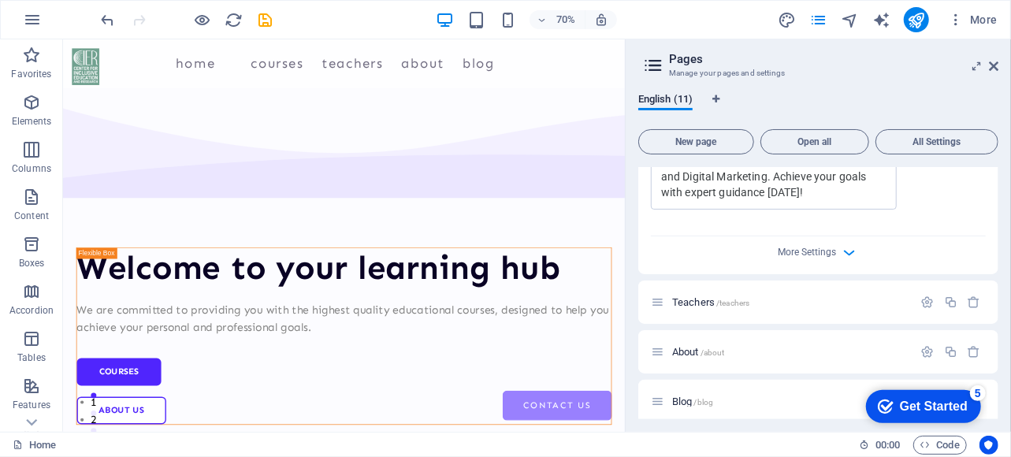
scroll to position [616, 0]
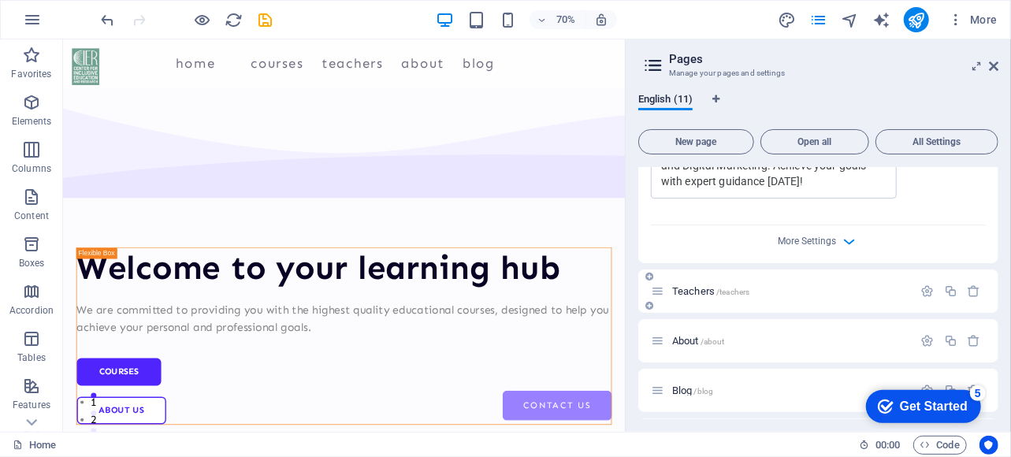
click at [784, 301] on div "Teachers /teachers" at bounding box center [818, 291] width 360 height 43
click at [925, 295] on icon "button" at bounding box center [927, 291] width 13 height 13
type input "T"
type input "/teac"
click at [772, 359] on input "T" at bounding box center [818, 350] width 335 height 25
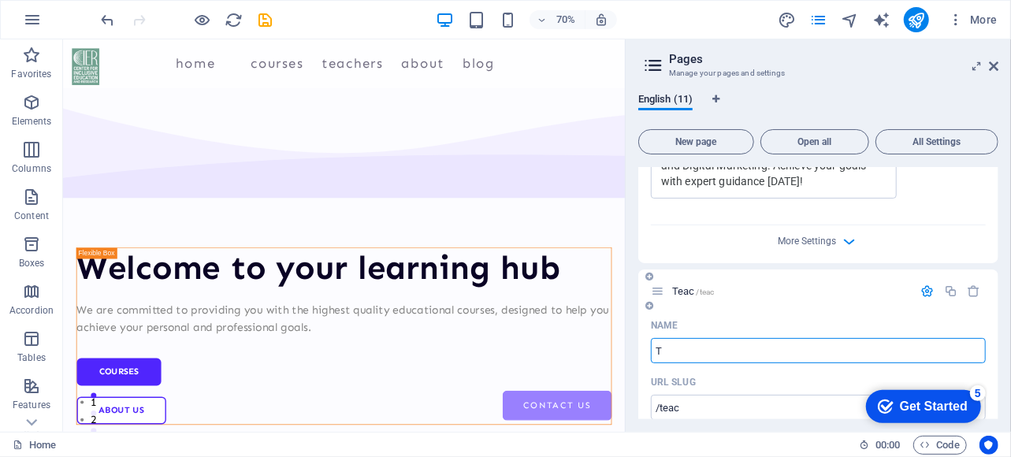
type input "T"
type input "/t"
type input "/"
click at [551, 13] on span "70%" at bounding box center [557, 19] width 43 height 19
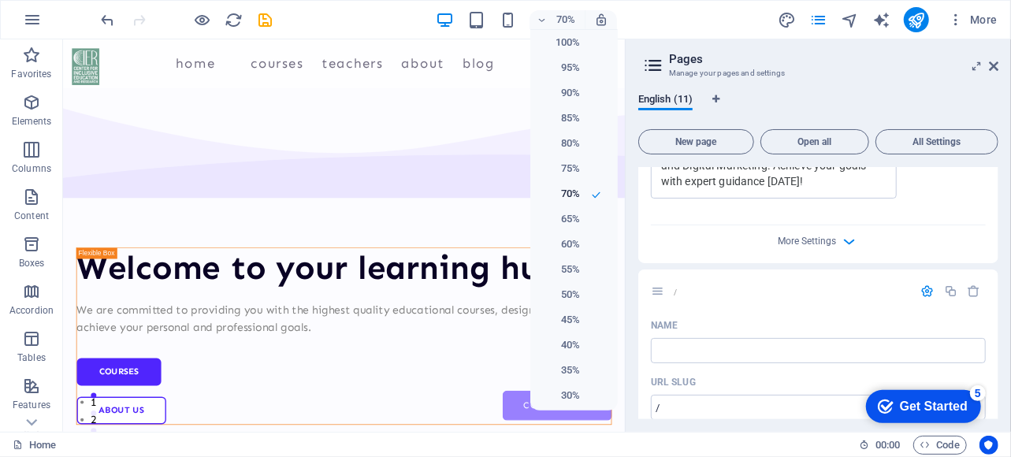
click at [662, 16] on div at bounding box center [505, 228] width 1011 height 457
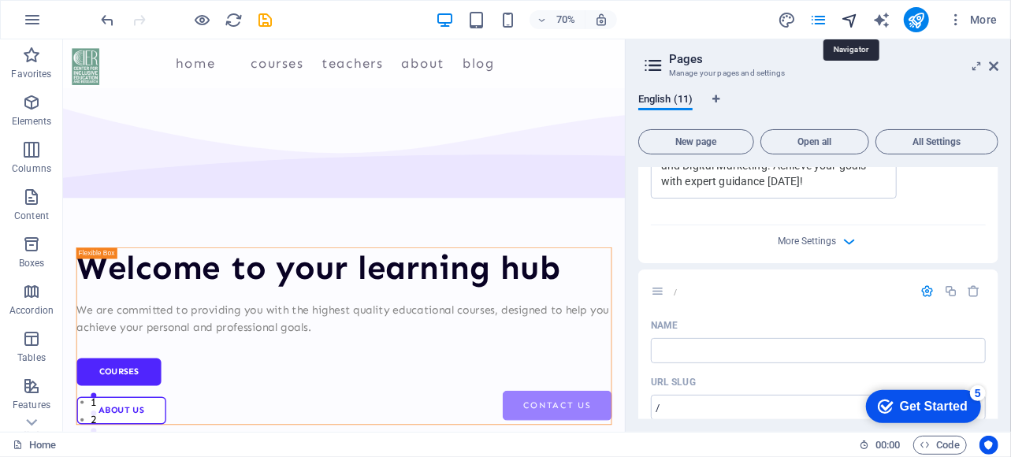
click at [844, 21] on icon "navigator" at bounding box center [850, 20] width 18 height 18
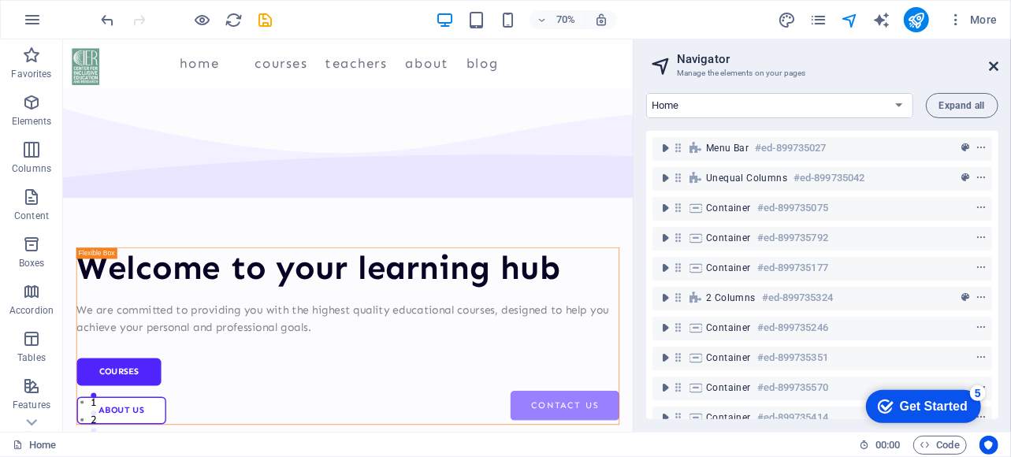
click at [994, 66] on icon at bounding box center [993, 66] width 9 height 13
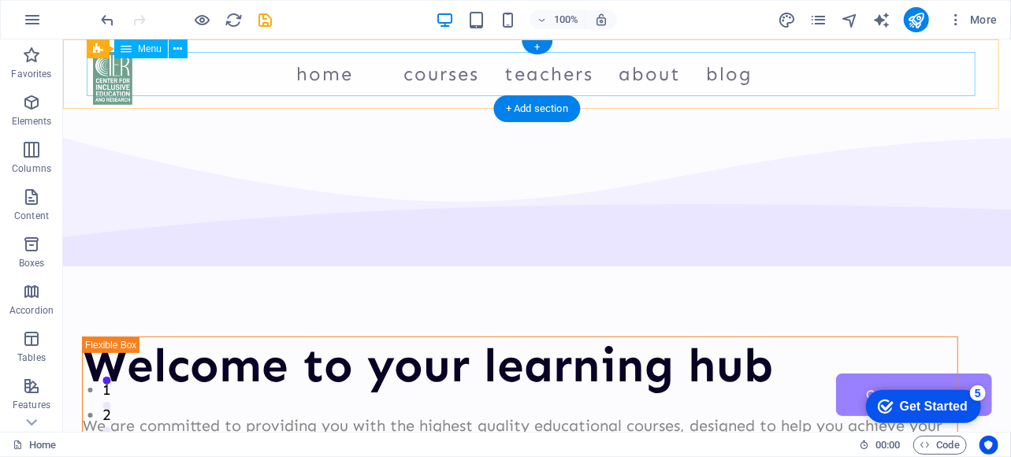
click at [895, 80] on nav "Home Courses Teachers About Blog Contact Us" at bounding box center [536, 73] width 889 height 44
select select
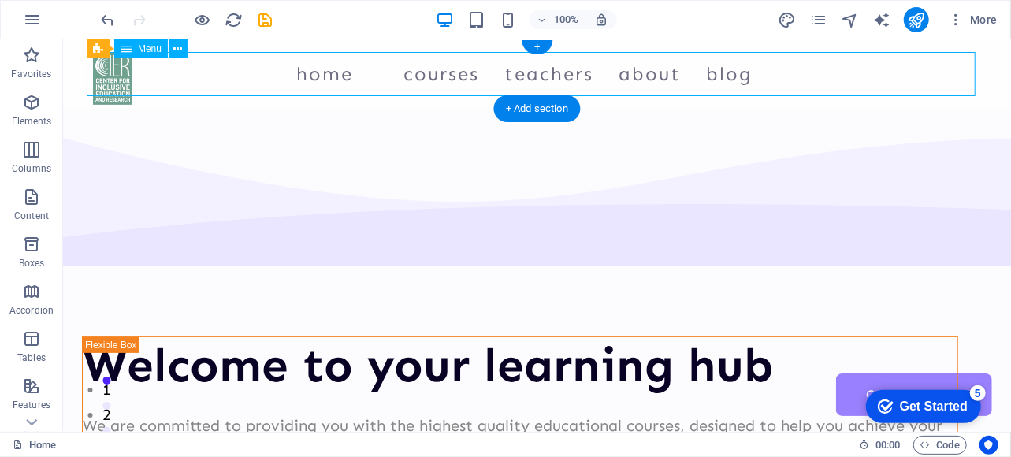
select select "1"
select select
select select "2"
select select
select select "3"
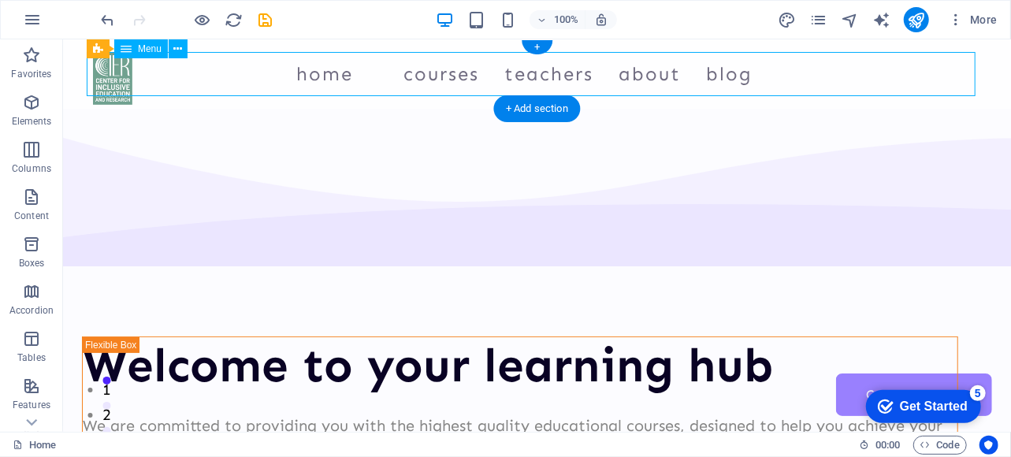
select select
select select "4"
select select
select select "5"
select select
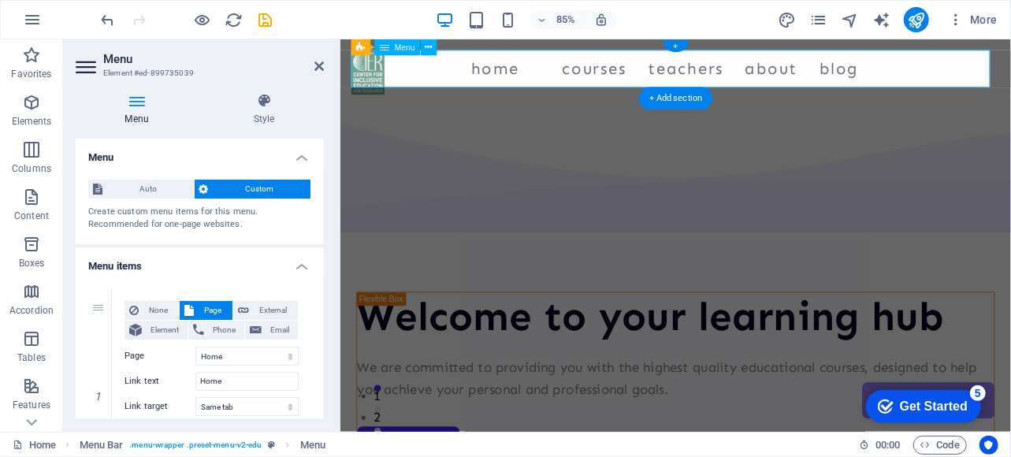
click at [993, 87] on nav "Home Courses Teachers About Blog Contact Us" at bounding box center [734, 73] width 764 height 44
click at [1004, 69] on nav "Home Courses Teachers About Blog Contact Us" at bounding box center [734, 73] width 764 height 44
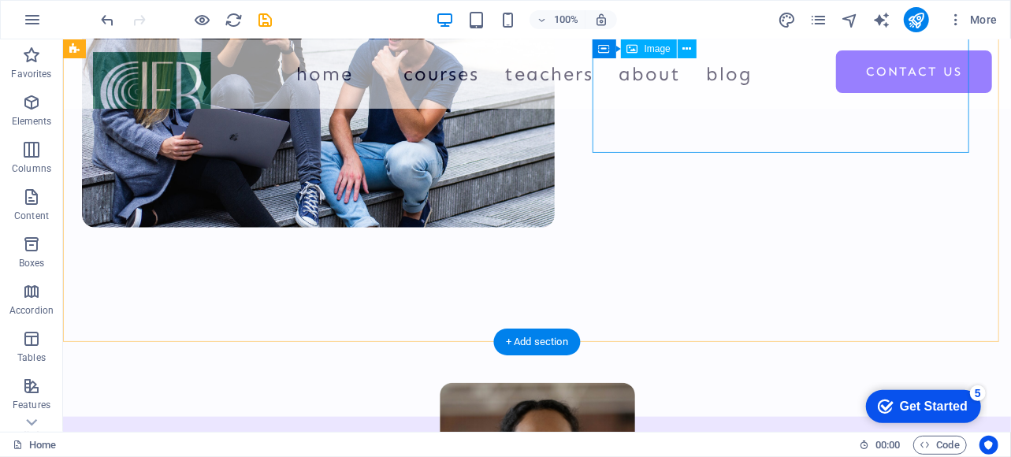
scroll to position [0, 0]
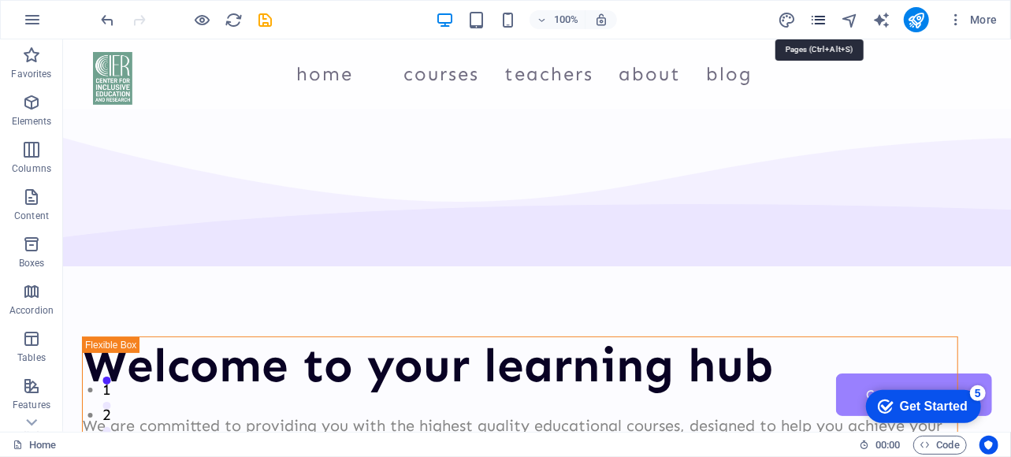
click at [815, 17] on icon "pages" at bounding box center [819, 20] width 18 height 18
